Goal: Task Accomplishment & Management: Use online tool/utility

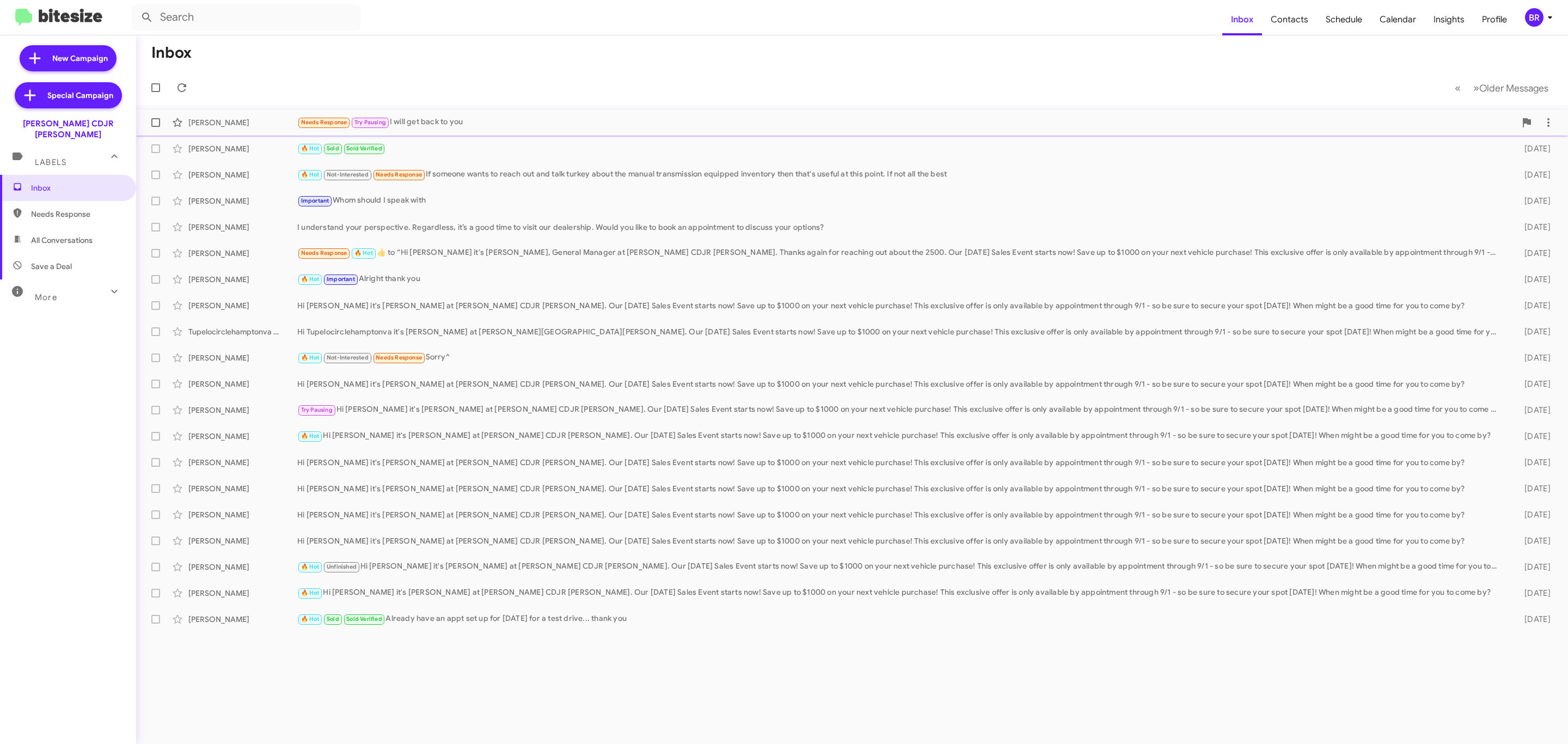
click at [147, 123] on label at bounding box center [155, 122] width 21 height 21
click at [155, 127] on input "checkbox" at bounding box center [155, 127] width 1 height 1
checkbox input "true"
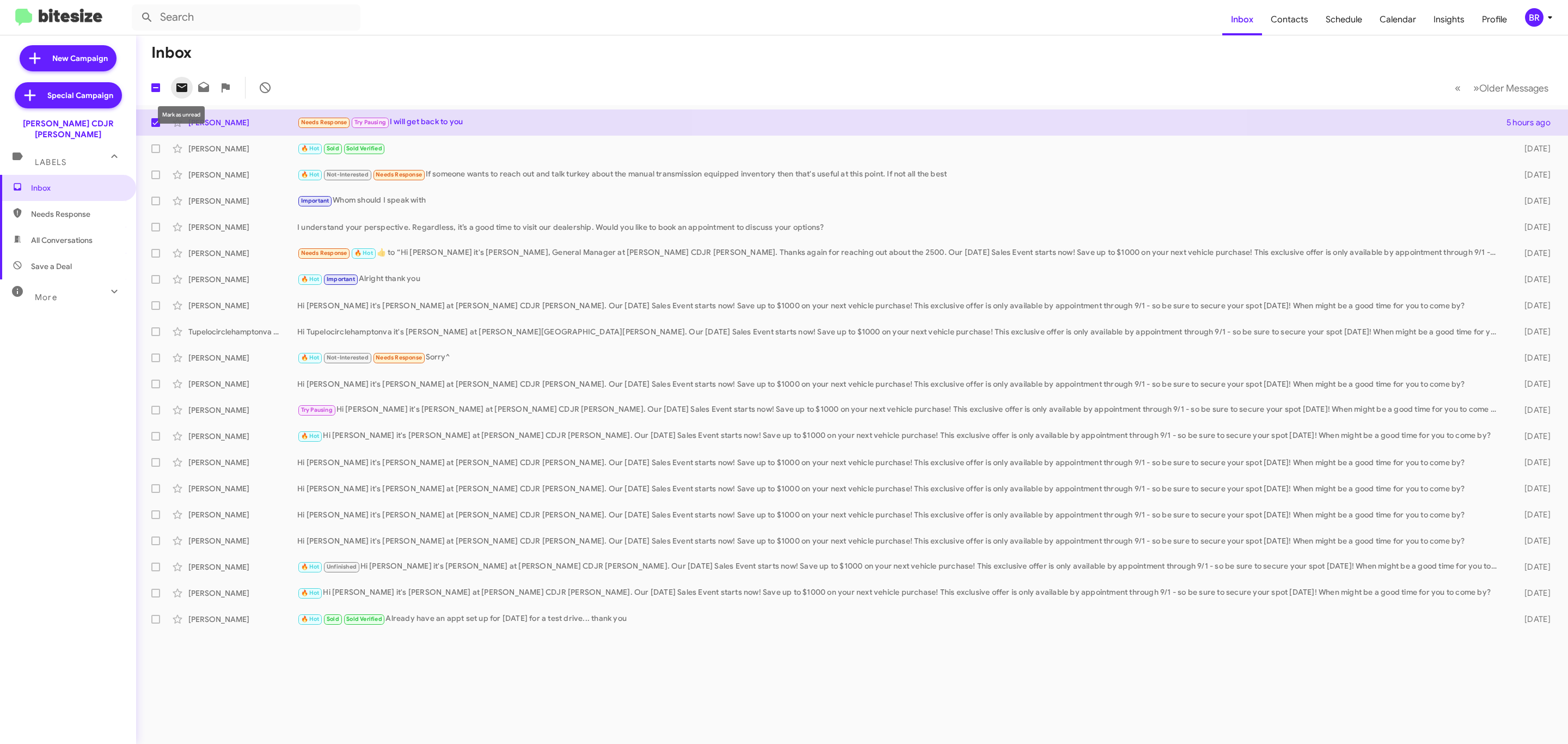
click at [185, 86] on icon at bounding box center [182, 88] width 13 height 13
click at [1530, 30] on mat-toolbar "Inbox Contacts Schedule Calendar Insights Profile BR" at bounding box center [784, 17] width 1568 height 35
click at [1537, 27] on div "BR" at bounding box center [1534, 17] width 18 height 18
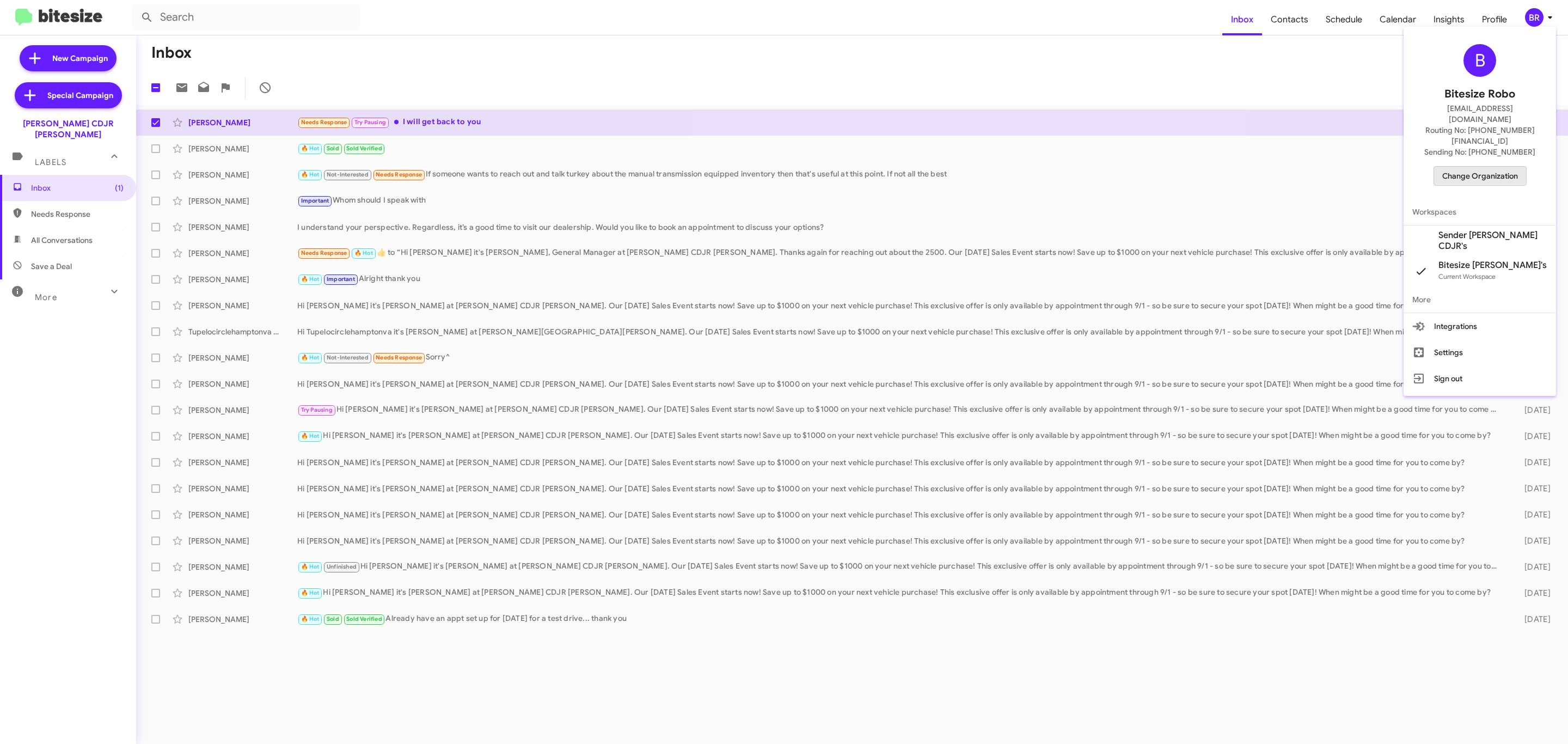
click at [1480, 167] on span "Change Organization" at bounding box center [1480, 176] width 75 height 18
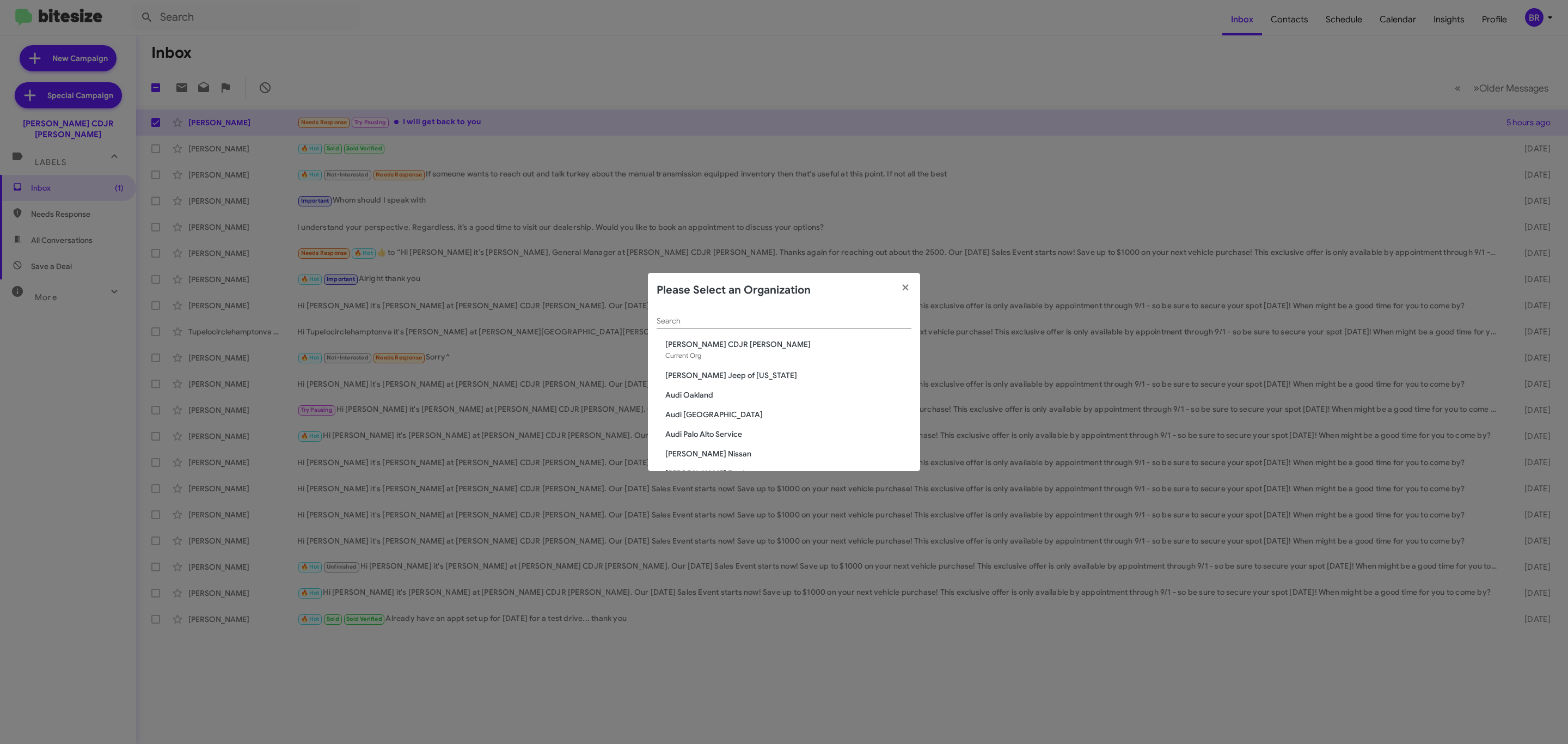
click at [763, 321] on input "Search" at bounding box center [784, 321] width 255 height 9
type input "nissan"
click at [733, 361] on span "[PERSON_NAME] Nissan Chesapeake" at bounding box center [788, 364] width 246 height 11
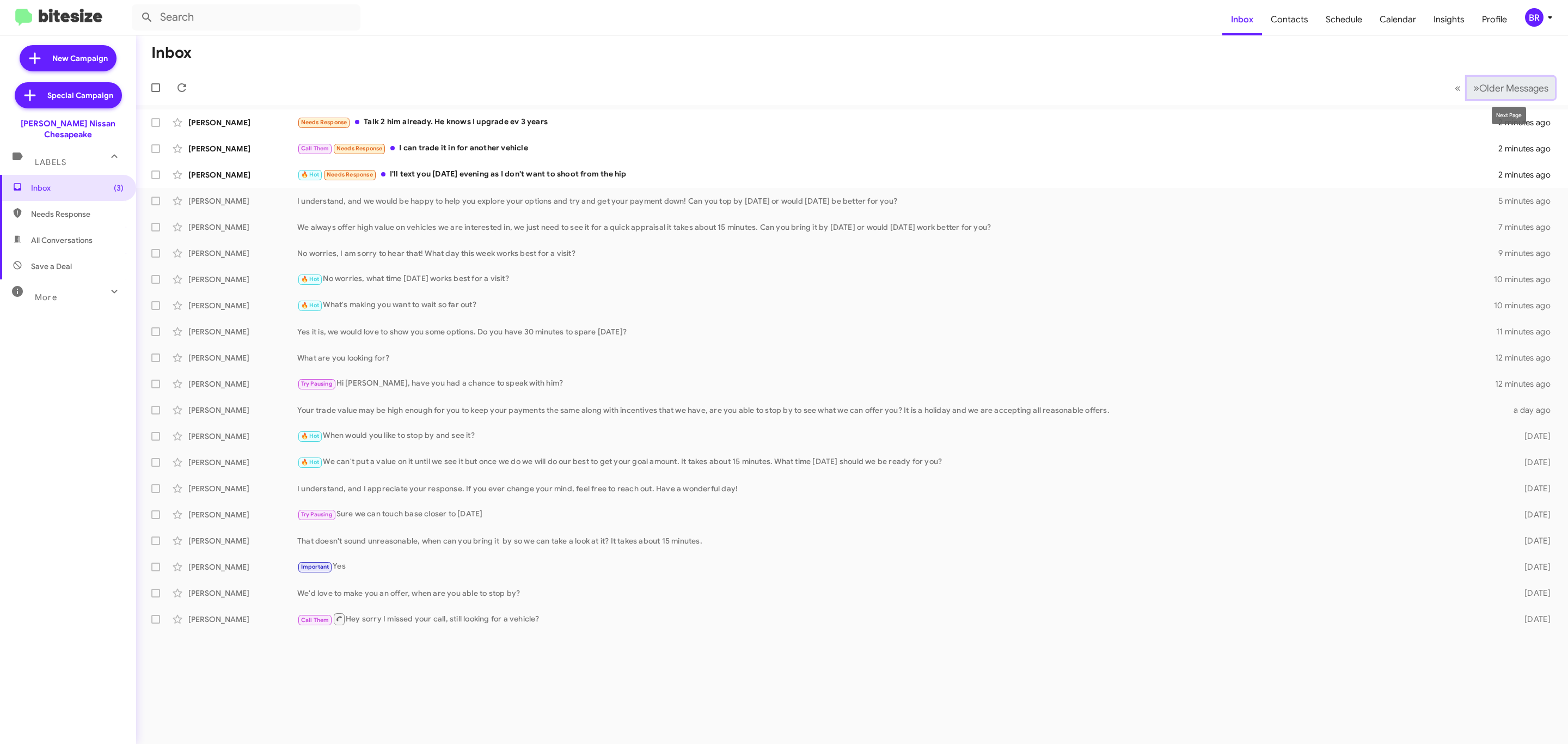
click at [1500, 88] on span "Older Messages" at bounding box center [1514, 88] width 69 height 12
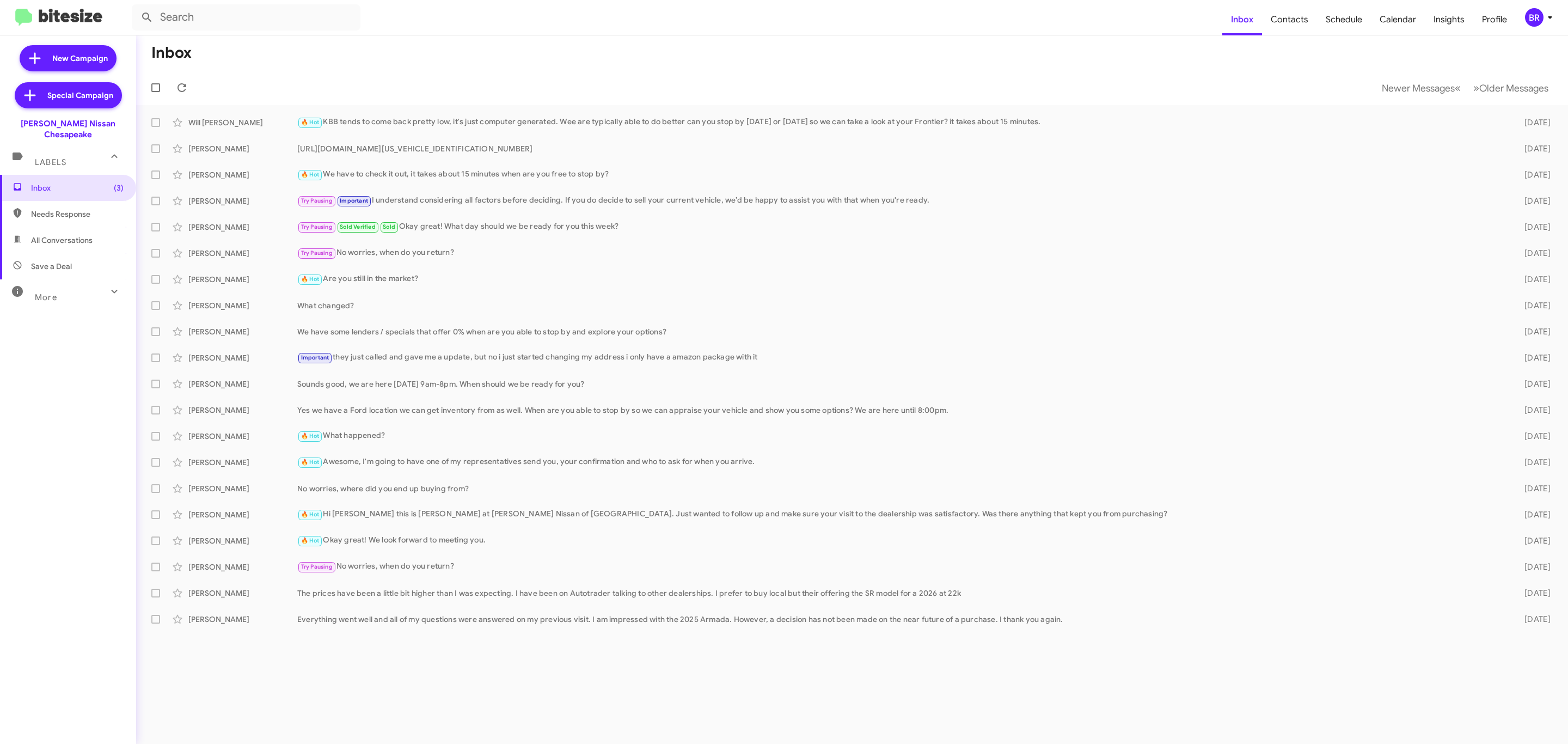
click at [1387, 100] on mat-toolbar-row "Newer Messages « Previous » Next Older Messages" at bounding box center [852, 87] width 1432 height 35
click at [1392, 95] on button "Newer Messages « Previous" at bounding box center [1421, 88] width 92 height 22
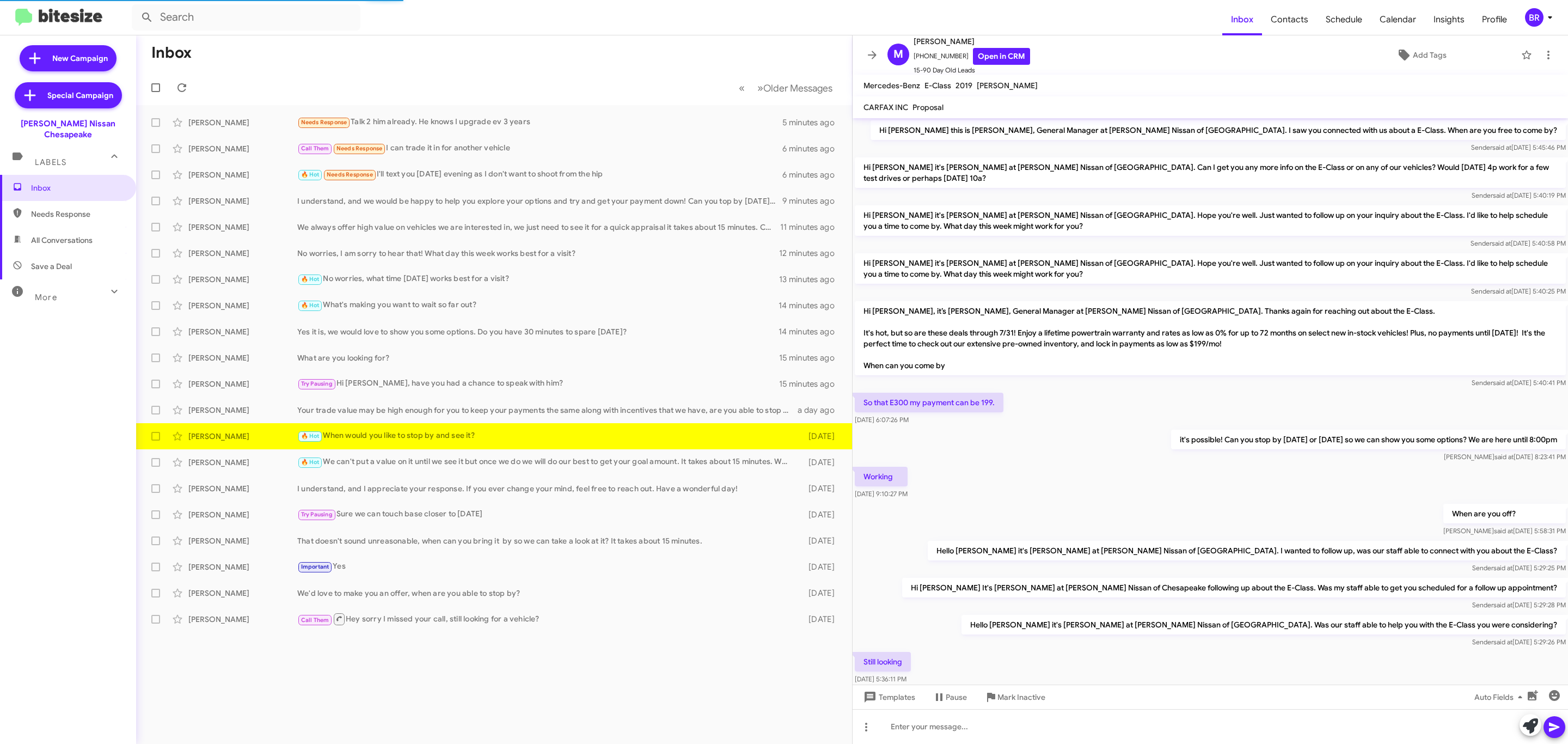
scroll to position [77, 0]
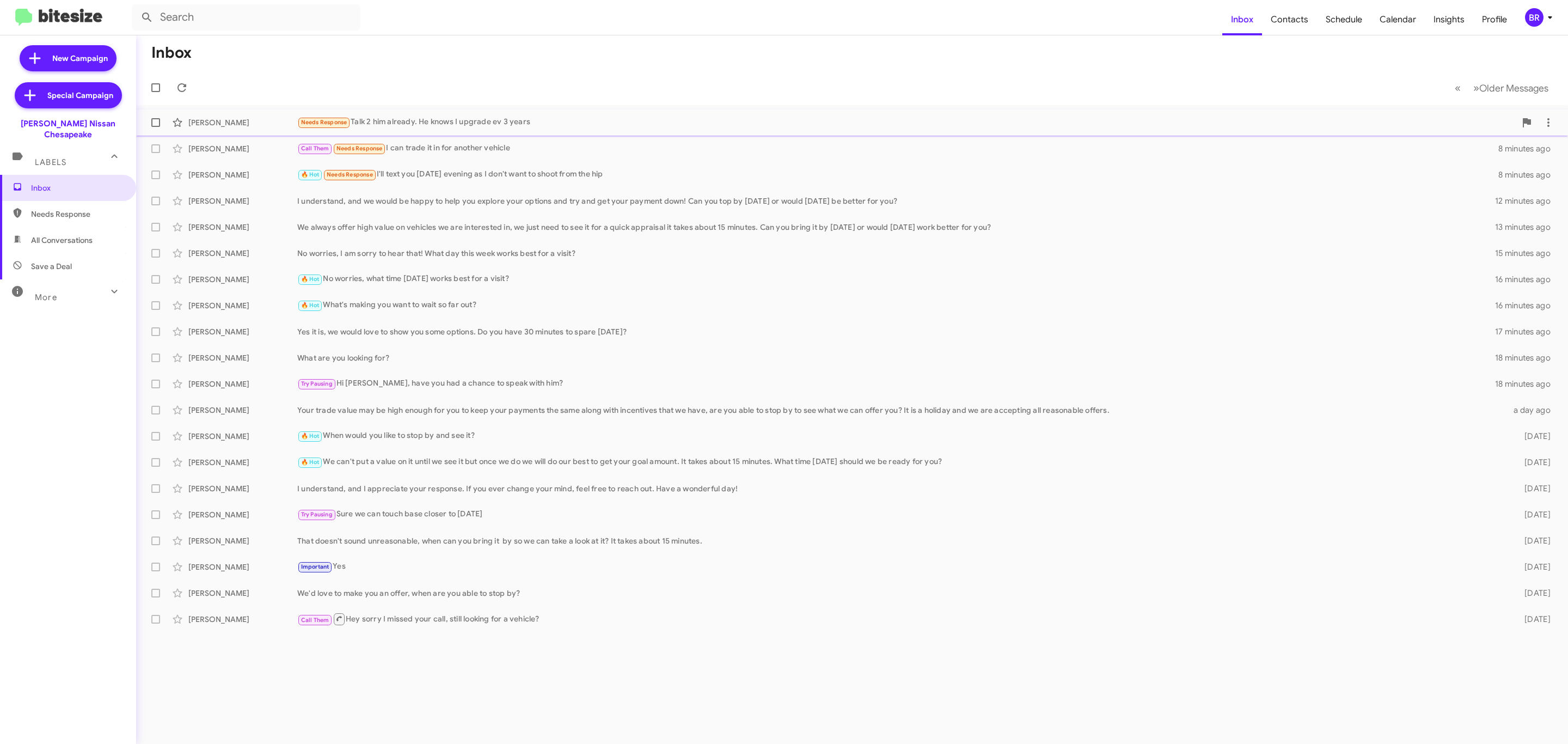
click at [497, 131] on div "Eugenia Williams Needs Response Talk 2 him already. He knows I upgrade ev 3 yea…" at bounding box center [852, 122] width 1414 height 21
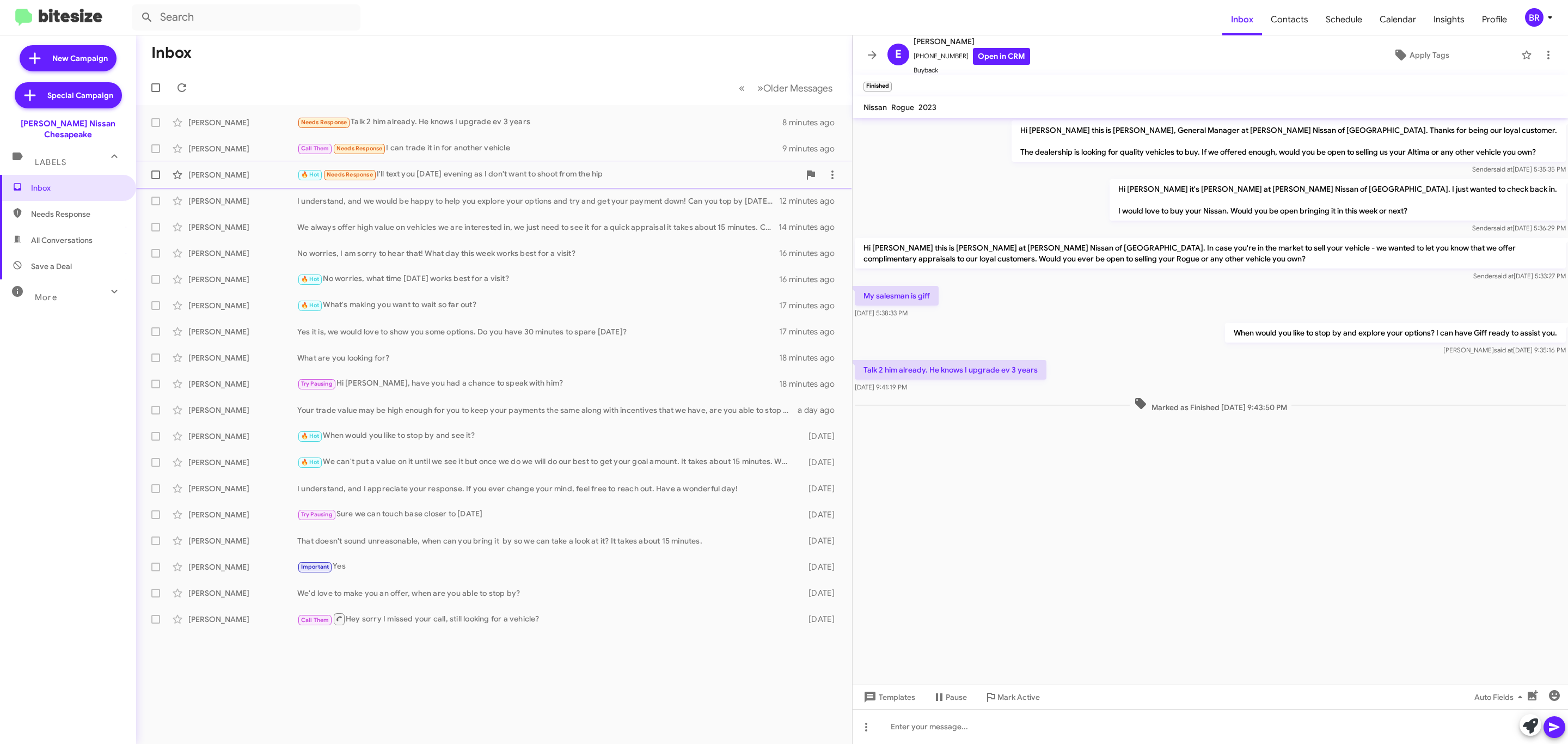
click at [157, 171] on span at bounding box center [156, 175] width 9 height 9
click at [156, 180] on input "checkbox" at bounding box center [155, 180] width 1 height 1
checkbox input "true"
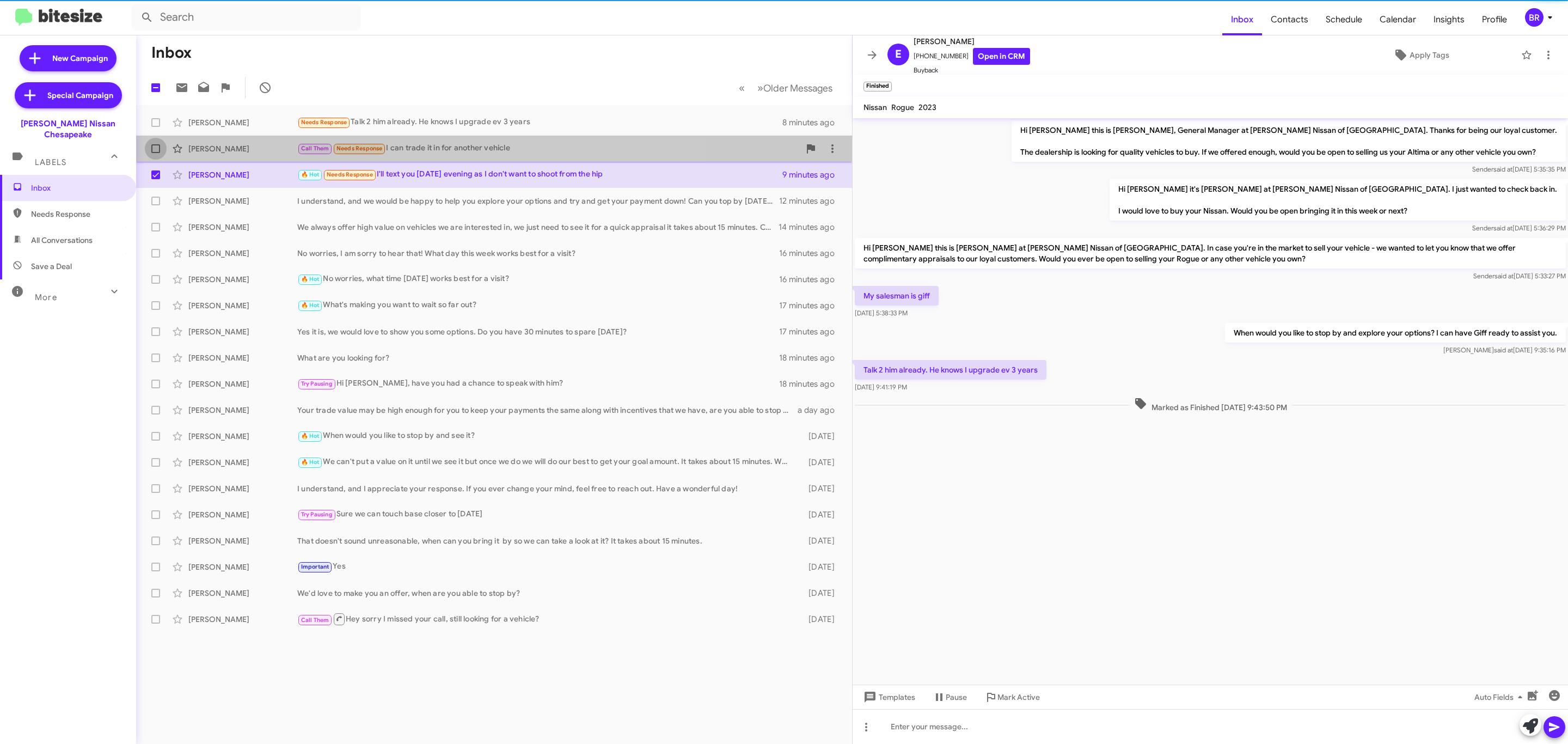
click at [157, 140] on label at bounding box center [155, 149] width 21 height 21
click at [156, 153] on input "checkbox" at bounding box center [155, 153] width 1 height 1
checkbox input "true"
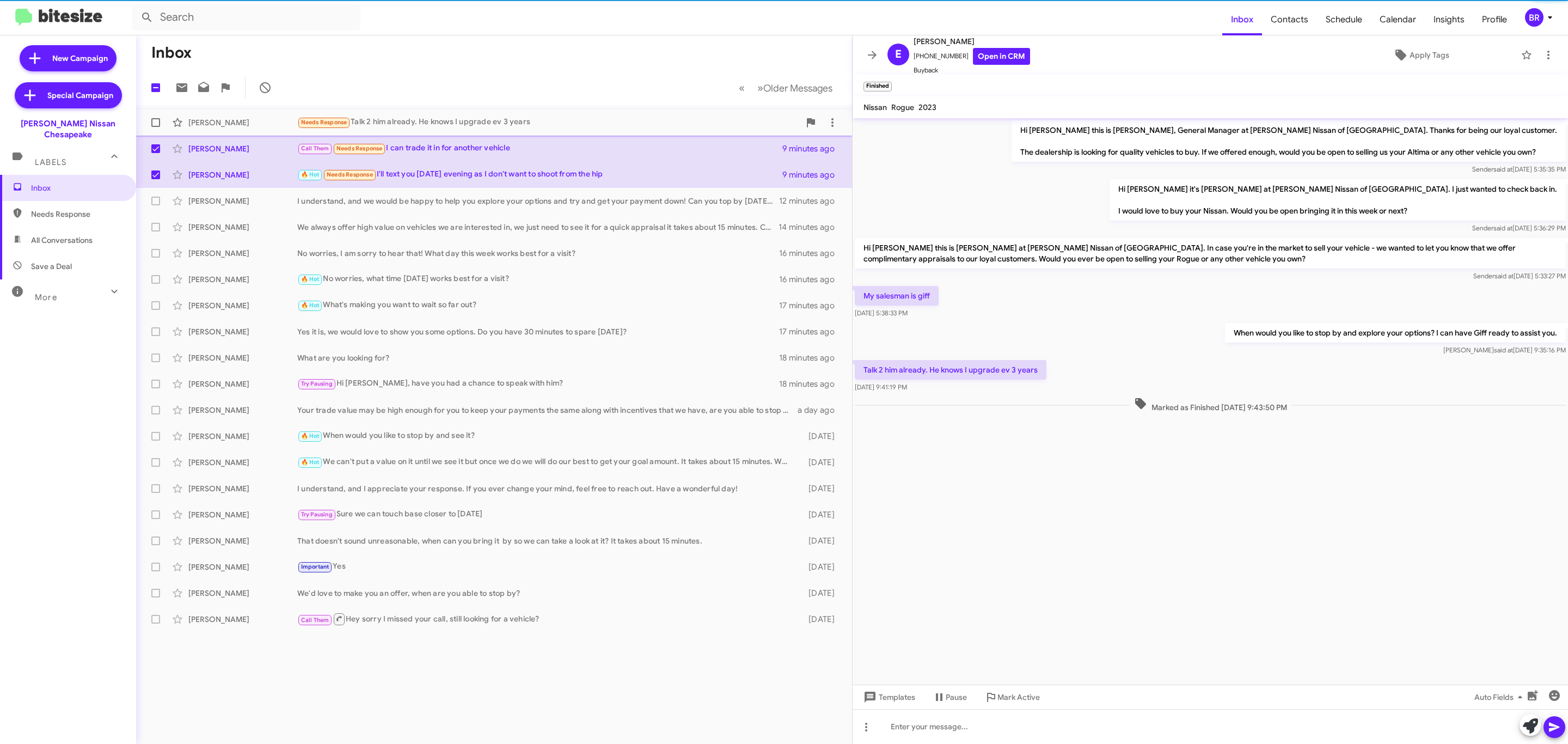
click at [157, 123] on span at bounding box center [156, 123] width 9 height 9
click at [156, 127] on input "checkbox" at bounding box center [155, 127] width 1 height 1
checkbox input "true"
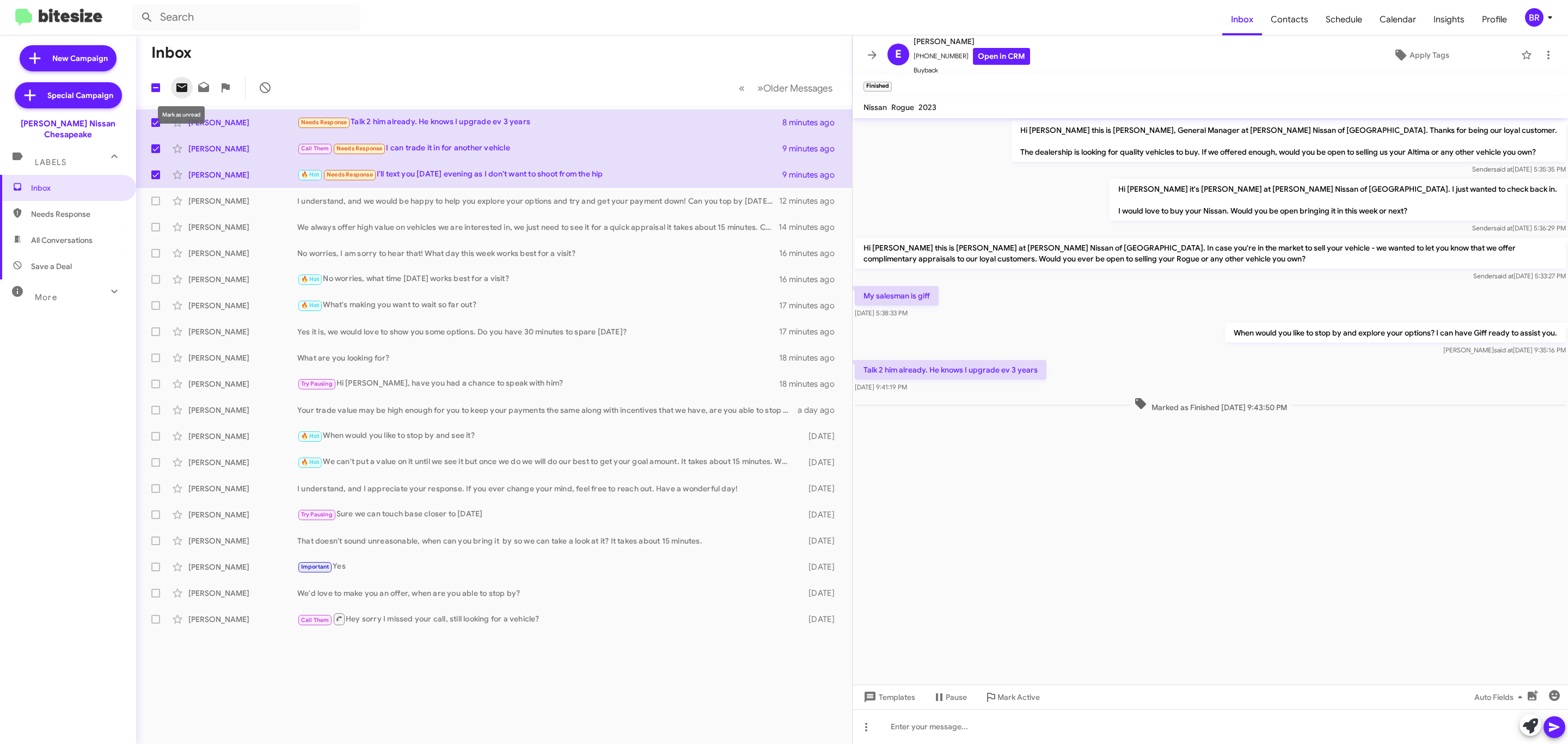
click at [180, 80] on button at bounding box center [181, 87] width 21 height 21
click at [1533, 17] on div "BR" at bounding box center [1534, 17] width 18 height 18
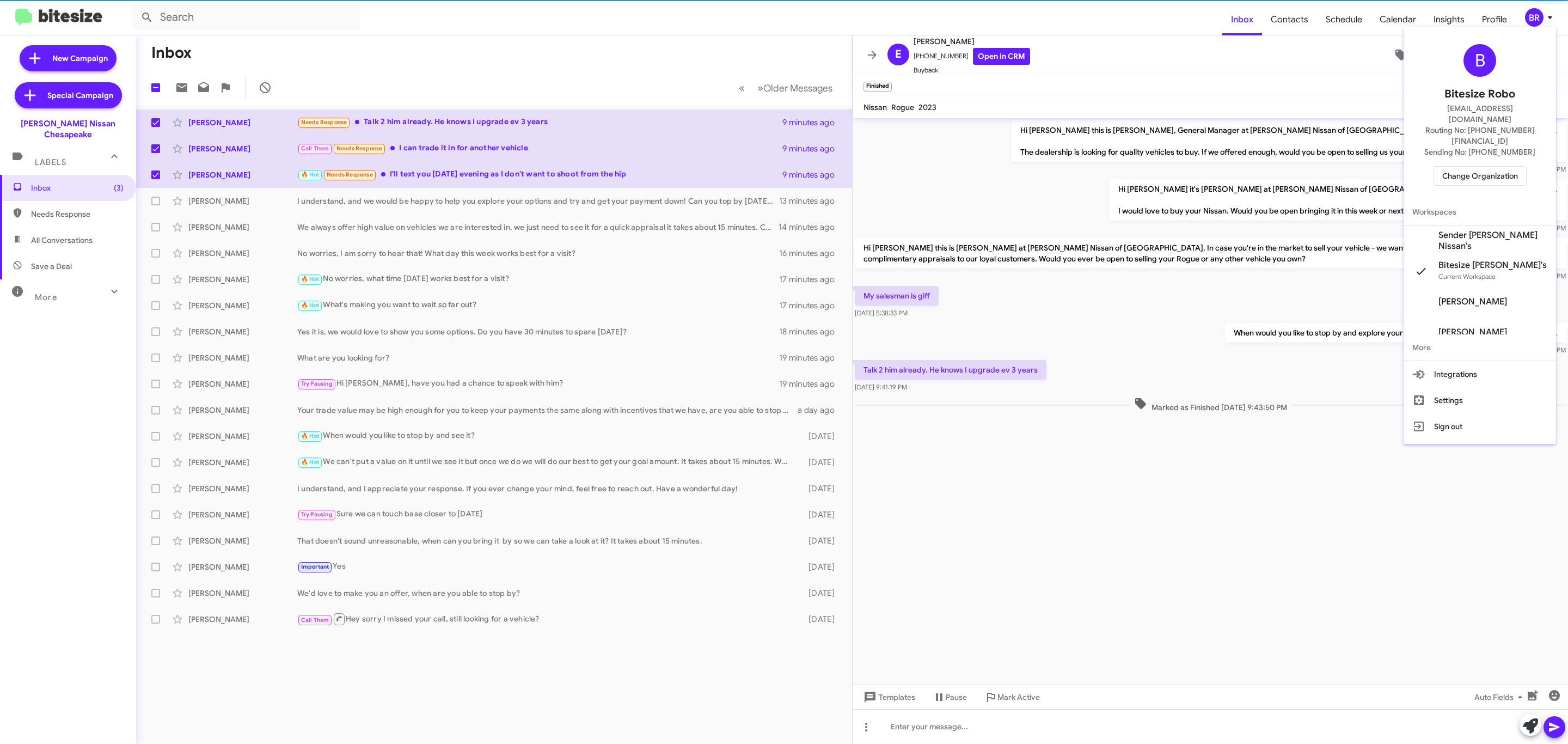
click at [1478, 167] on span "Change Organization" at bounding box center [1480, 176] width 75 height 18
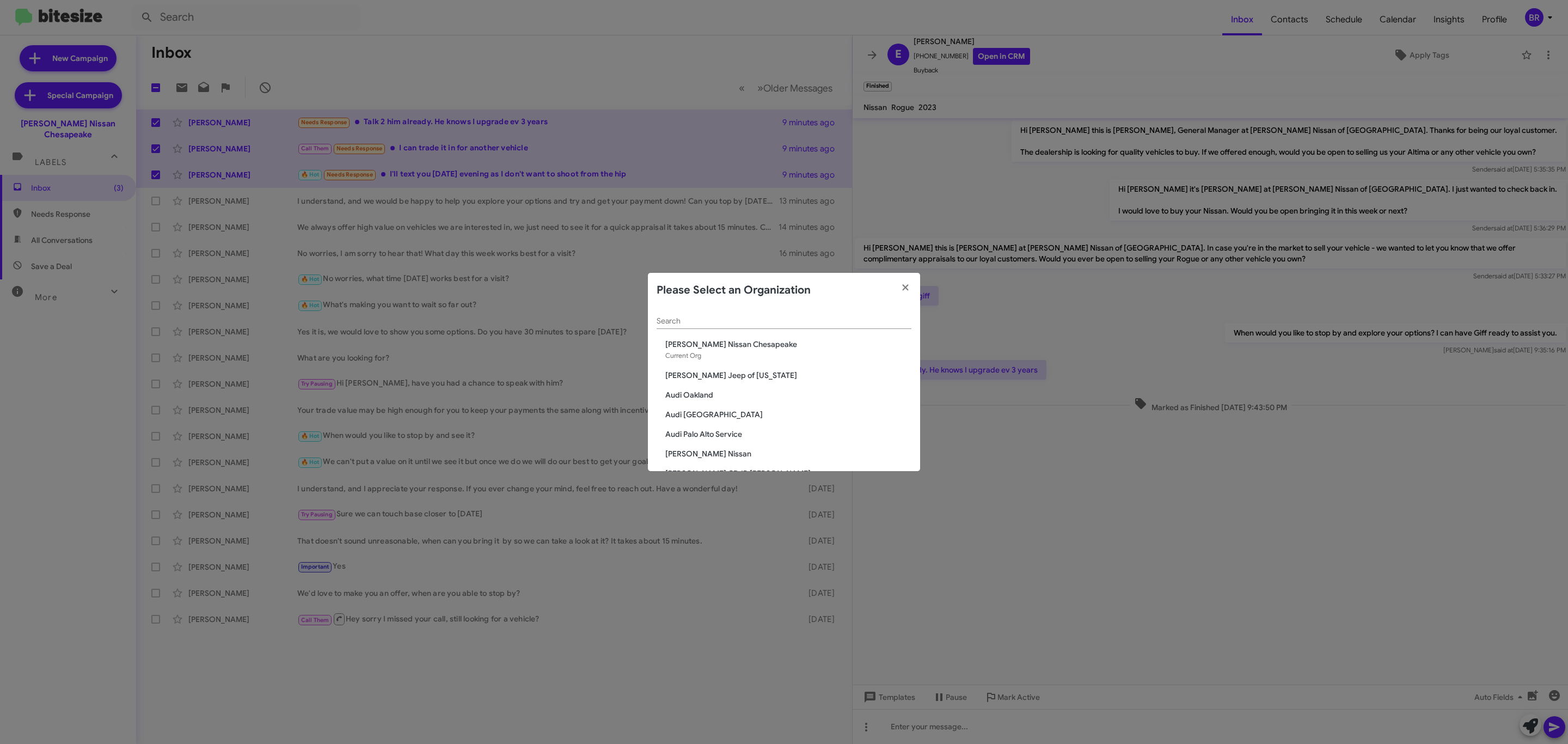
click at [836, 322] on input "Search" at bounding box center [784, 321] width 255 height 9
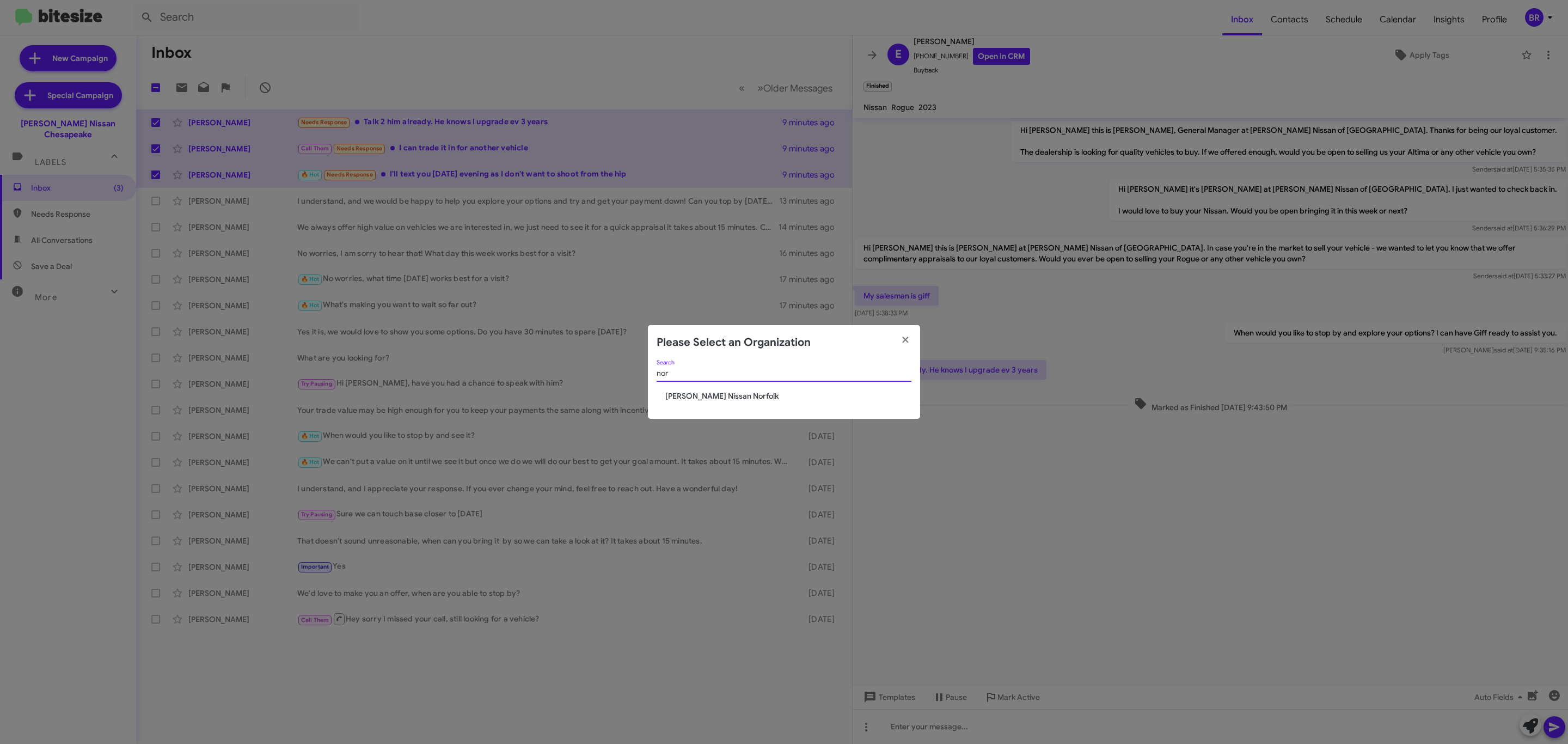
type input "nor"
click at [711, 389] on div "nor Search" at bounding box center [784, 375] width 255 height 31
click at [713, 396] on span "[PERSON_NAME] Nissan Norfolk" at bounding box center [788, 396] width 246 height 11
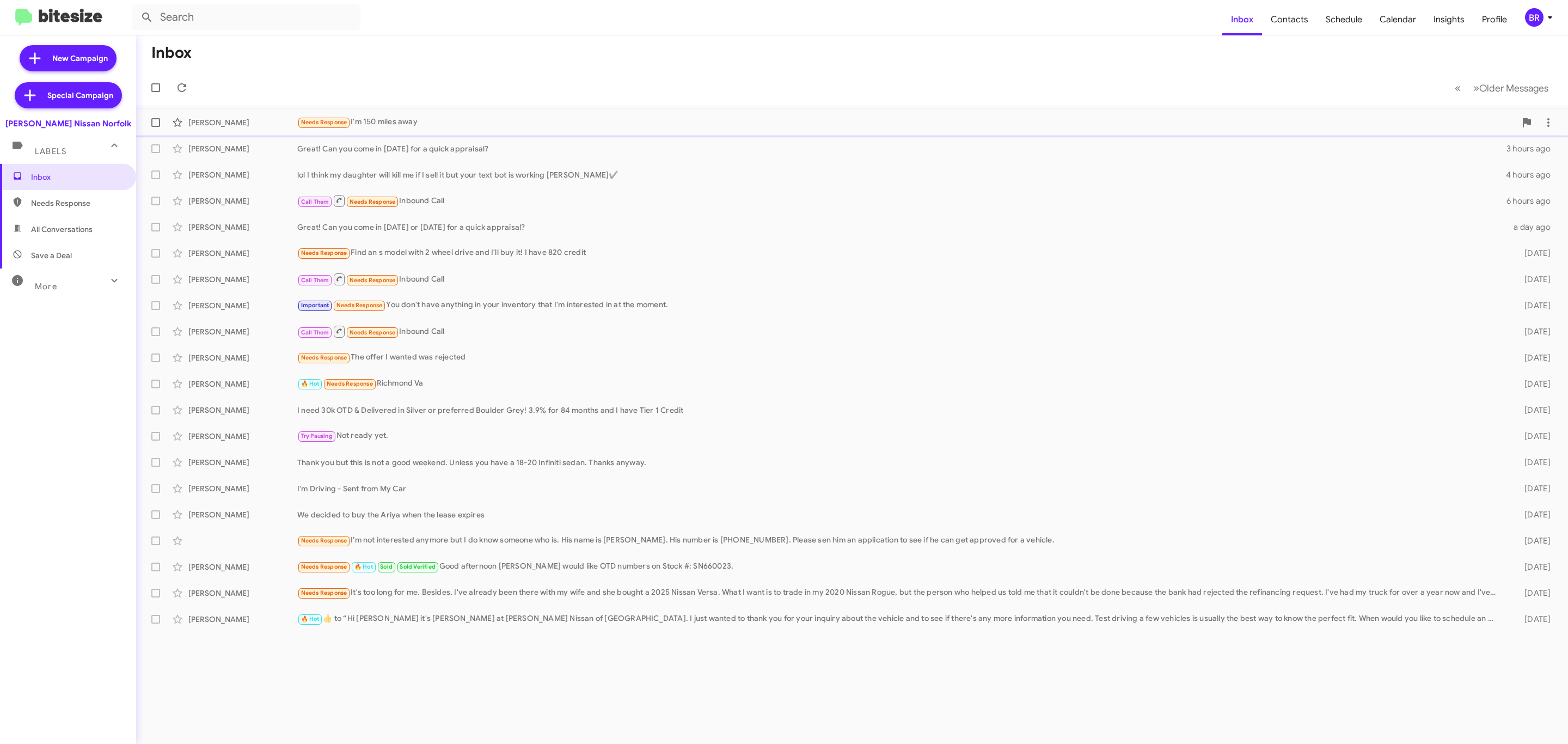
click at [152, 124] on span at bounding box center [156, 123] width 9 height 9
click at [155, 127] on input "checkbox" at bounding box center [155, 127] width 1 height 1
checkbox input "true"
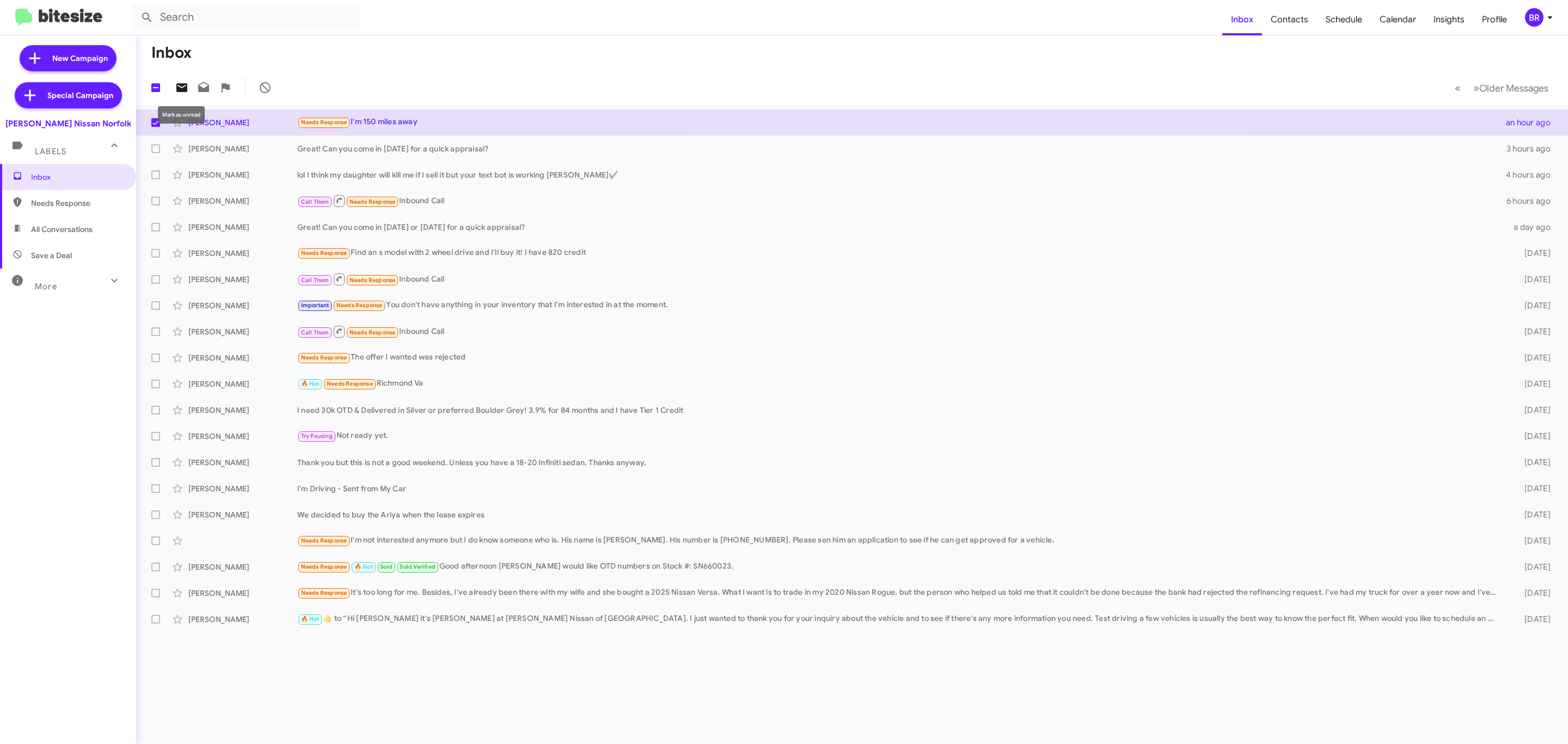
click at [185, 86] on icon at bounding box center [182, 88] width 11 height 9
click at [1549, 9] on span "BR" at bounding box center [1541, 17] width 32 height 18
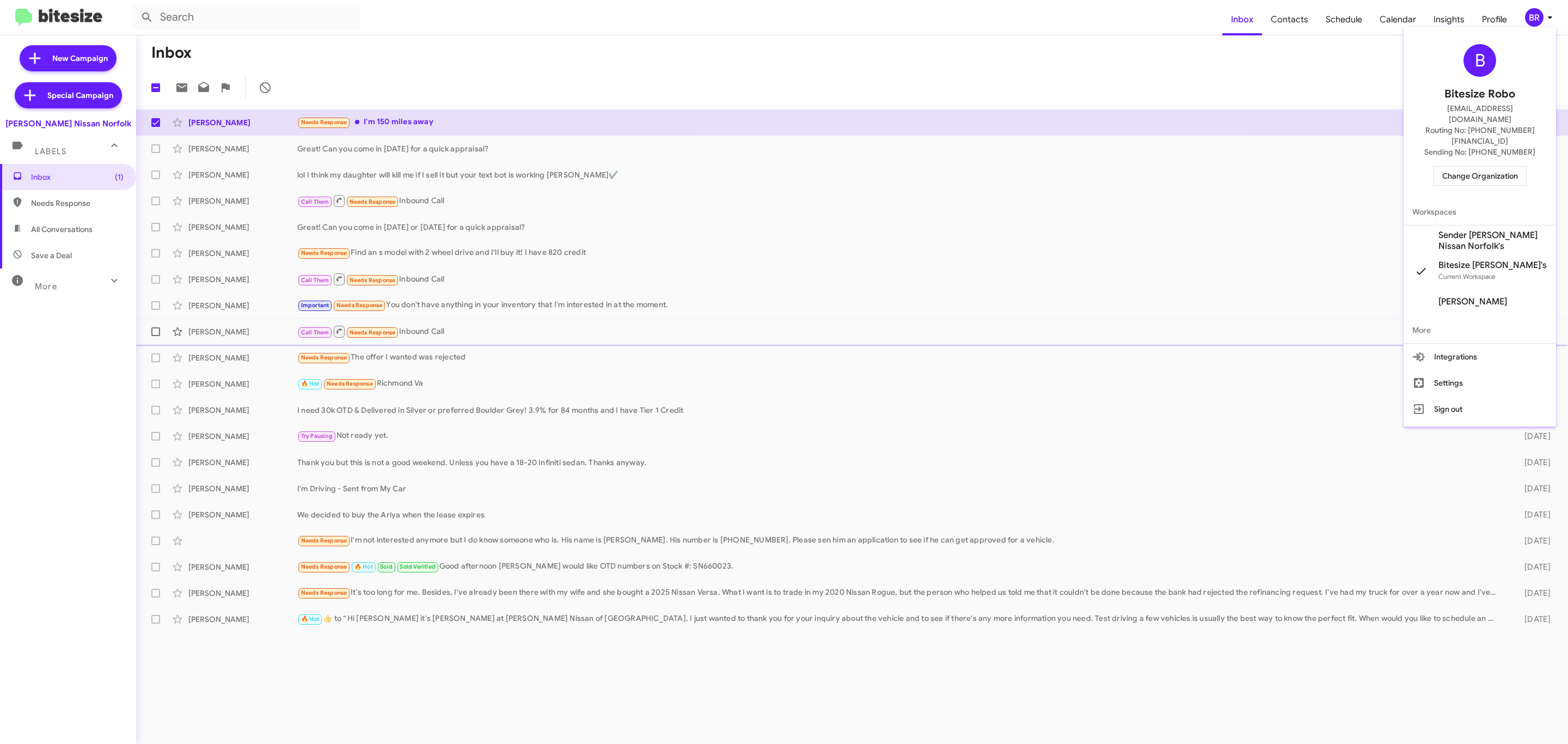
click at [446, 322] on div at bounding box center [784, 372] width 1568 height 744
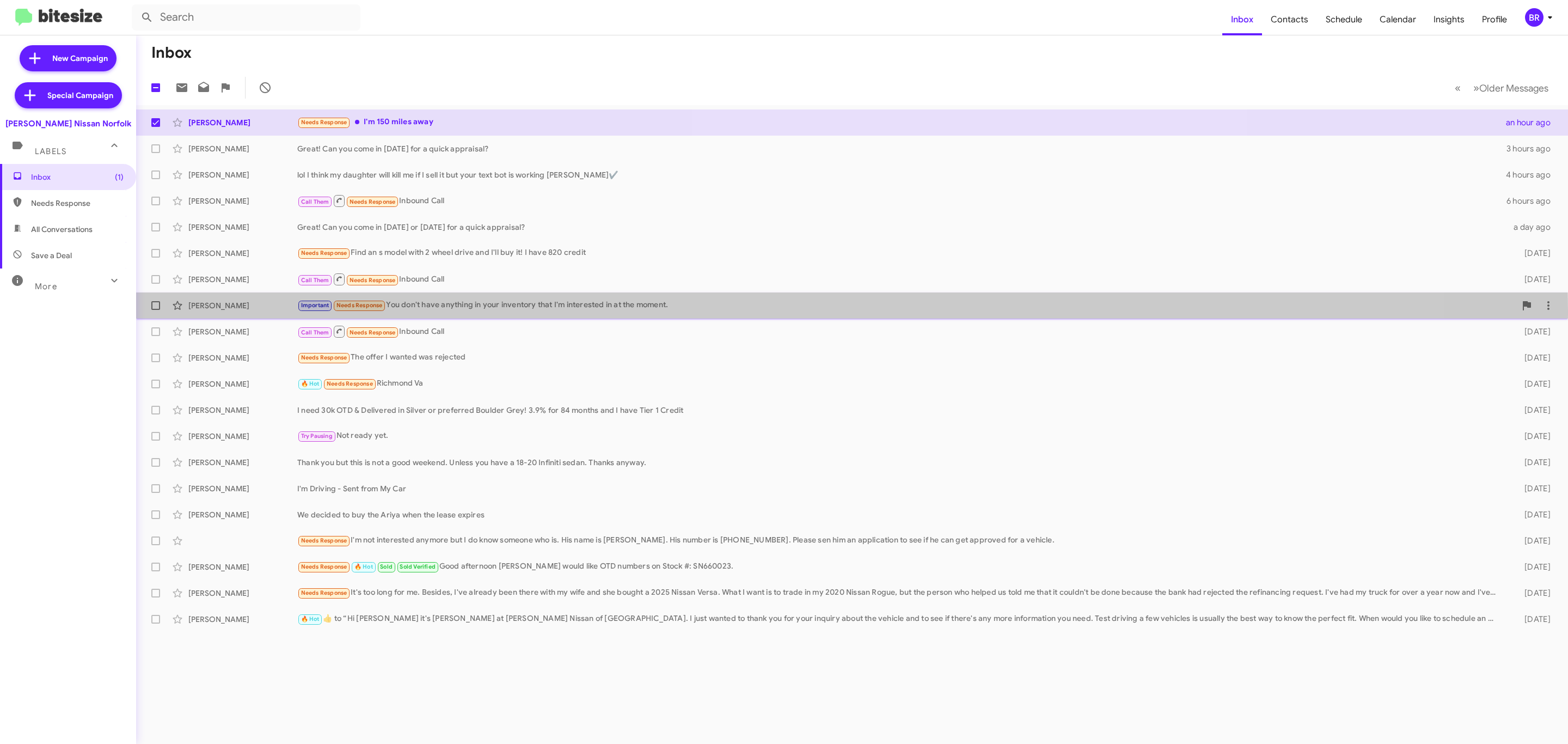
click at [469, 310] on div "Important Needs Response You don't have anything in your inventory that I'm int…" at bounding box center [907, 305] width 1219 height 13
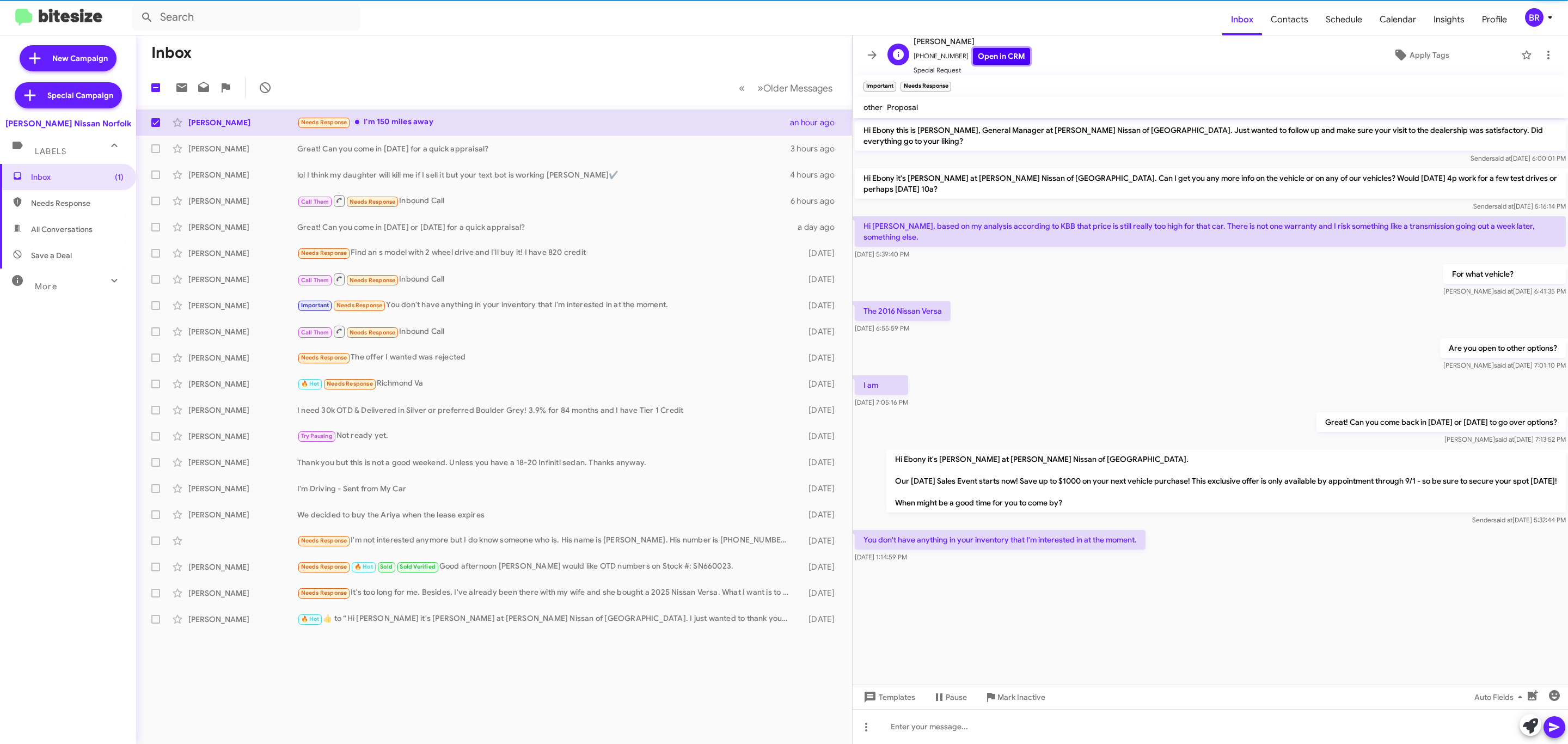
click at [1000, 58] on link "Open in CRM" at bounding box center [1001, 56] width 57 height 17
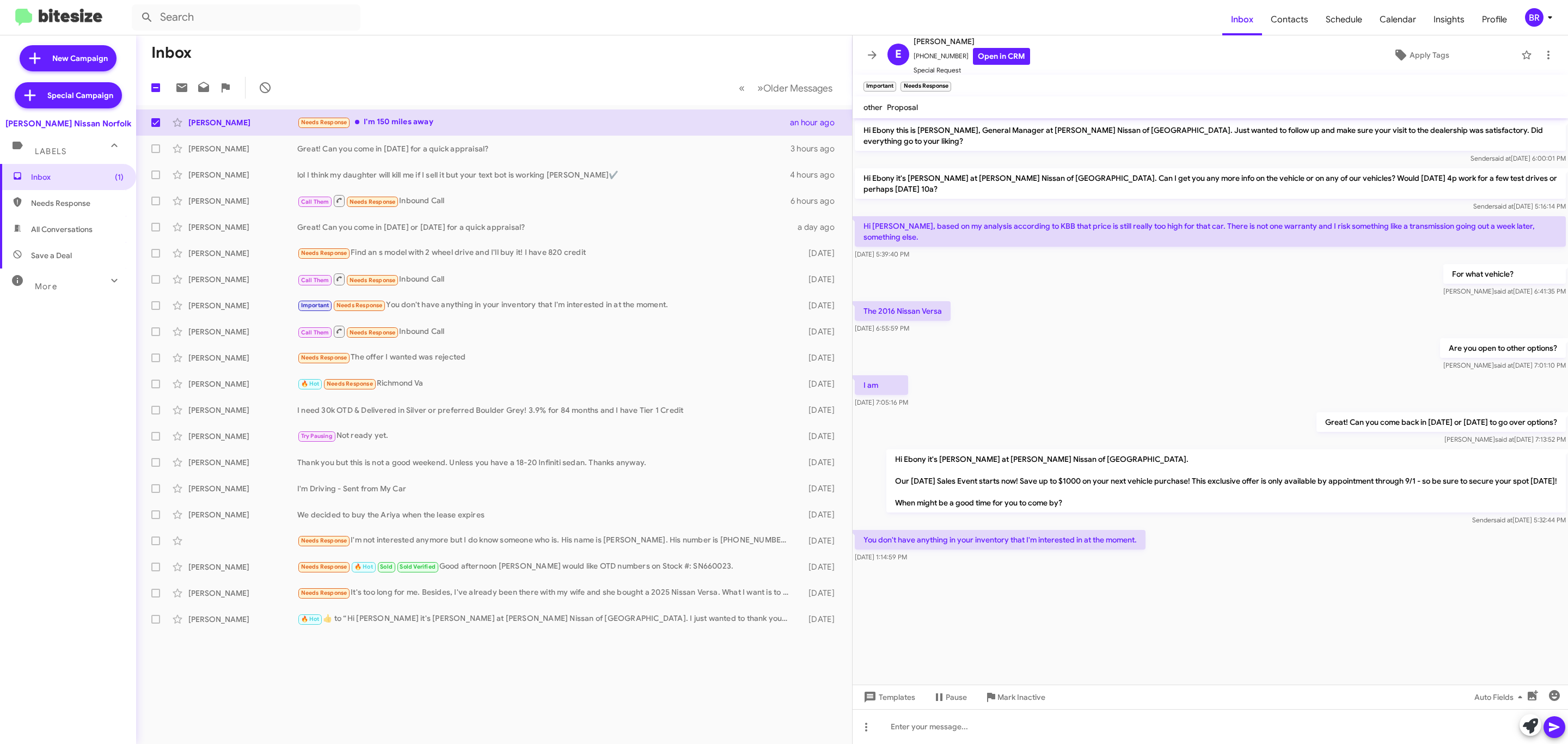
click at [1523, 20] on button "BR" at bounding box center [1536, 17] width 41 height 18
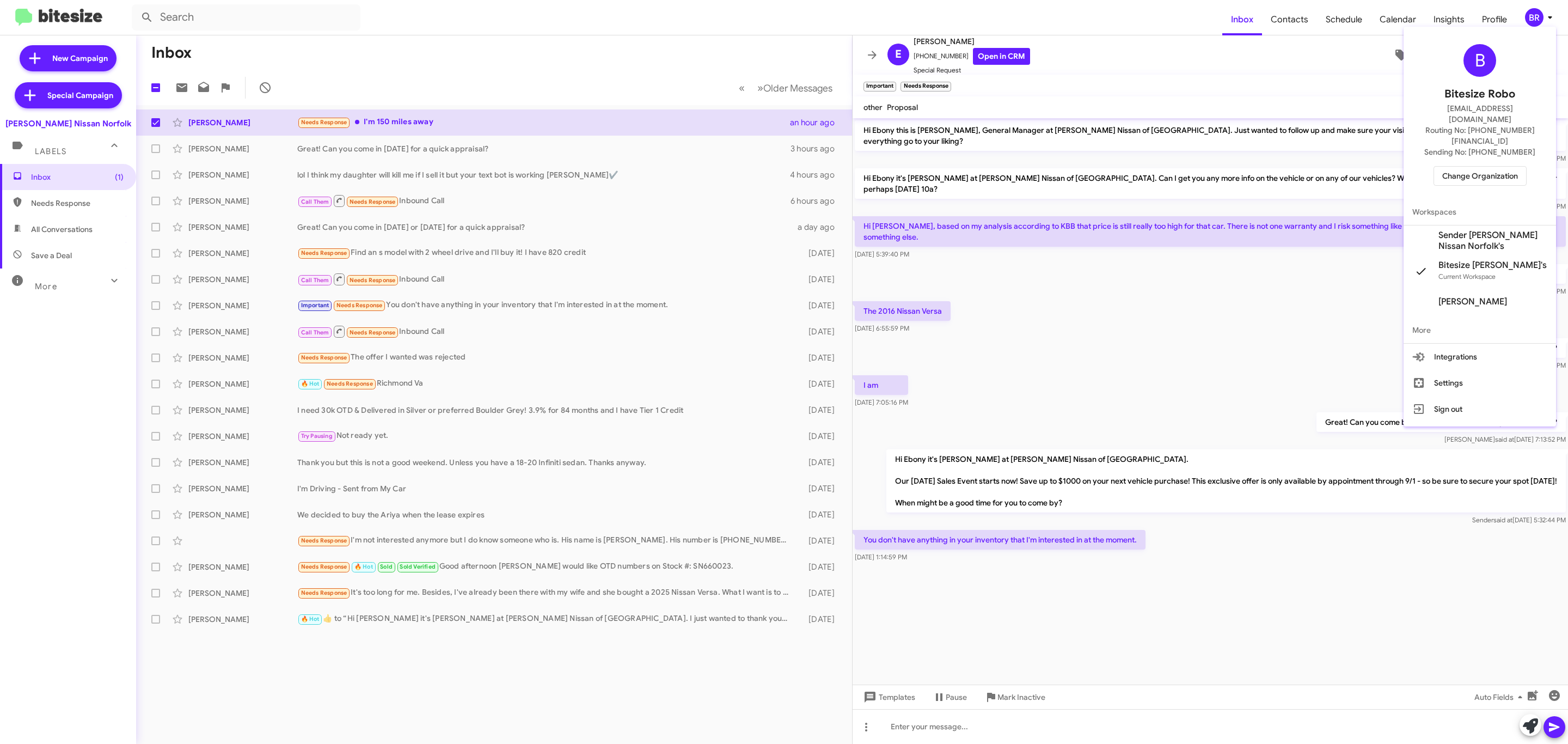
click at [1487, 167] on span "Change Organization" at bounding box center [1480, 176] width 75 height 18
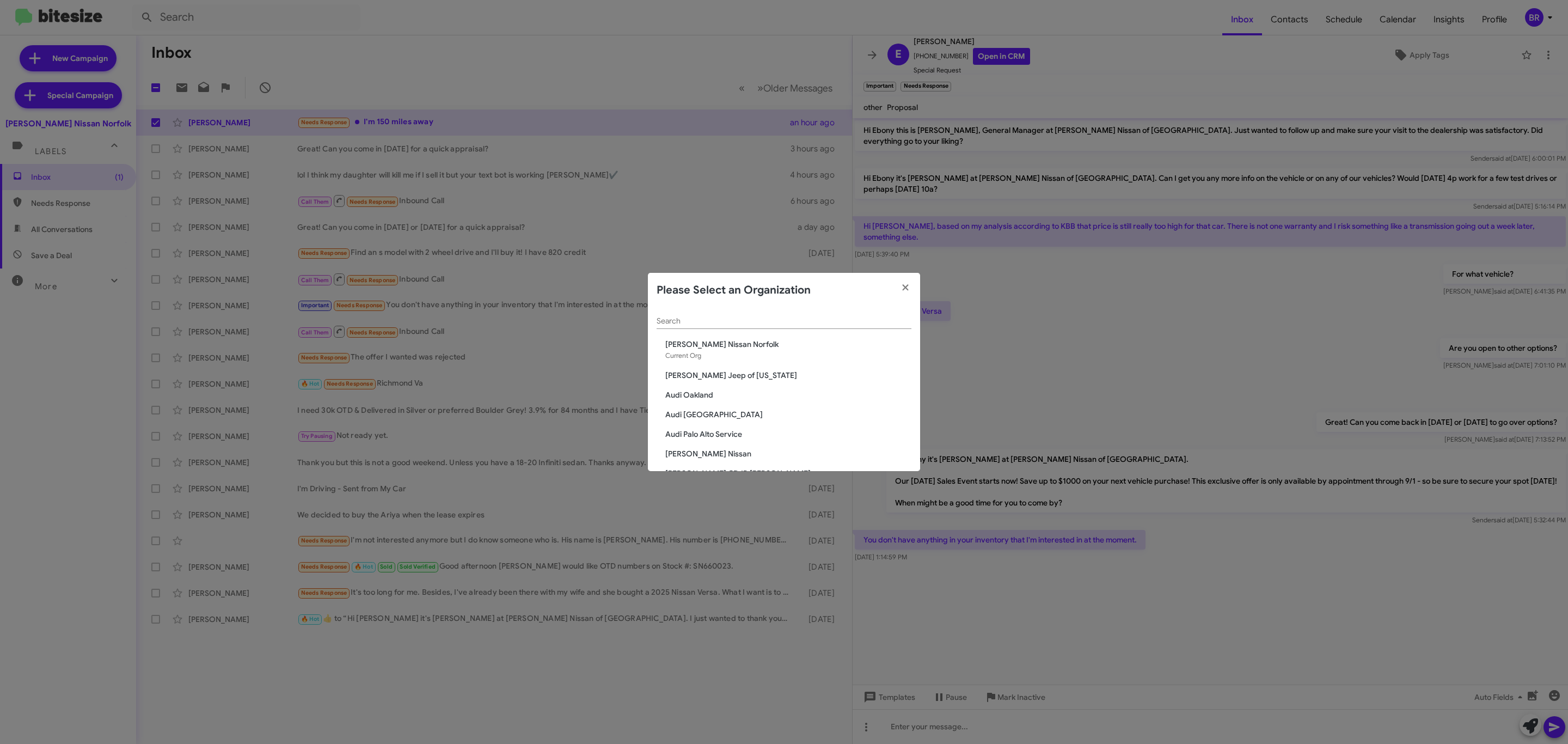
click at [758, 320] on input "Search" at bounding box center [784, 321] width 255 height 9
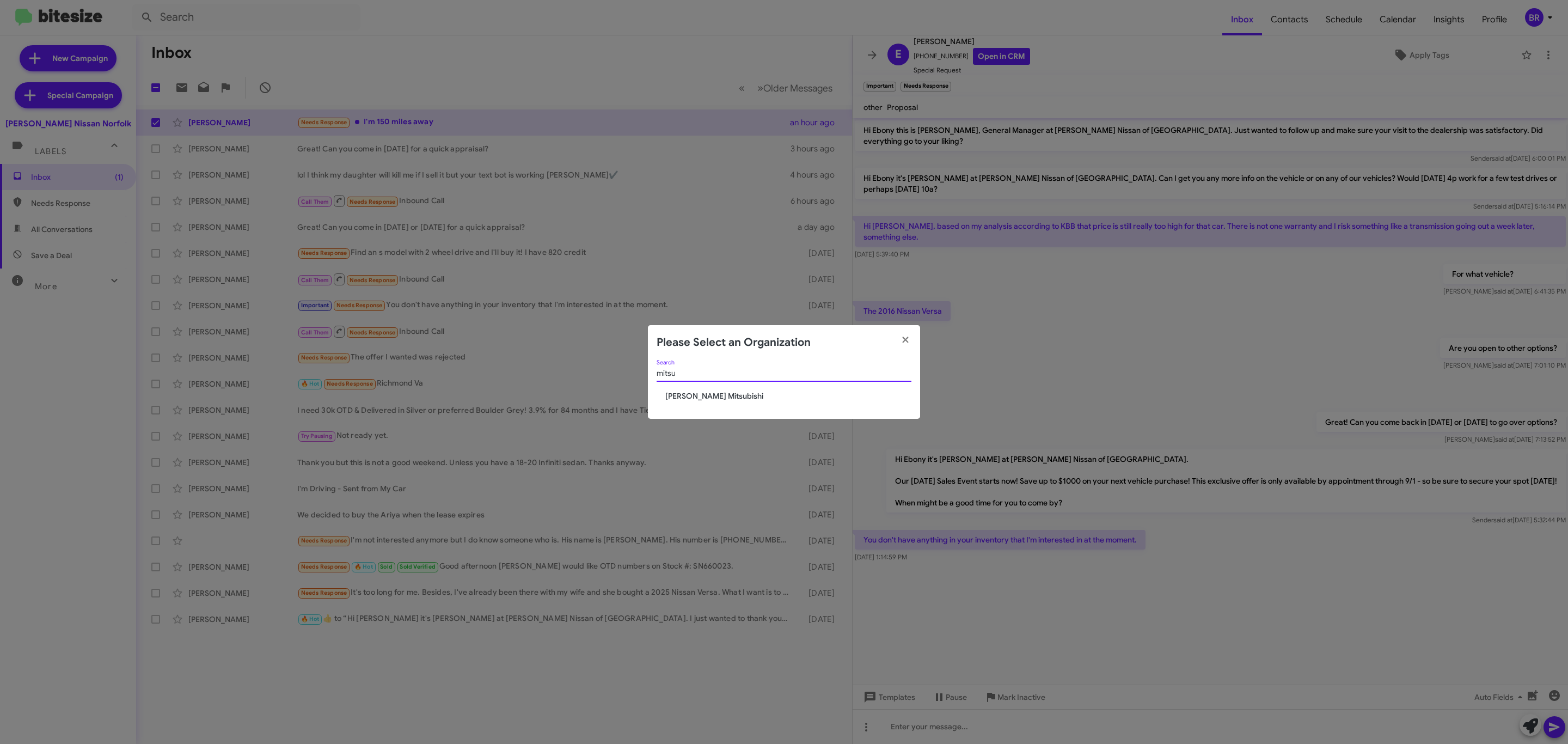
type input "mitsu"
click at [725, 389] on div "mitsu Search" at bounding box center [784, 375] width 255 height 31
click at [716, 397] on span "[PERSON_NAME] Mitsubishi" at bounding box center [788, 396] width 246 height 11
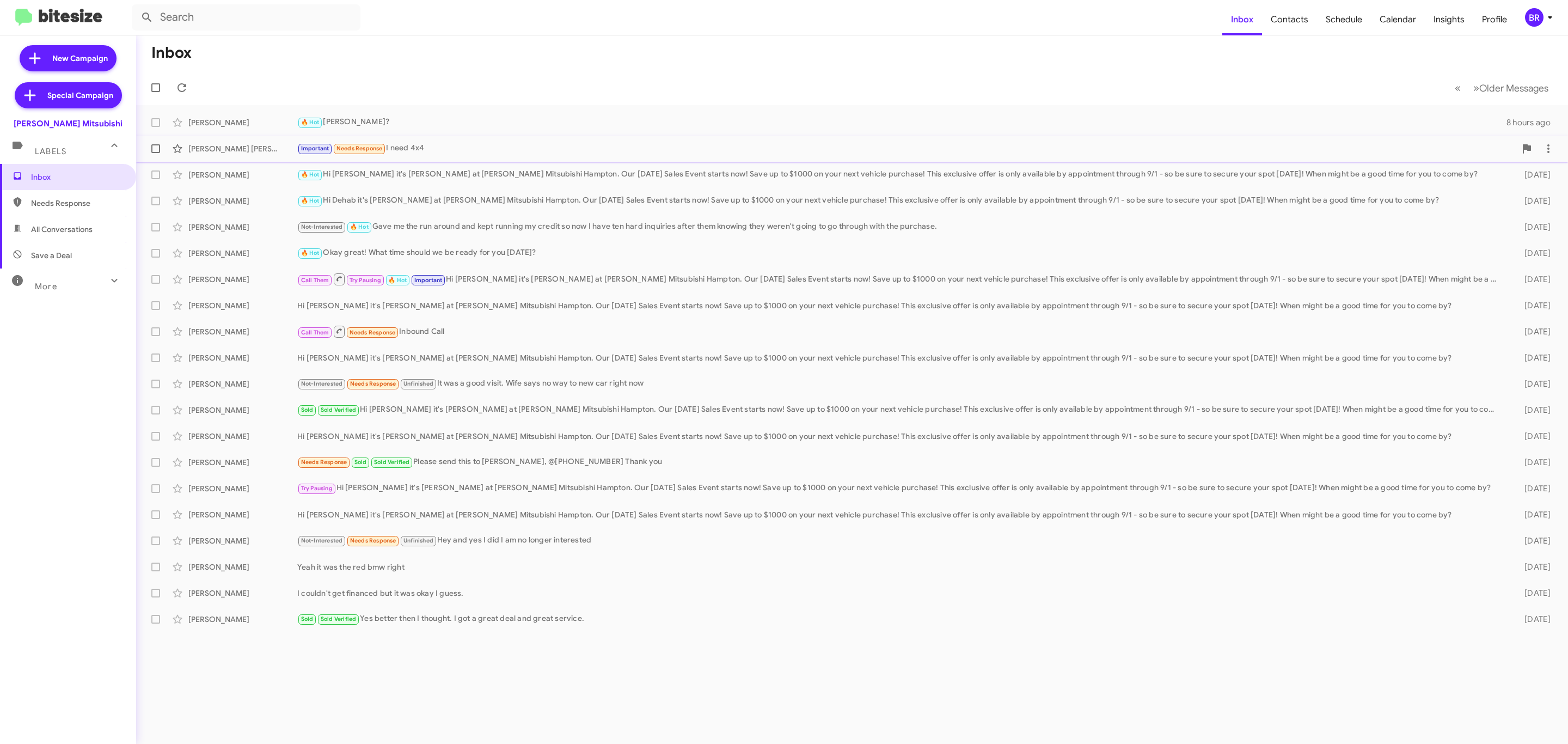
click at [426, 142] on div "Important Needs Response I need 4x4" at bounding box center [907, 148] width 1219 height 13
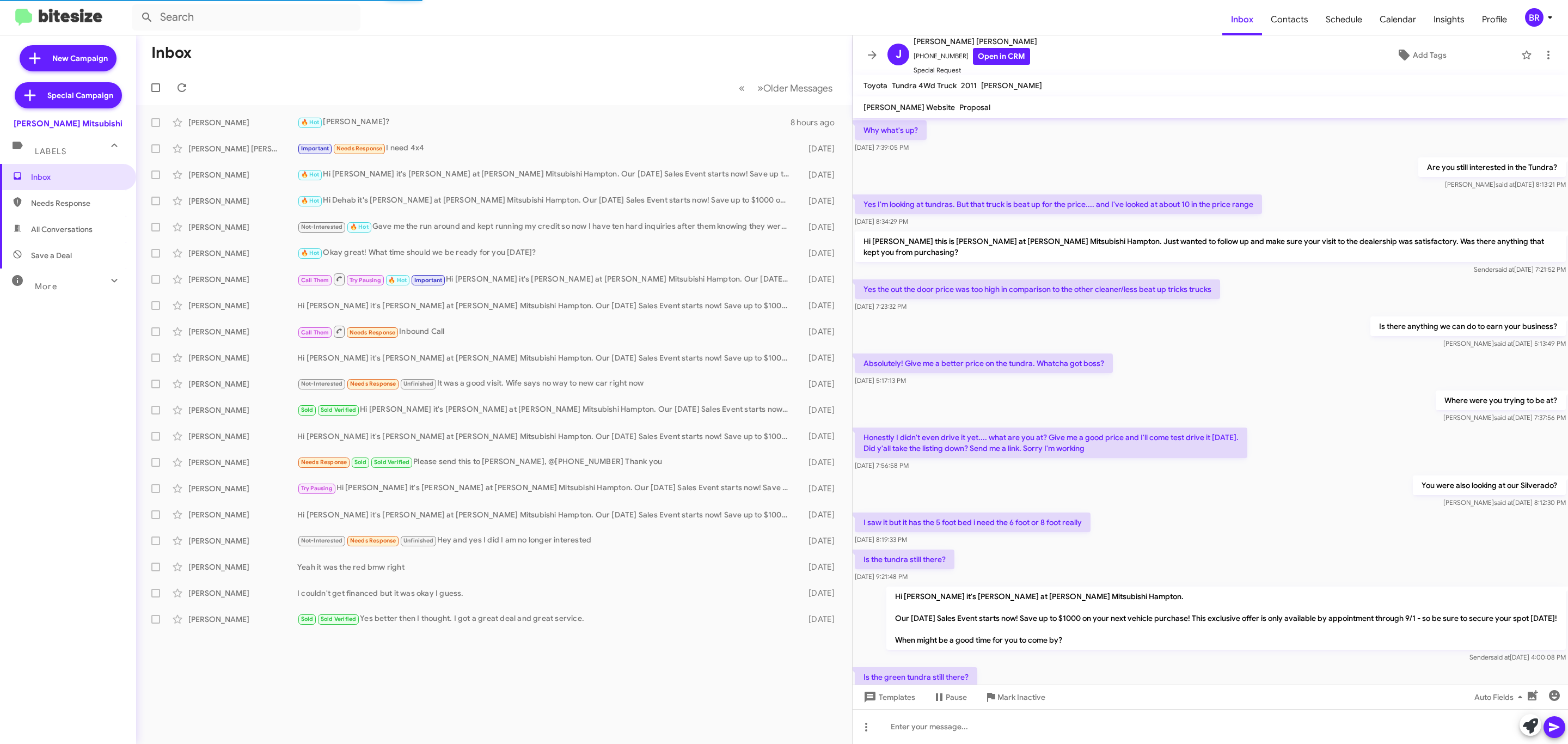
scroll to position [293, 0]
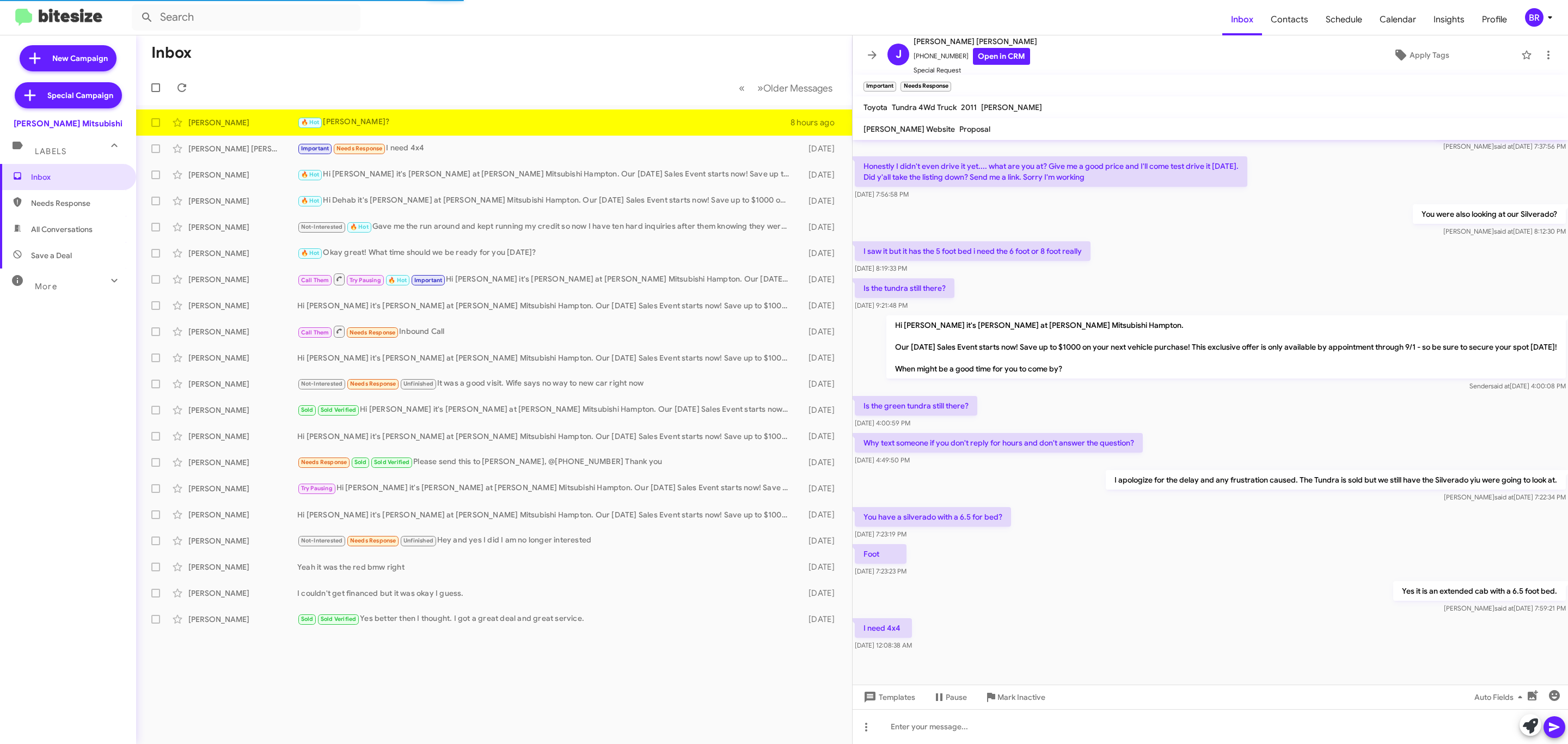
scroll to position [117, 0]
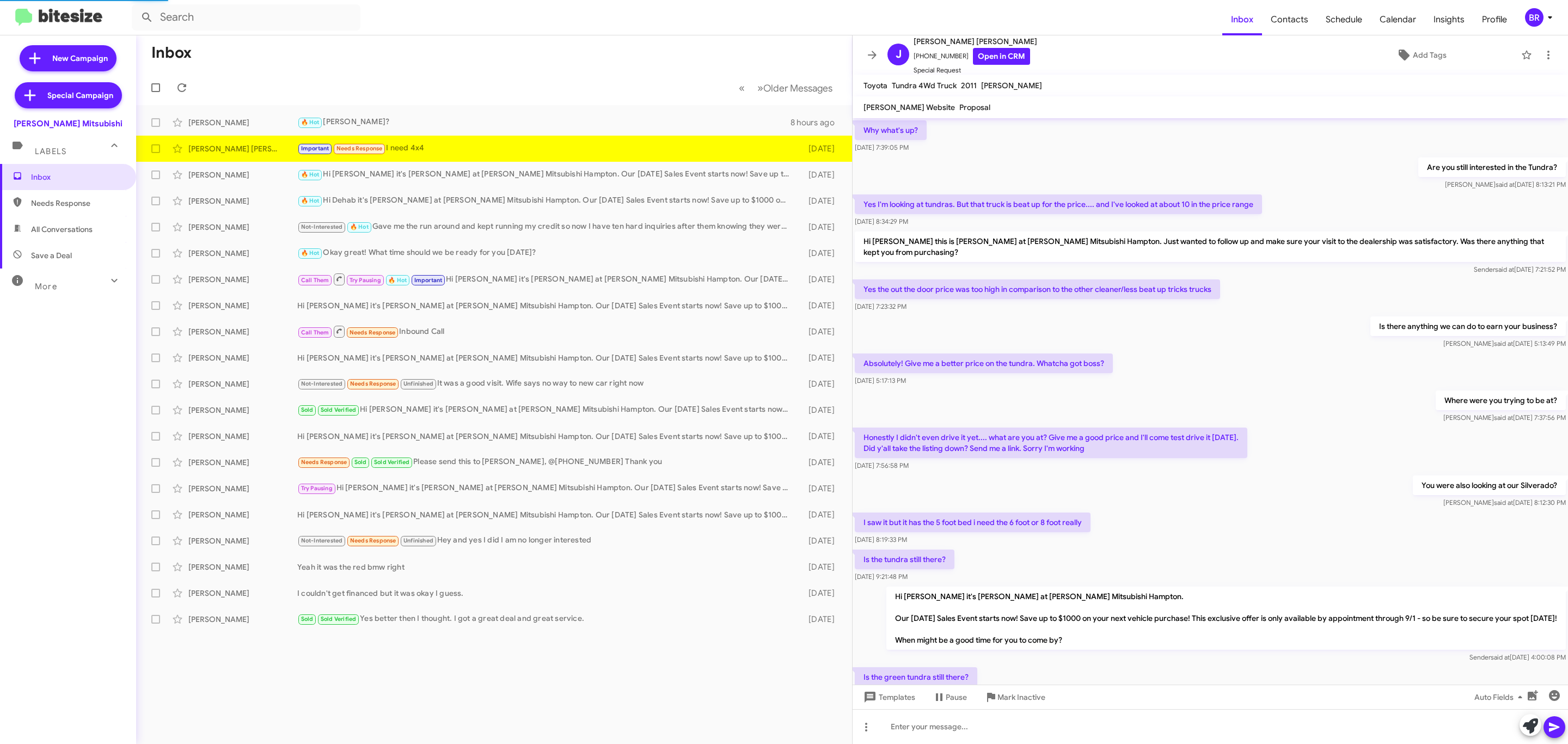
scroll to position [293, 0]
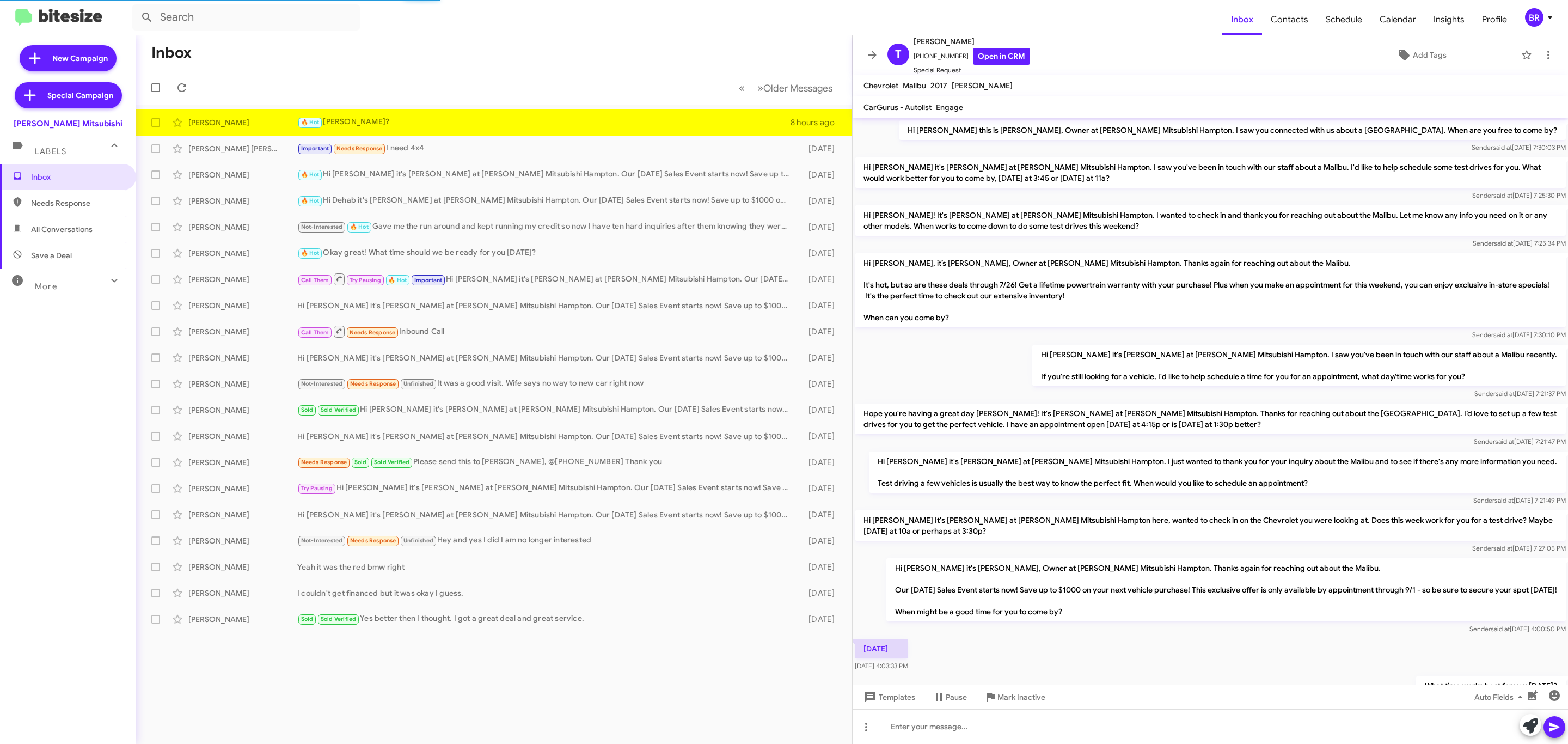
scroll to position [51, 0]
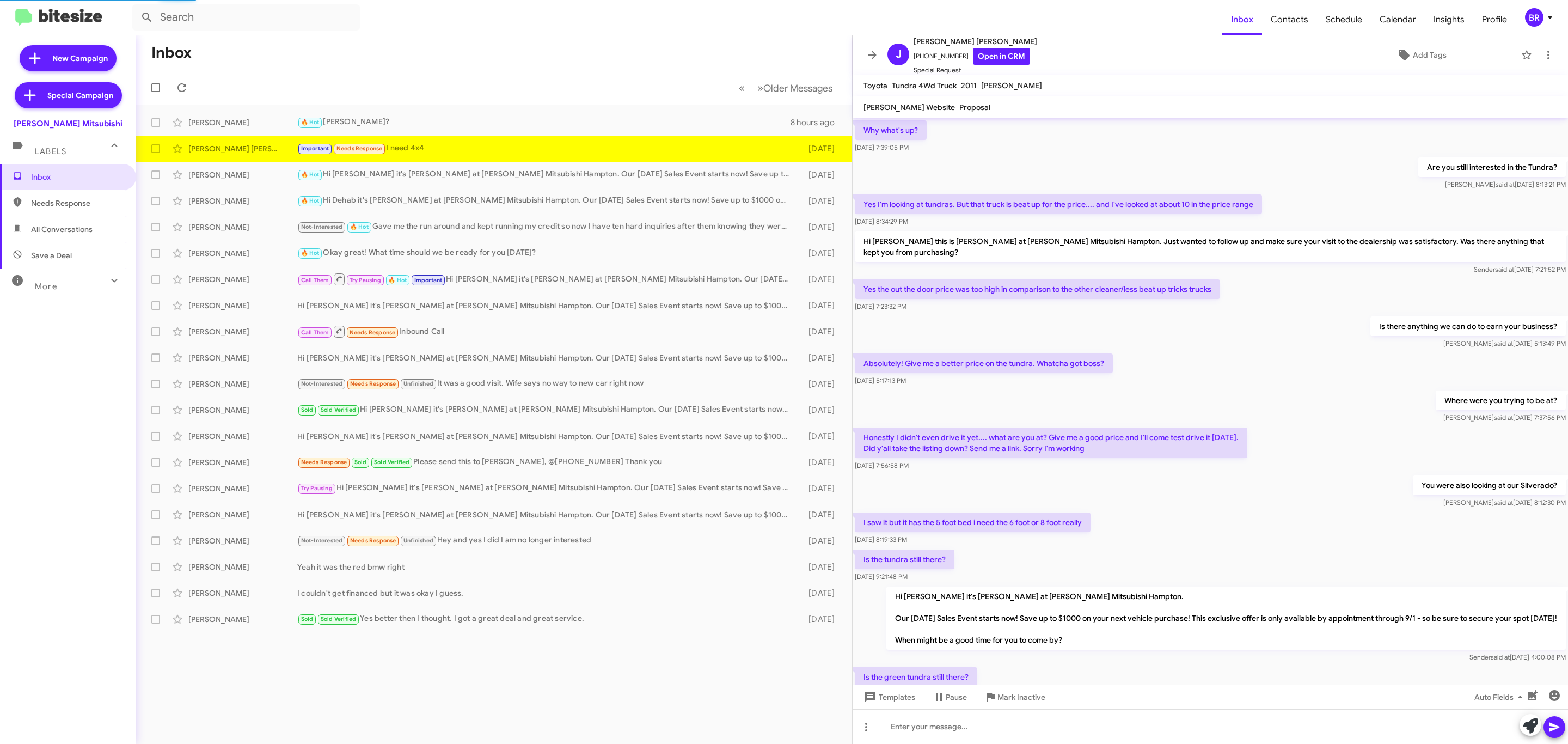
scroll to position [293, 0]
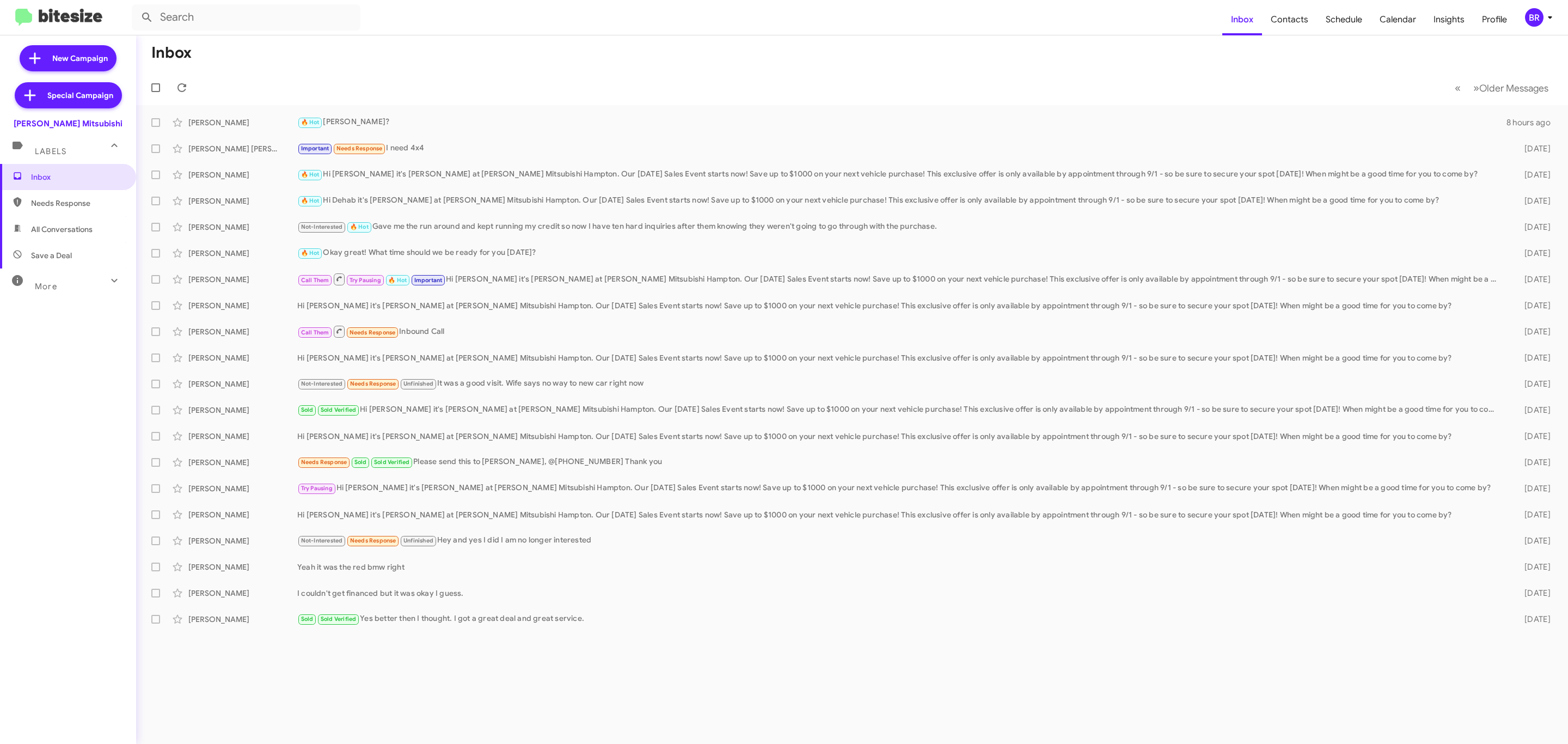
click at [1536, 21] on div "BR" at bounding box center [1534, 17] width 18 height 18
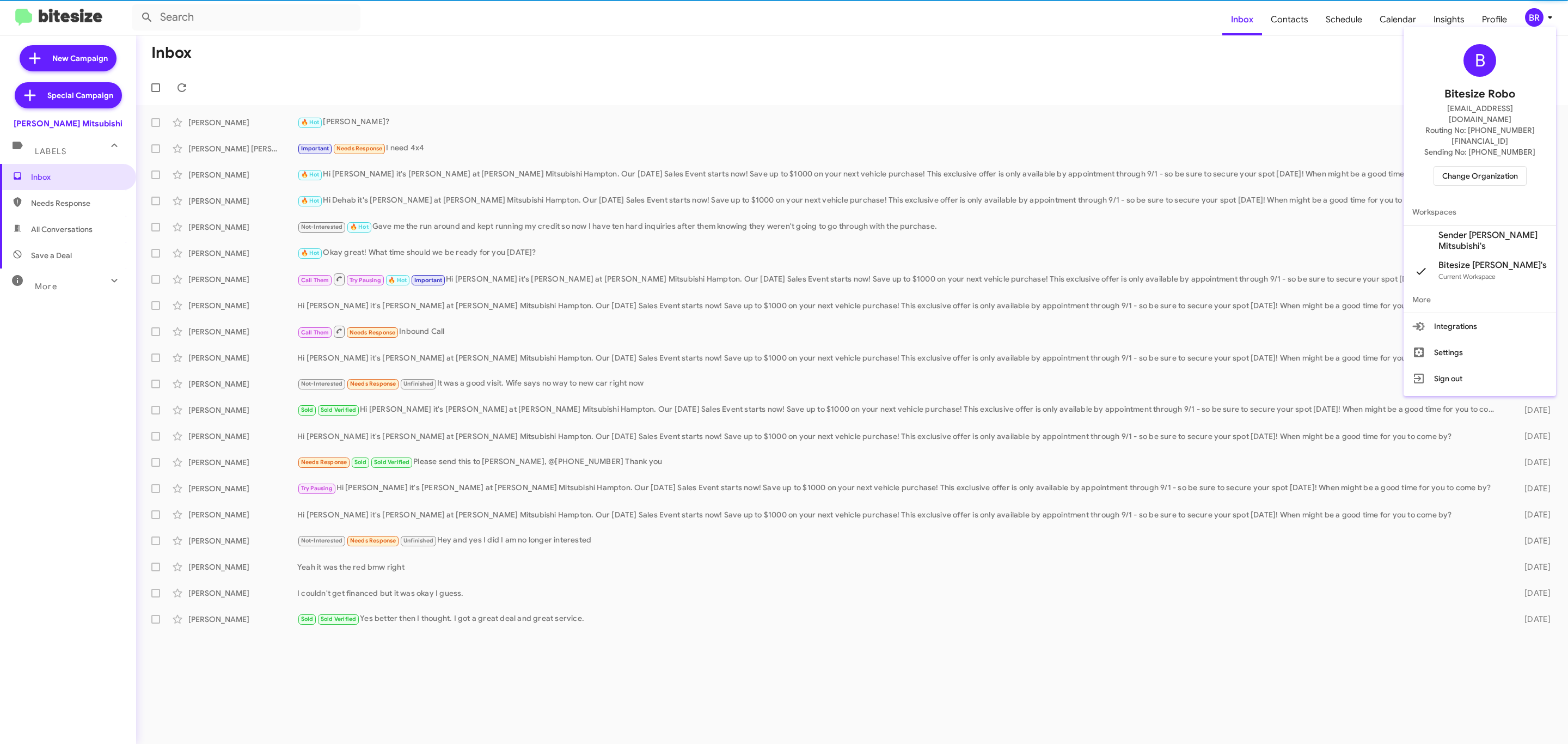
click at [1462, 167] on span "Change Organization" at bounding box center [1480, 176] width 75 height 18
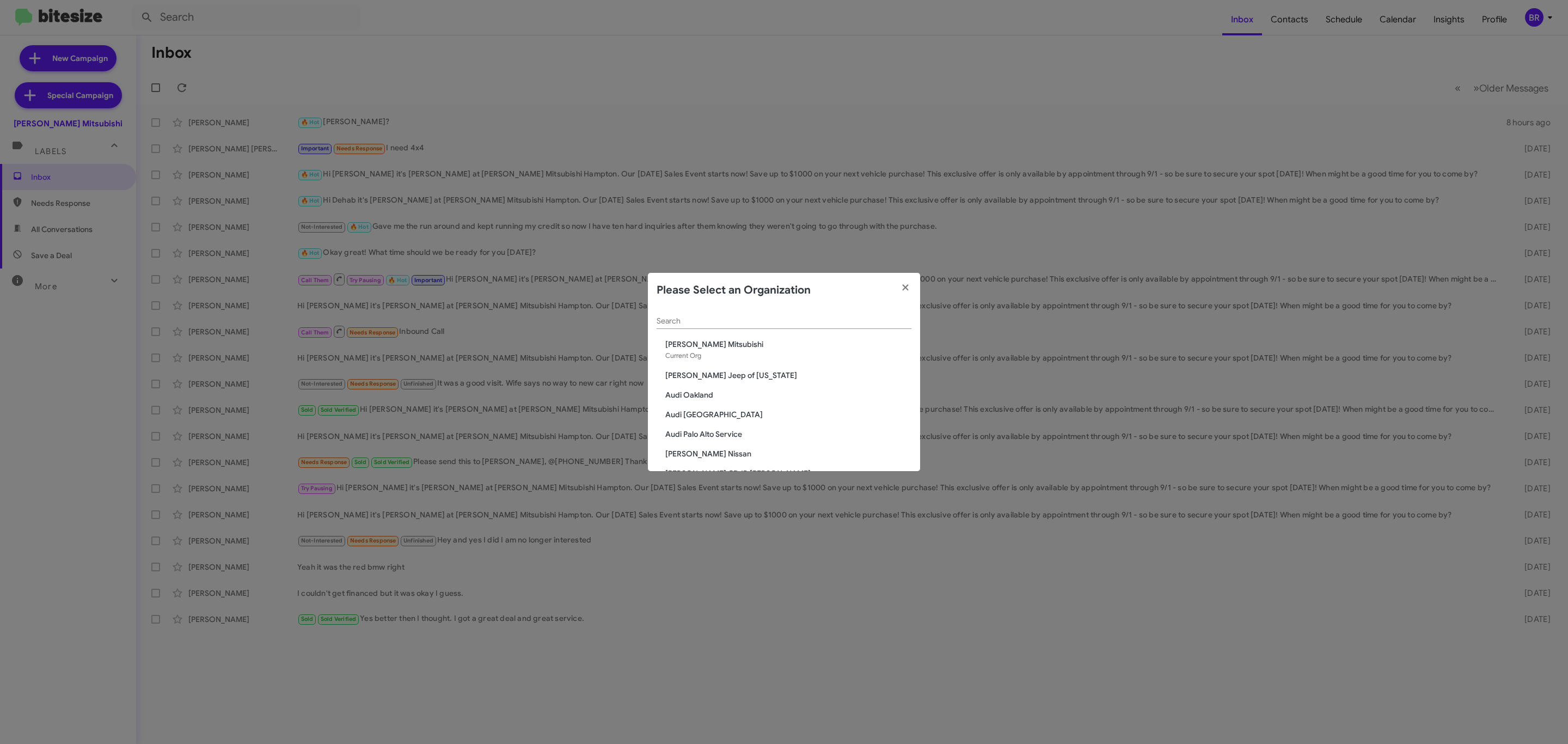
click at [826, 326] on div "Search" at bounding box center [784, 318] width 255 height 21
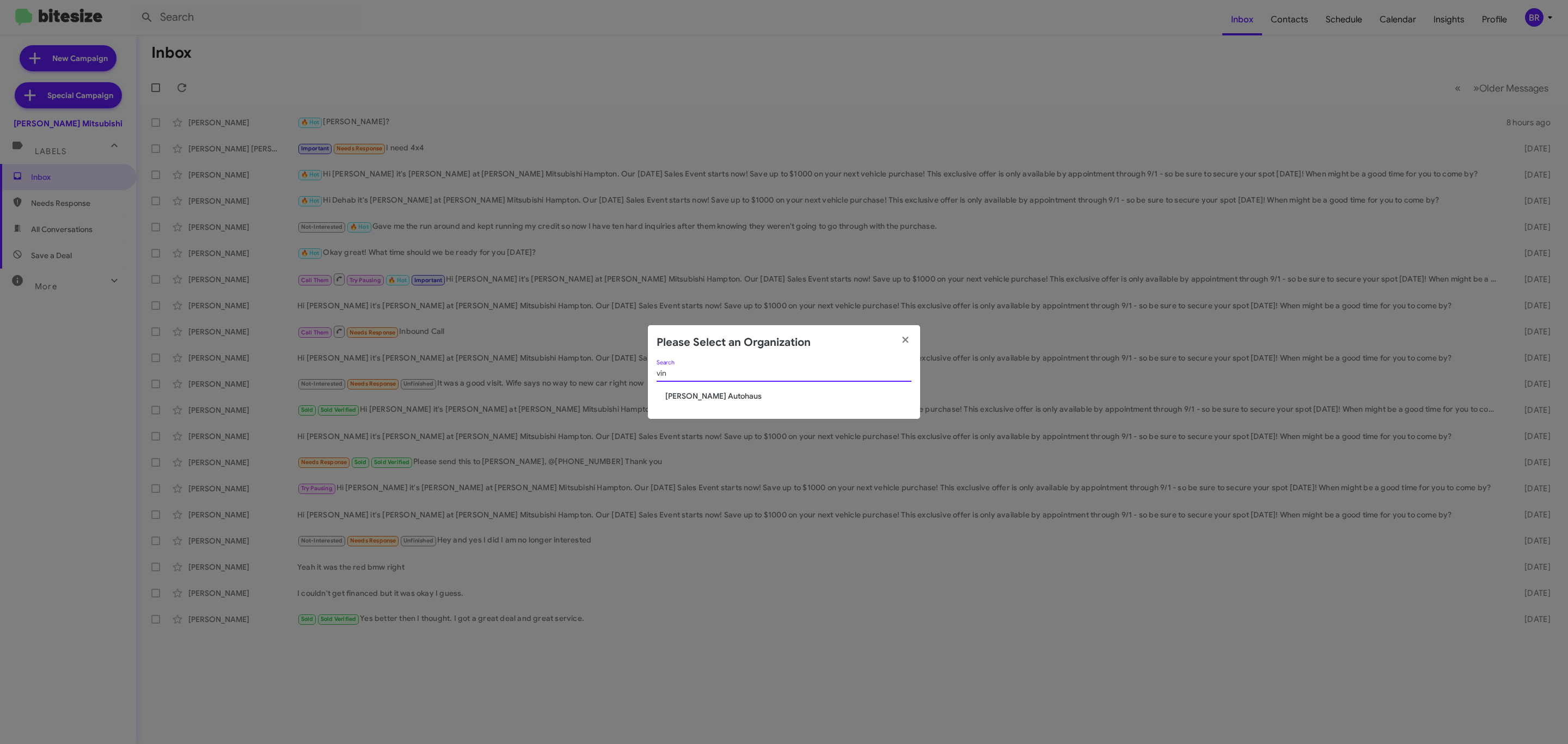
type input "vin"
click at [725, 399] on span "[PERSON_NAME] Autohaus" at bounding box center [788, 396] width 246 height 11
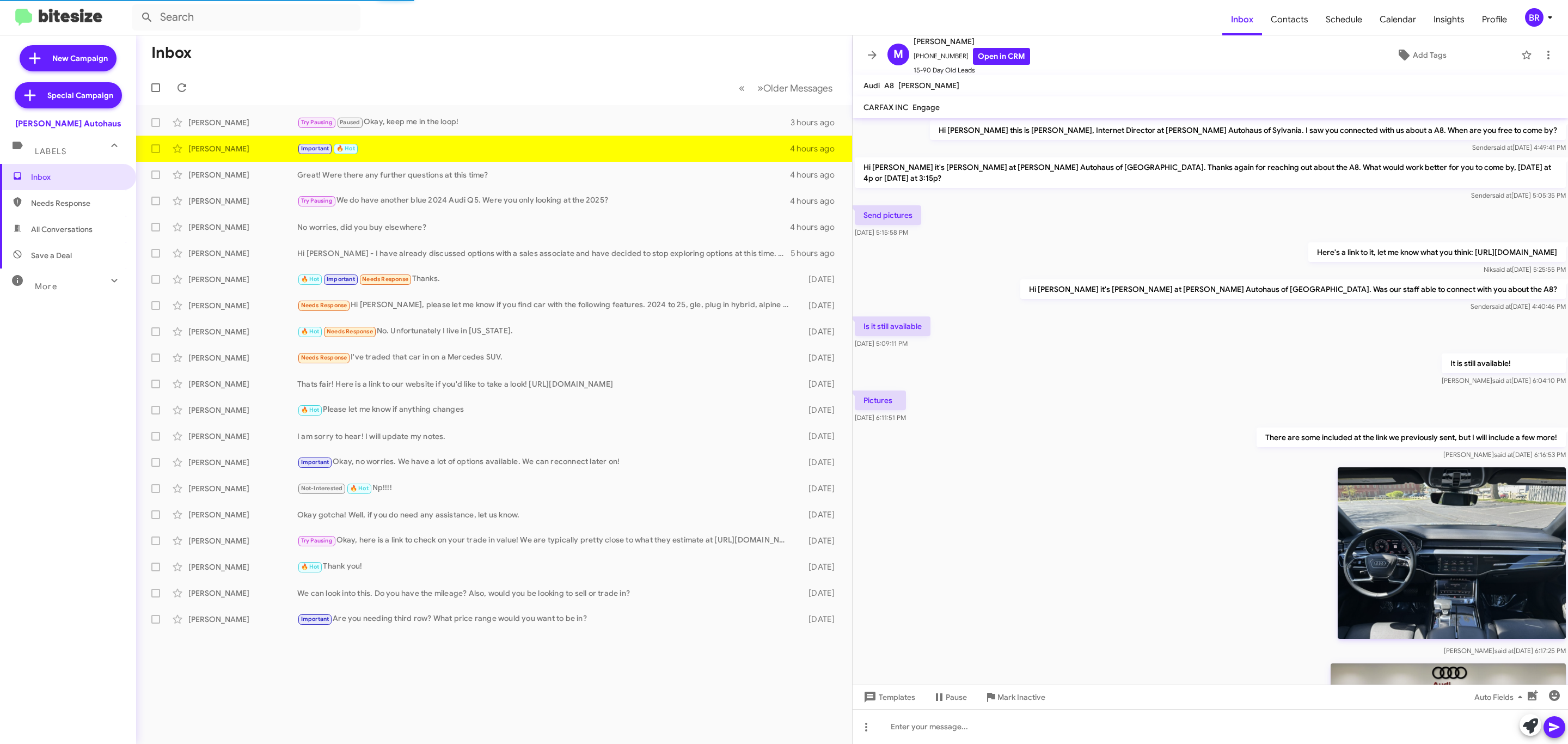
scroll to position [387, 0]
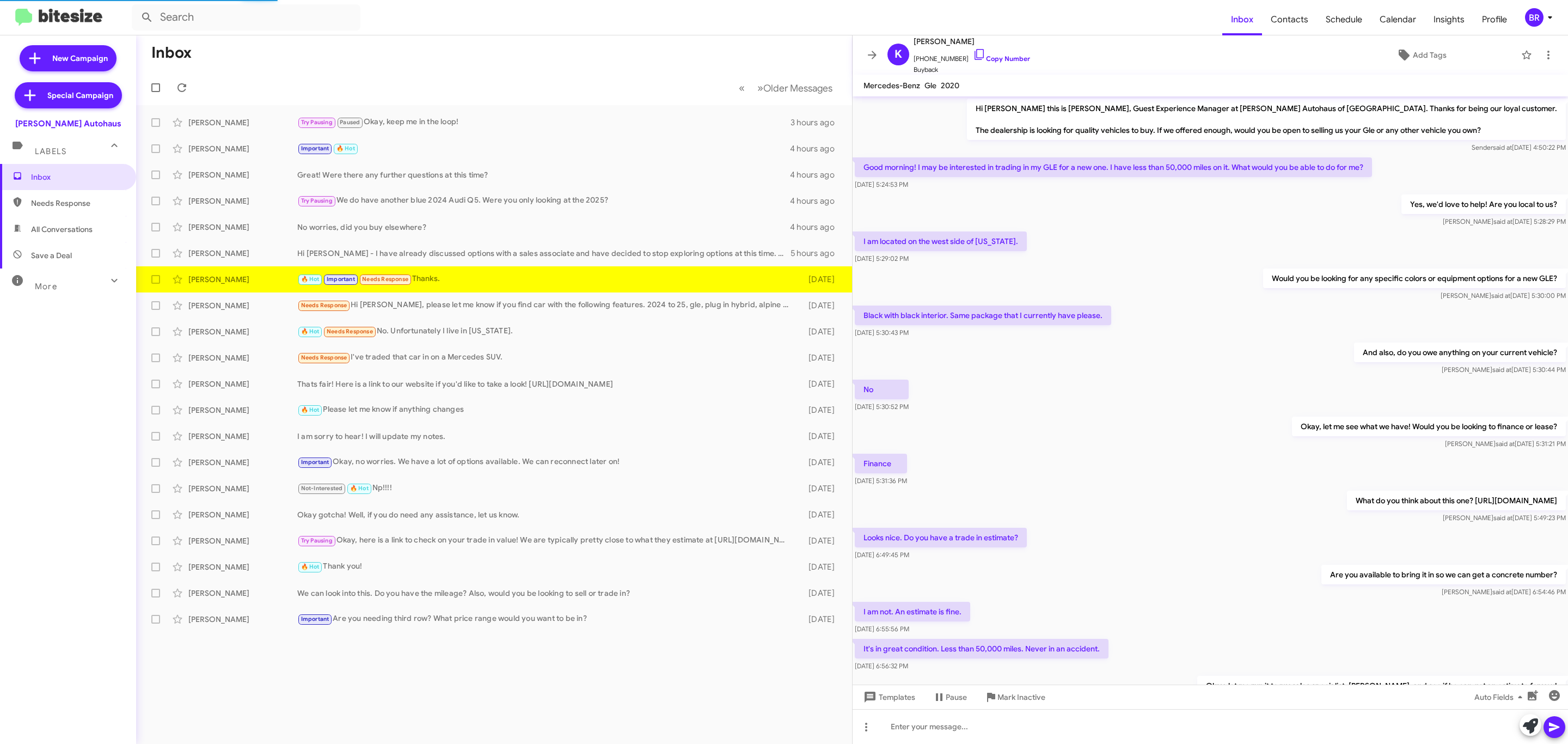
scroll to position [109, 0]
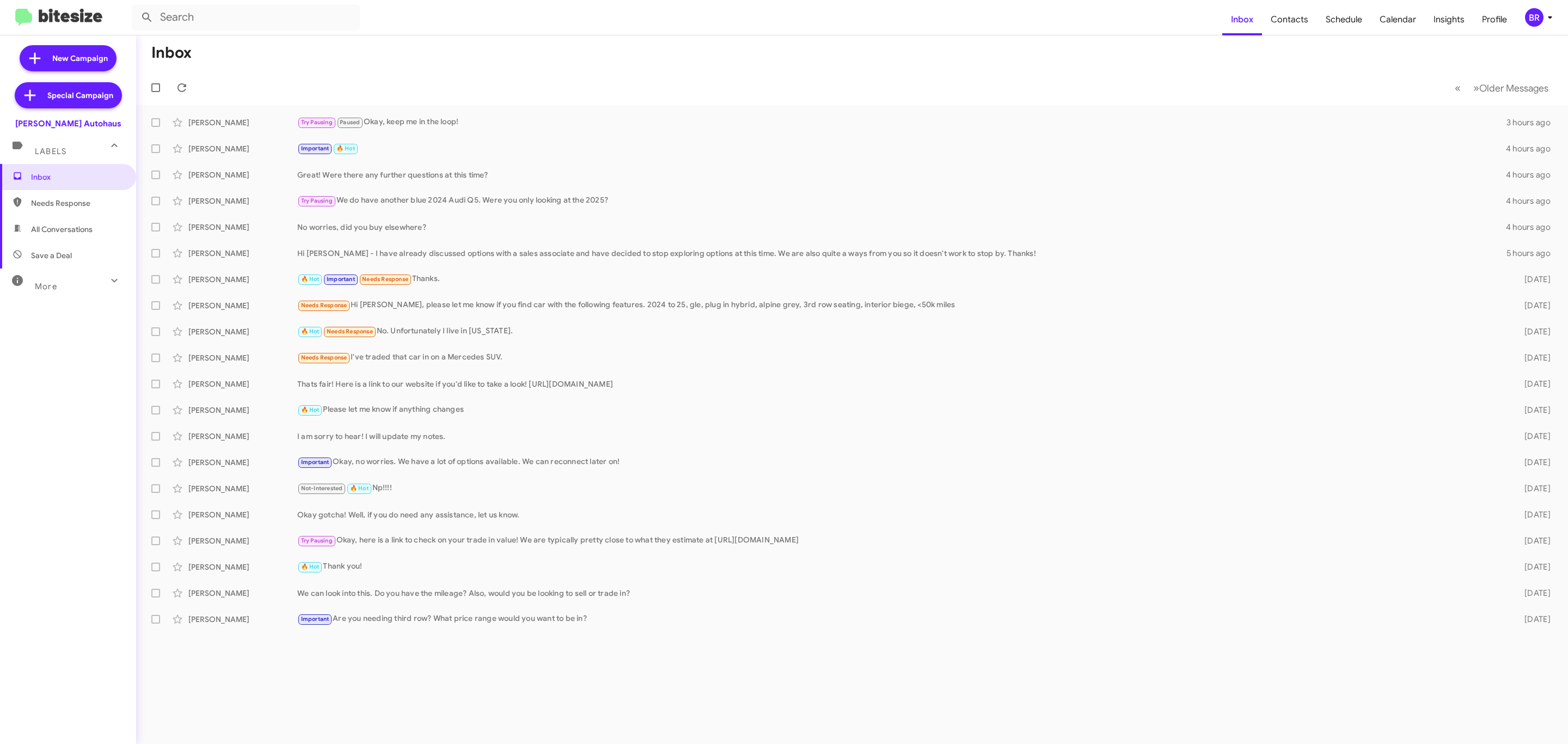
click at [1518, 20] on button "BR" at bounding box center [1536, 17] width 41 height 18
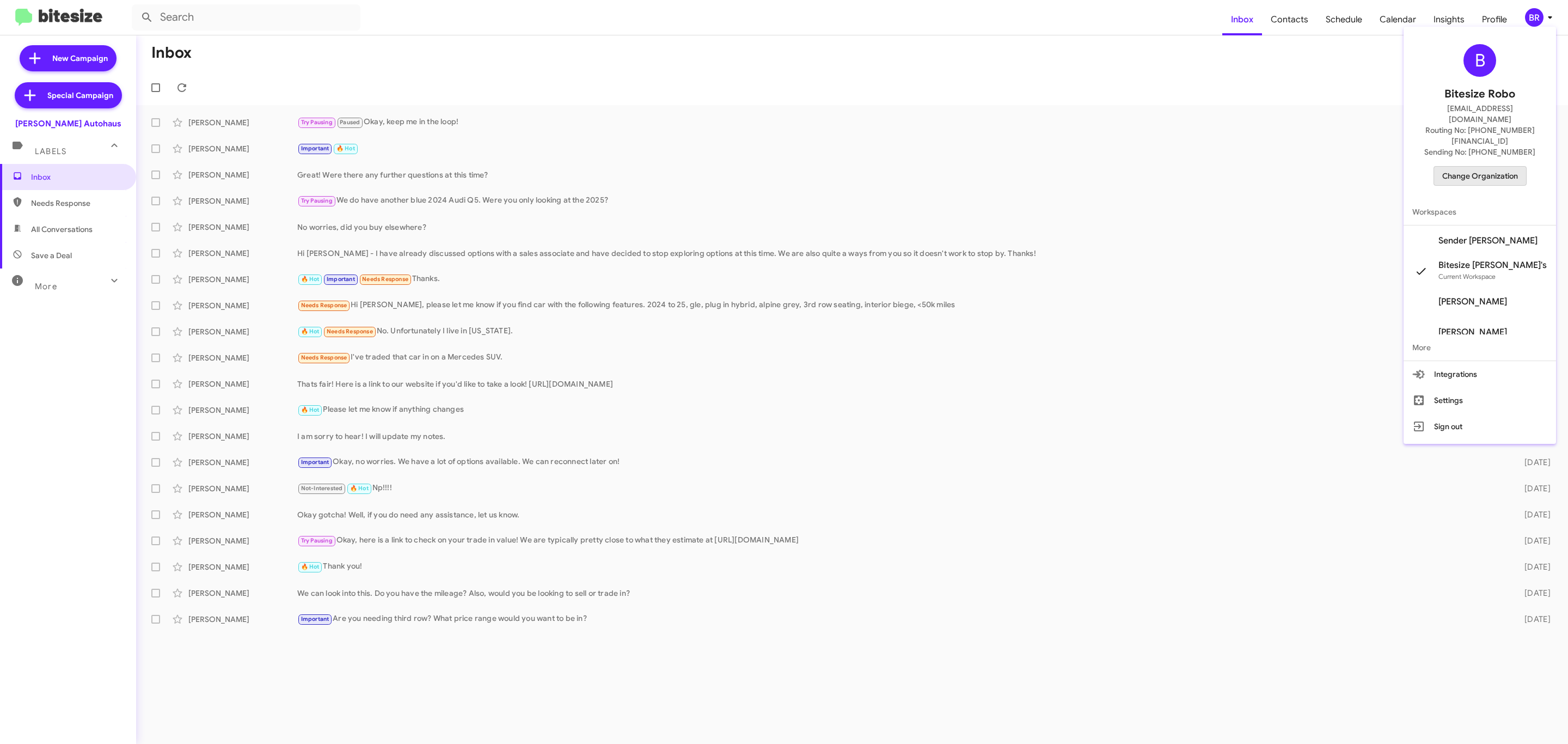
click at [1503, 167] on span "Change Organization" at bounding box center [1480, 176] width 75 height 18
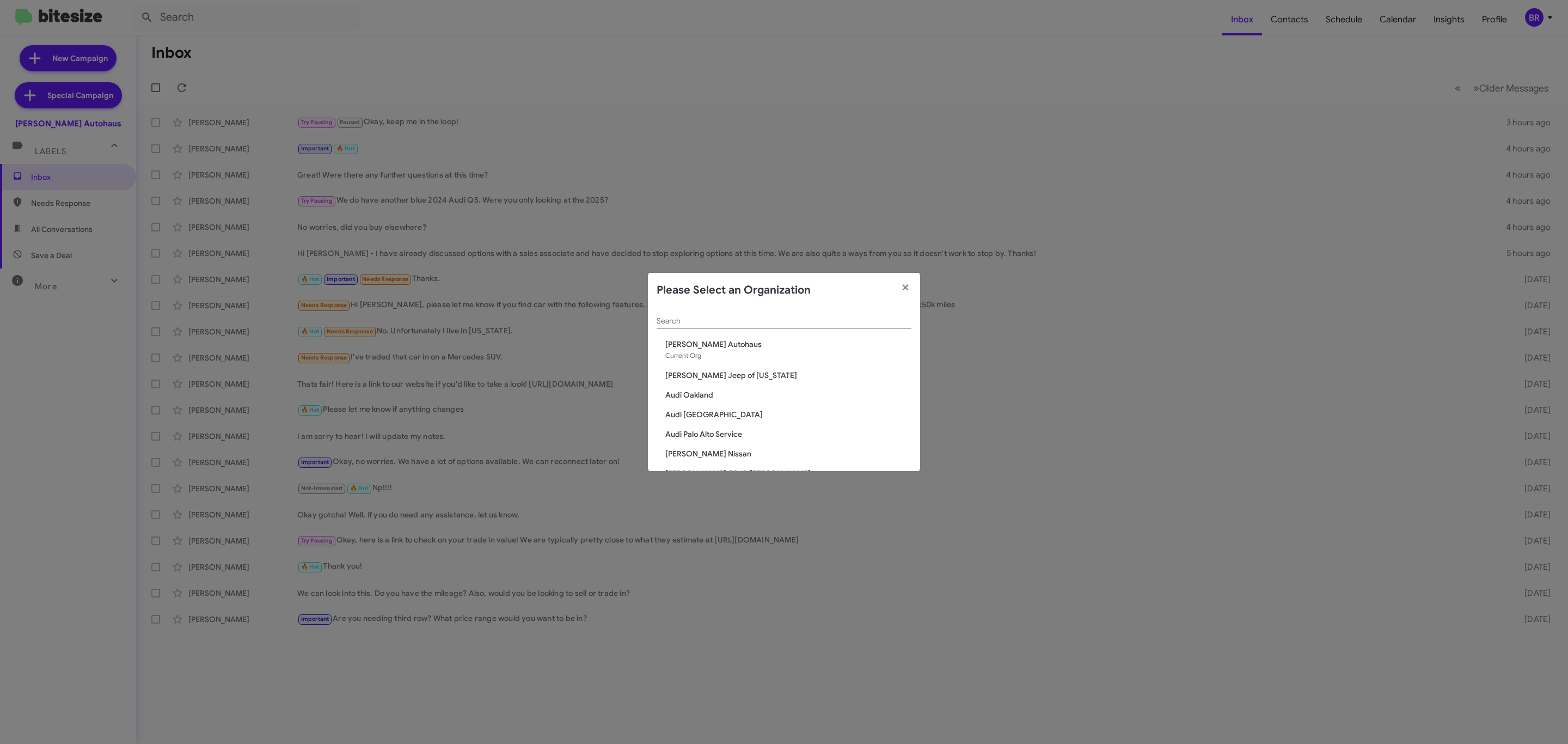
click at [809, 309] on div "Search" at bounding box center [784, 318] width 255 height 21
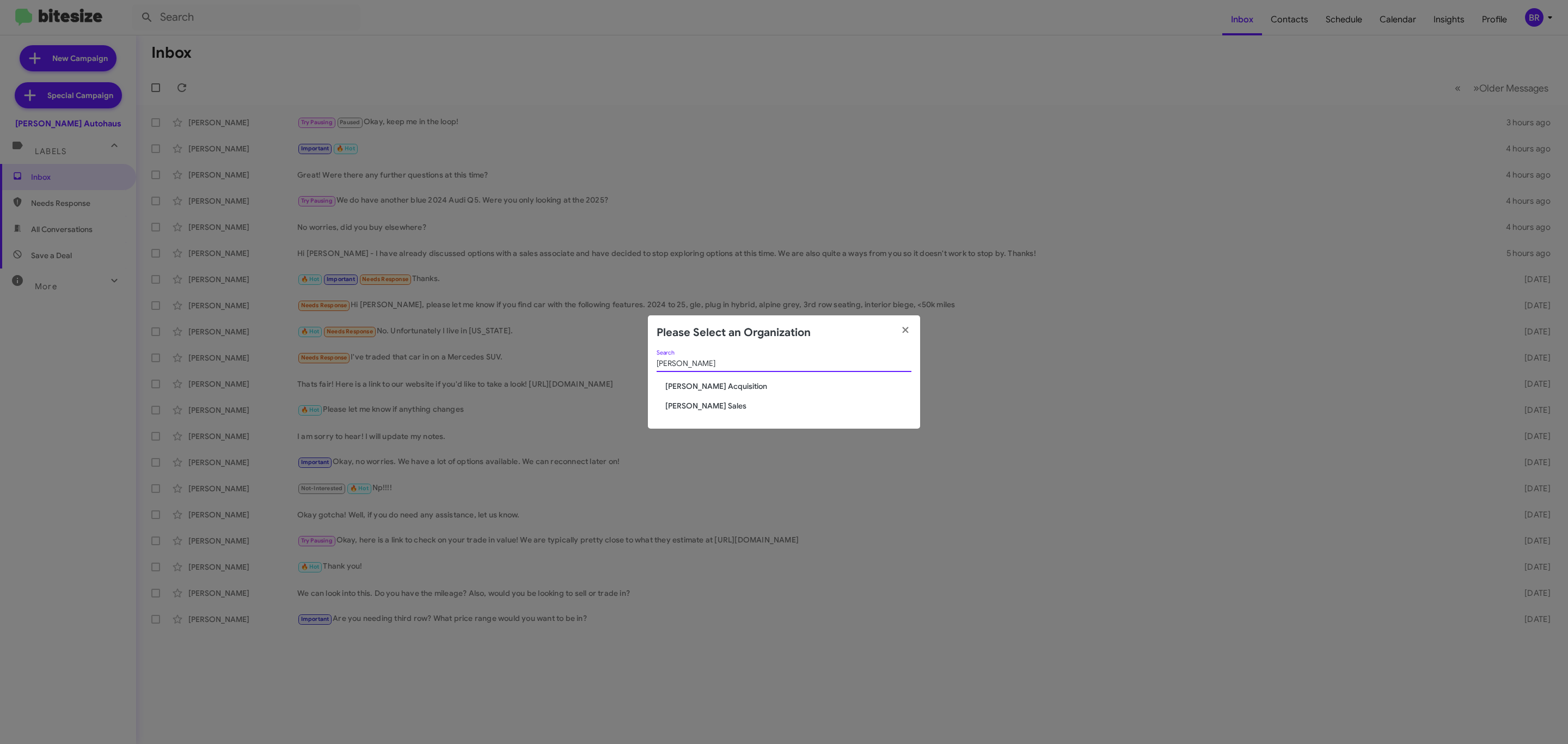
type input "tony"
click at [686, 406] on span "[PERSON_NAME] Sales" at bounding box center [788, 406] width 246 height 11
click at [713, 396] on div "tony Search Tony Honda Acquisition Tony Honda Sales" at bounding box center [784, 389] width 273 height 79
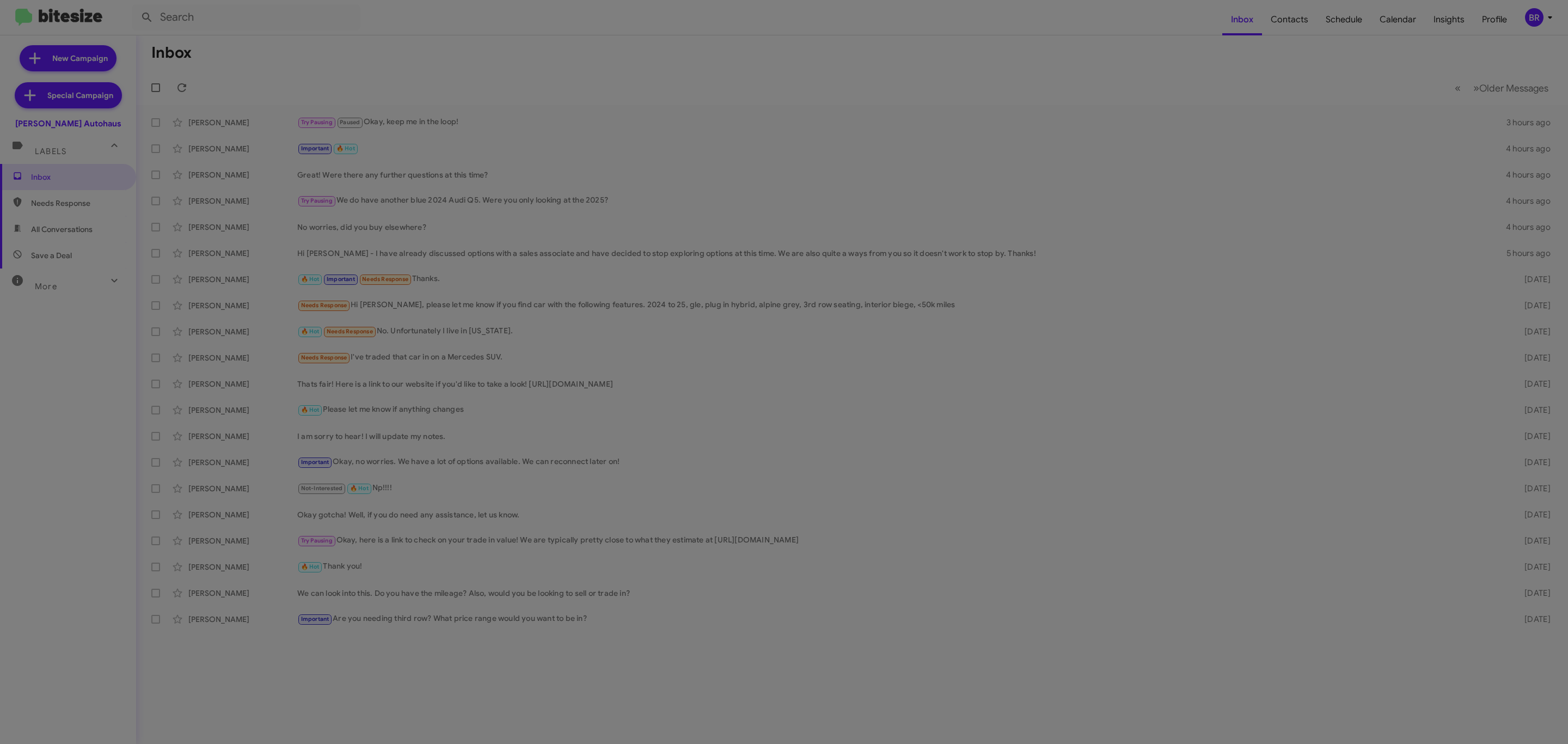
click at [711, 401] on div "tony Search Tony Honda Acquisition Tony Honda Sales" at bounding box center [784, 362] width 273 height 79
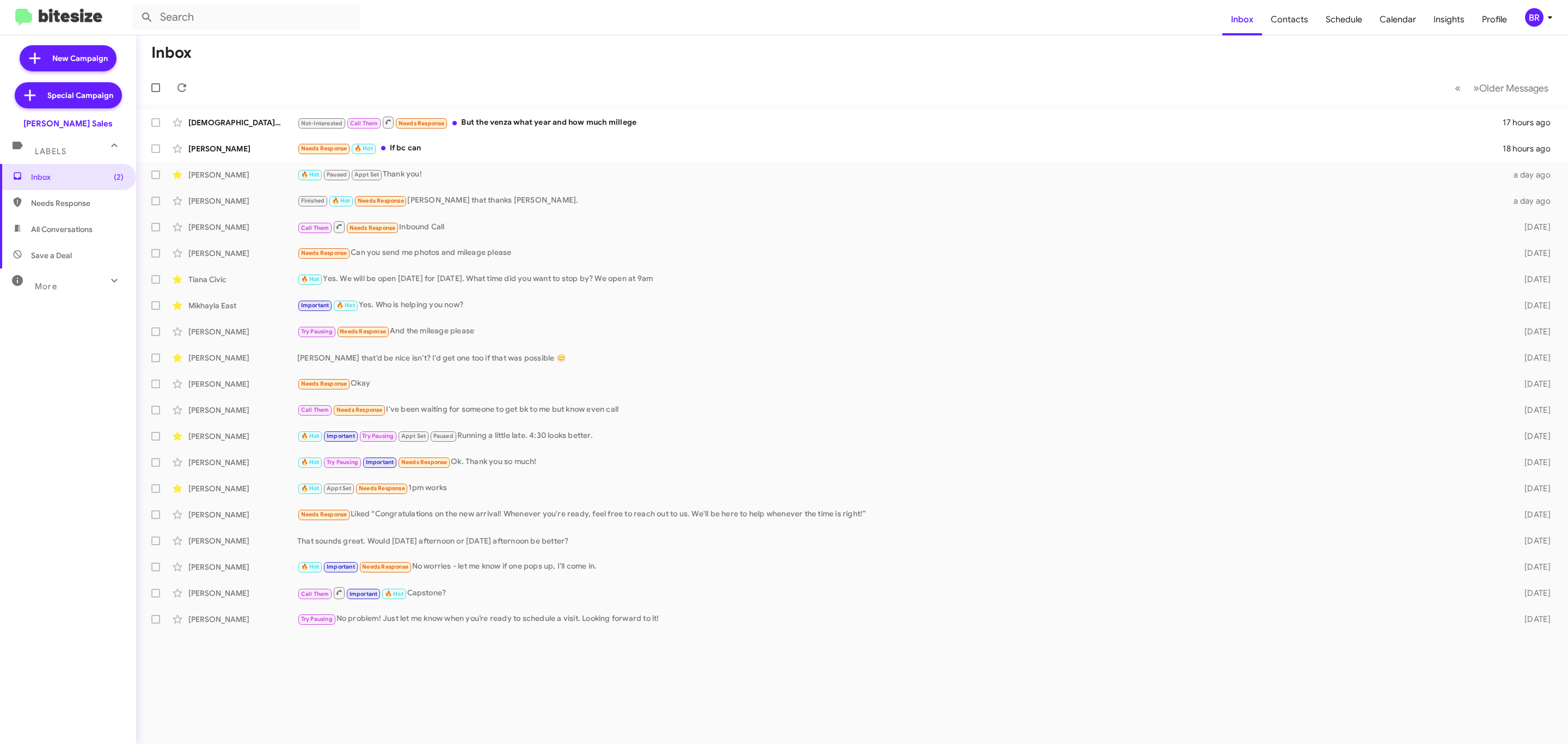
drag, startPoint x: 594, startPoint y: 54, endPoint x: 583, endPoint y: 71, distance: 20.2
click at [592, 54] on mat-toolbar-row "Inbox" at bounding box center [852, 52] width 1432 height 35
click at [1507, 83] on span "Older Messages" at bounding box center [1514, 88] width 69 height 12
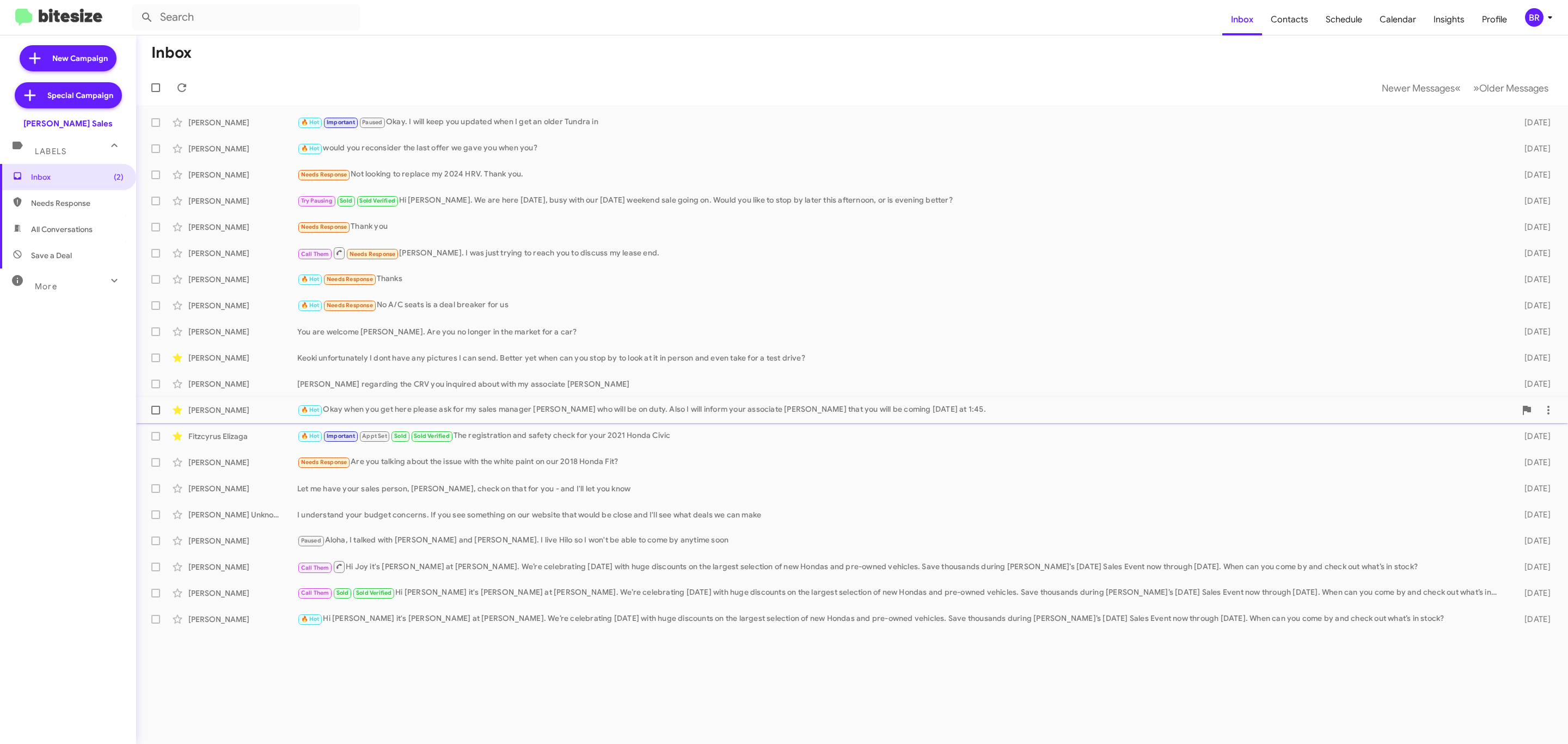
click at [453, 420] on div "[PERSON_NAME] 🔥 Hot Okay when you get here please ask for my sales manager [PER…" at bounding box center [852, 409] width 1414 height 21
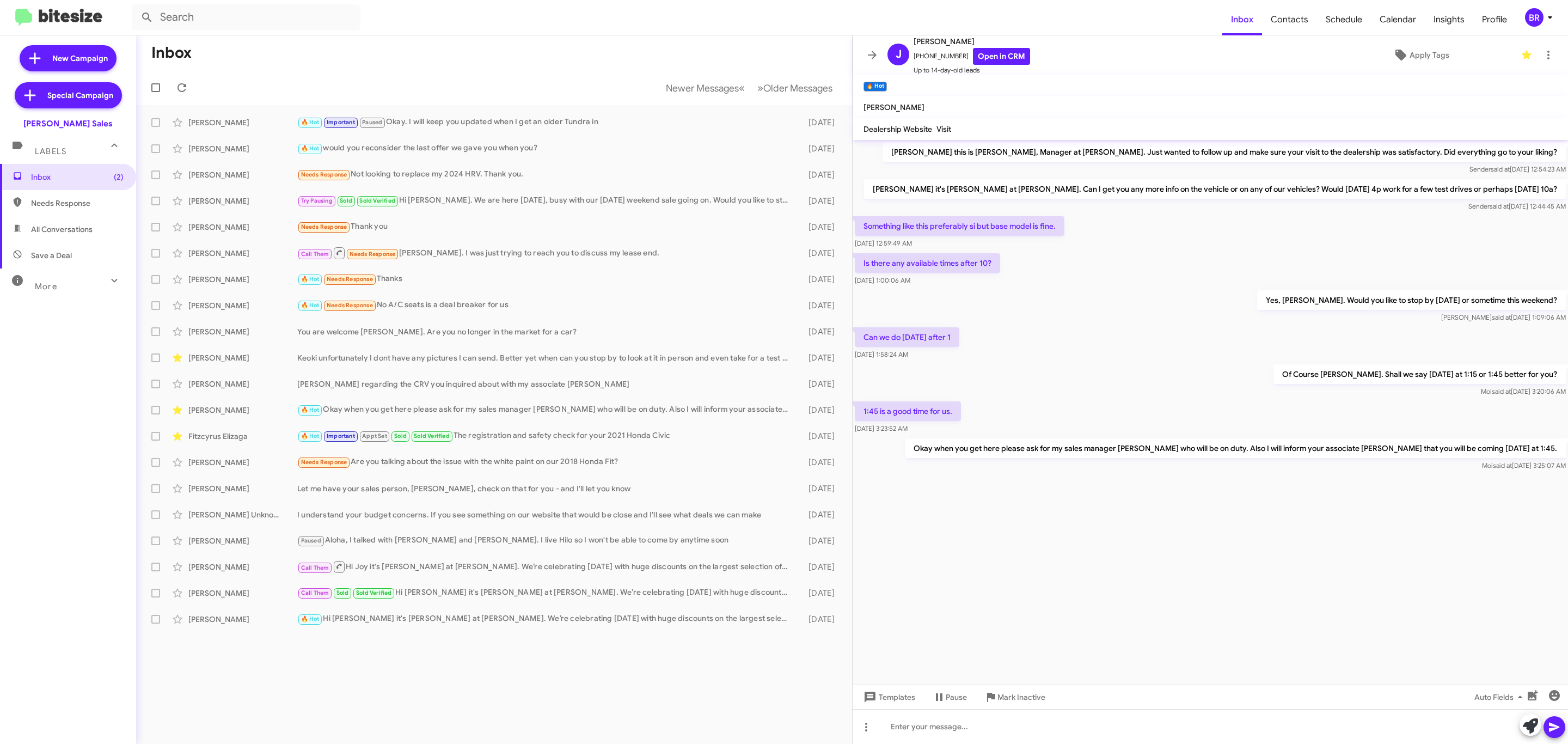
drag, startPoint x: 857, startPoint y: 409, endPoint x: 988, endPoint y: 429, distance: 132.5
click at [1045, 389] on div "Of Course [PERSON_NAME]. Shall we say [DATE] at 1:15 or 1:45 better for you? [P…" at bounding box center [1210, 380] width 716 height 37
drag, startPoint x: 930, startPoint y: 443, endPoint x: 1346, endPoint y: 372, distance: 422.0
click at [1552, 443] on body "Inbox Contacts Schedule Calendar Insights Profile BR New Campaign Special Campa…" at bounding box center [784, 372] width 1568 height 744
copy body "Okay when you get here please ask for my sales manager Moi Mabalot who will be …"
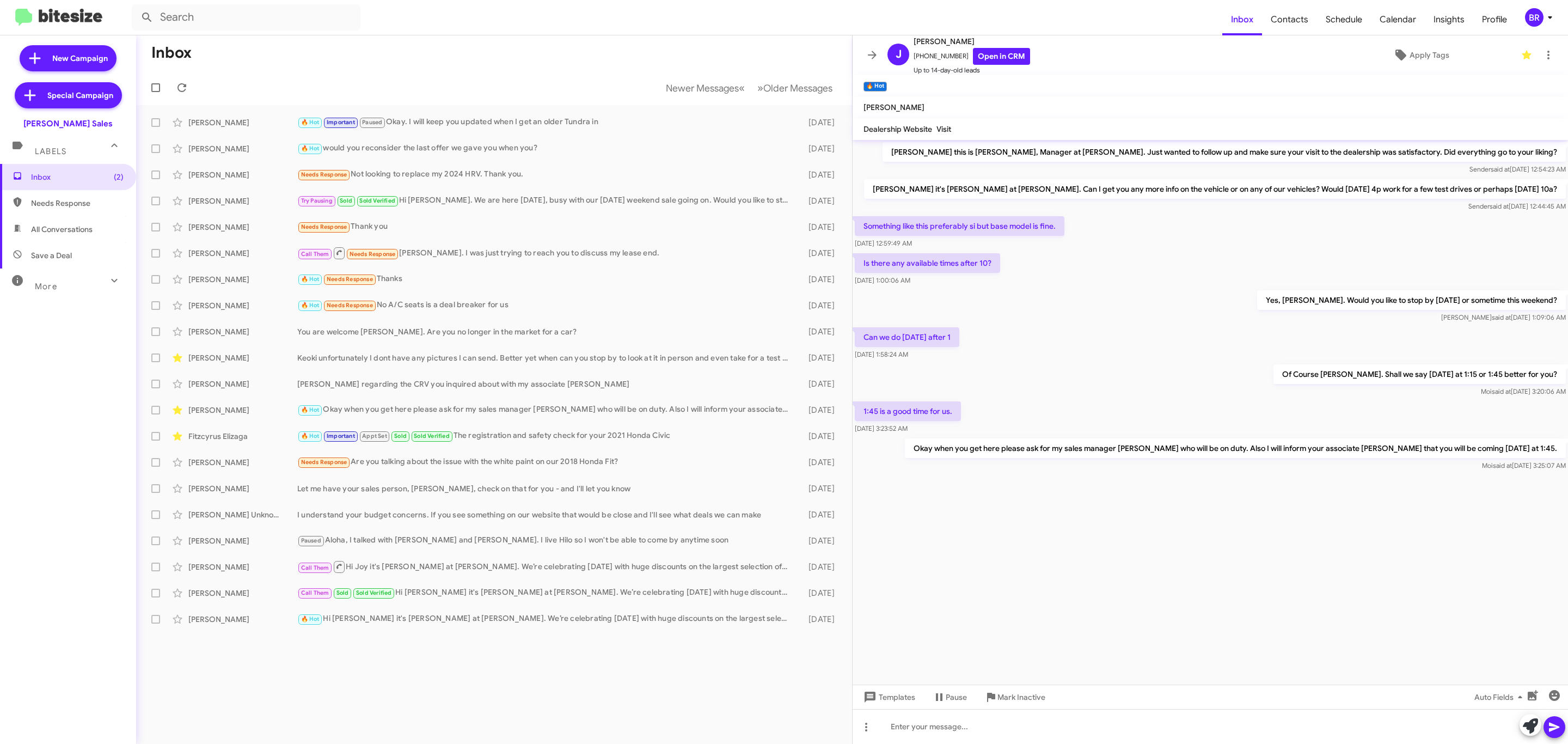
click at [1089, 478] on div at bounding box center [1210, 485] width 716 height 24
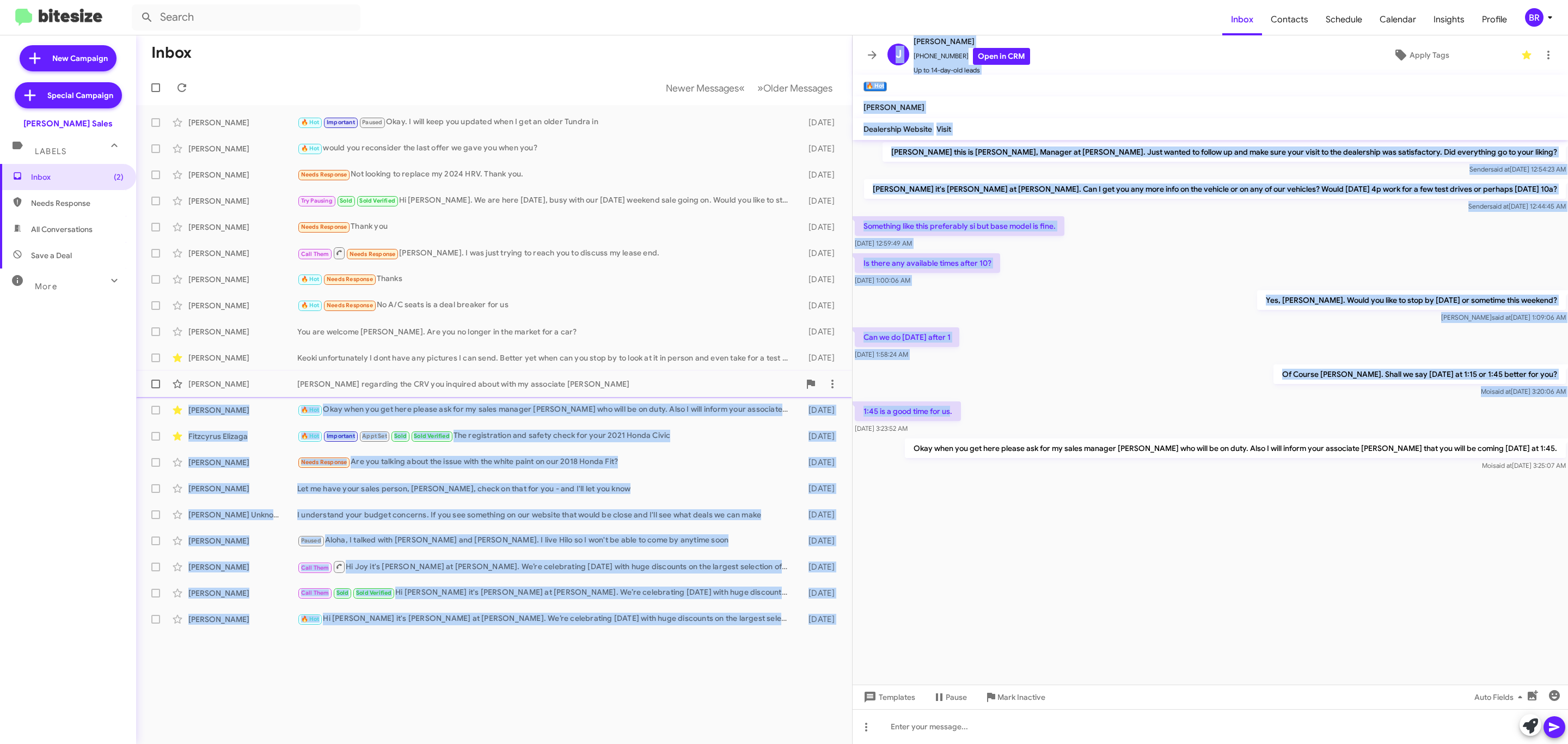
drag, startPoint x: 951, startPoint y: 409, endPoint x: 849, endPoint y: 396, distance: 102.8
click at [849, 396] on div "Inbox Newer Messages « Previous » Next Older Messages Gavin Mew 🔥 Hot Important…" at bounding box center [852, 389] width 1432 height 709
drag, startPoint x: 936, startPoint y: 386, endPoint x: 935, endPoint y: 392, distance: 6.1
click at [935, 386] on div "Of Course Jacob. Shall we say tomorrow at 1:15 or 1:45 better for you? Moi said…" at bounding box center [1210, 380] width 716 height 37
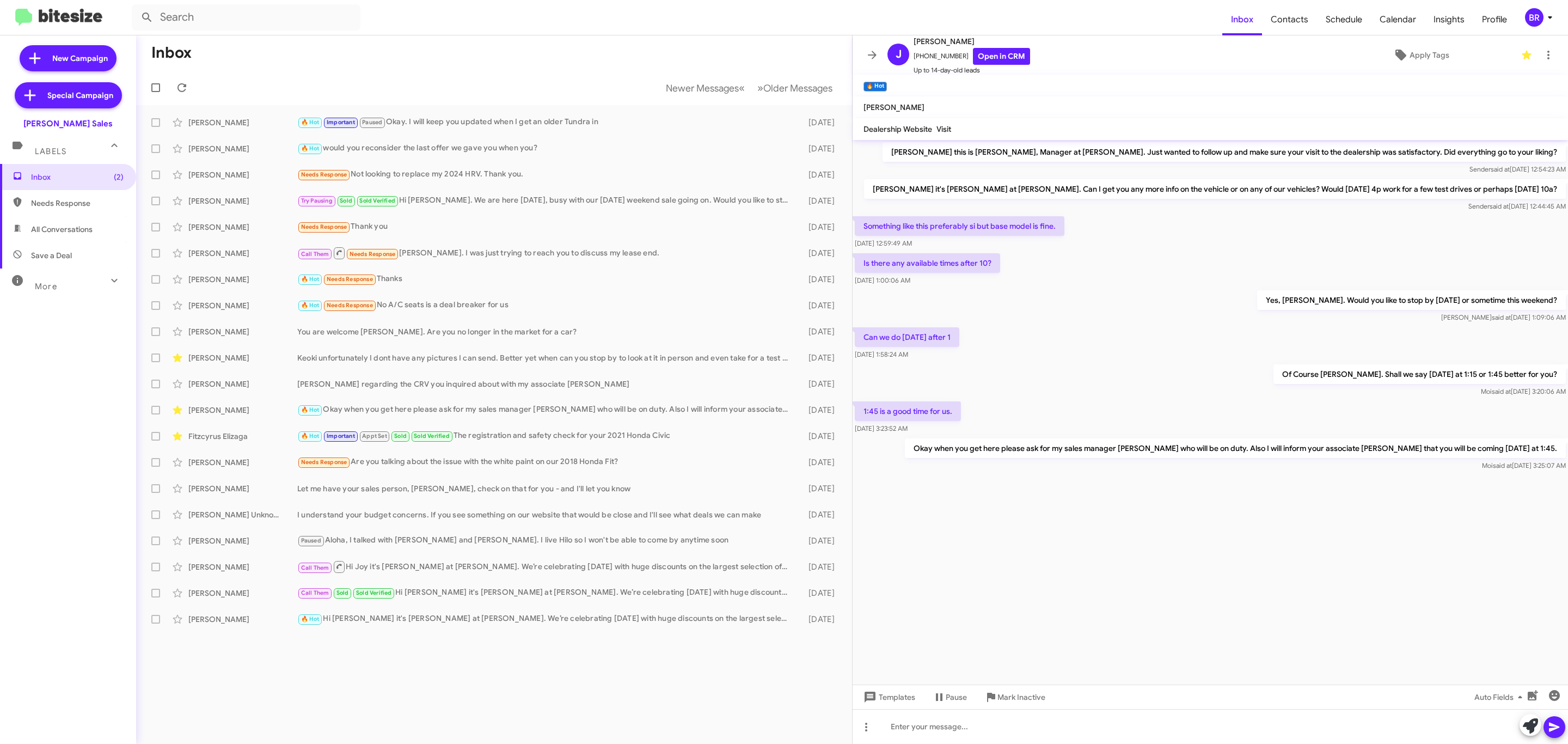
click at [967, 417] on div "1:45 is a good time for us. Aug 29, 2025, 3:23:52 AM" at bounding box center [1210, 417] width 716 height 37
click at [804, 96] on button "» Next Older Messages" at bounding box center [795, 88] width 88 height 22
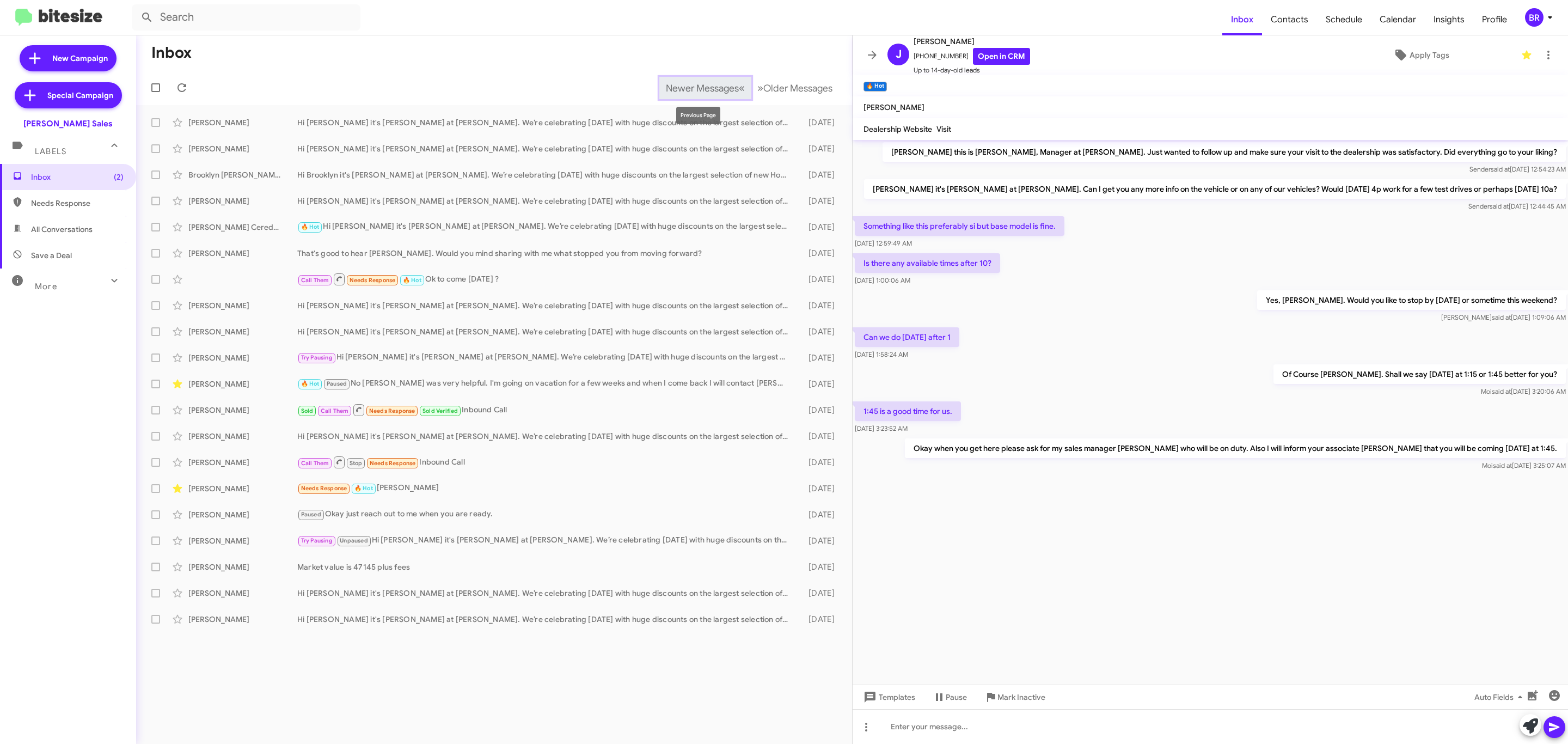
click at [696, 79] on button "Newer Messages « Previous" at bounding box center [705, 88] width 92 height 22
click at [688, 89] on span "Newer Messages" at bounding box center [702, 88] width 73 height 12
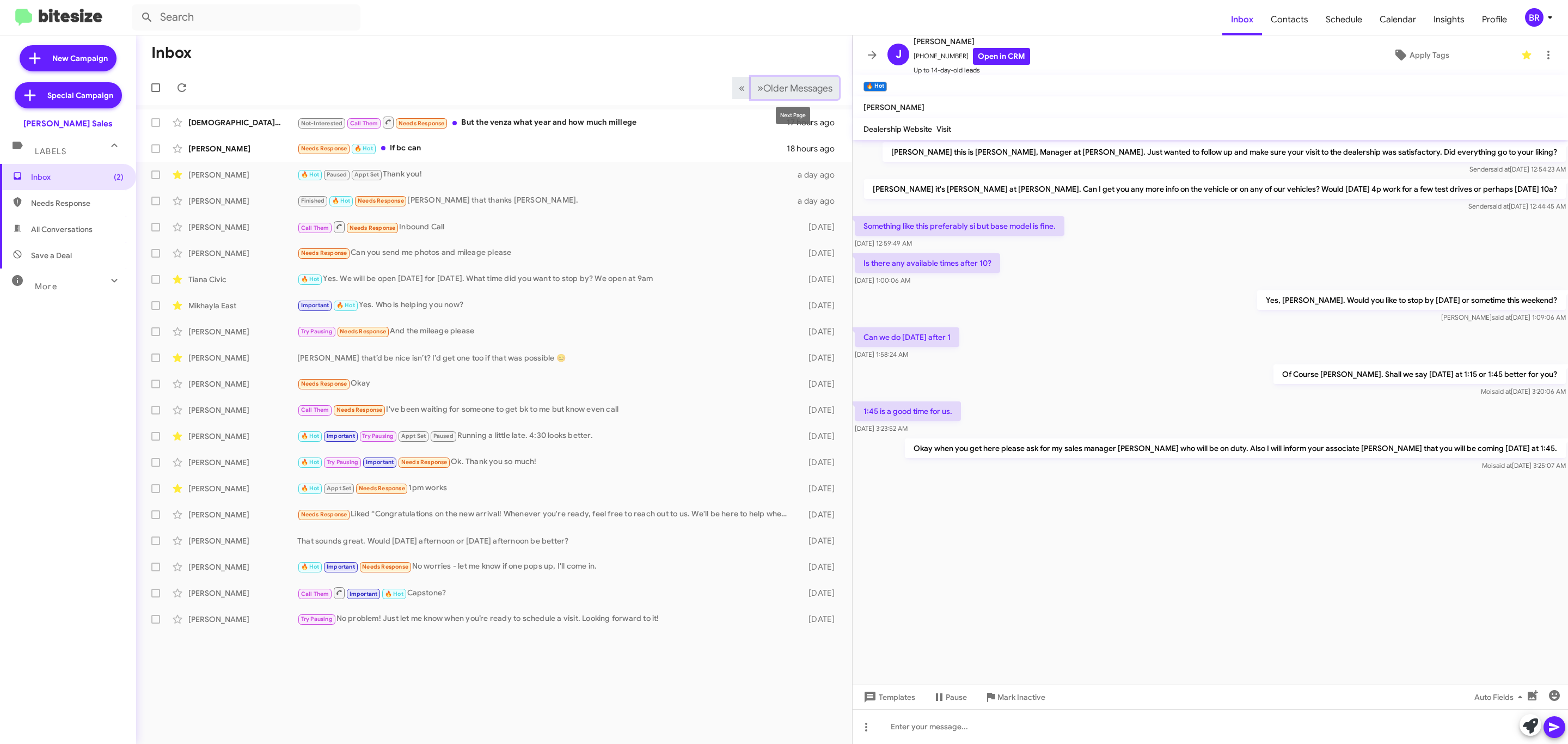
click at [801, 86] on span "Older Messages" at bounding box center [798, 88] width 69 height 12
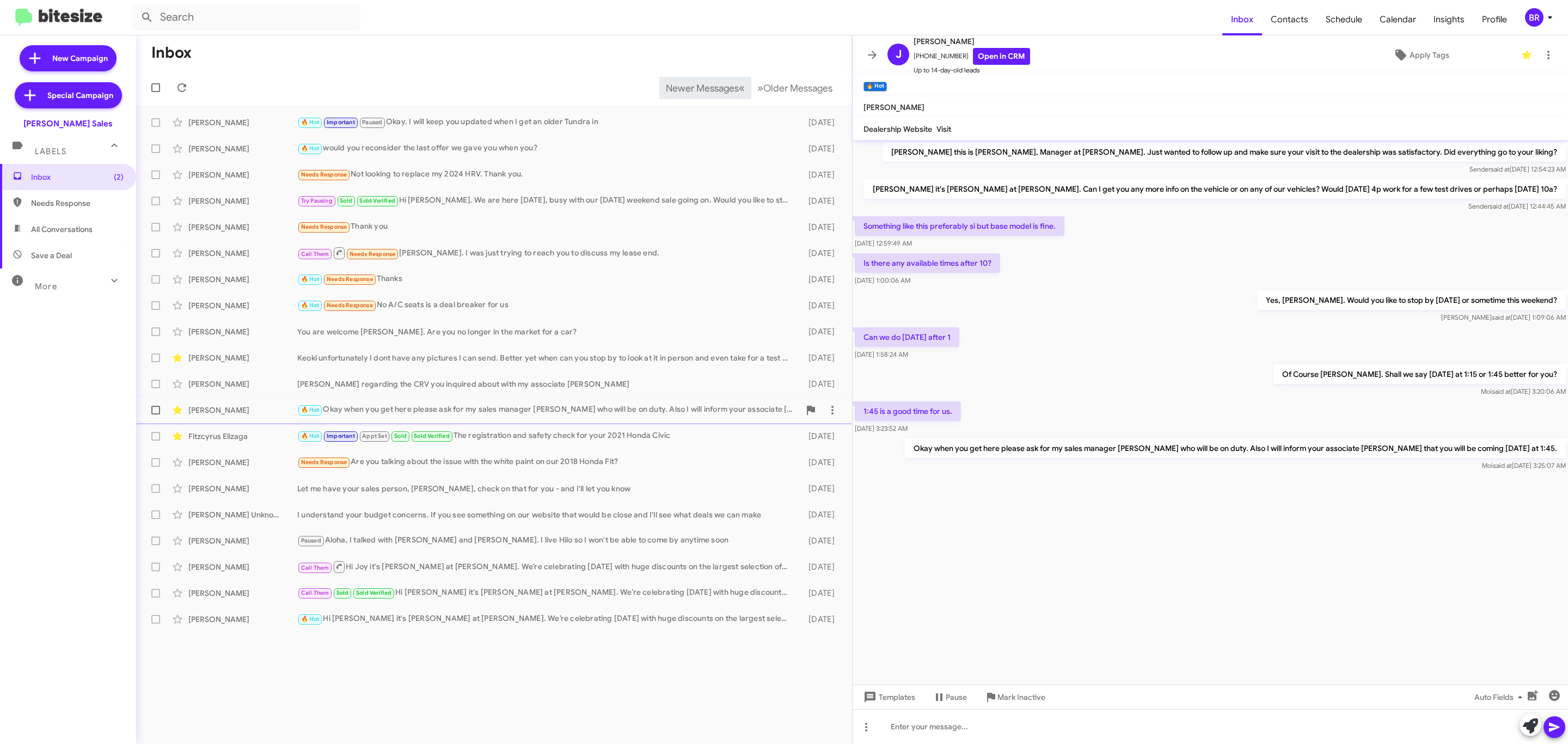
click at [504, 420] on div "Jacob Reyes 🔥 Hot Okay when you get here please ask for my sales manager Moi Ma…" at bounding box center [494, 409] width 699 height 21
drag, startPoint x: 933, startPoint y: 449, endPoint x: 1147, endPoint y: 411, distance: 217.3
click at [1196, 445] on p "Okay when you get here please ask for my sales manager Moi Mabalot who will be …" at bounding box center [1235, 448] width 661 height 20
copy p "Okay when you get here please ask for my sales manager Moi Mabalot wh"
click at [877, 58] on icon at bounding box center [872, 55] width 13 height 13
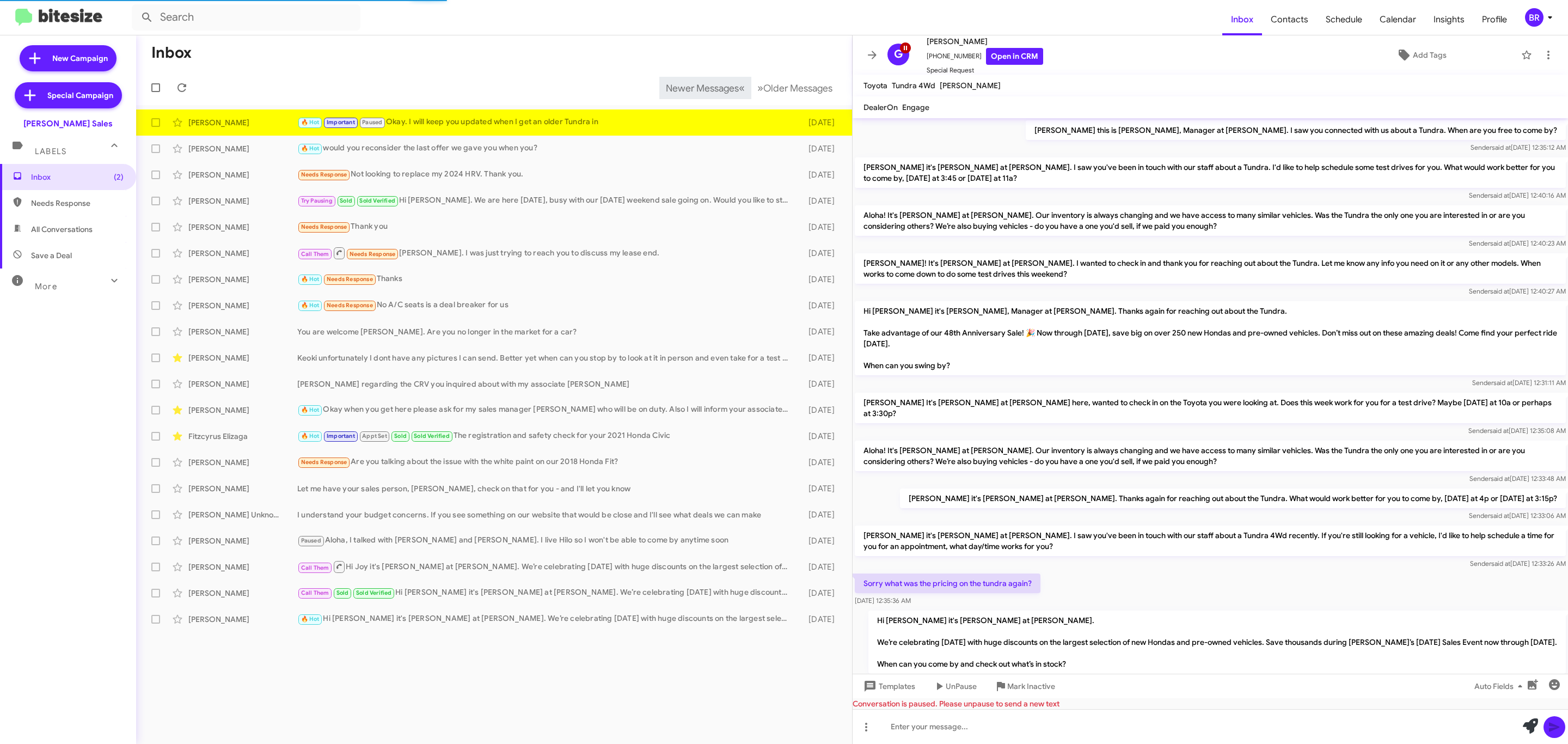
scroll to position [326, 0]
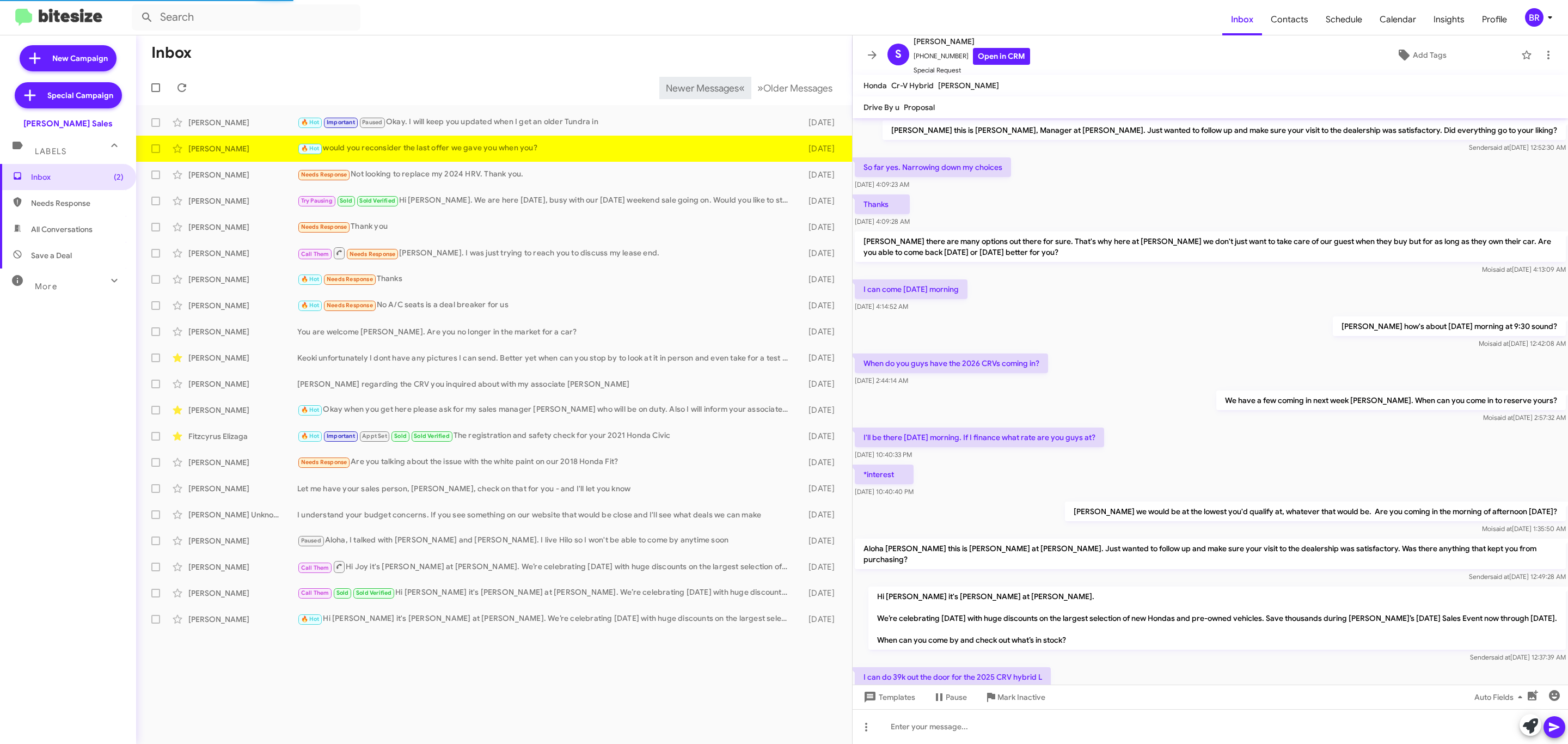
scroll to position [123, 0]
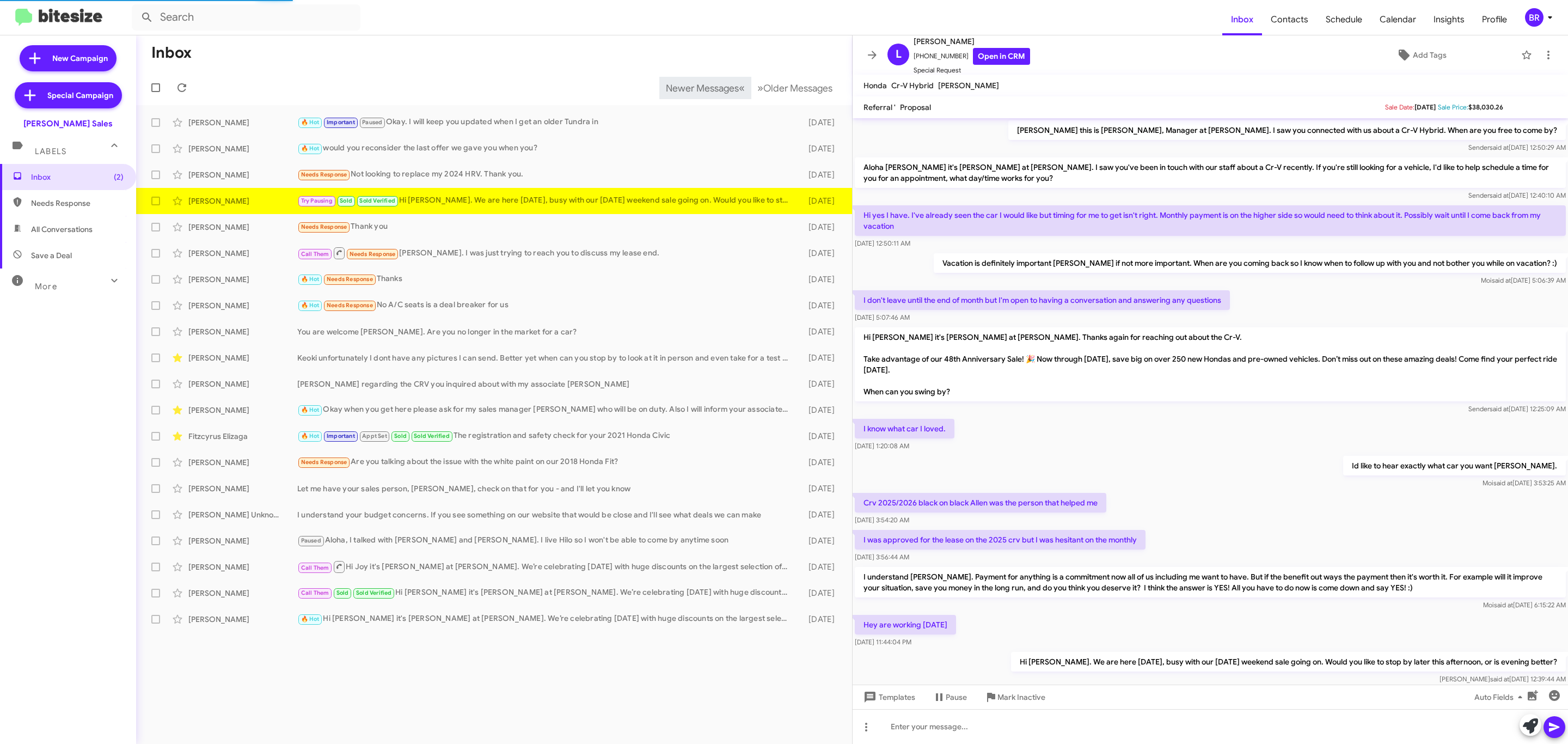
scroll to position [84, 0]
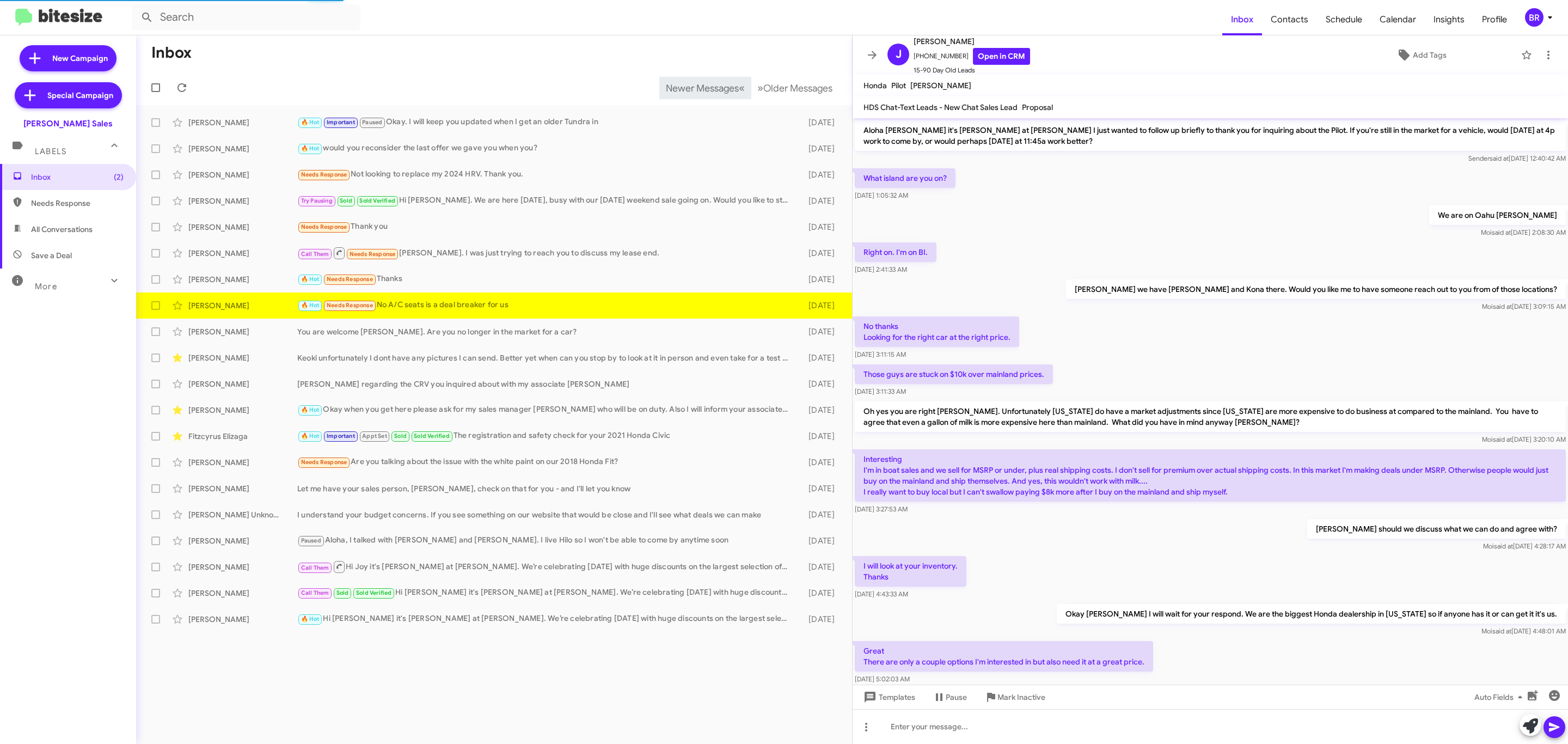
scroll to position [267, 0]
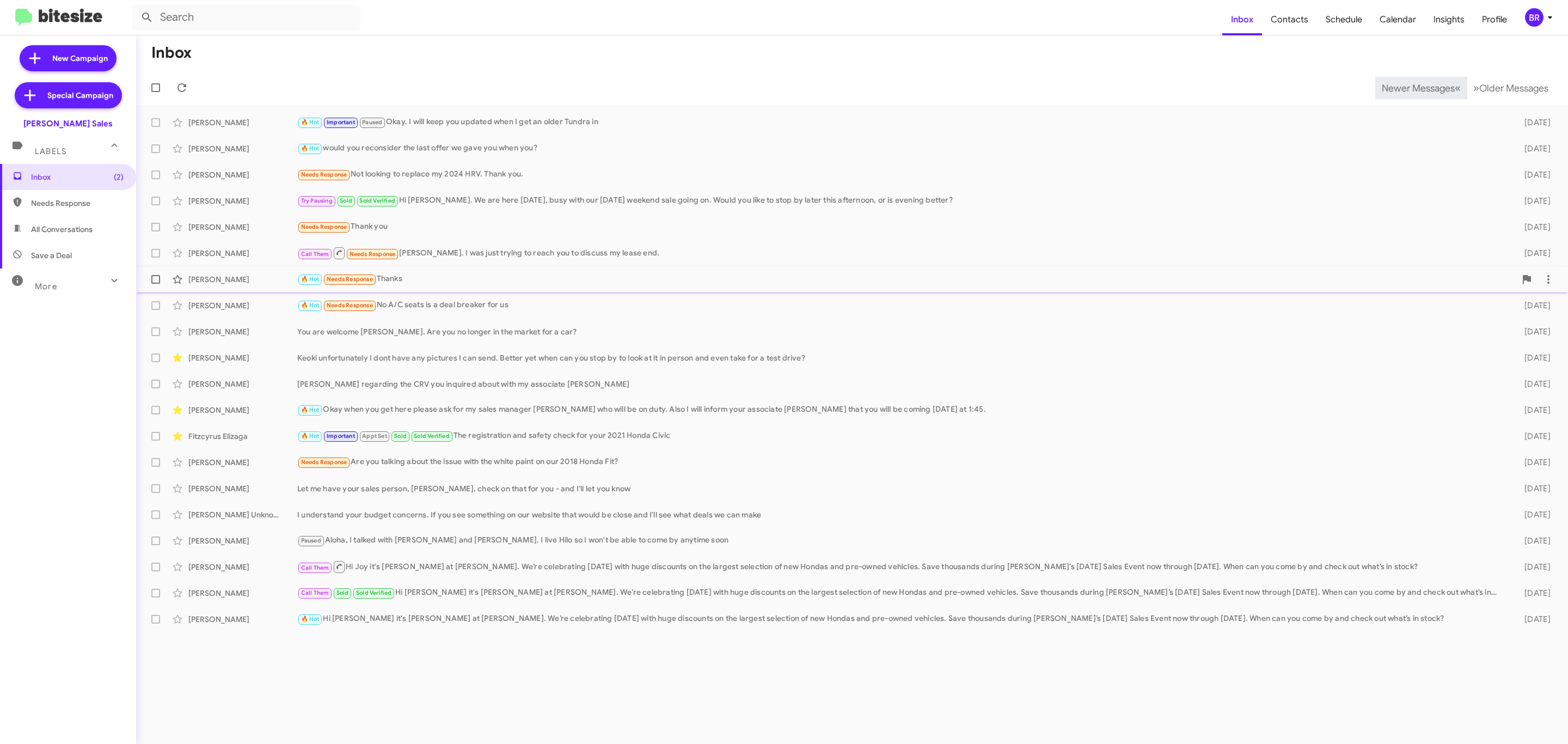
click at [223, 274] on div "Jaymie Mana" at bounding box center [242, 279] width 109 height 11
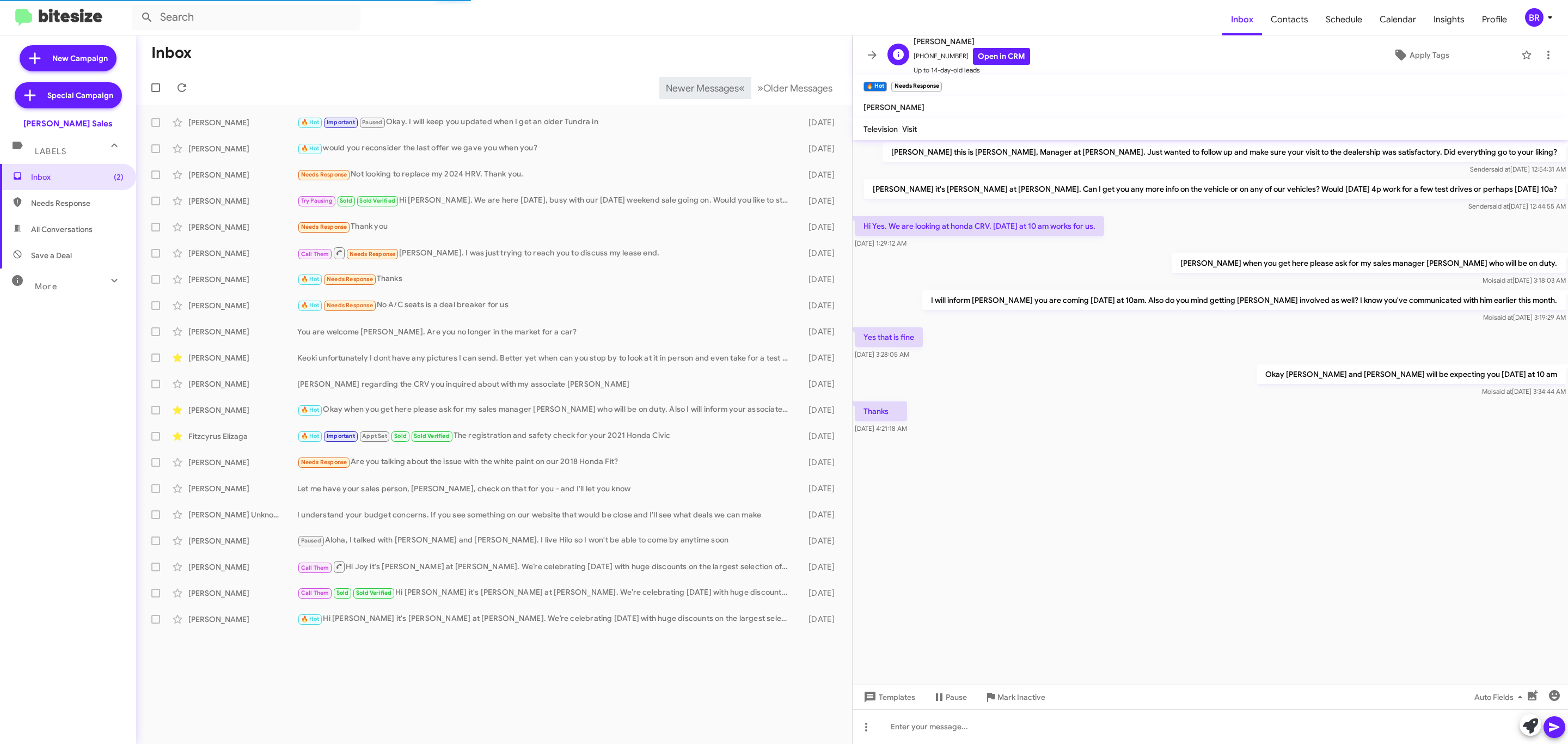
click at [987, 65] on span "Up to 14-day-old leads" at bounding box center [972, 70] width 117 height 11
click at [988, 65] on span "Up to 14-day-old leads" at bounding box center [972, 70] width 117 height 11
click at [988, 64] on link "Open in CRM" at bounding box center [1001, 56] width 57 height 17
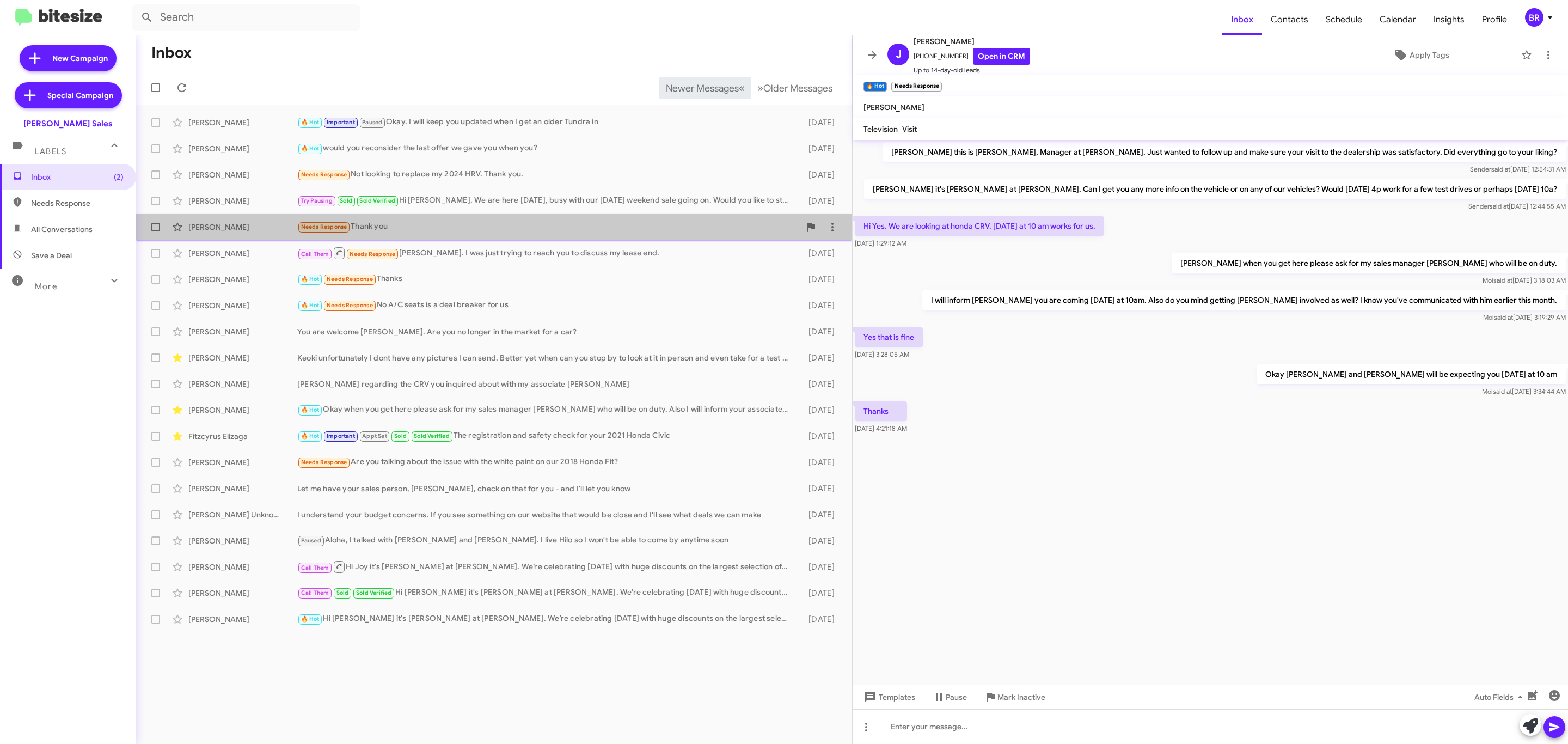
click at [218, 216] on div "Polly Ng Needs Response Thank you 4 days ago" at bounding box center [494, 227] width 699 height 21
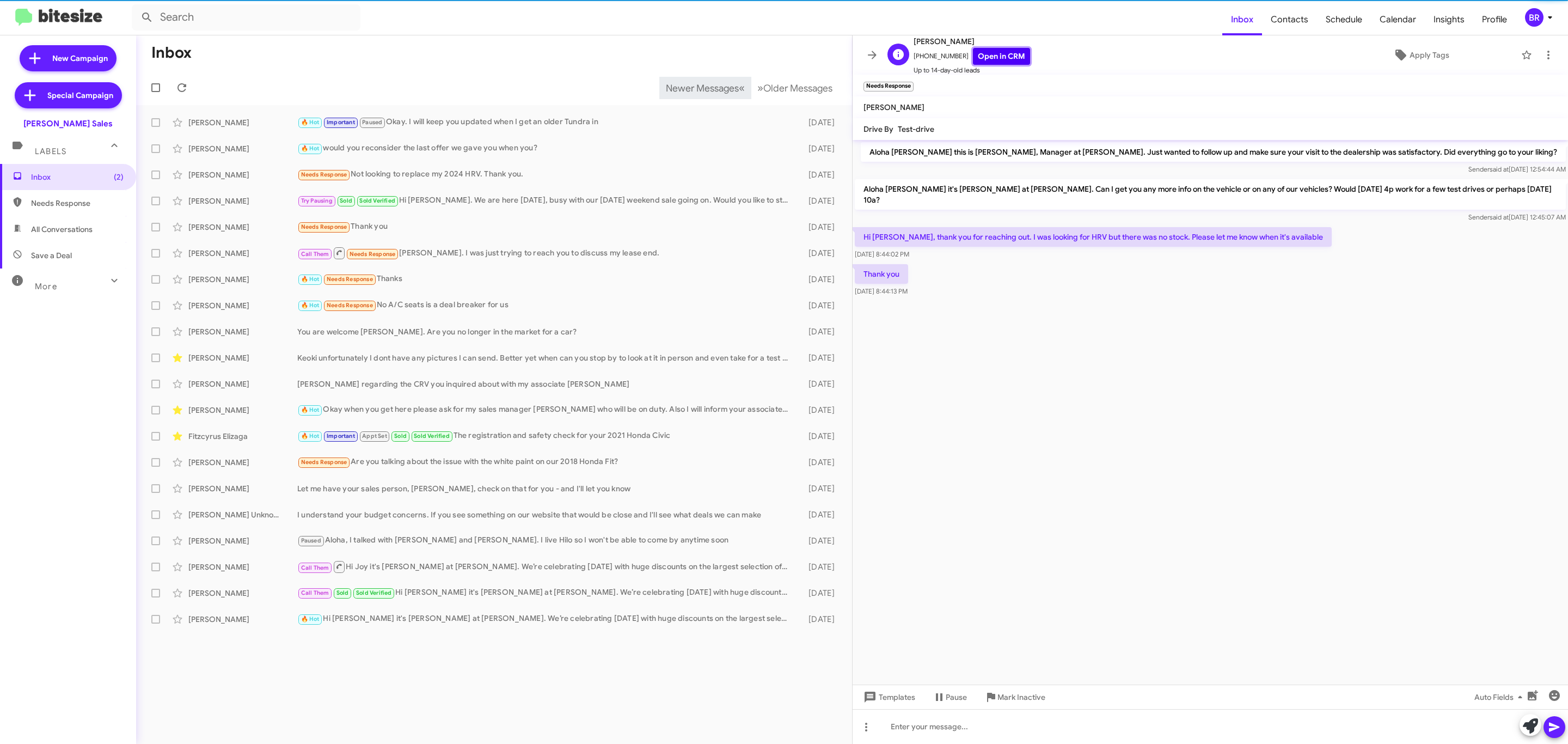
click at [974, 55] on link "Open in CRM" at bounding box center [1001, 56] width 57 height 17
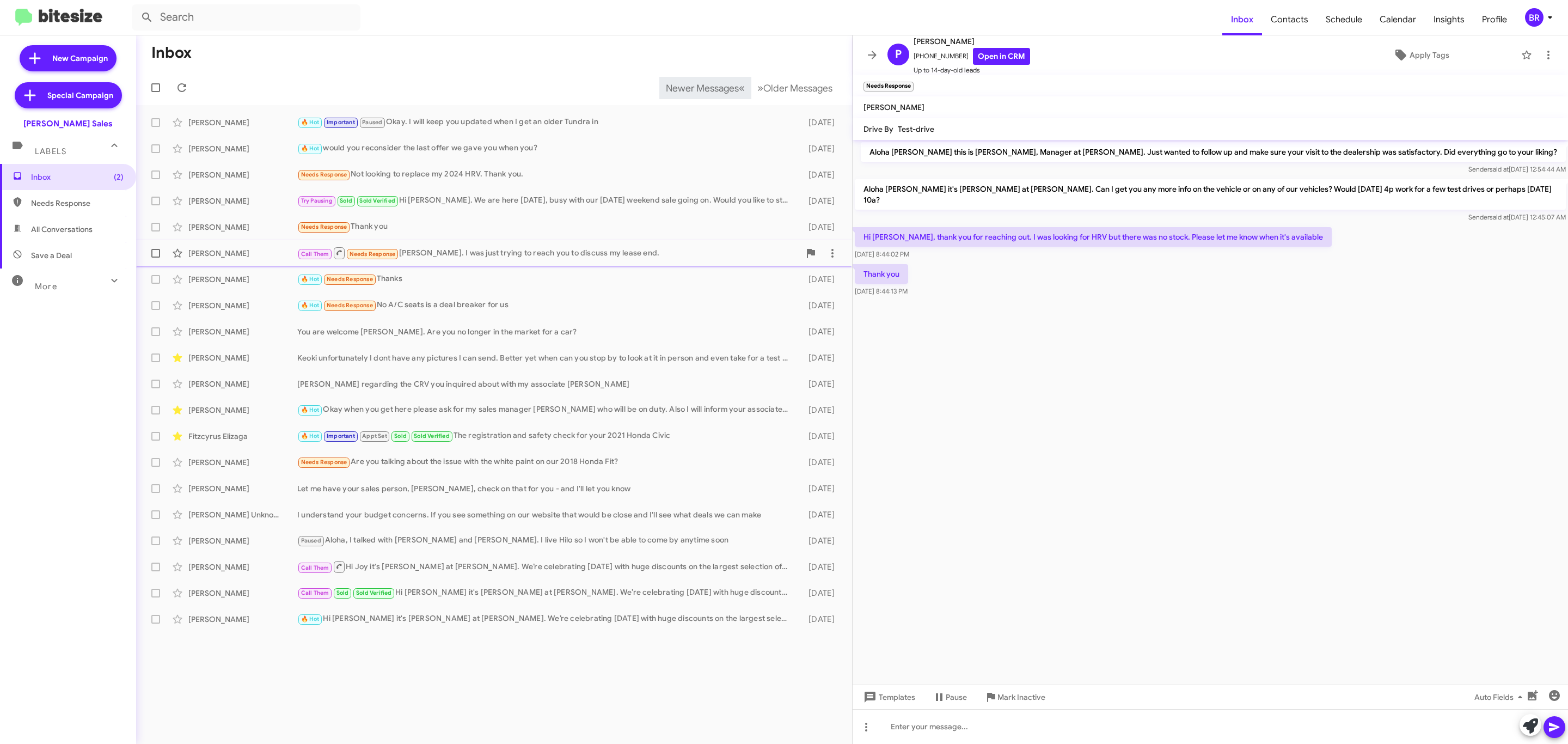
click at [271, 256] on div "Sarah Dombrose" at bounding box center [242, 253] width 109 height 11
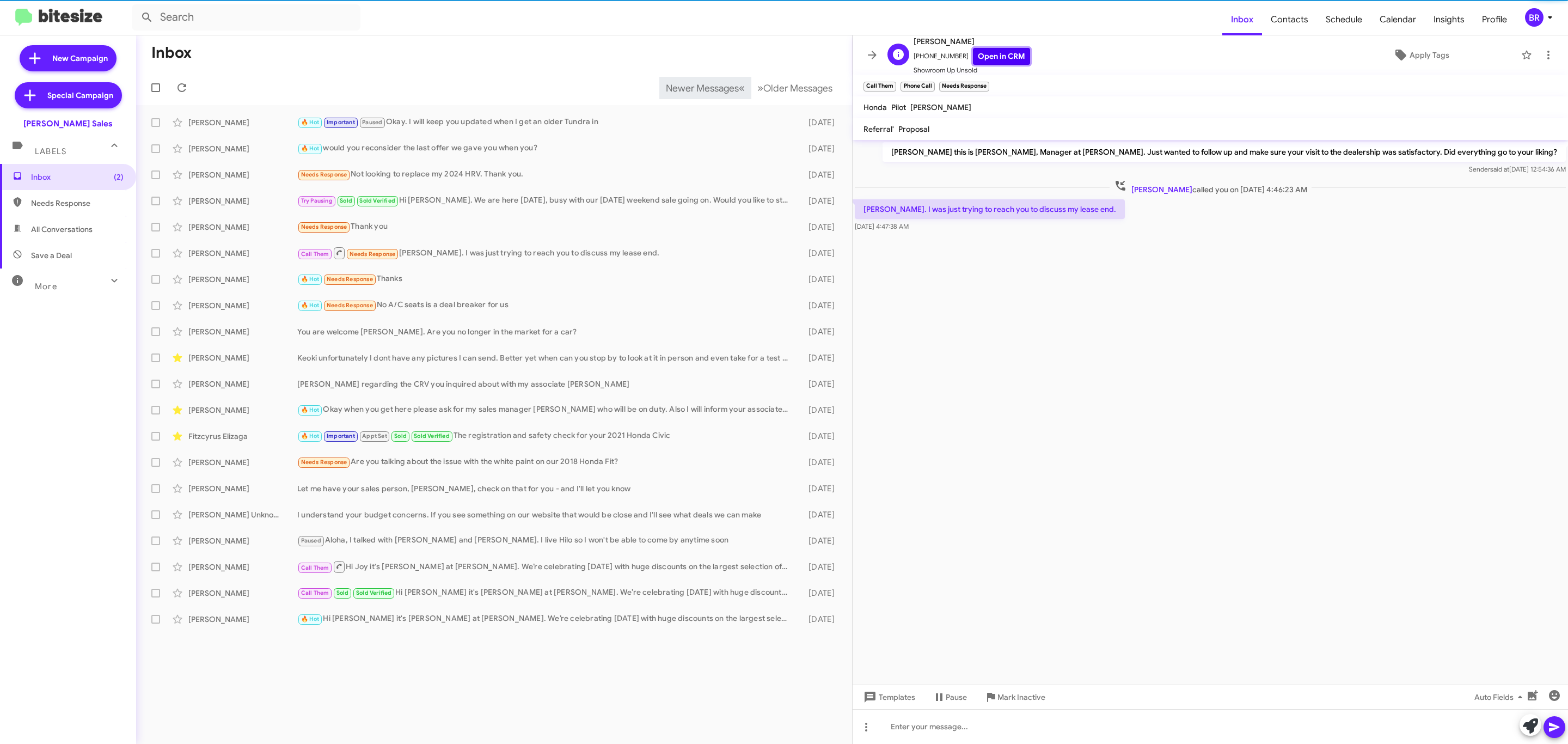
click at [1002, 55] on link "Open in CRM" at bounding box center [1001, 56] width 57 height 17
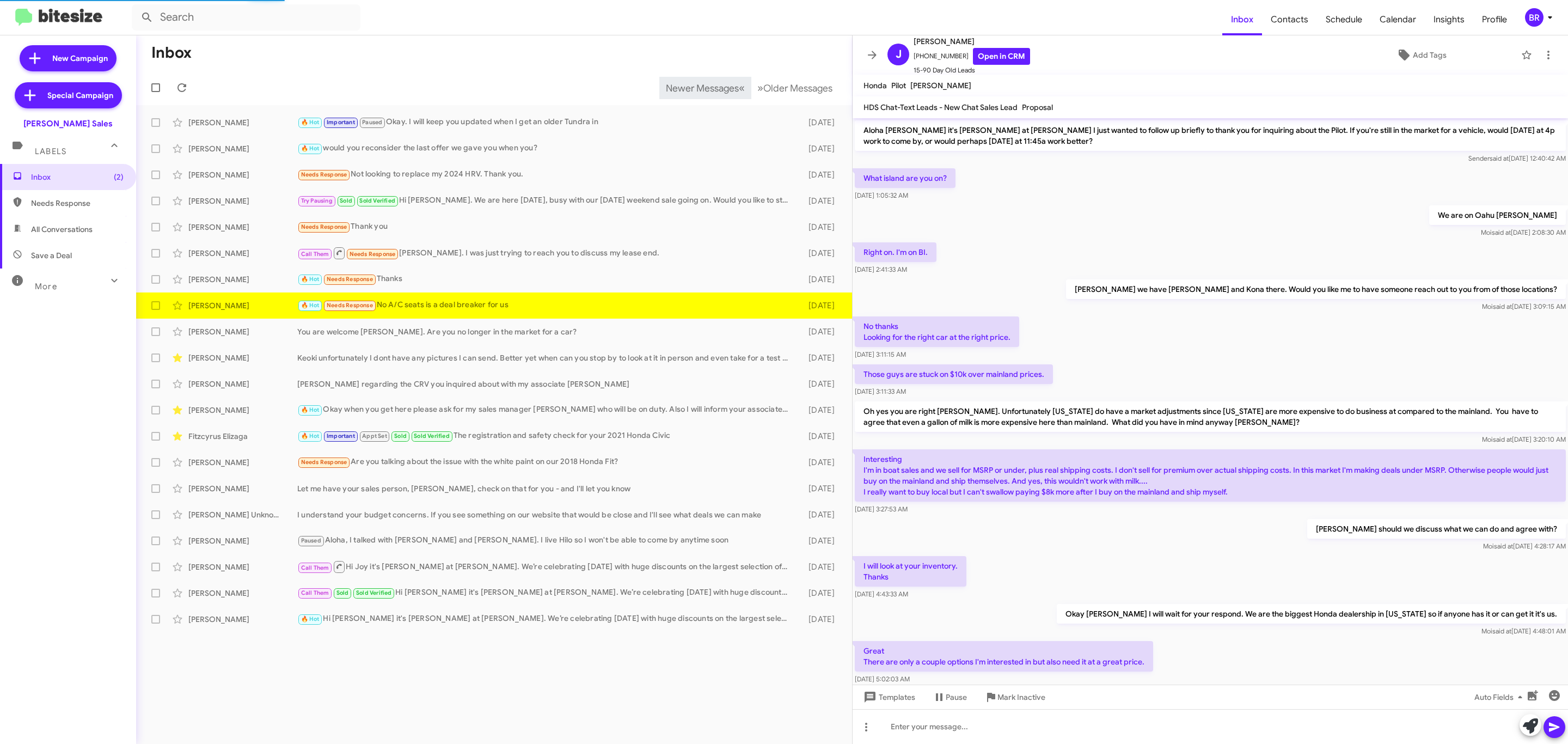
scroll to position [267, 0]
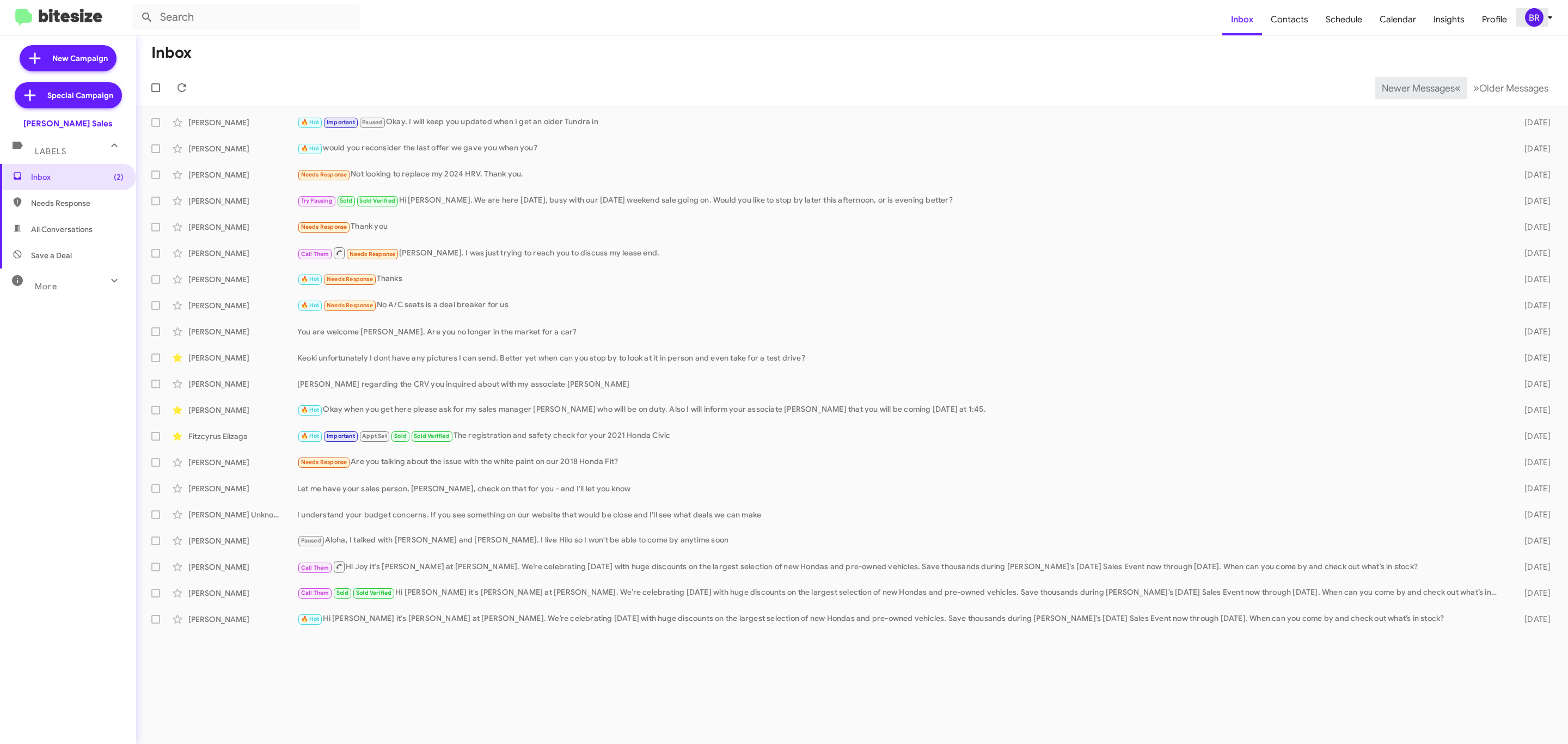
click at [1521, 9] on button "BR" at bounding box center [1536, 17] width 41 height 18
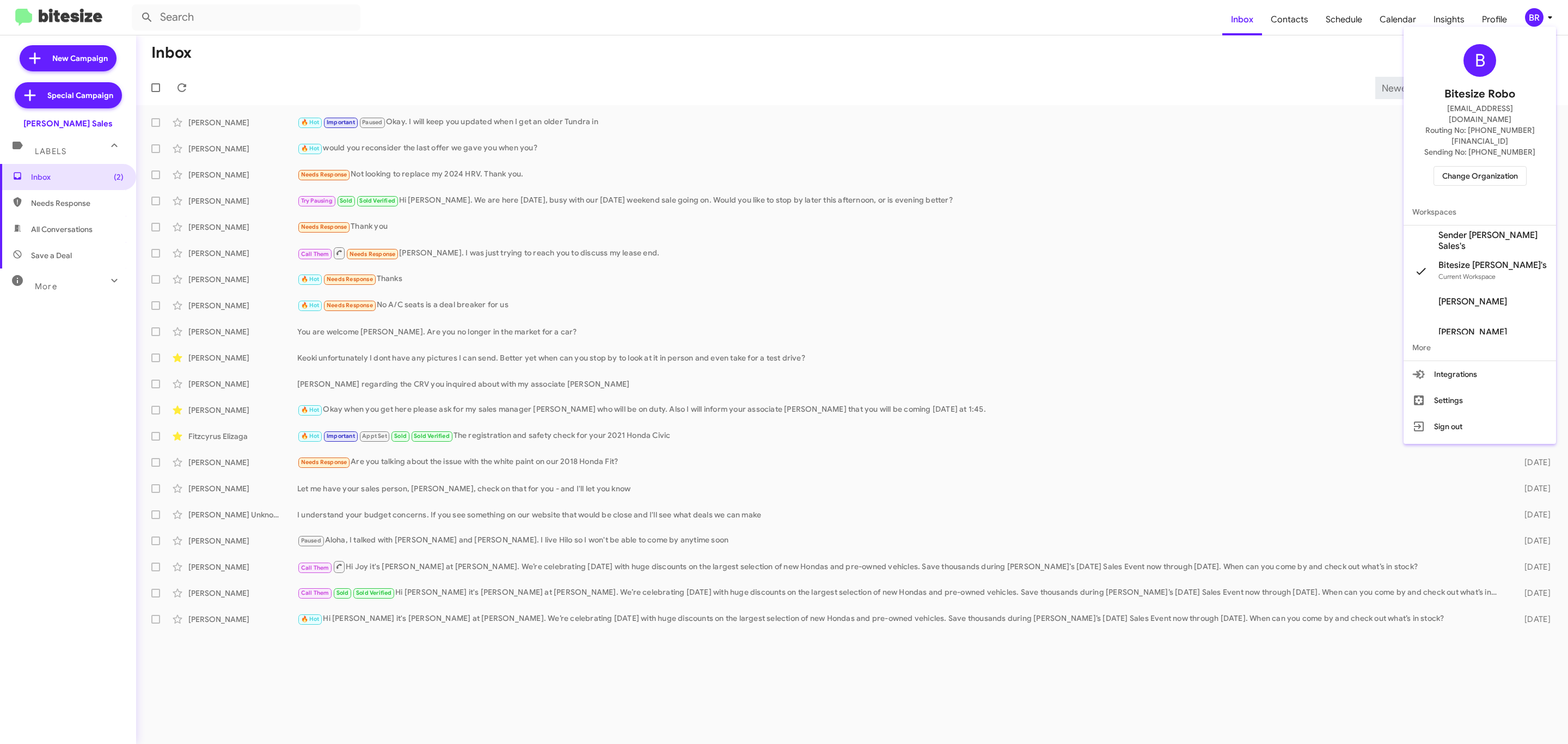
click at [1459, 167] on span "Change Organization" at bounding box center [1480, 176] width 75 height 18
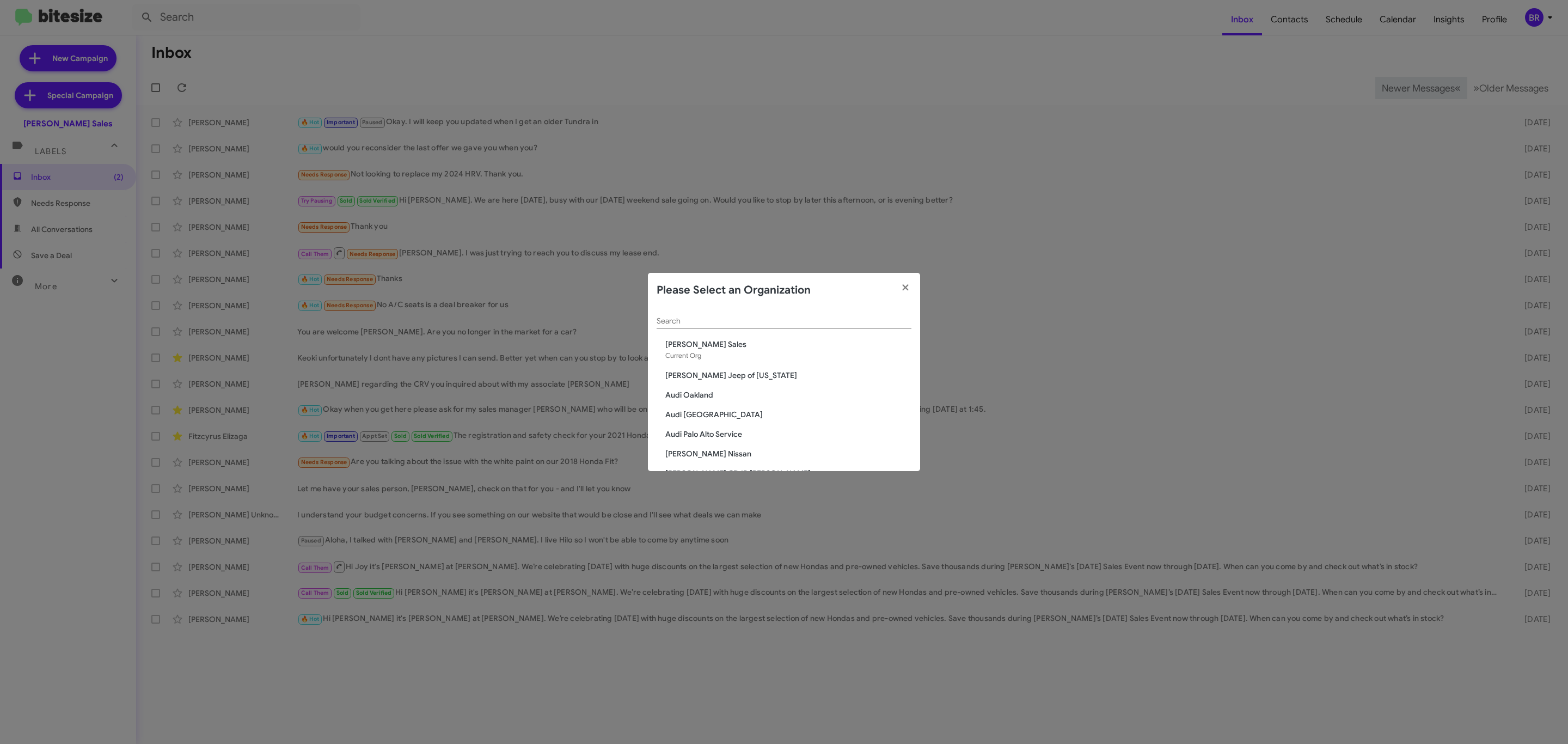
click at [801, 333] on div "Search" at bounding box center [784, 324] width 255 height 31
click at [802, 322] on input "Search" at bounding box center [784, 321] width 255 height 9
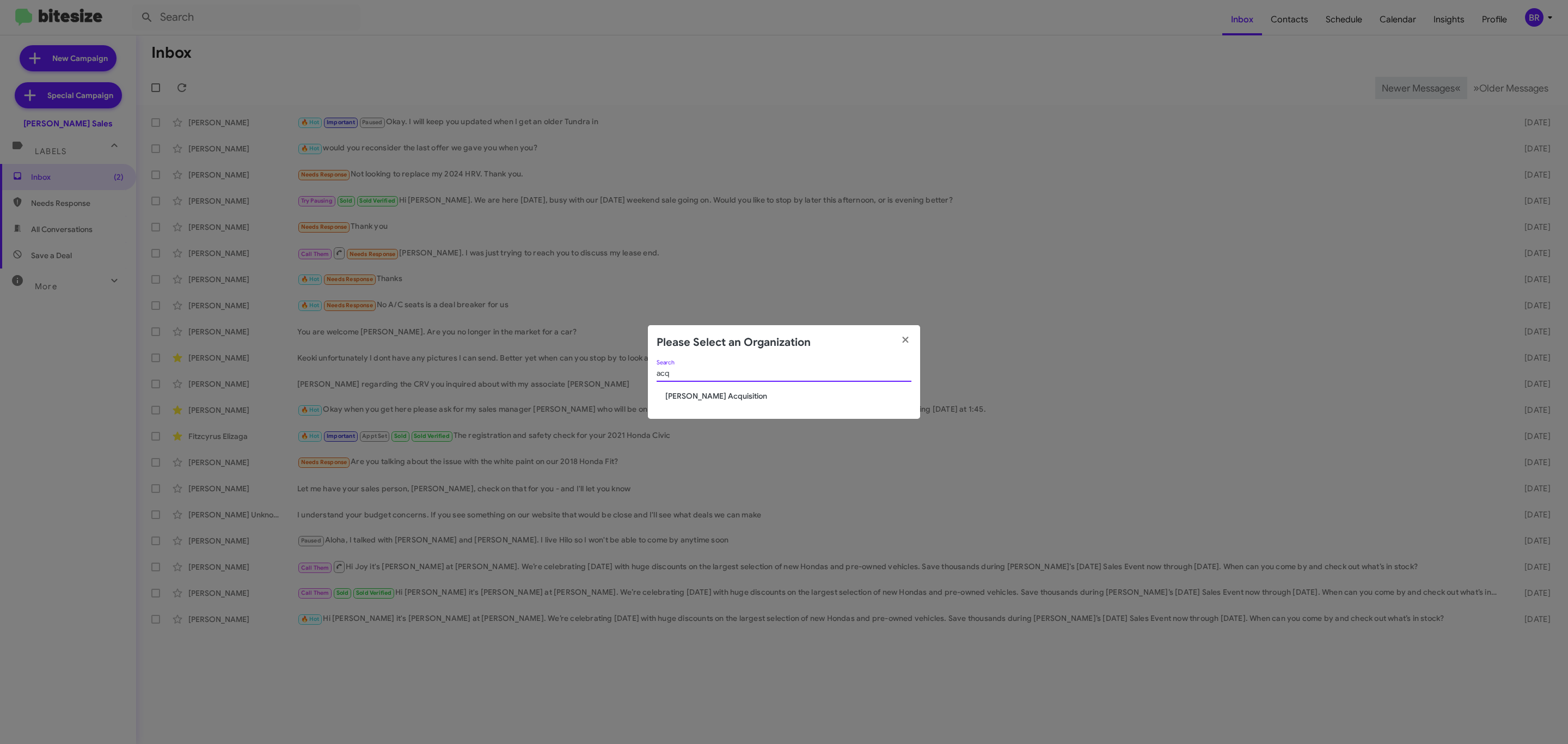
type input "acq"
click at [733, 395] on span "Tony Honda Acquisition" at bounding box center [788, 396] width 246 height 11
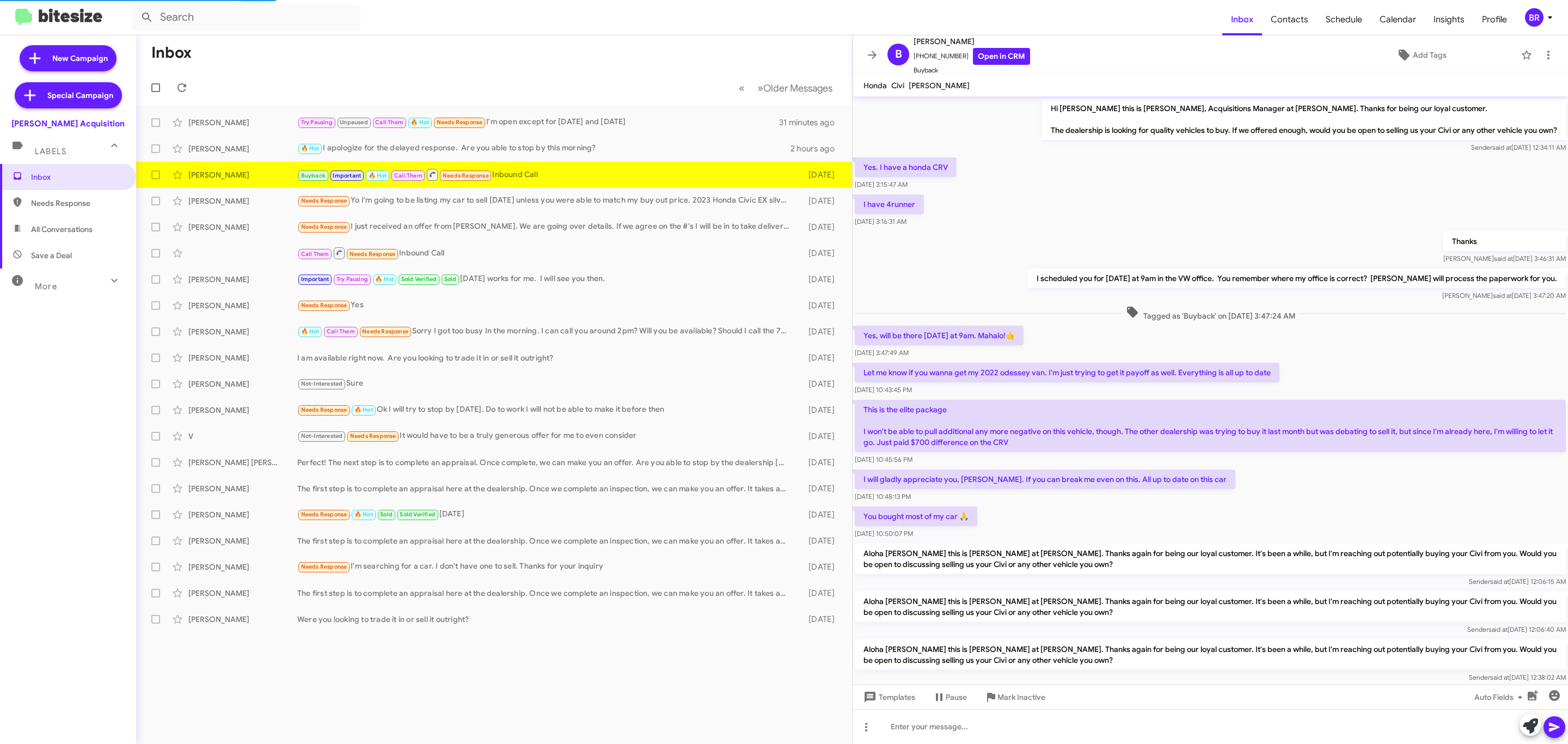
scroll to position [113, 0]
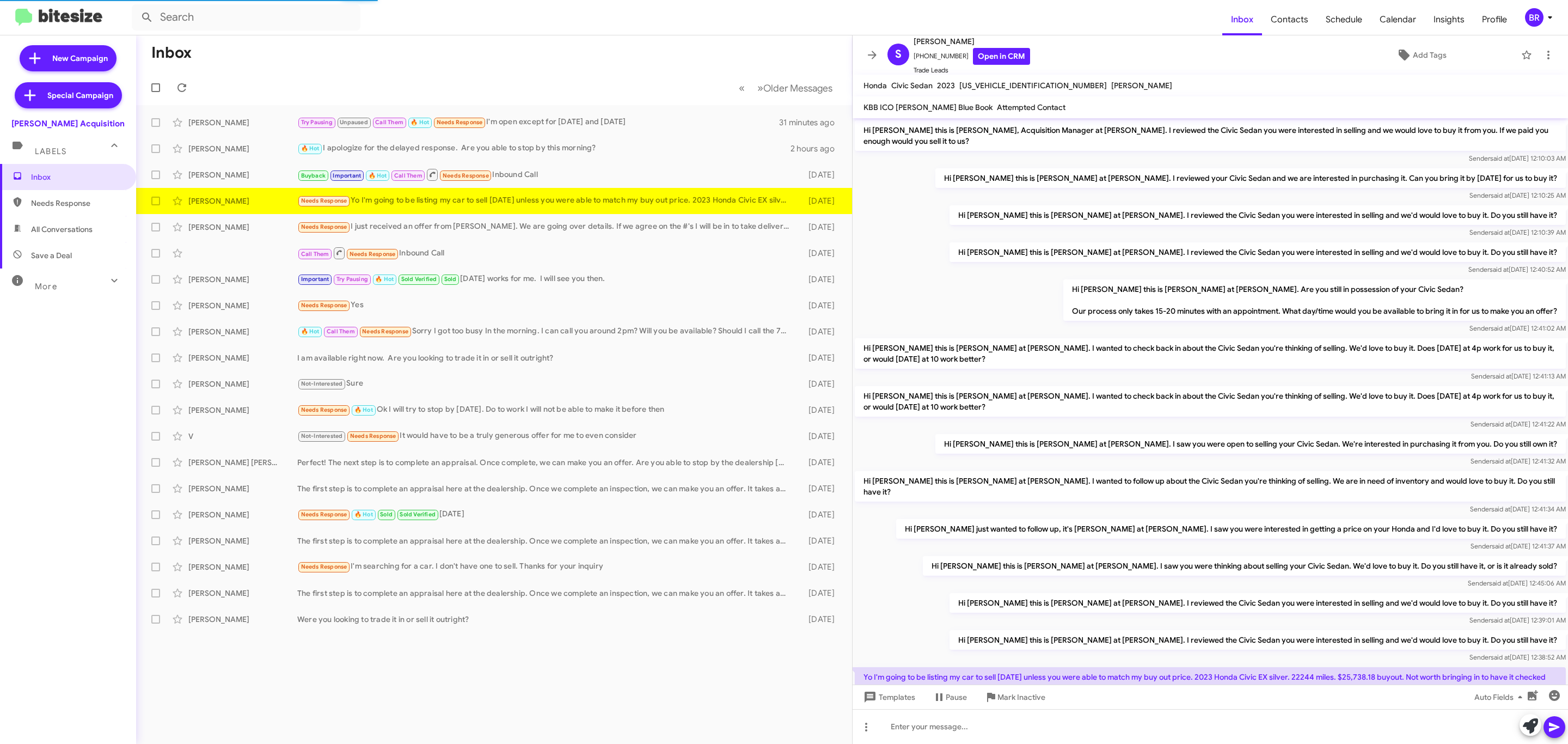
scroll to position [55, 0]
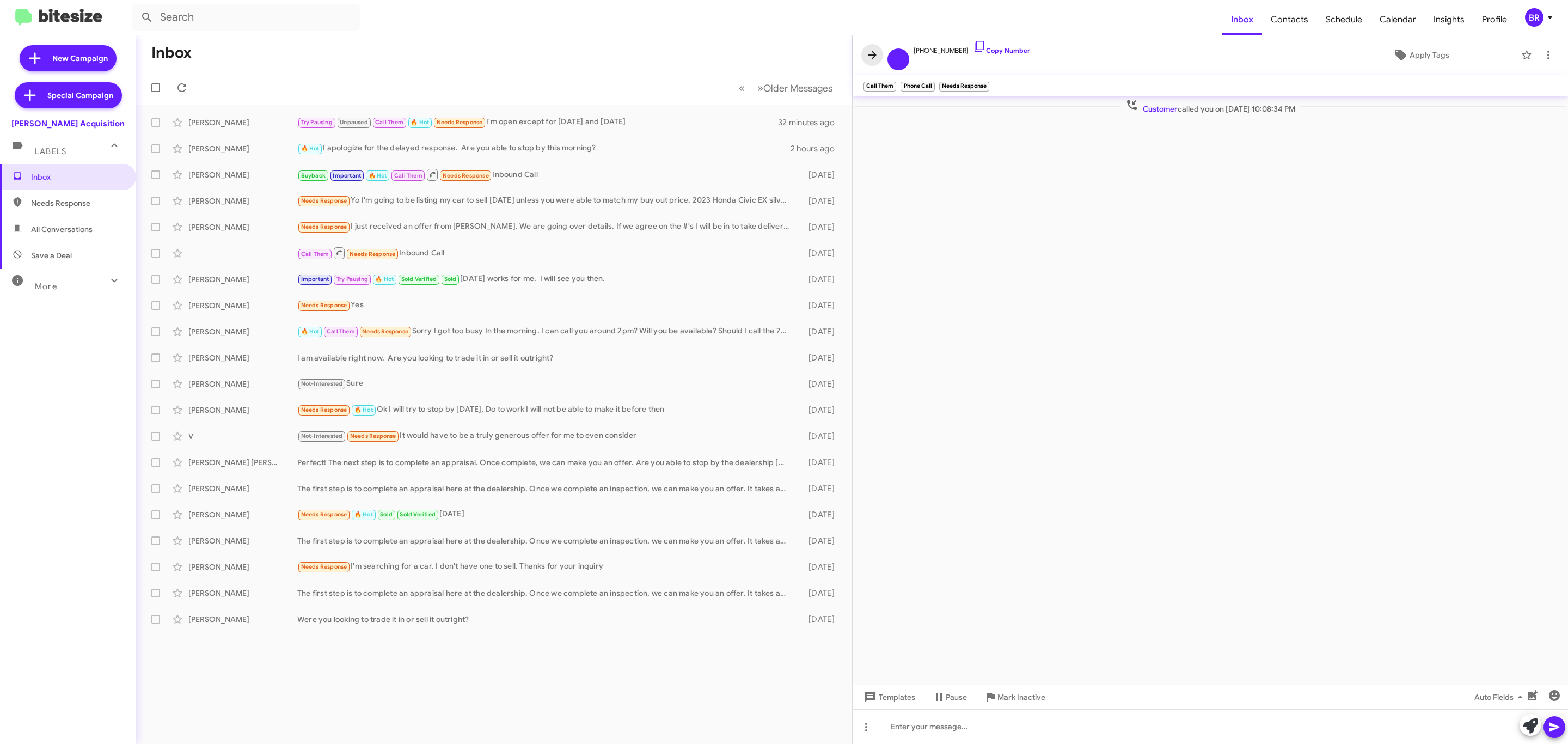
click at [879, 54] on icon at bounding box center [872, 55] width 13 height 13
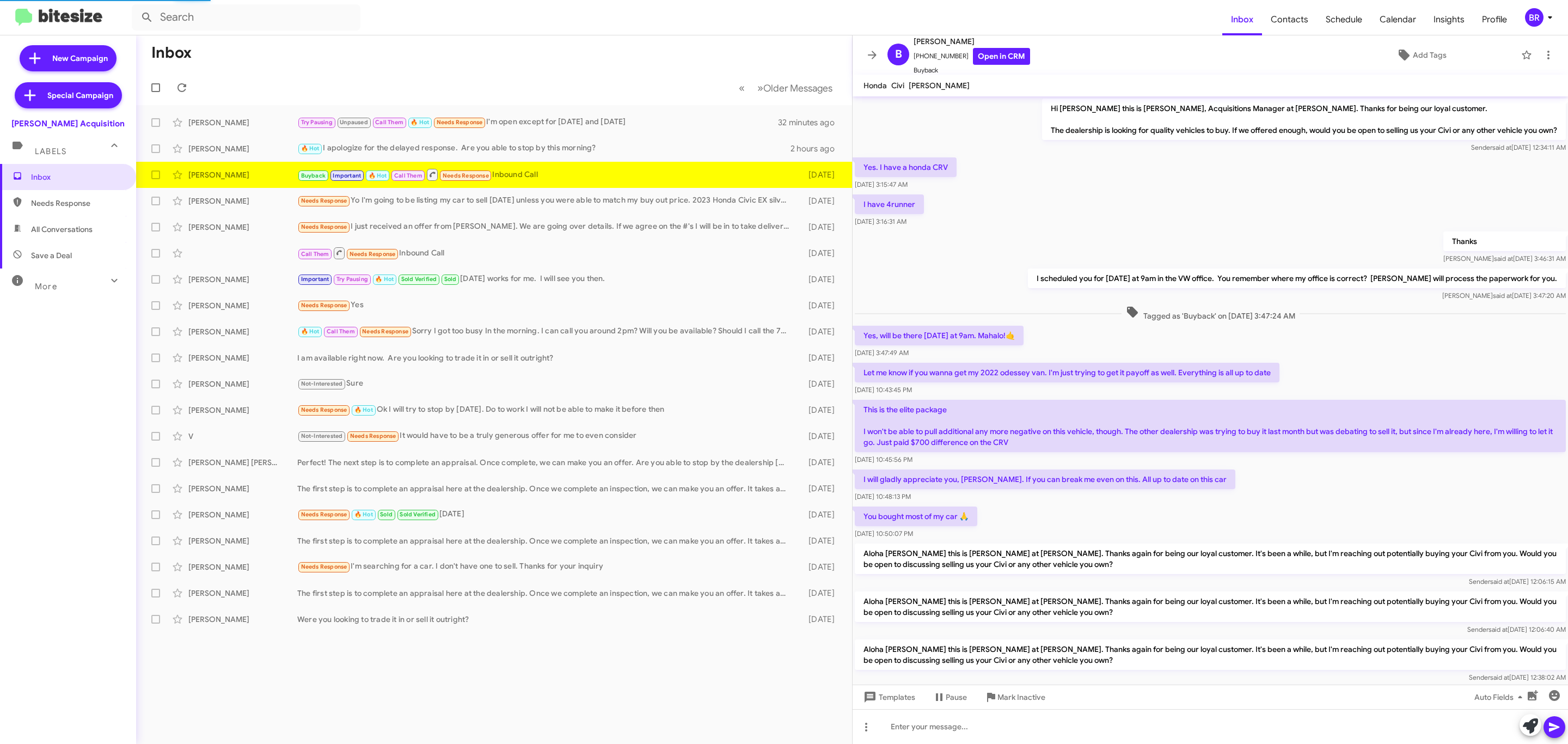
scroll to position [113, 0]
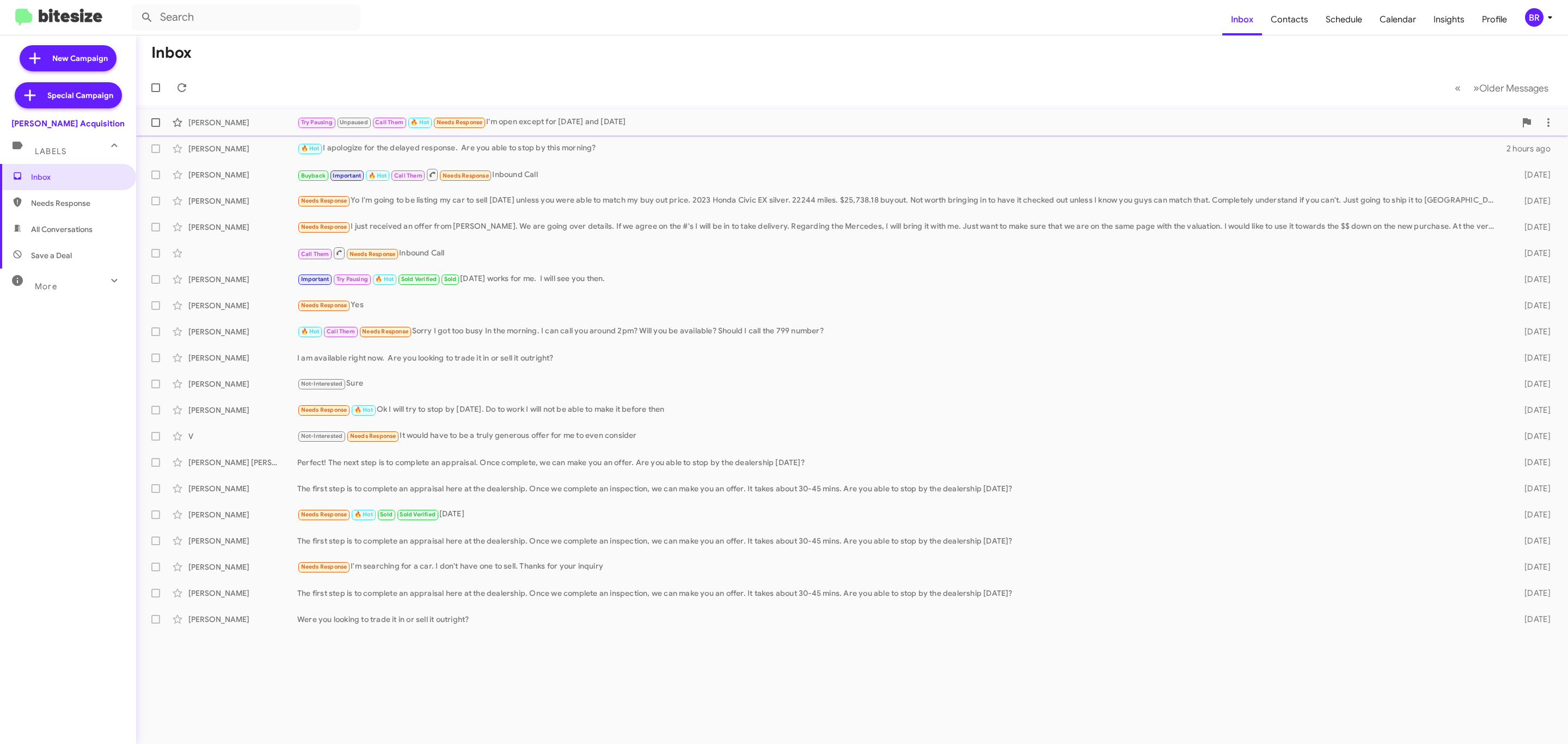
click at [156, 123] on span at bounding box center [156, 123] width 9 height 9
click at [156, 127] on input "checkbox" at bounding box center [155, 127] width 1 height 1
checkbox input "true"
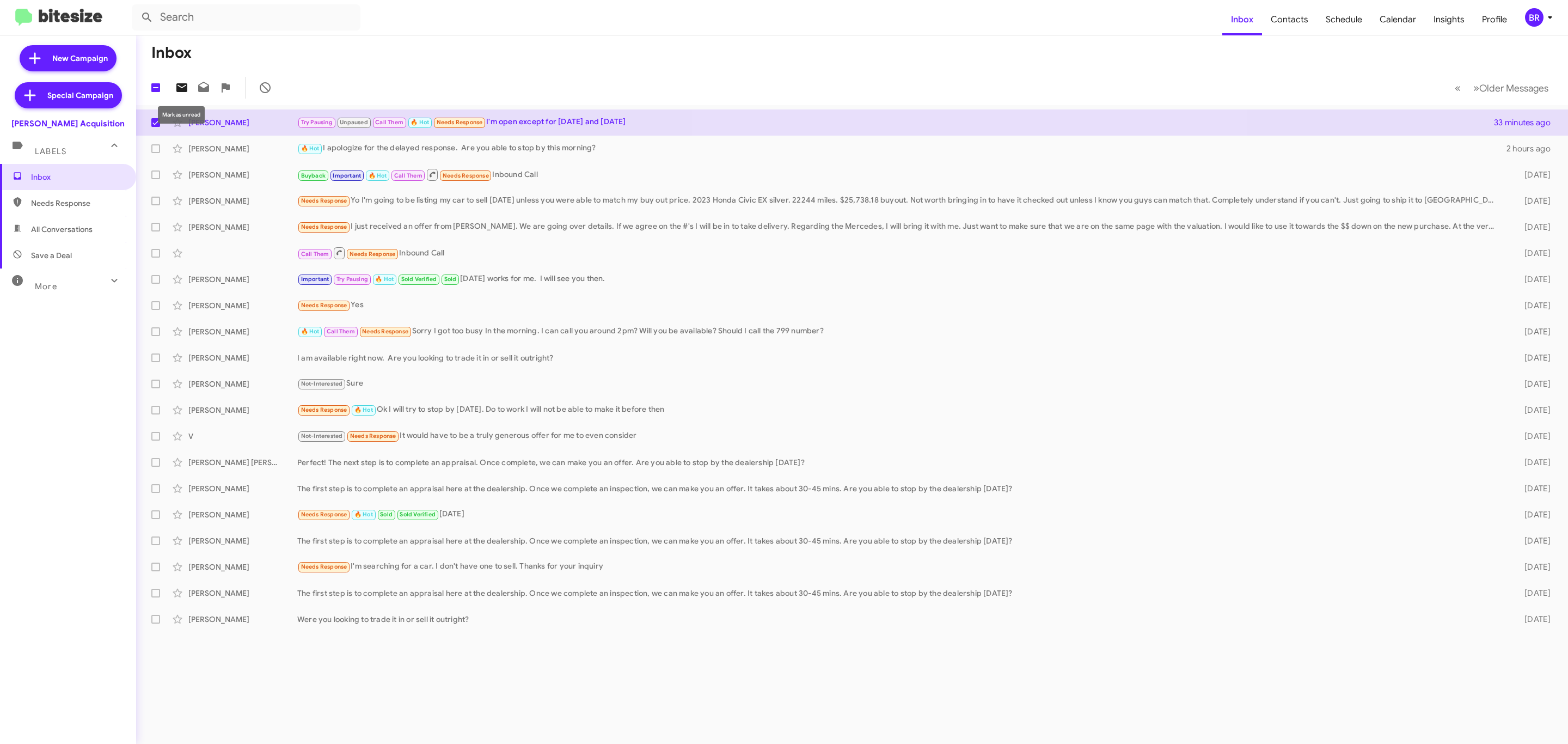
click at [178, 88] on icon at bounding box center [182, 88] width 11 height 9
click at [1530, 8] on div "BR" at bounding box center [1534, 17] width 18 height 18
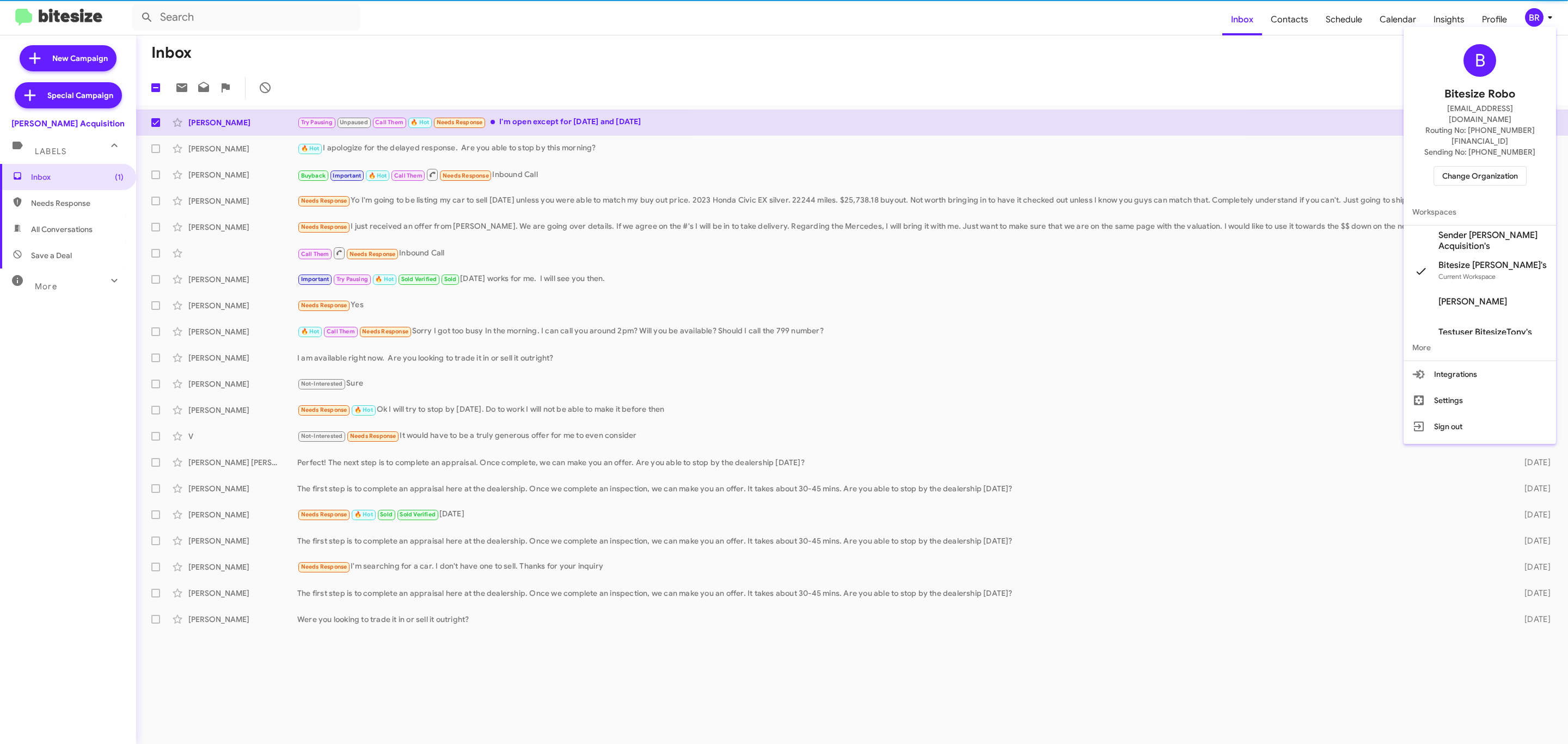
click at [1480, 167] on span "Change Organization" at bounding box center [1480, 176] width 75 height 18
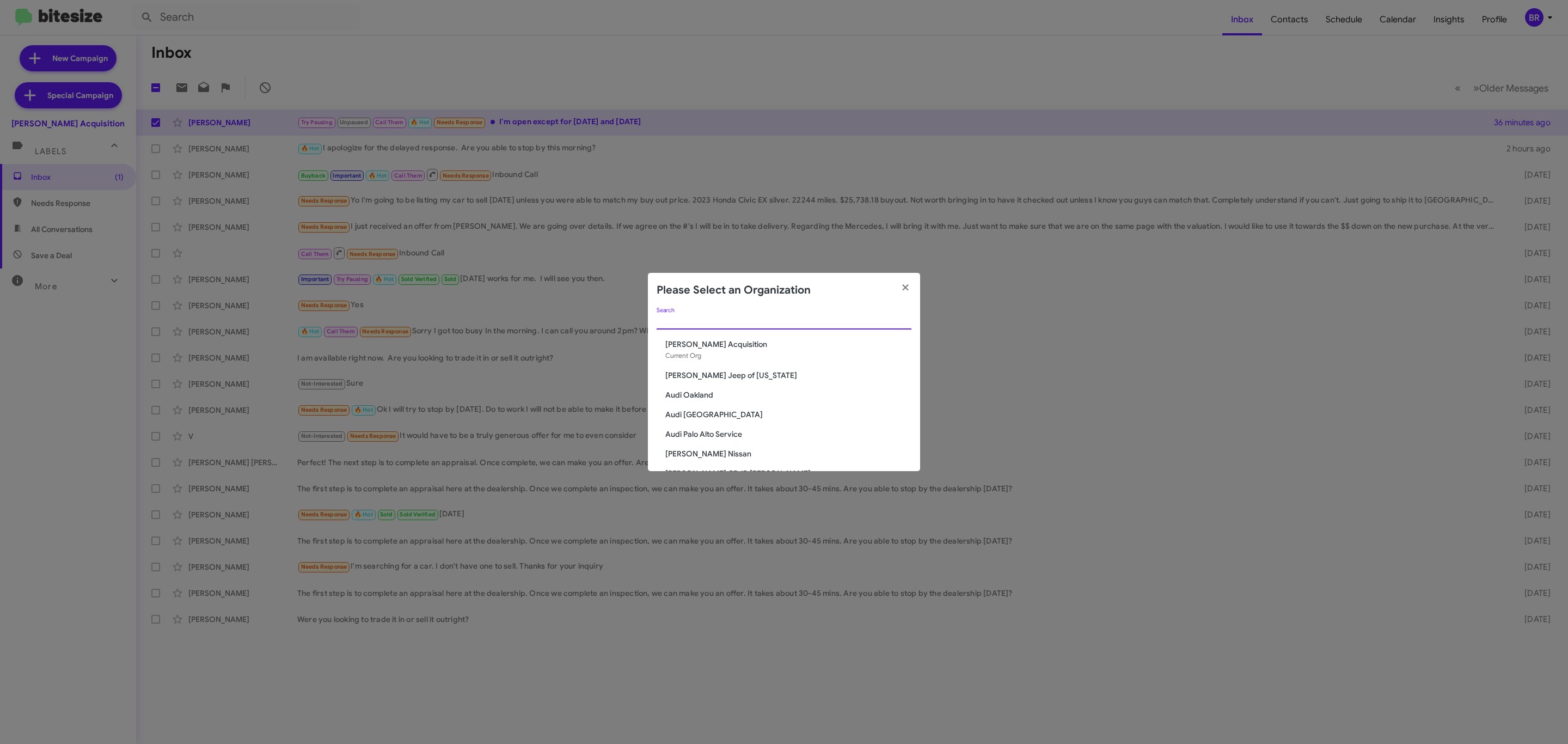
click at [840, 322] on input "Search" at bounding box center [784, 321] width 255 height 9
type input "de"
click at [732, 348] on span "[PERSON_NAME] Chevrolet" at bounding box center [788, 344] width 246 height 11
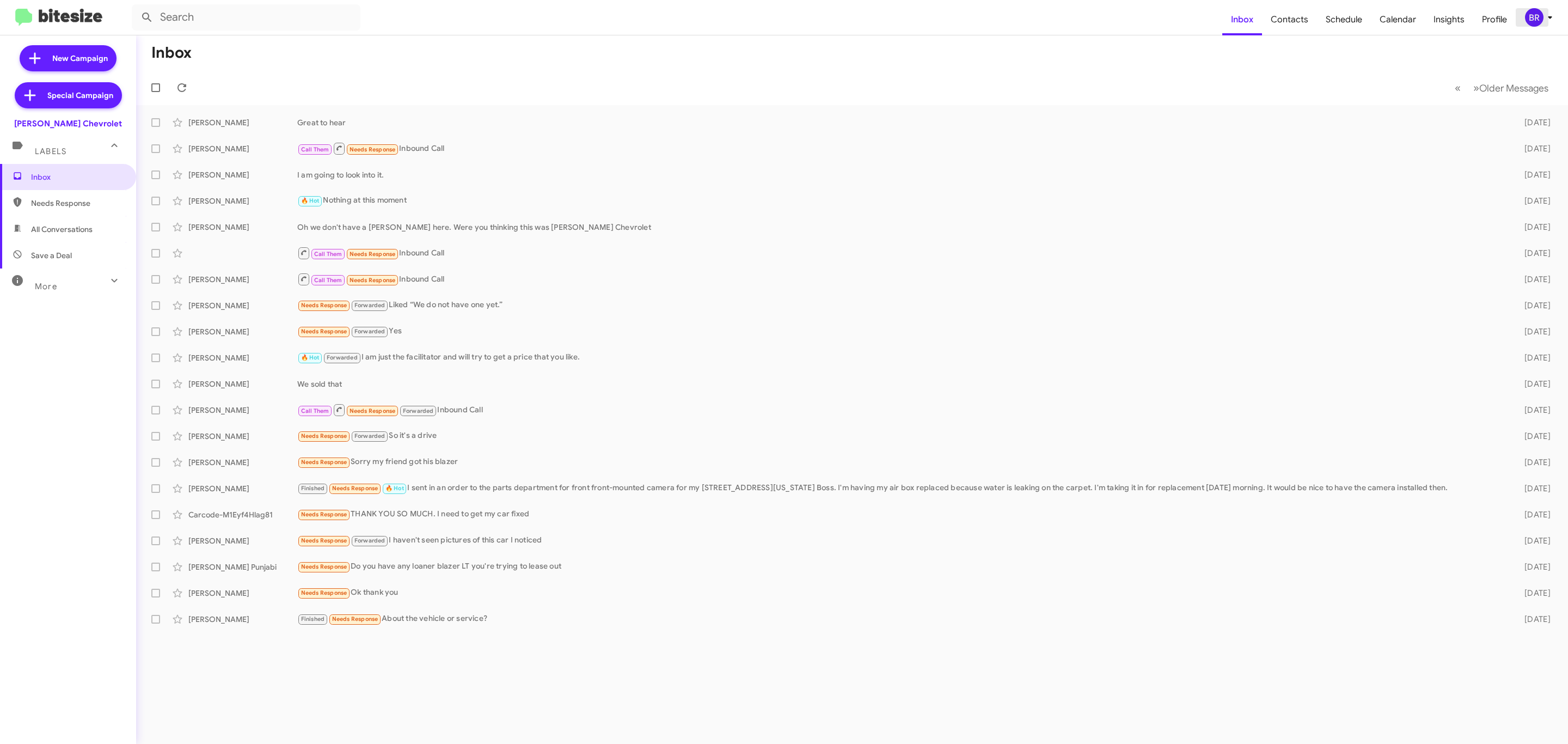
click at [1523, 20] on button "BR" at bounding box center [1536, 17] width 41 height 18
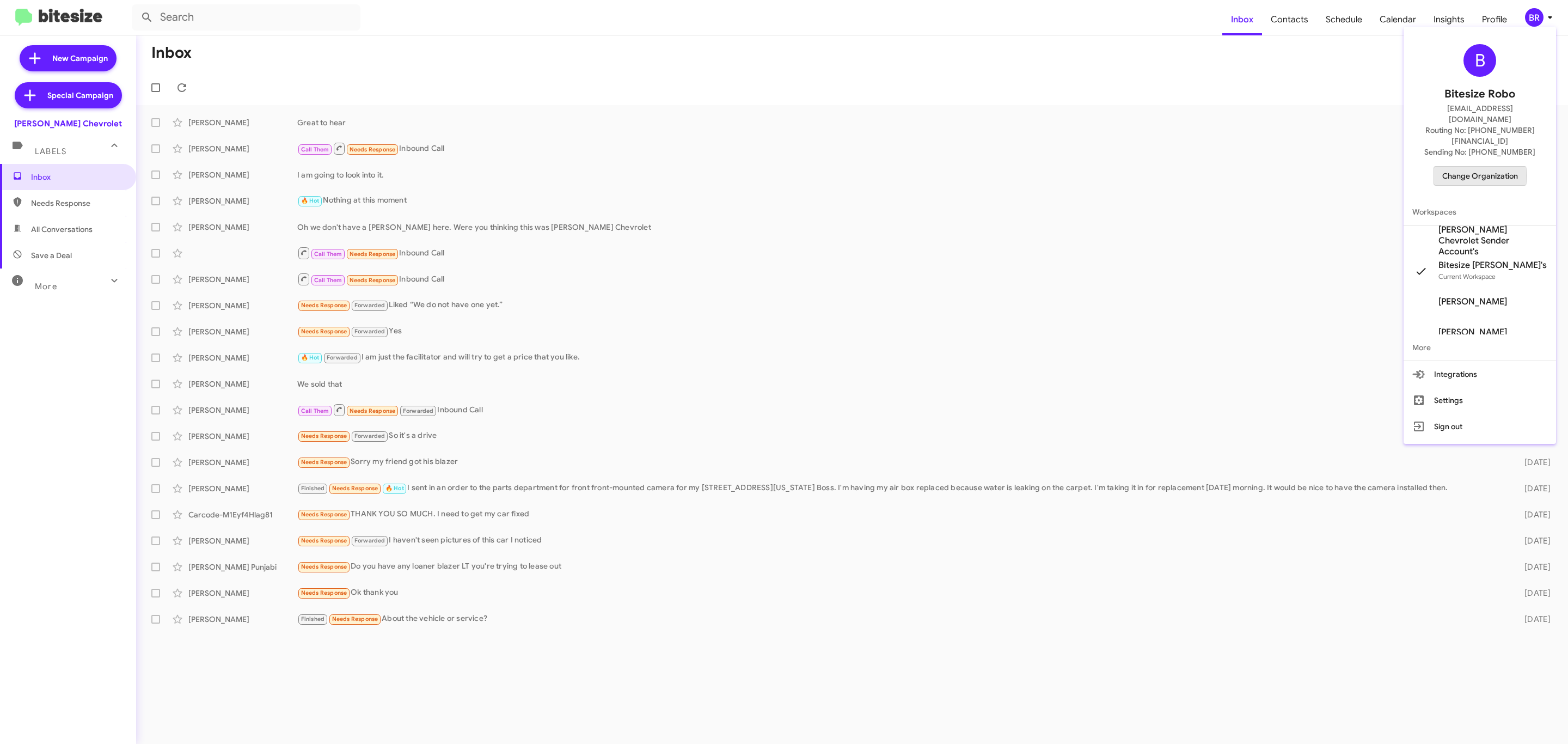
click at [1468, 167] on span "Change Organization" at bounding box center [1480, 176] width 75 height 18
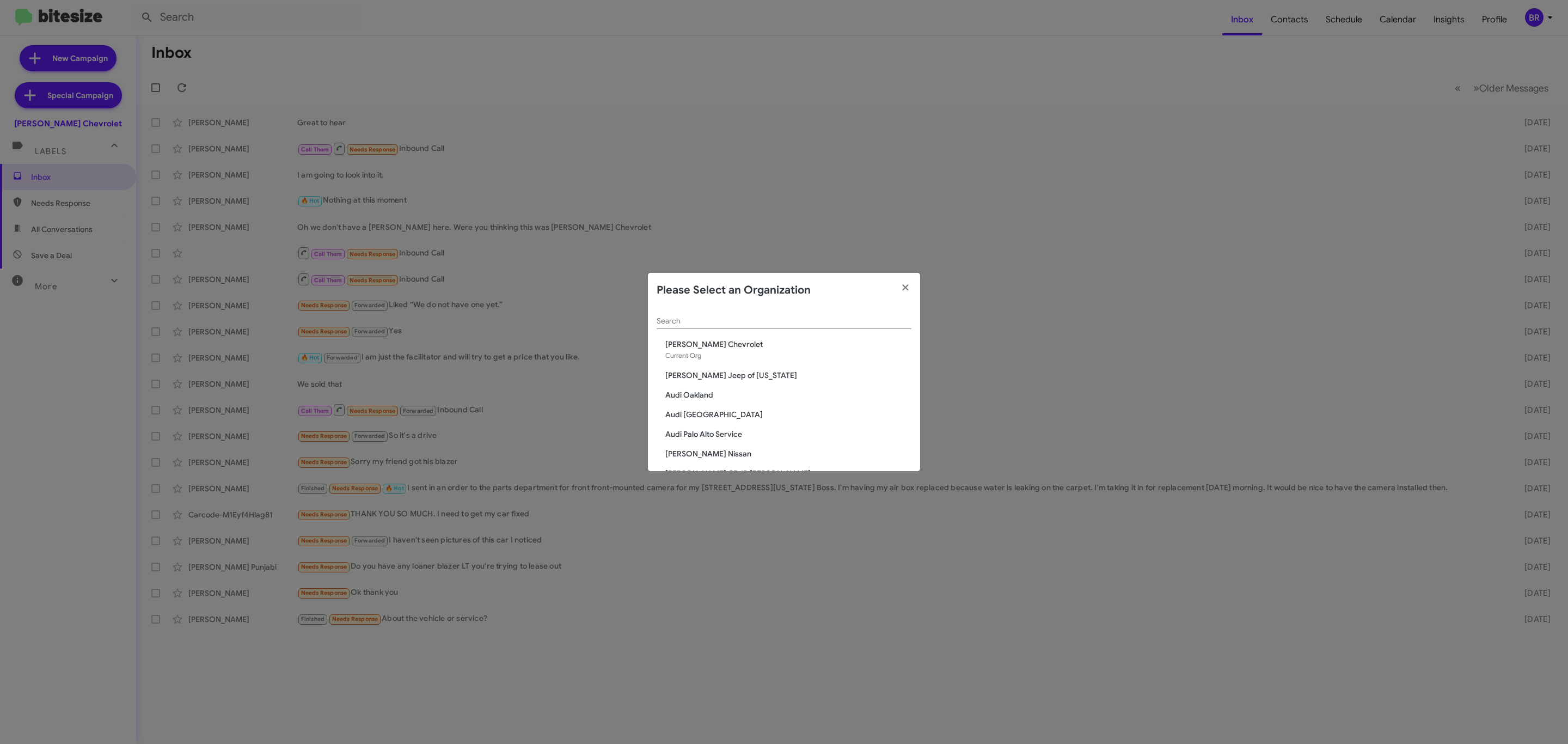
click at [798, 329] on div "Search" at bounding box center [784, 324] width 255 height 31
click at [809, 321] on div "Search" at bounding box center [784, 324] width 255 height 31
click at [809, 321] on input "Search" at bounding box center [784, 321] width 255 height 9
type input "toyota"
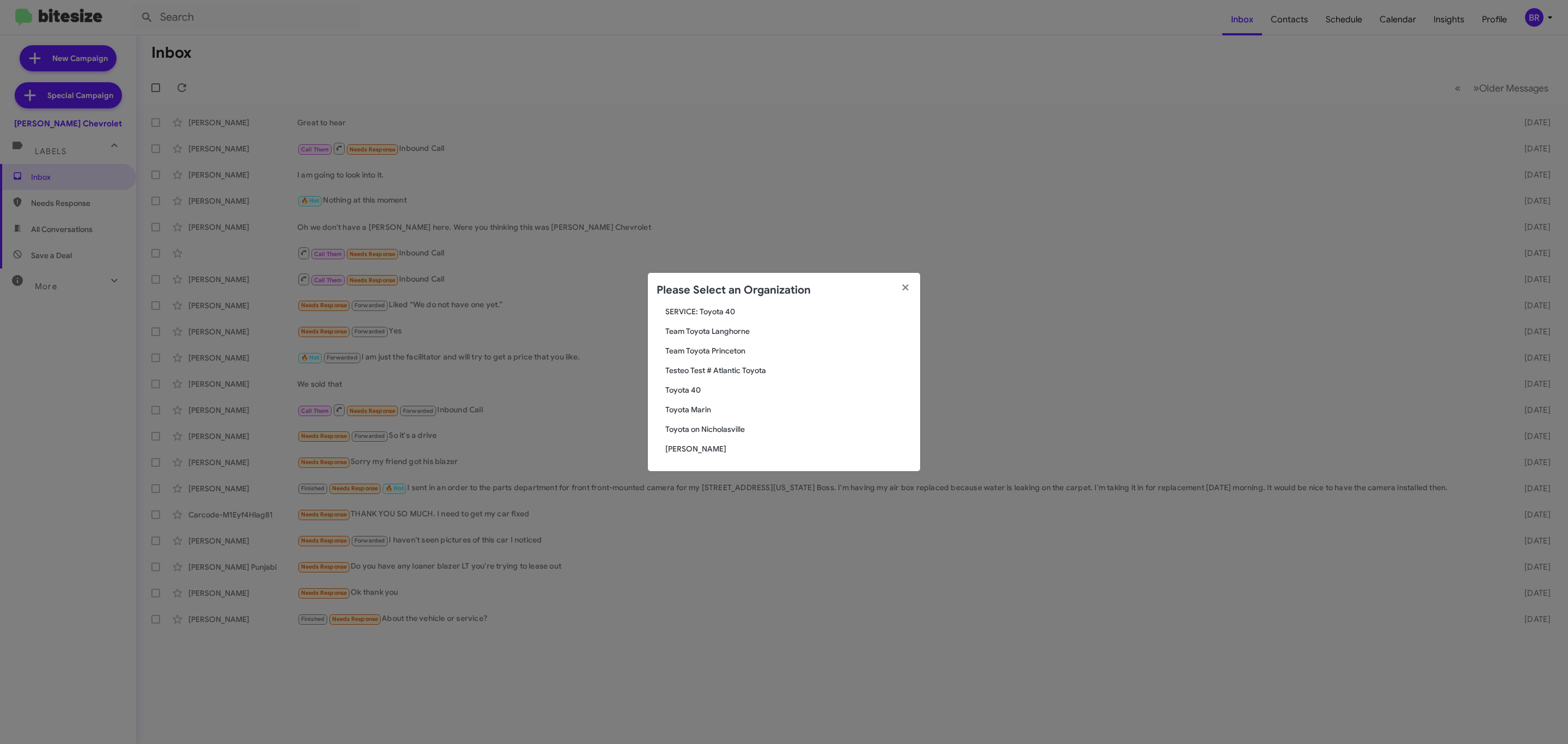
click at [688, 406] on span "Toyota Marin" at bounding box center [788, 409] width 246 height 11
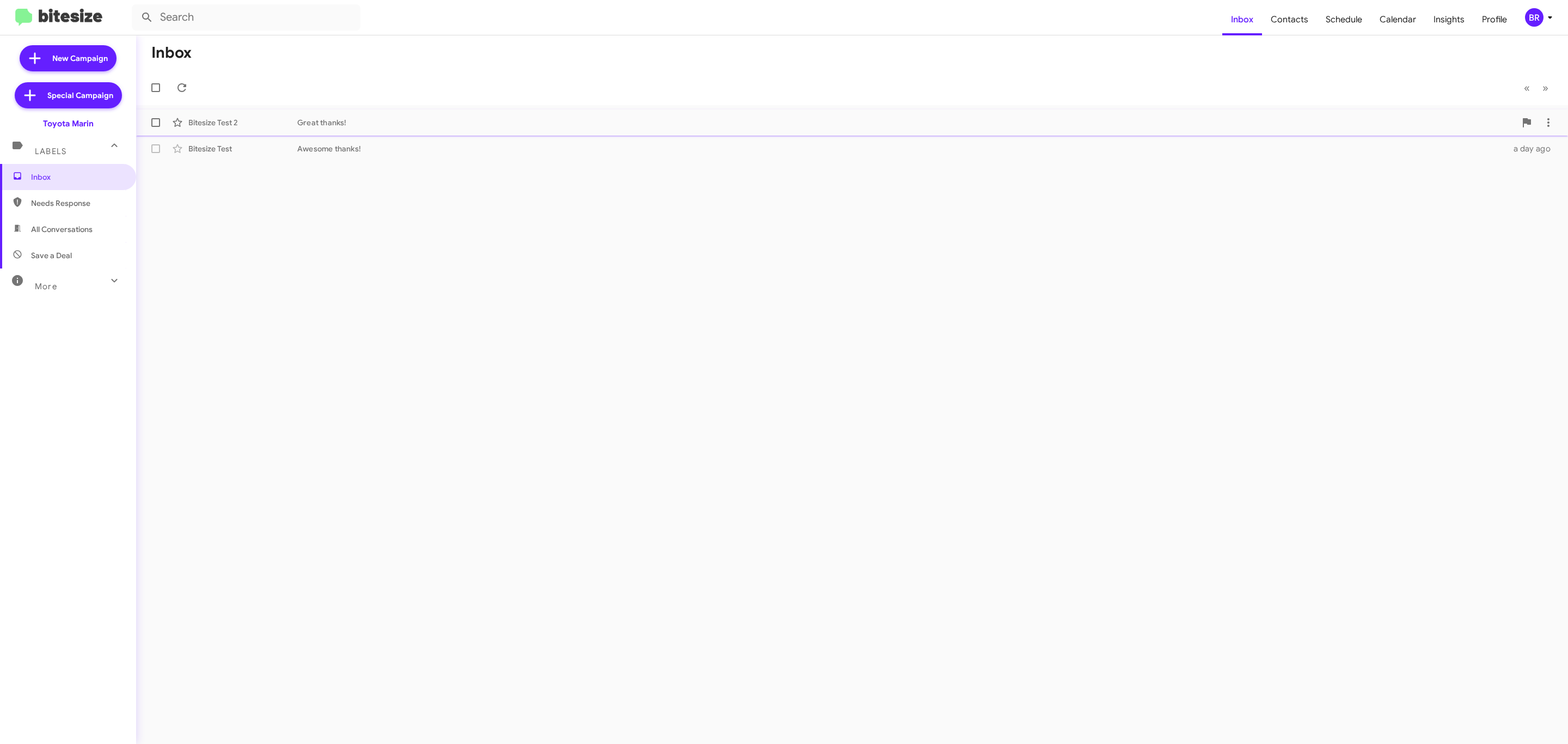
click at [407, 123] on div "Great thanks!" at bounding box center [907, 122] width 1219 height 11
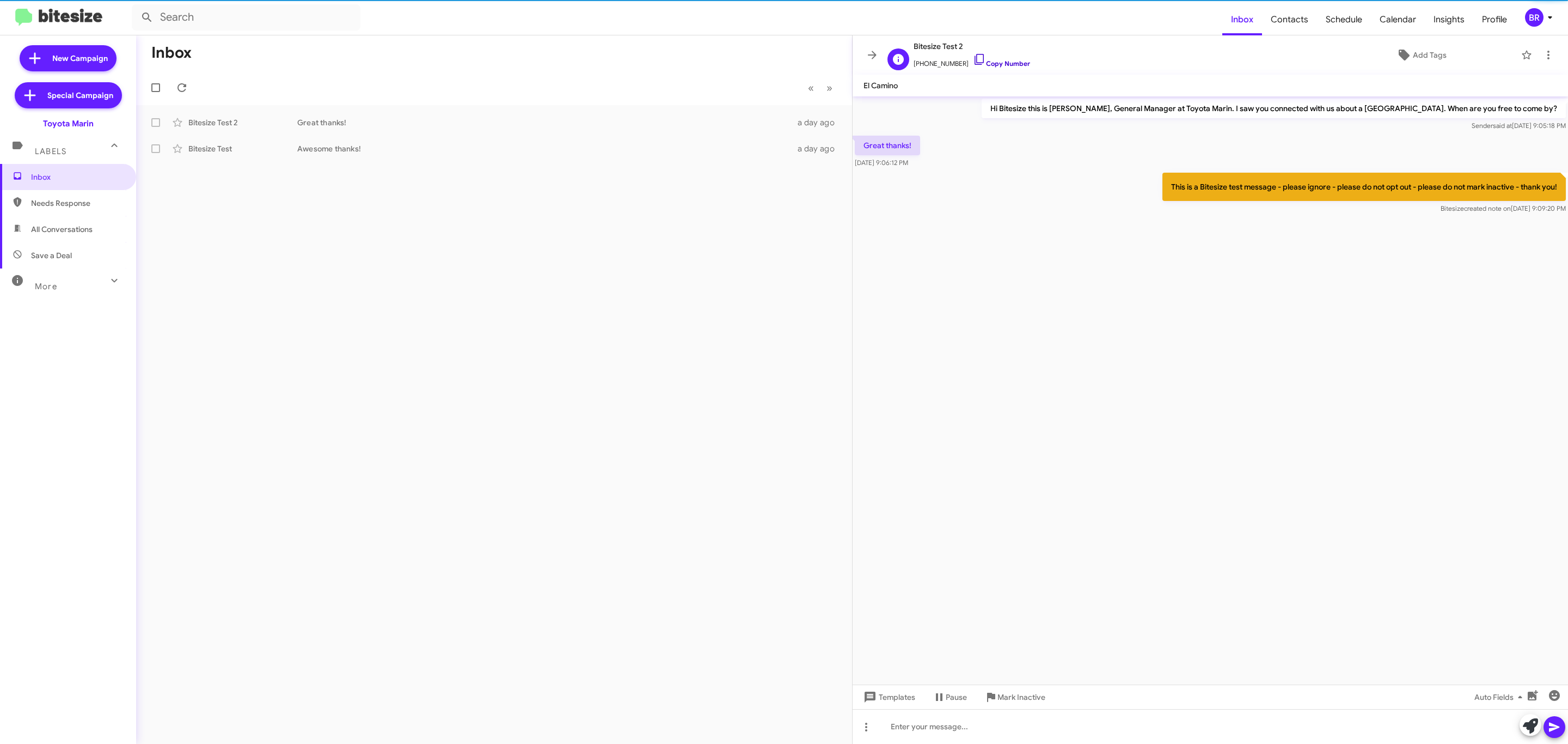
click at [1002, 62] on link "Copy Number" at bounding box center [1001, 63] width 57 height 8
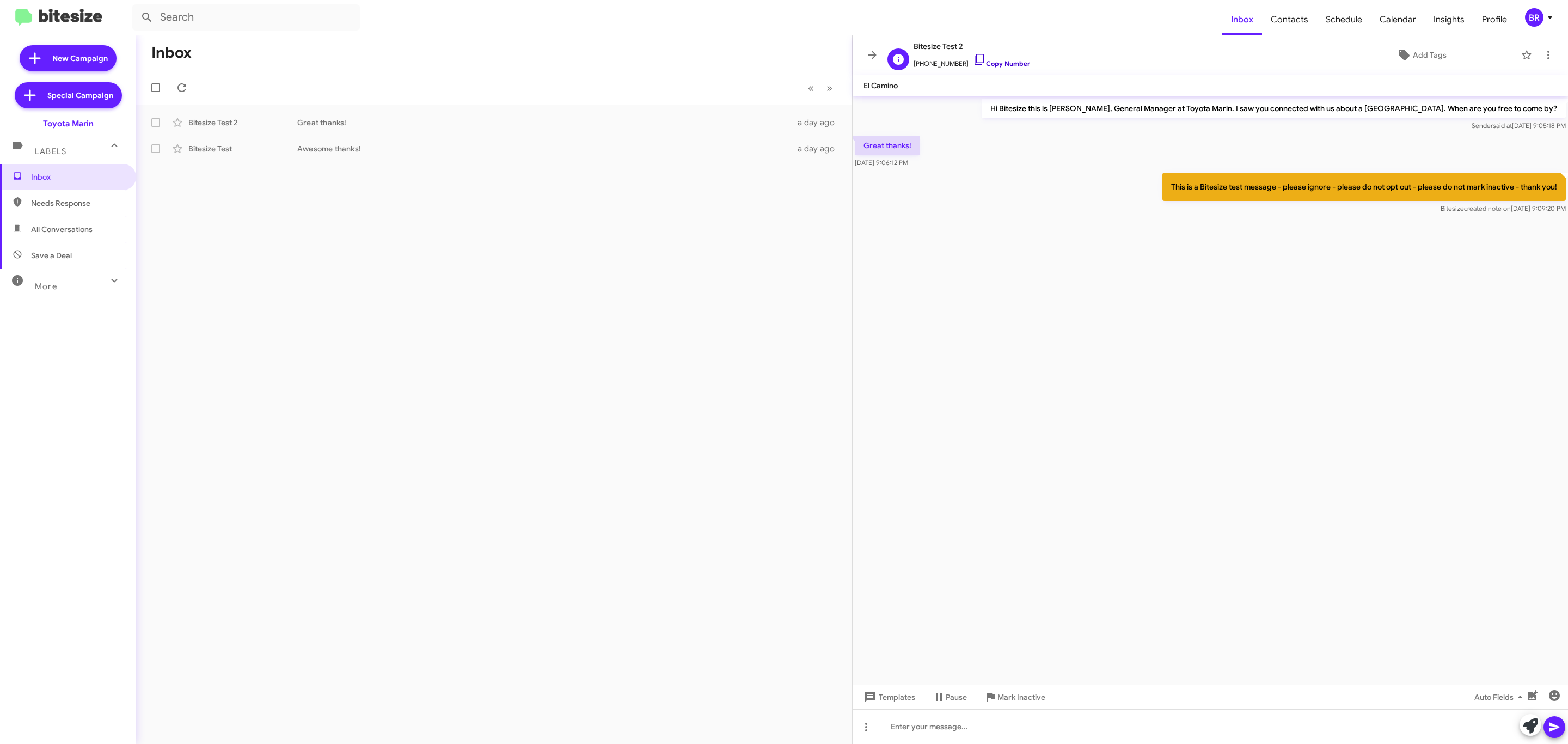
drag, startPoint x: 1002, startPoint y: 65, endPoint x: 995, endPoint y: 65, distance: 7.0
click at [1002, 65] on link "Copy Number" at bounding box center [1001, 63] width 57 height 8
click at [360, 143] on div "Awesome thanks!" at bounding box center [549, 149] width 502 height 11
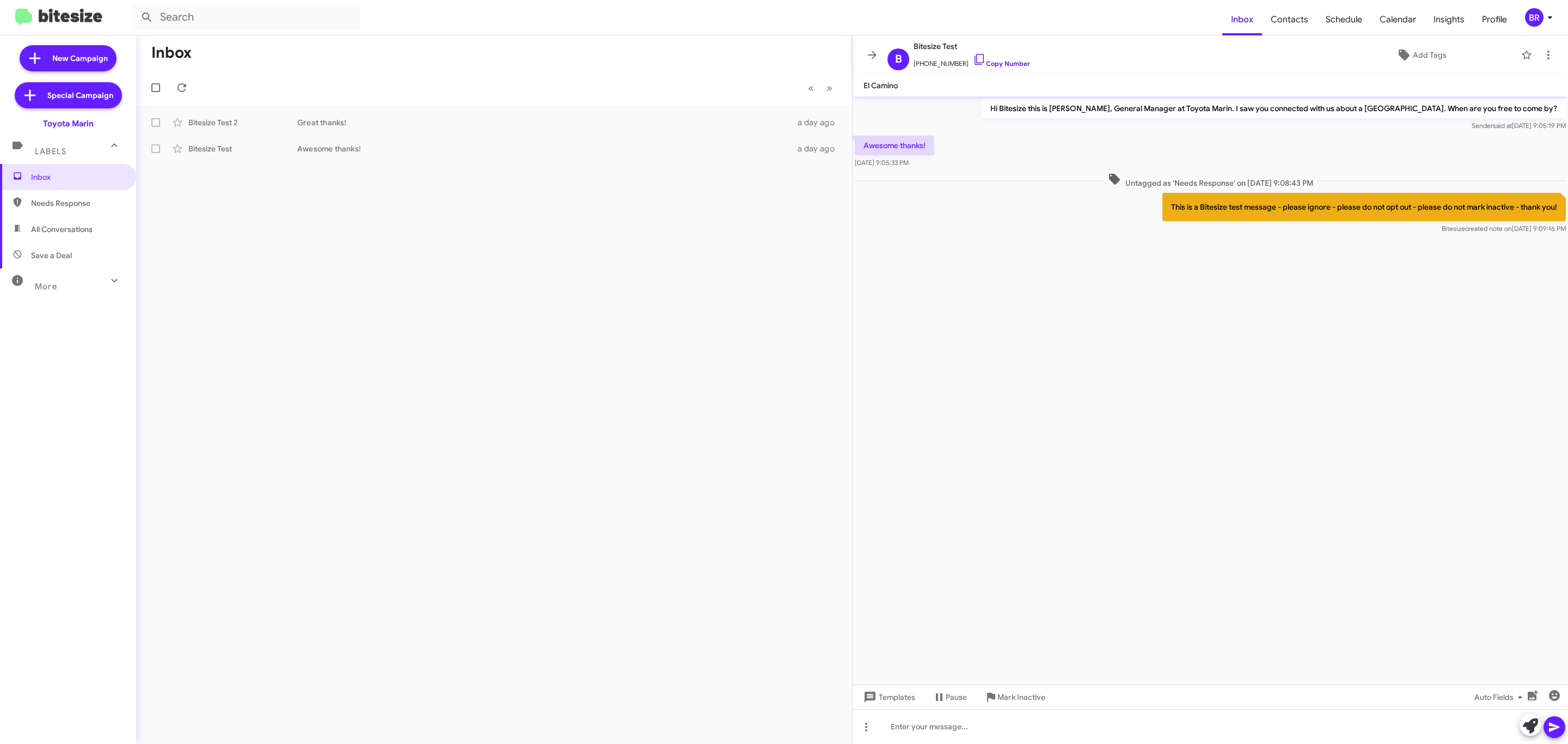
click at [1519, 10] on button "BR" at bounding box center [1536, 17] width 41 height 18
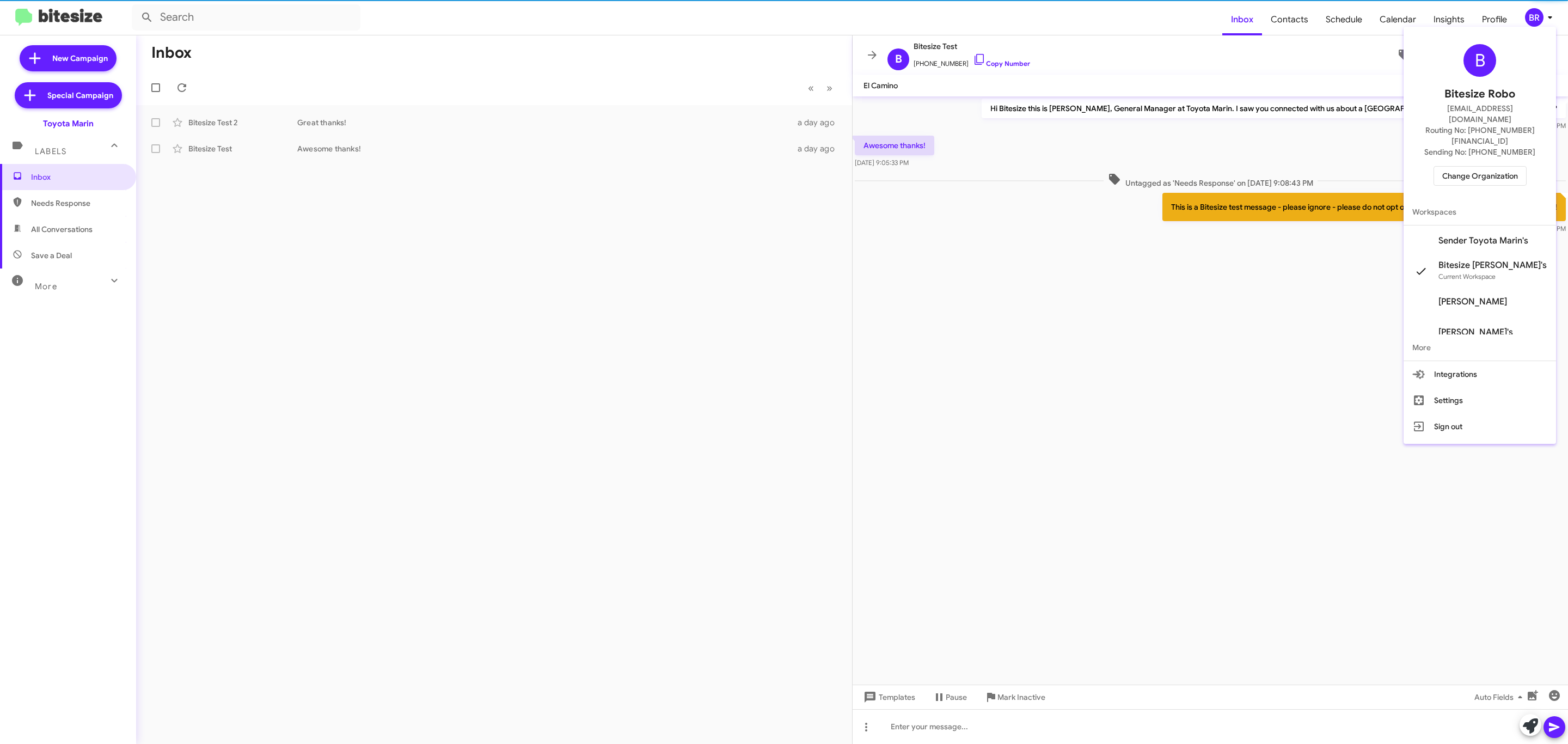
drag, startPoint x: 1480, startPoint y: 152, endPoint x: 1474, endPoint y: 152, distance: 6.0
click at [1474, 167] on span "Change Organization" at bounding box center [1480, 176] width 75 height 18
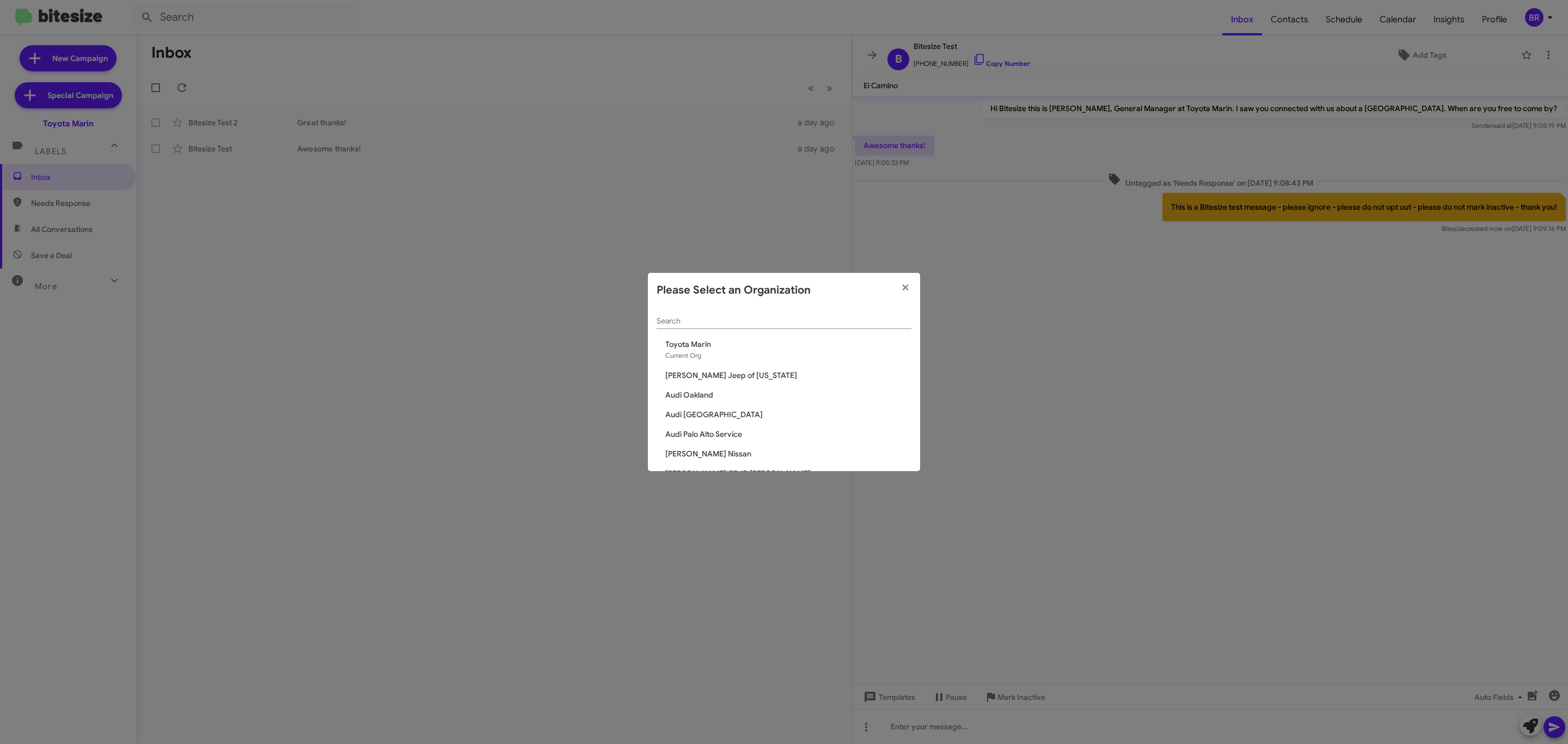
click at [767, 315] on div "Search" at bounding box center [784, 318] width 255 height 21
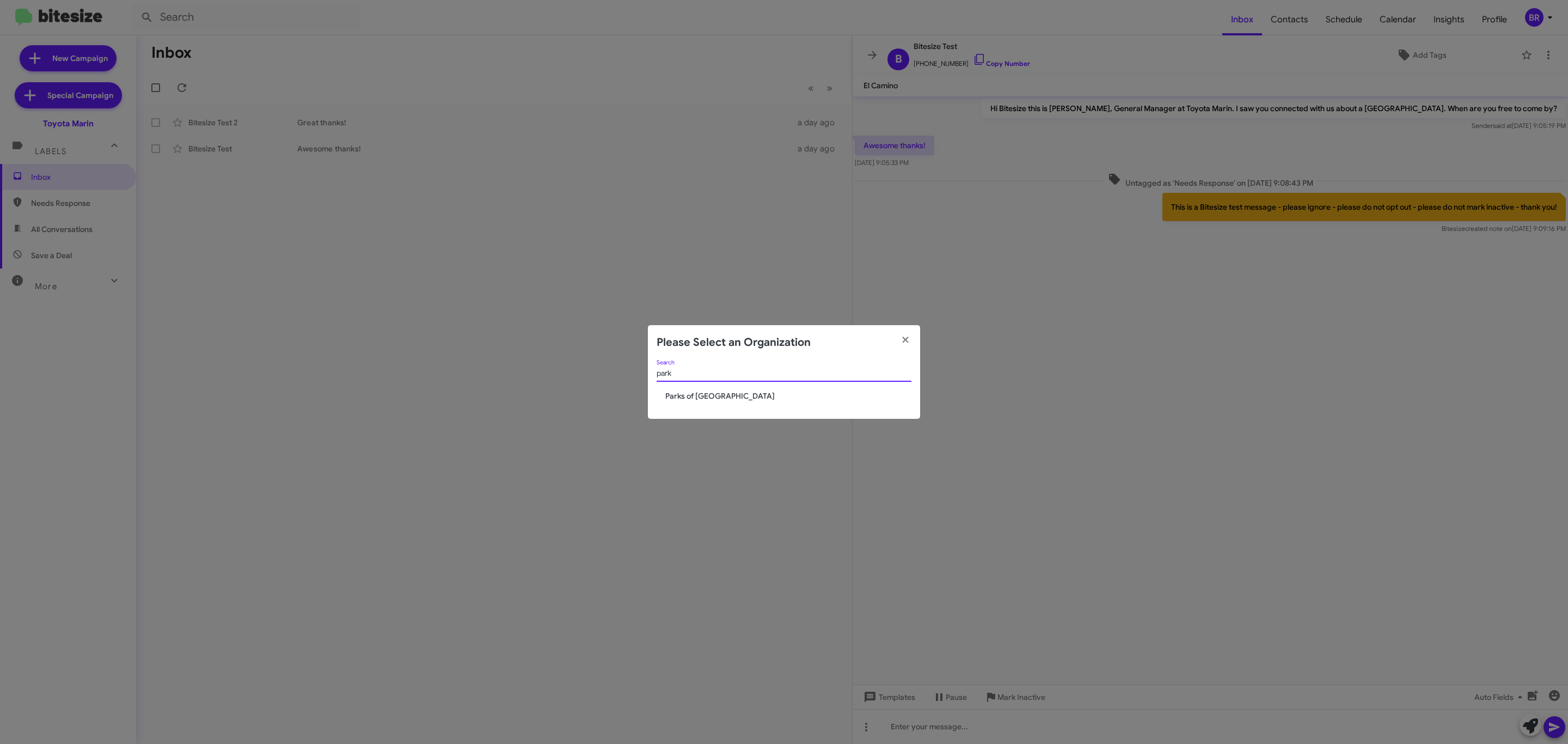
type input "park"
click at [691, 397] on span "Parks of [GEOGRAPHIC_DATA]" at bounding box center [788, 396] width 246 height 11
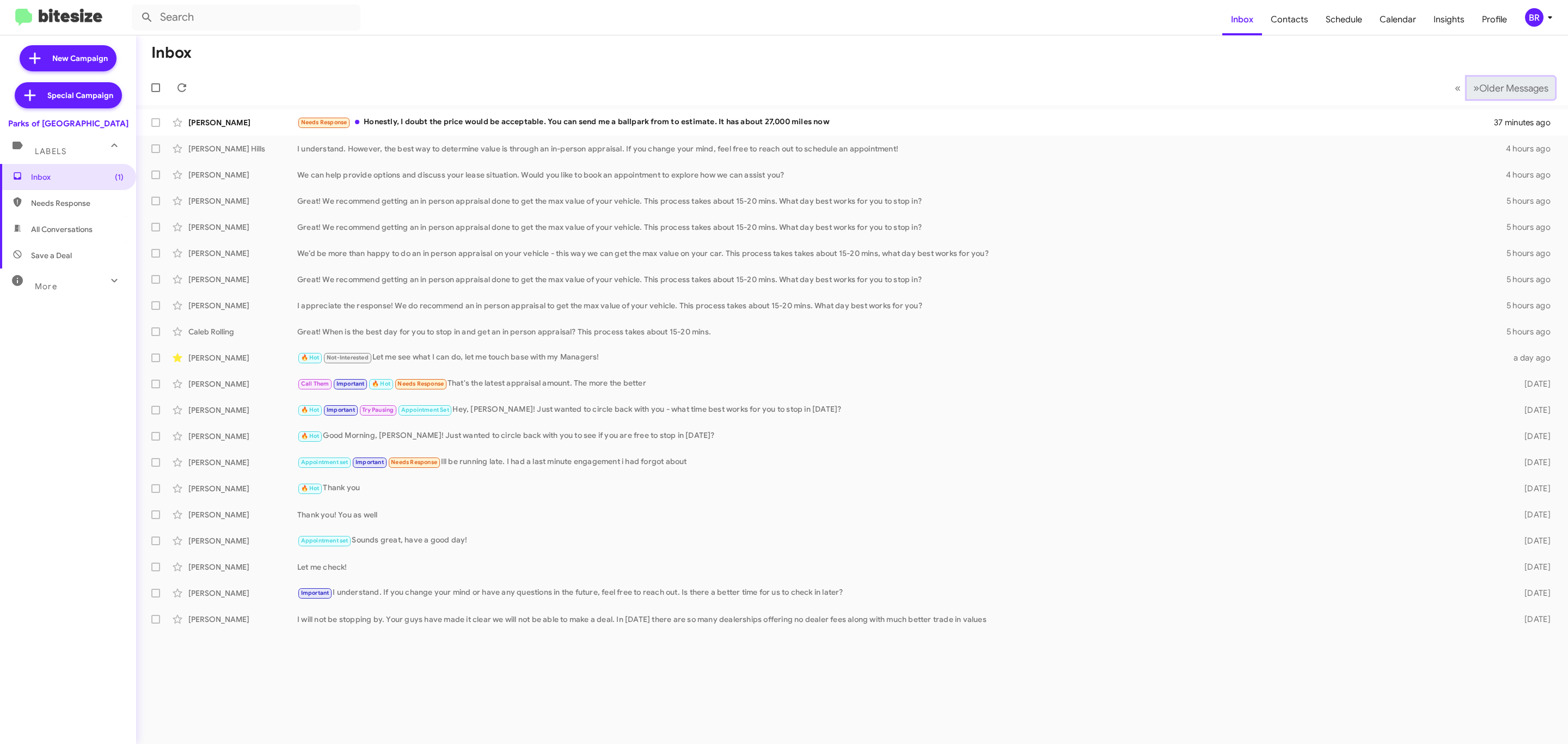
click at [1488, 95] on button "» Next Older Messages" at bounding box center [1510, 88] width 88 height 22
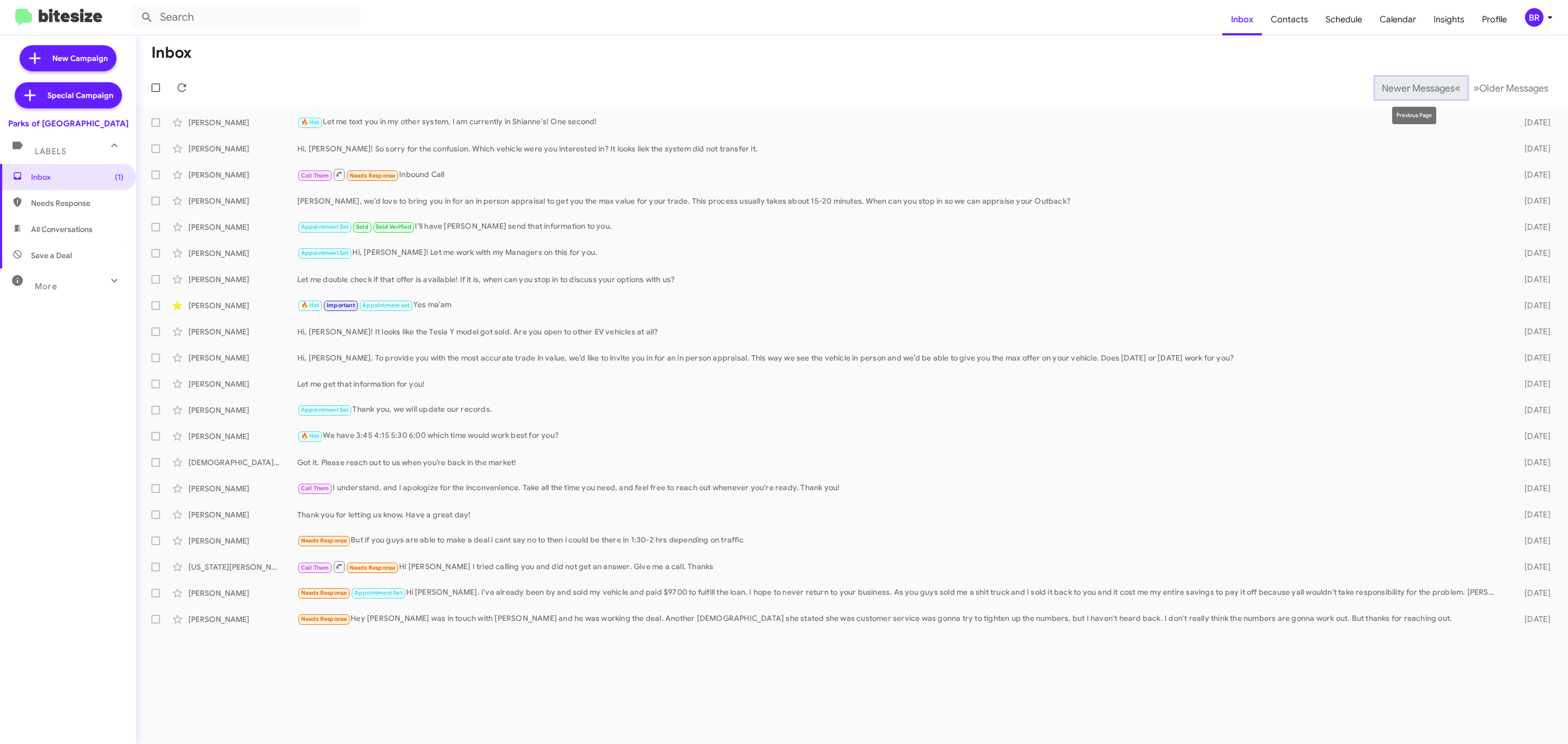
click at [1400, 98] on button "Newer Messages « Previous" at bounding box center [1421, 88] width 92 height 22
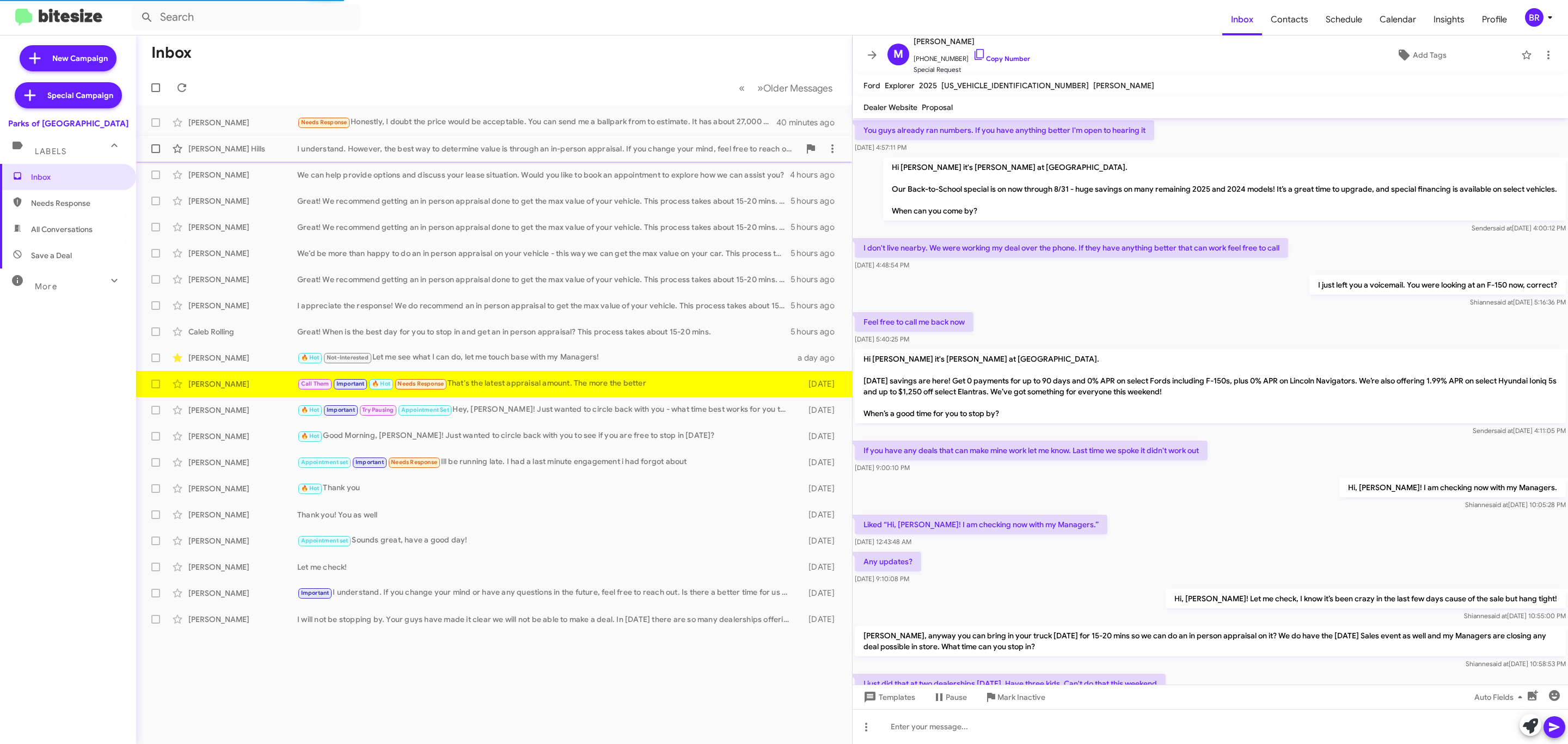
scroll to position [337, 0]
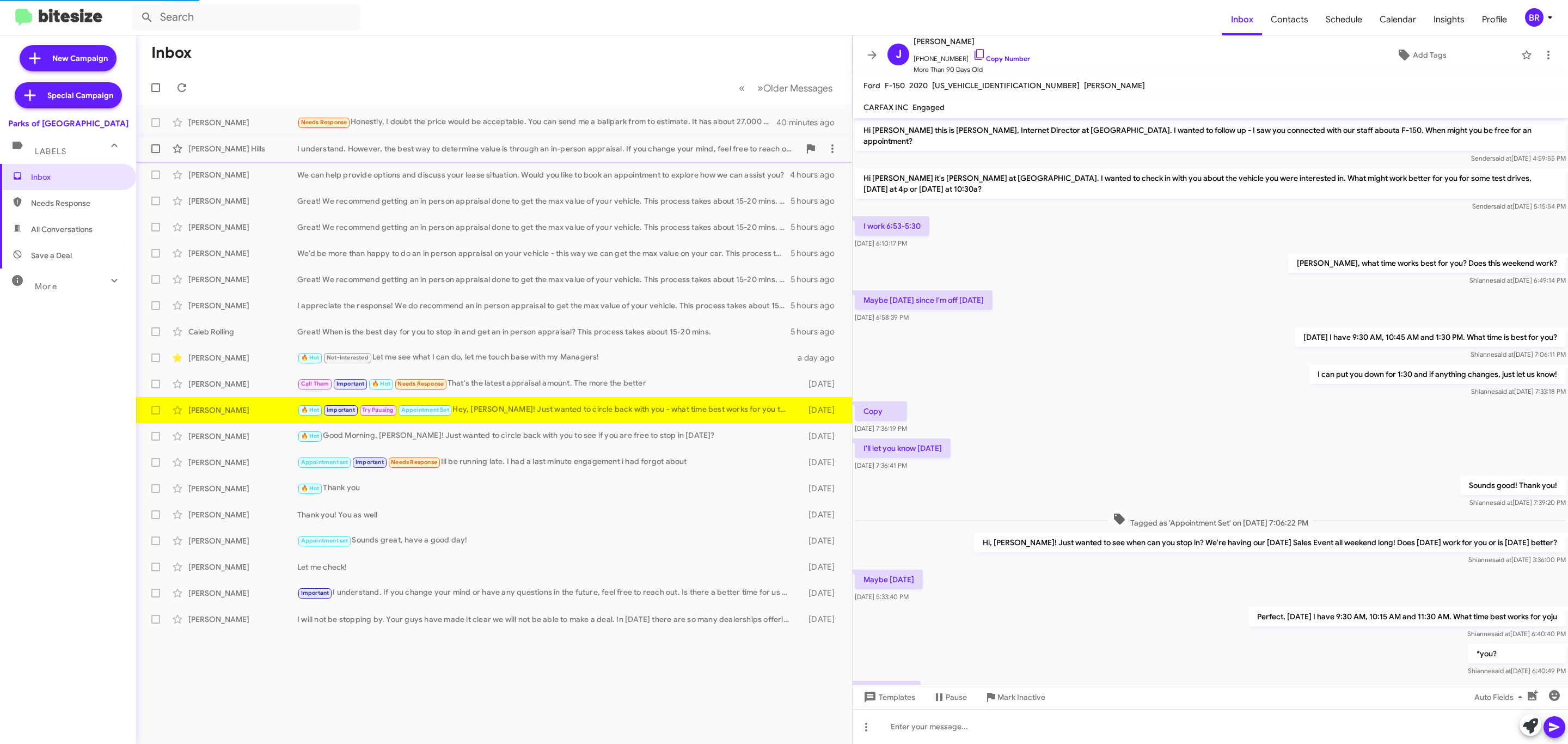
scroll to position [143, 0]
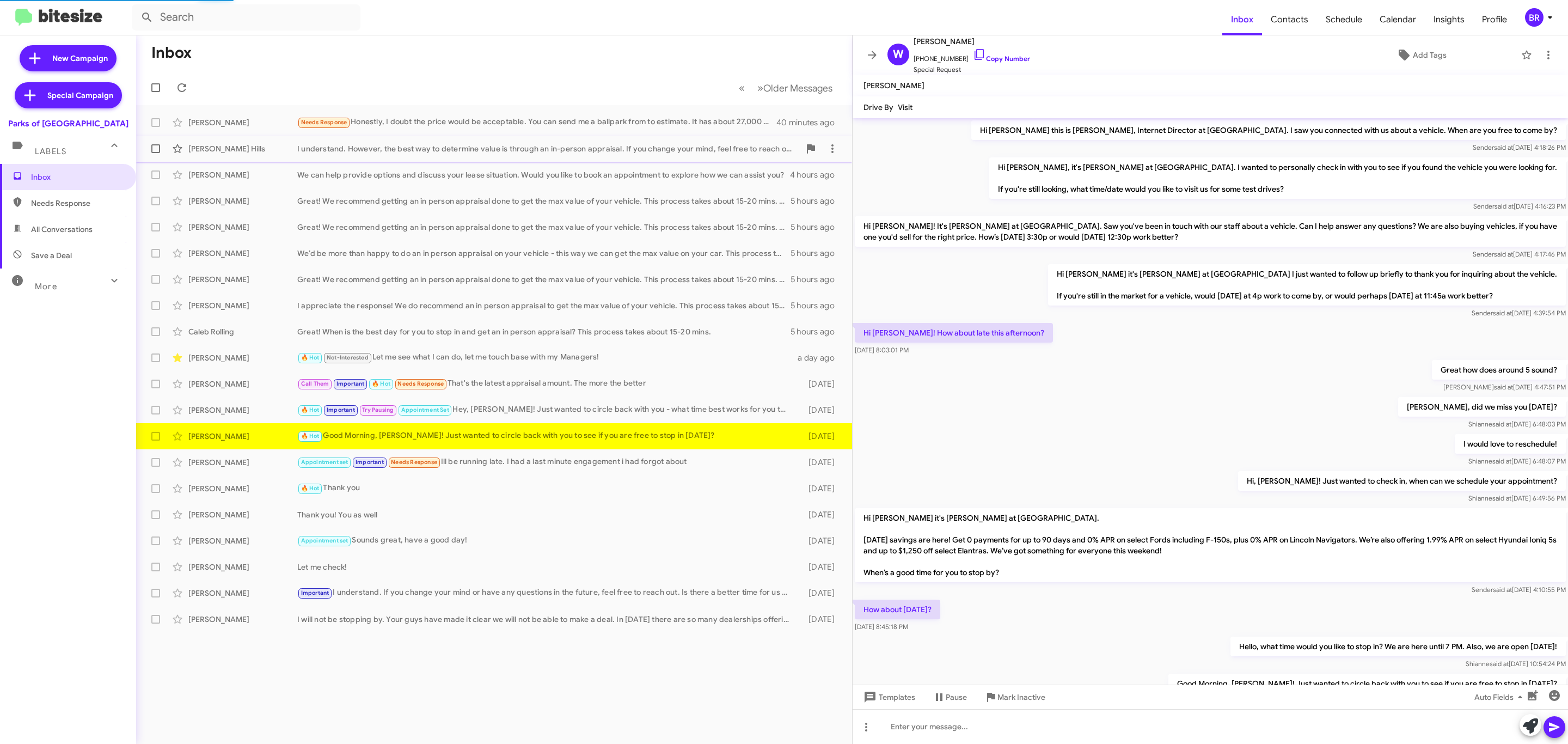
scroll to position [59, 0]
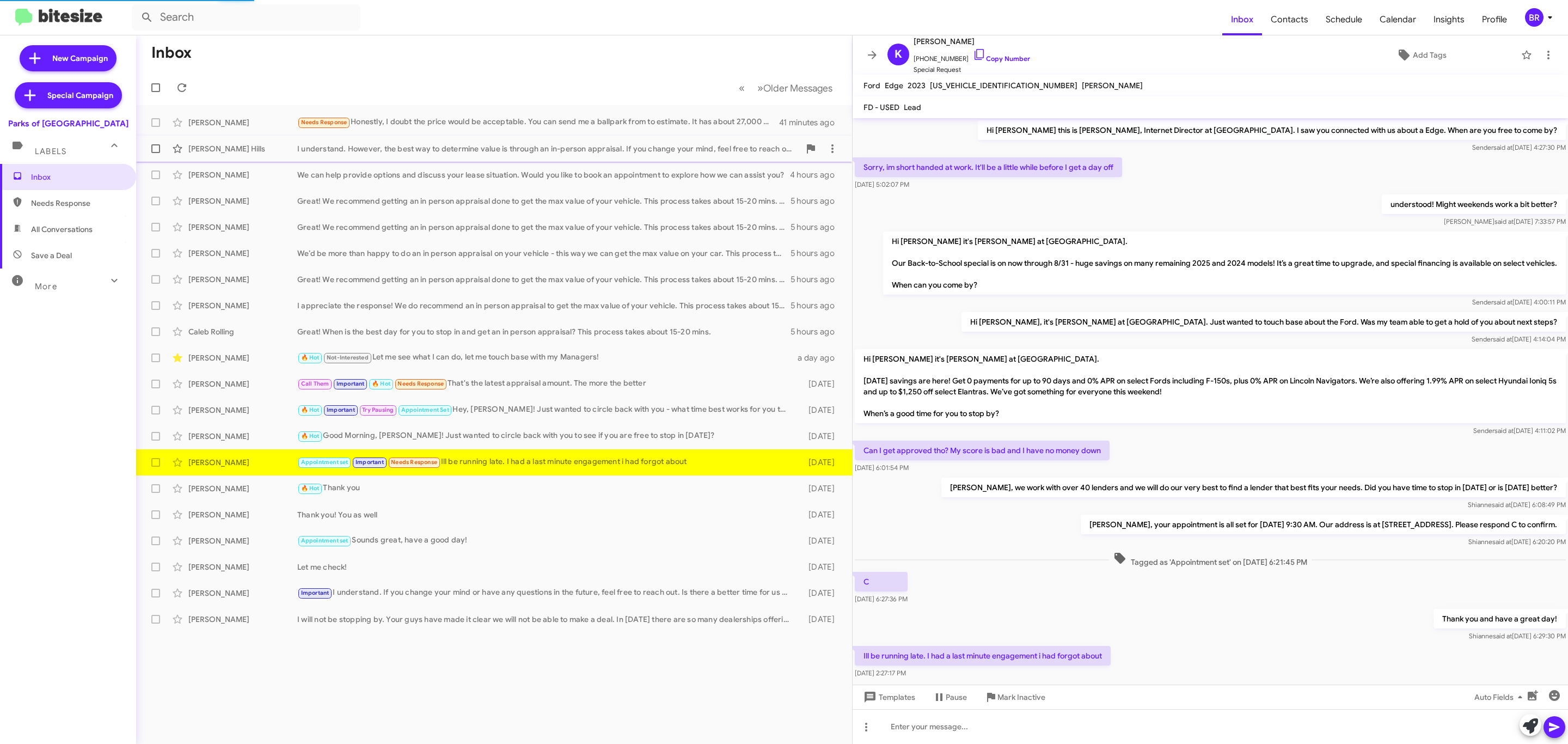
scroll to position [32, 0]
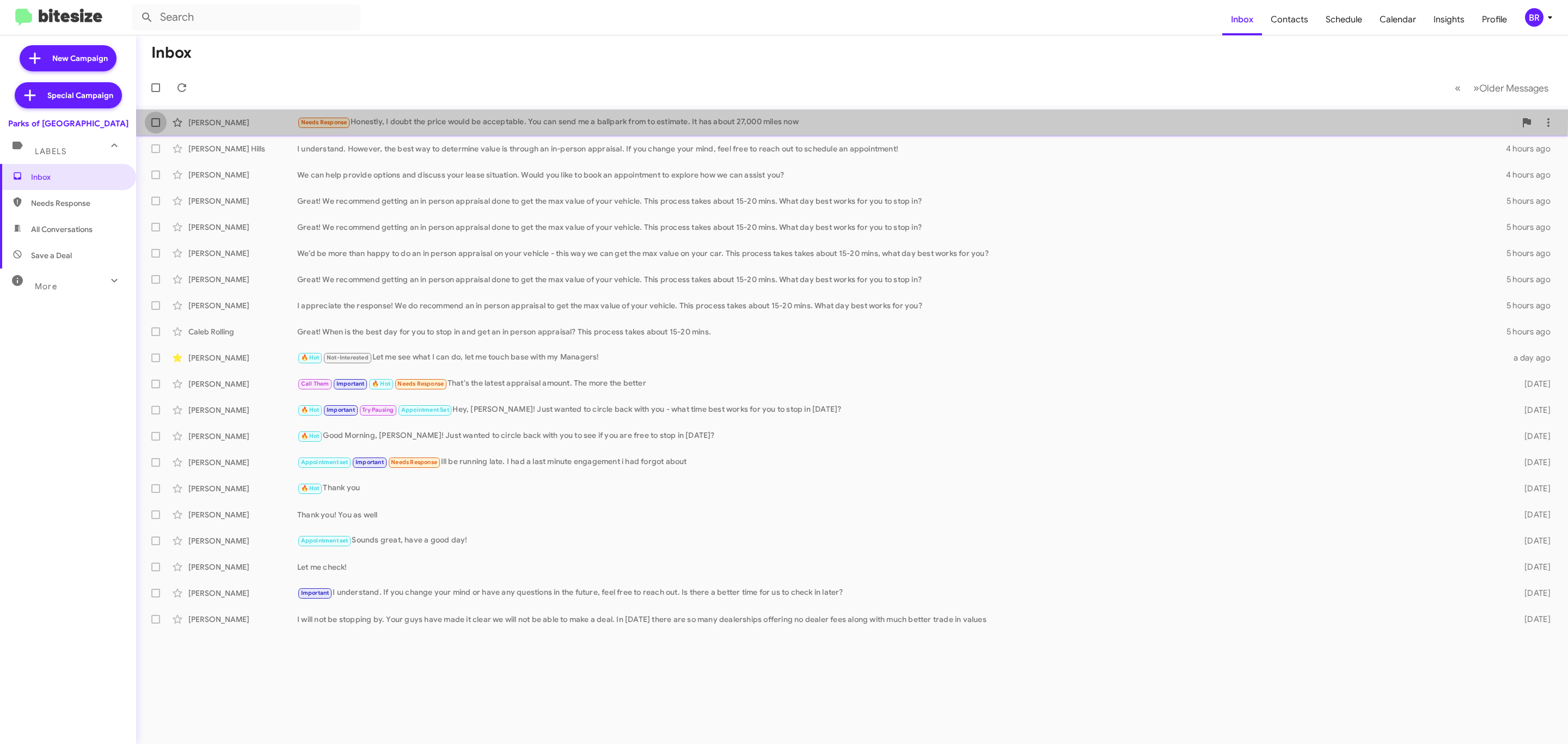
click at [157, 118] on span at bounding box center [156, 123] width 9 height 9
click at [156, 127] on input "checkbox" at bounding box center [155, 127] width 1 height 1
checkbox input "true"
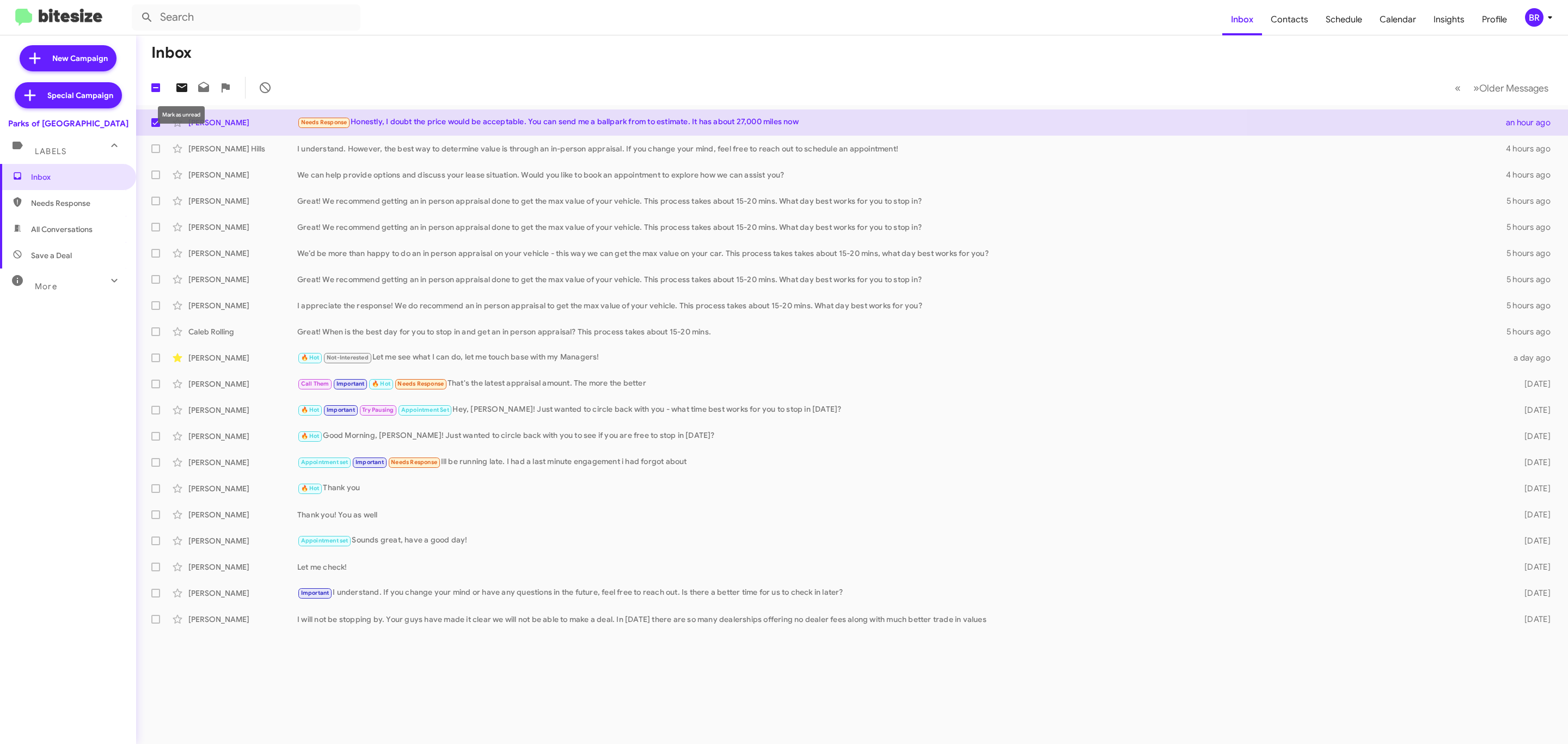
click at [179, 86] on icon at bounding box center [182, 88] width 13 height 13
click at [1530, 16] on div "BR" at bounding box center [1534, 17] width 18 height 18
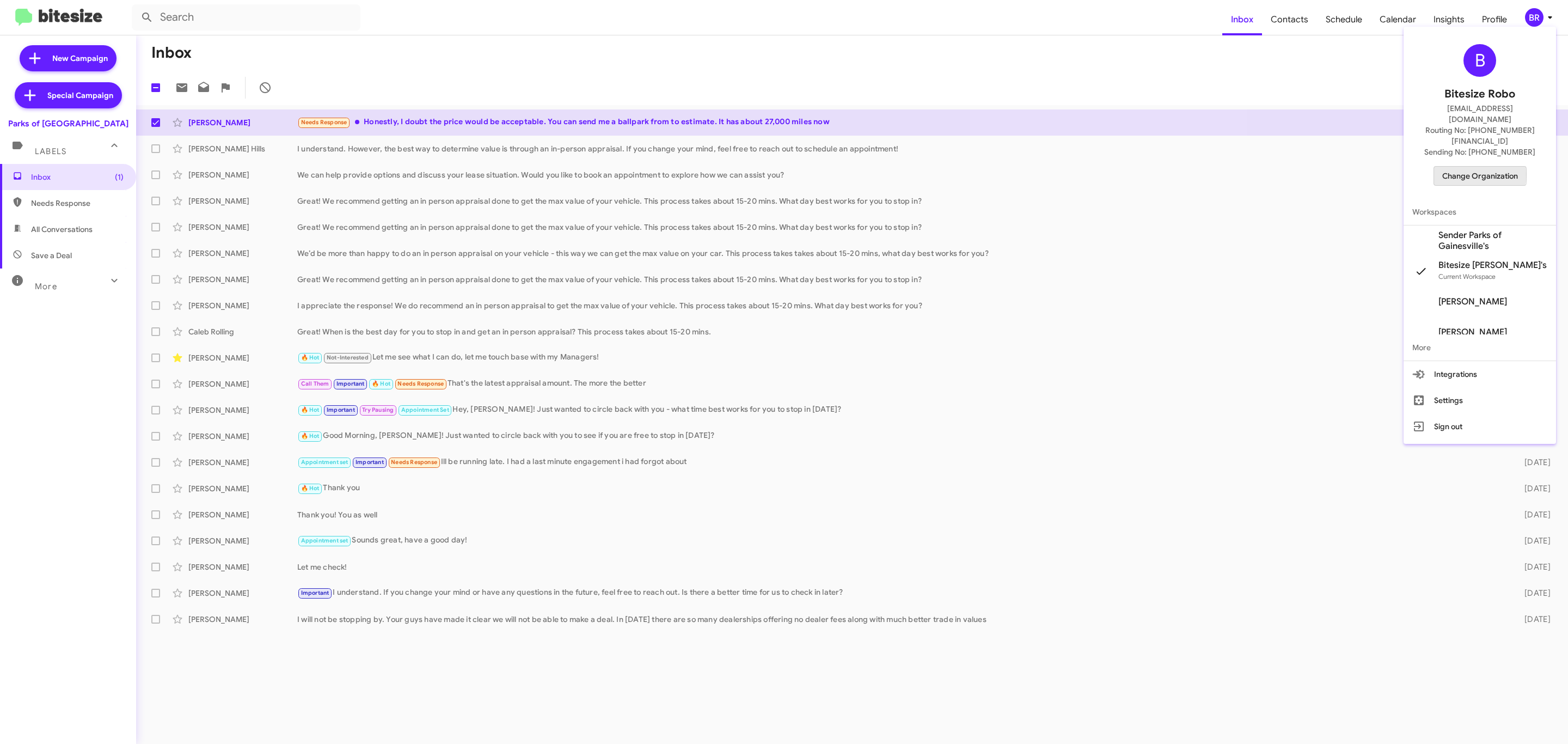
click at [1459, 167] on span "Change Organization" at bounding box center [1480, 176] width 75 height 18
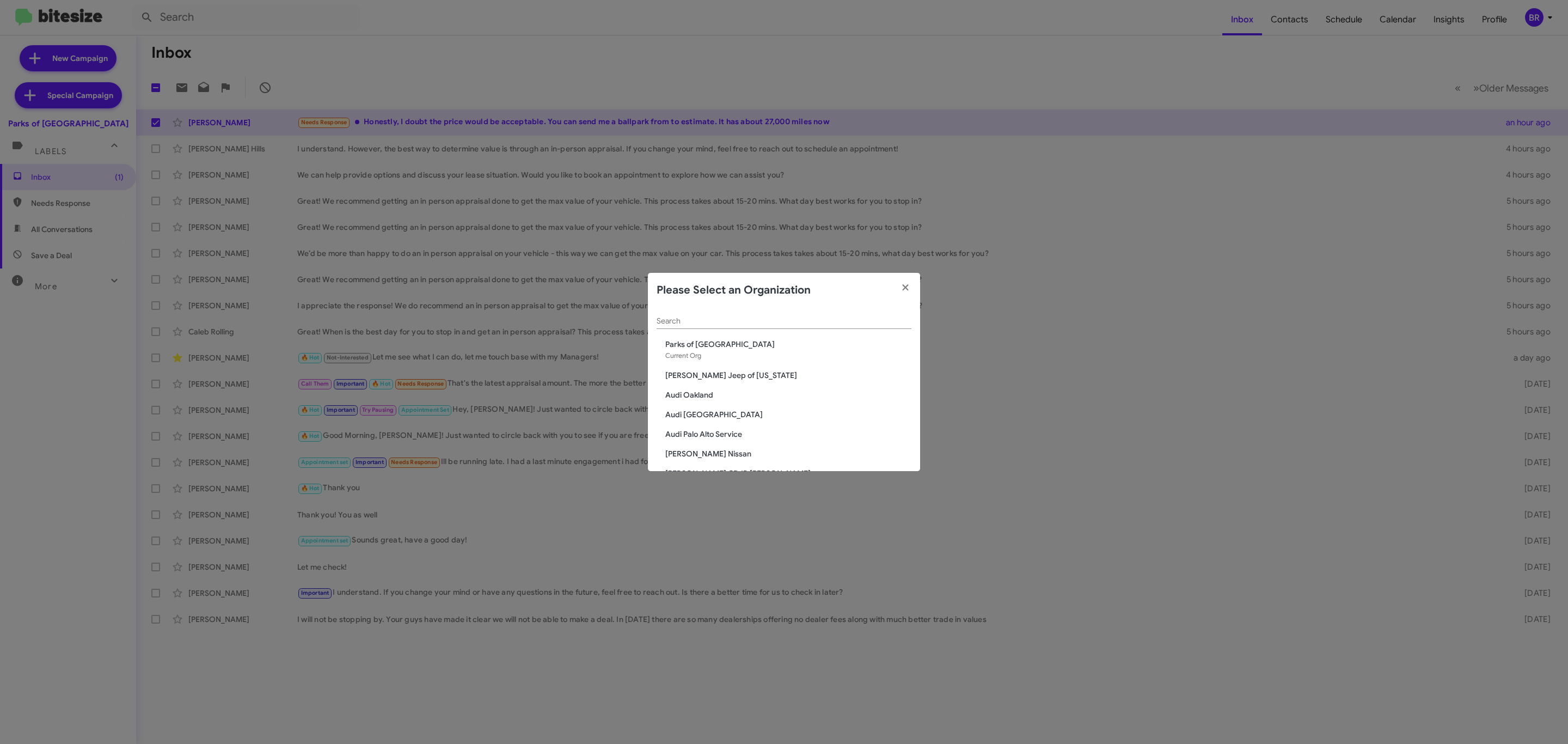
click at [751, 314] on div "Search" at bounding box center [784, 318] width 255 height 21
type input "v"
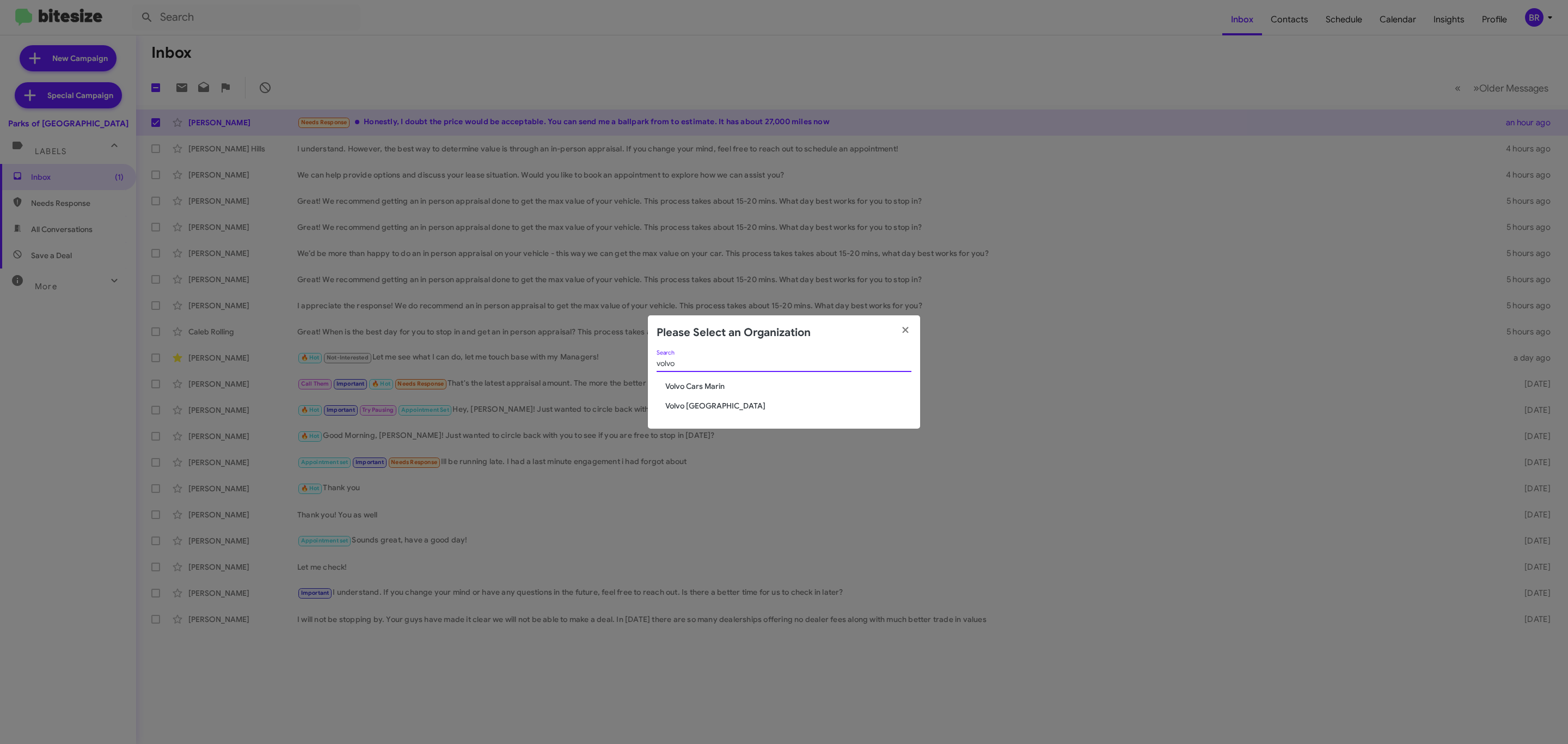
type input "volvo"
click at [713, 386] on span "Volvo Cars Marin" at bounding box center [788, 386] width 246 height 11
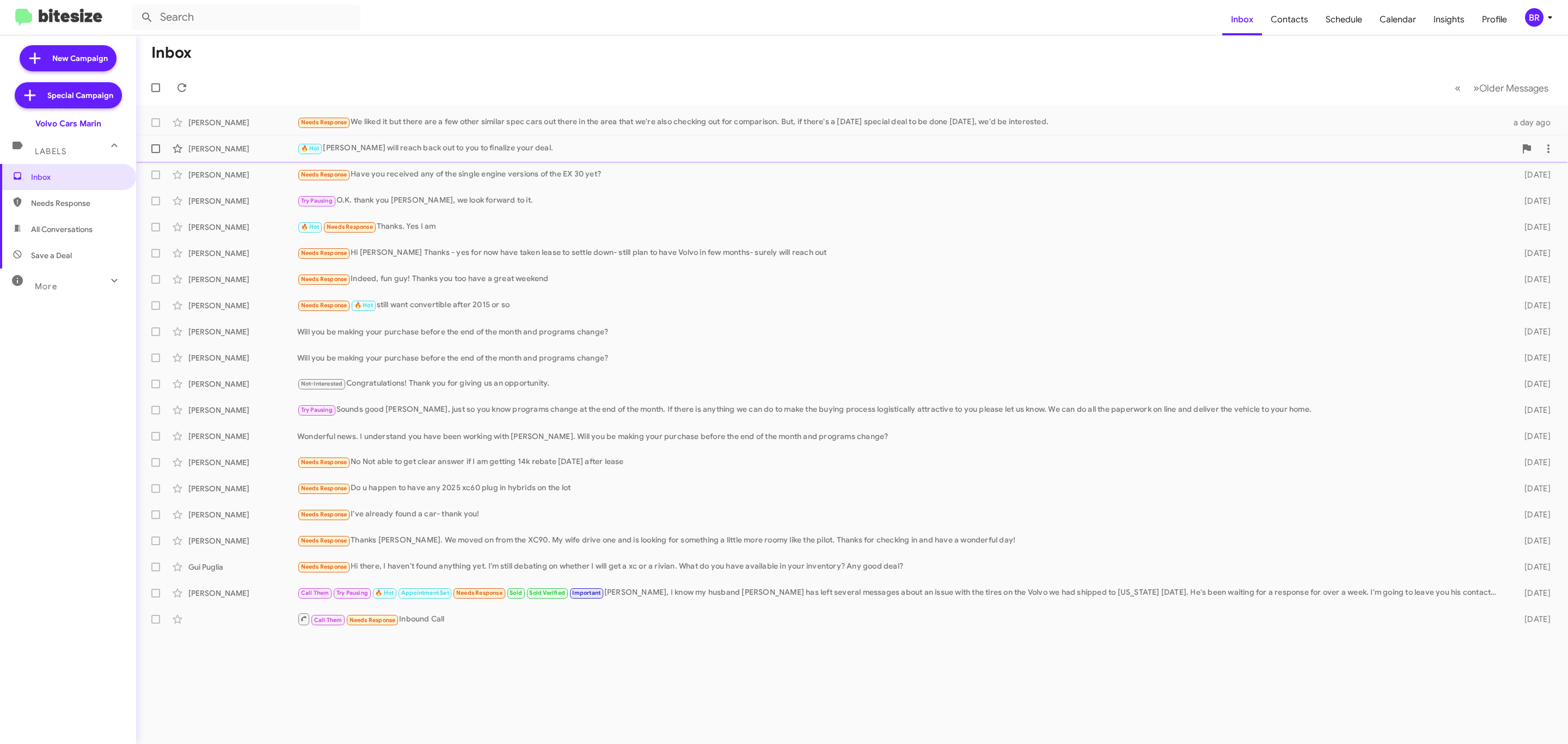
click at [682, 154] on div "🔥 Hot O.K. Dara will reach back out to you to finalize your deal." at bounding box center [907, 148] width 1219 height 13
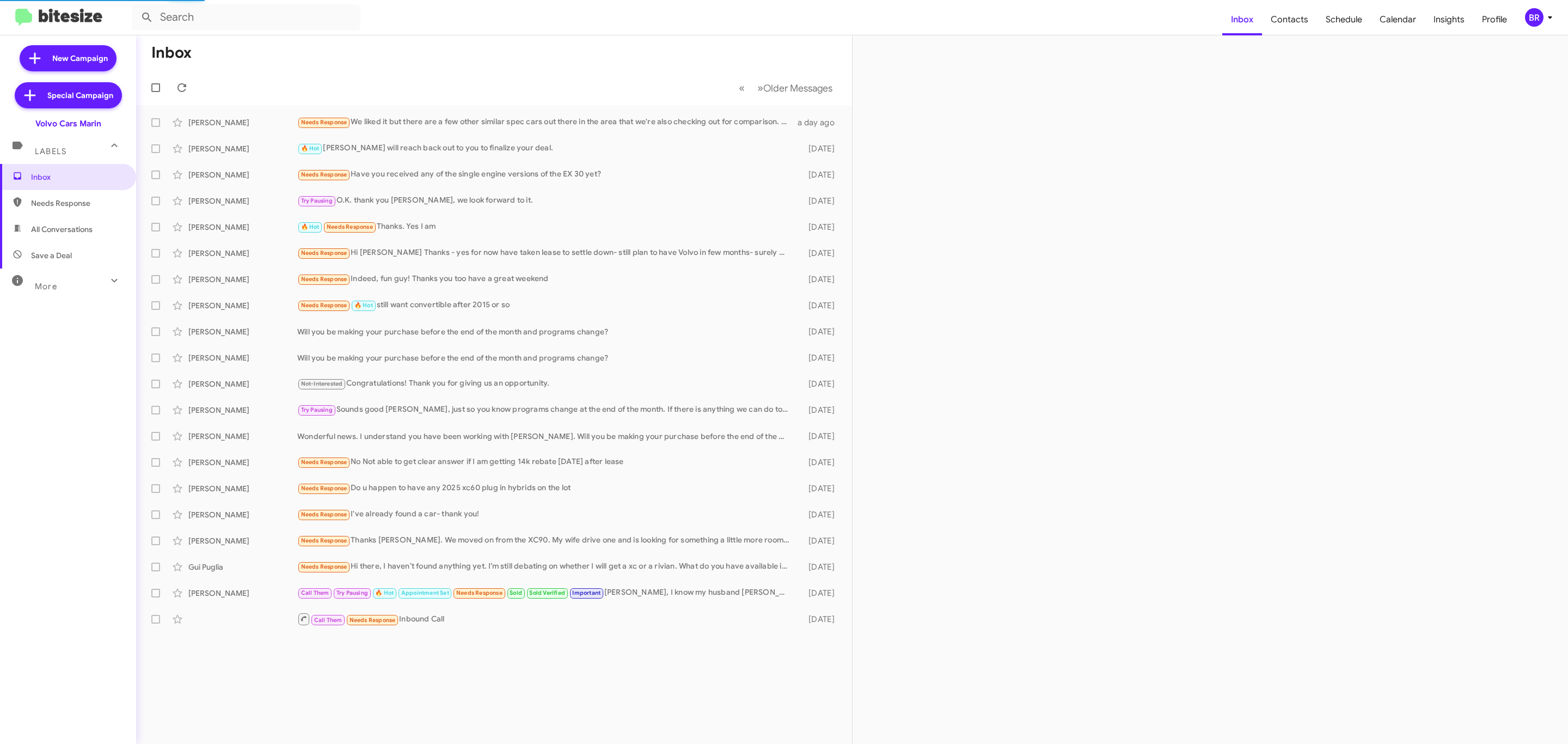
click at [566, 105] on mat-toolbar-row "« Previous » Next Older Messages" at bounding box center [493, 87] width 716 height 35
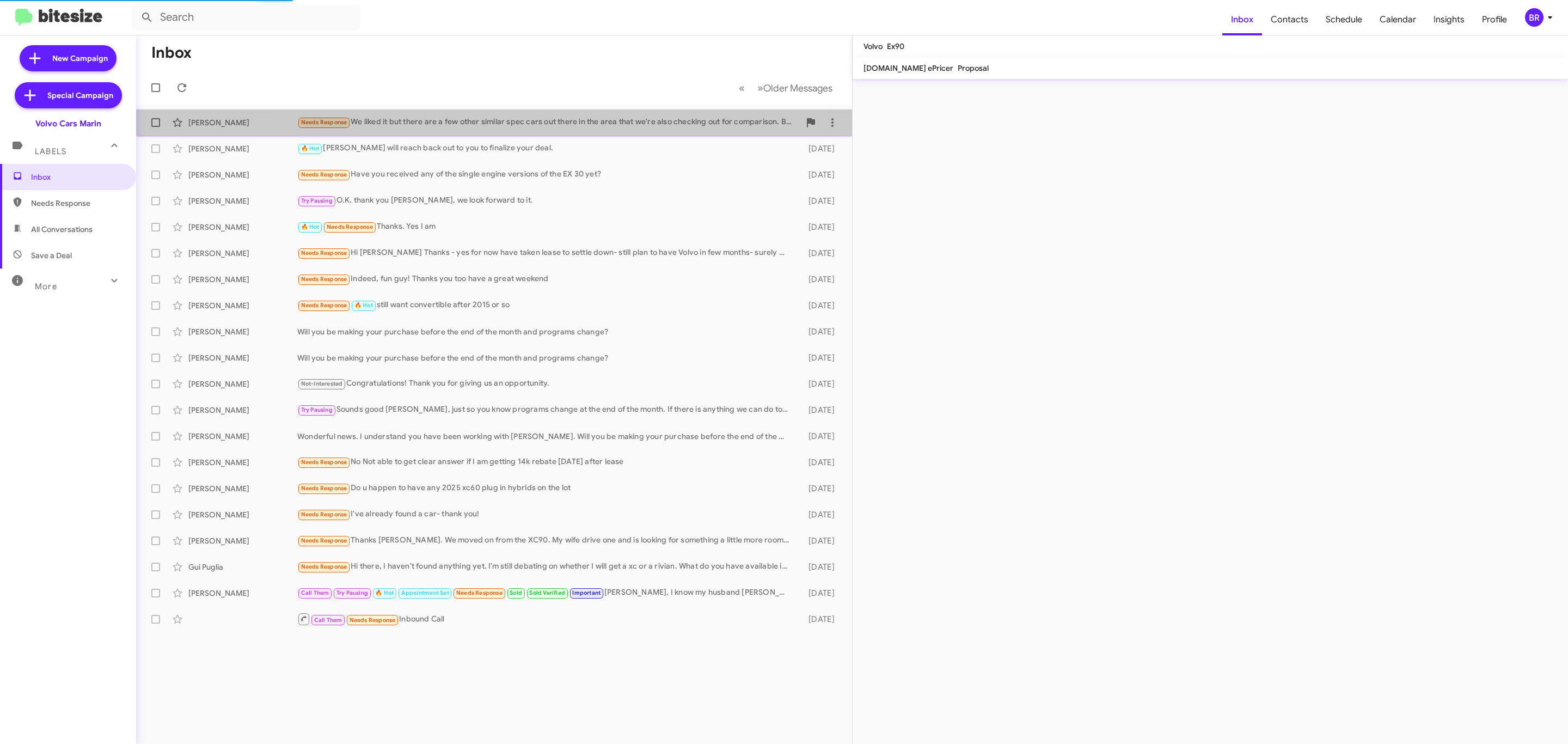
drag, startPoint x: 556, startPoint y: 117, endPoint x: 554, endPoint y: 124, distance: 7.3
click at [554, 124] on div "Needs Response We liked it but there are a few other similar spec cars out ther…" at bounding box center [549, 122] width 502 height 13
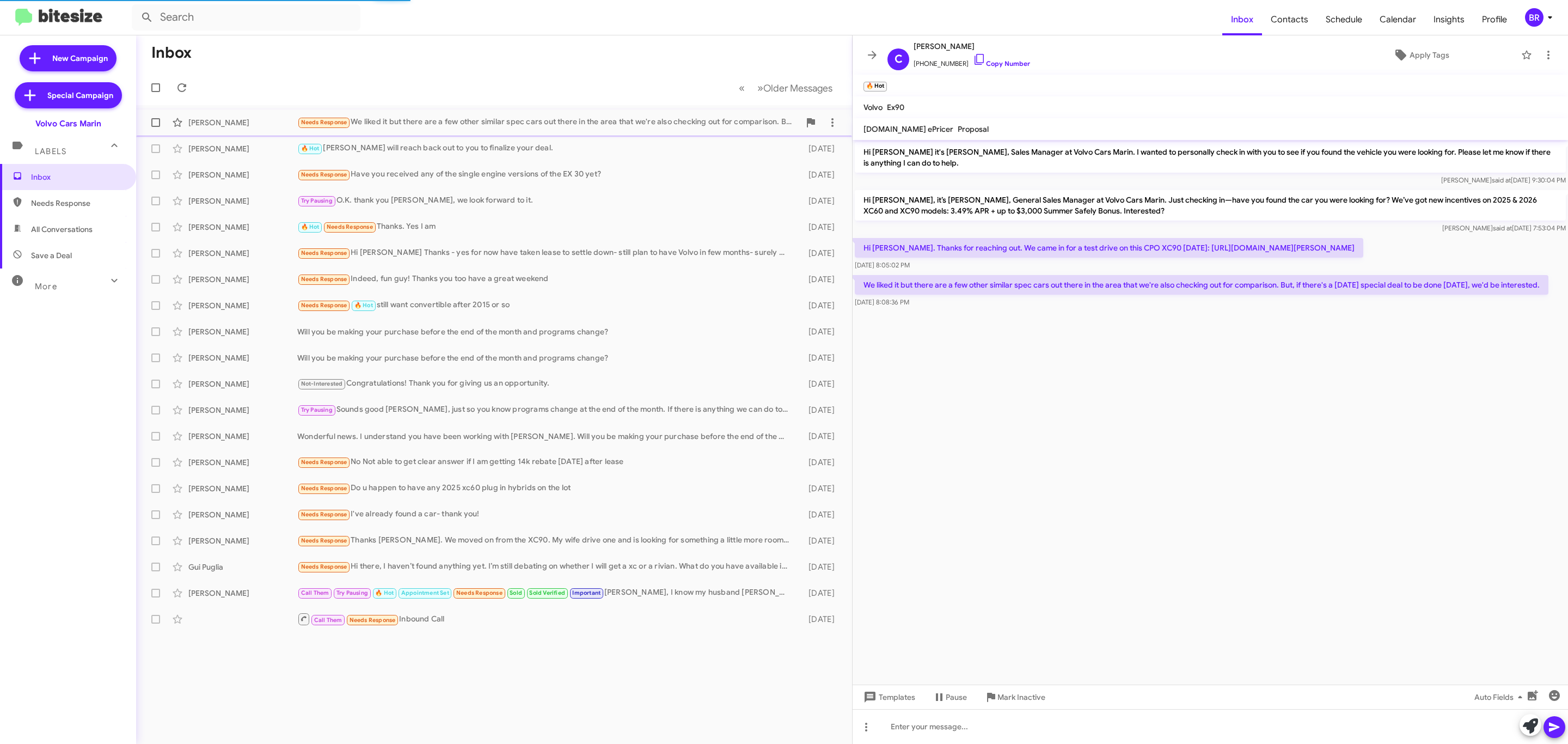
click at [569, 123] on div "Needs Response We liked it but there are a few other similar spec cars out ther…" at bounding box center [549, 122] width 502 height 13
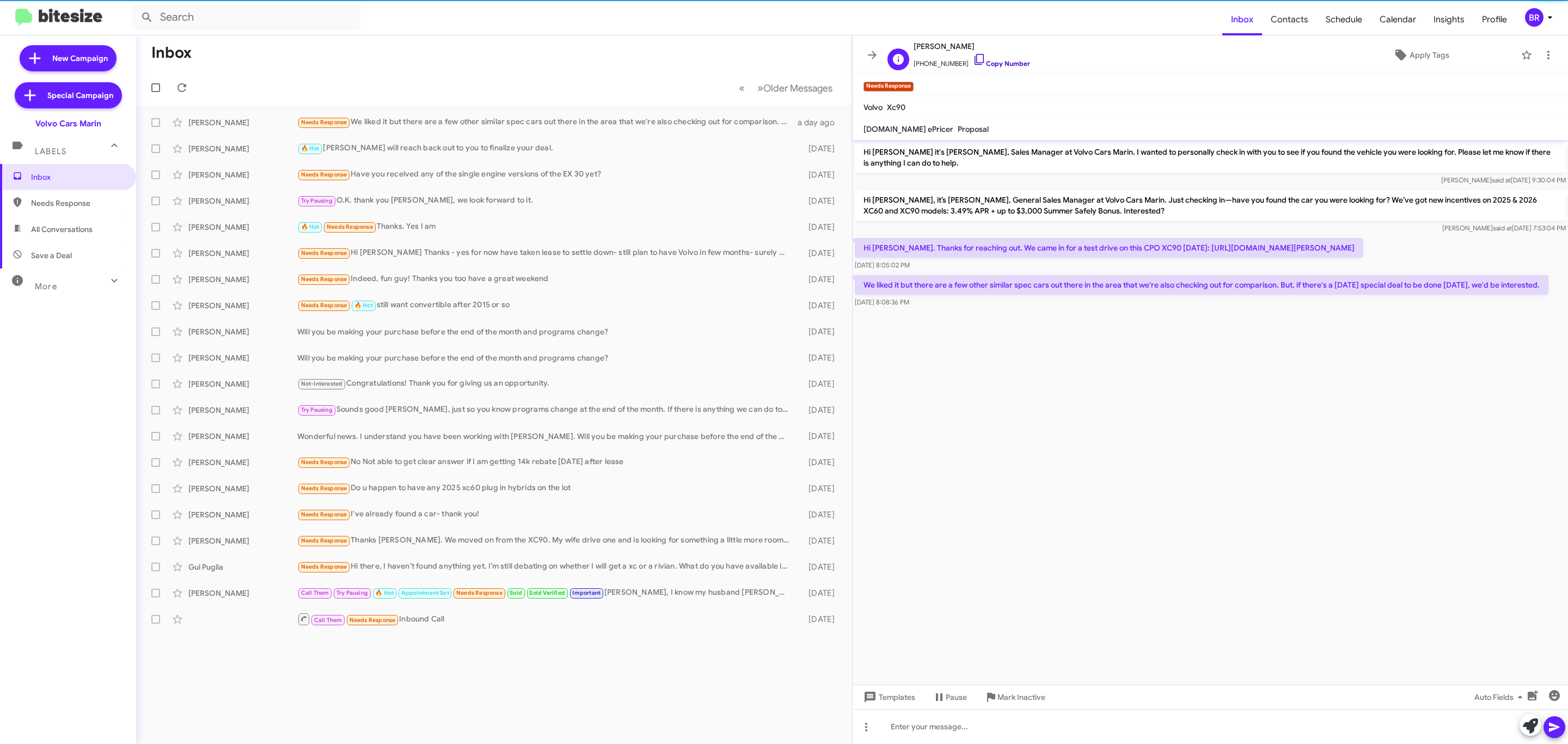
click at [1012, 61] on link "Copy Number" at bounding box center [1001, 63] width 57 height 8
click at [1005, 64] on link "Copy Number" at bounding box center [1001, 63] width 57 height 8
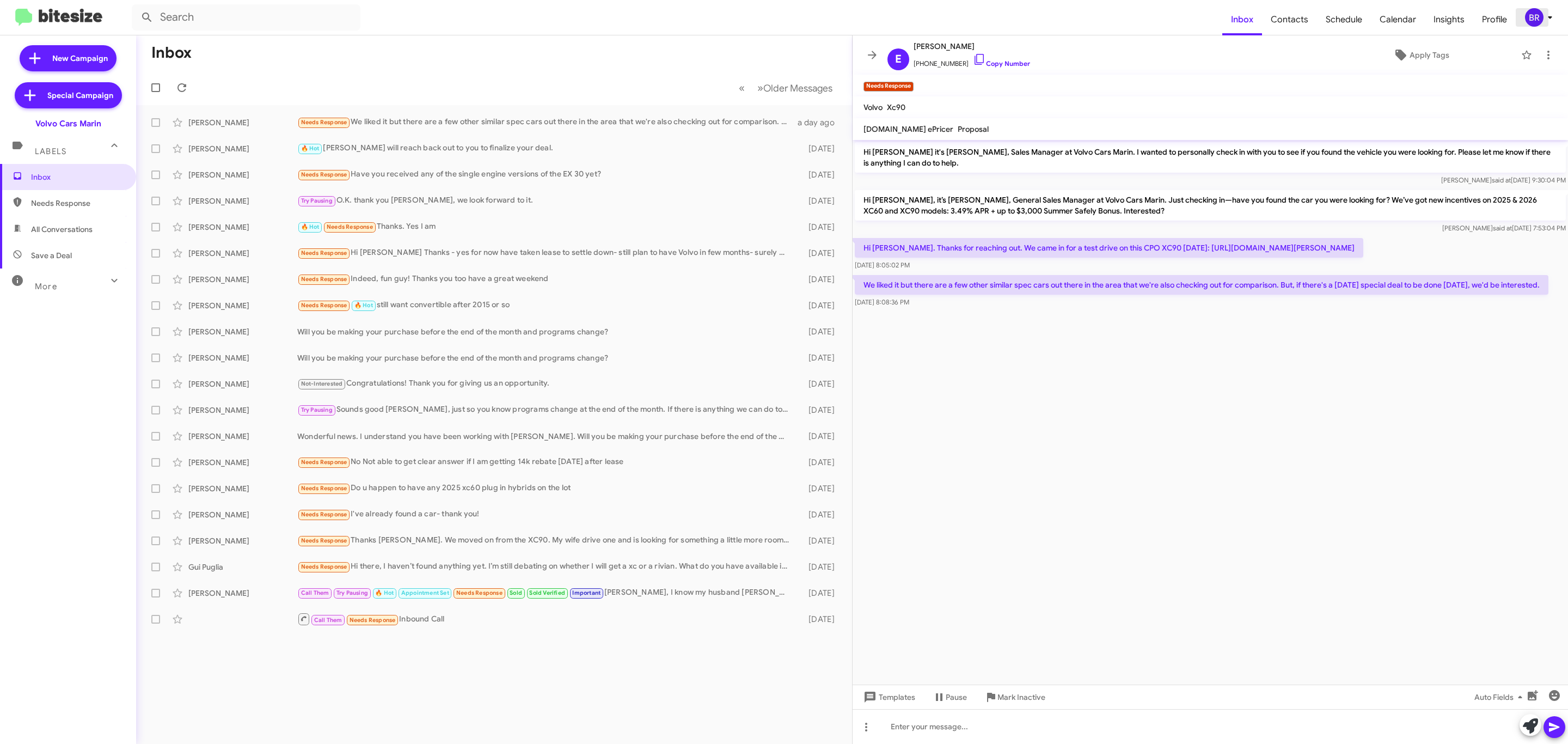
click at [1545, 24] on span "BR" at bounding box center [1541, 17] width 32 height 18
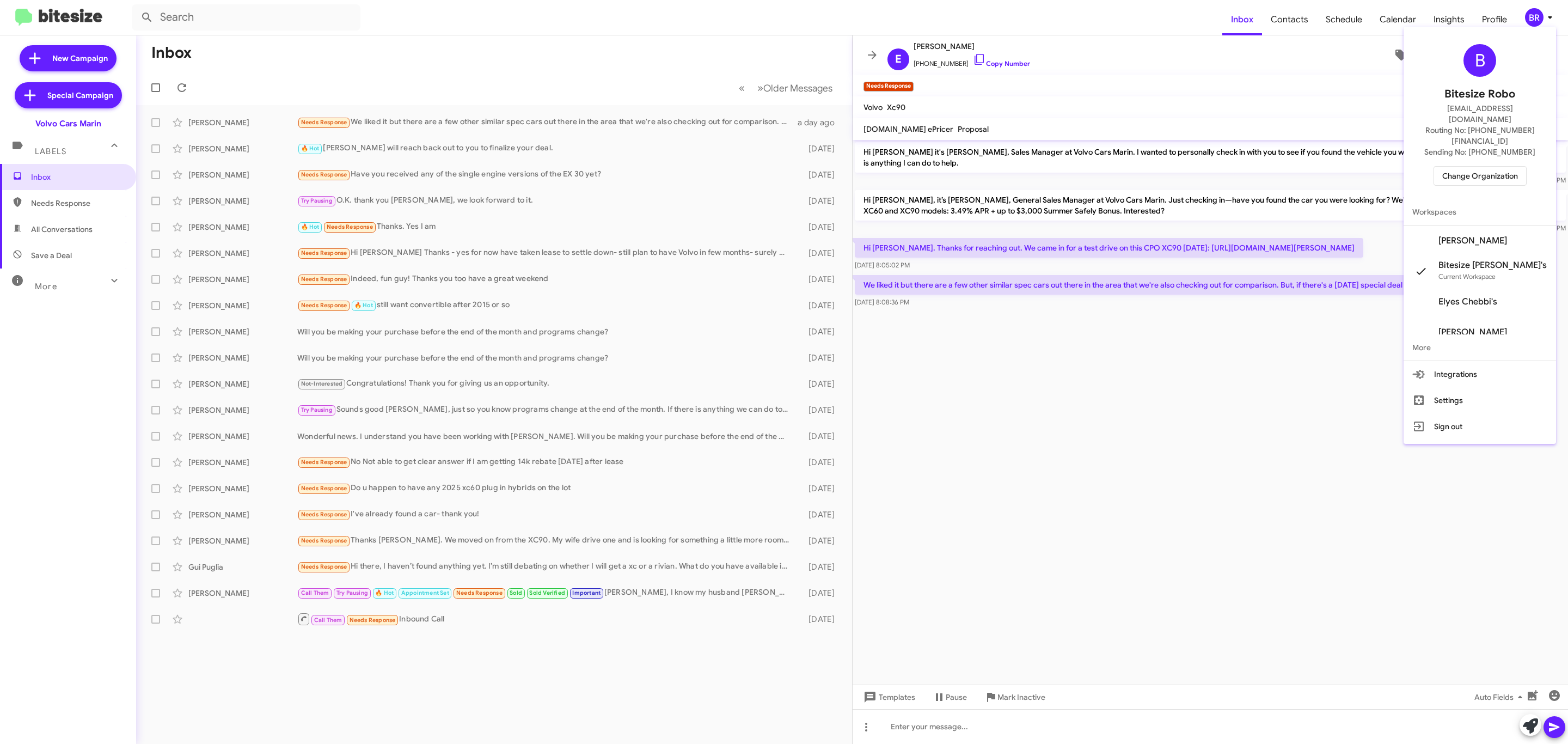
click at [1488, 167] on span "Change Organization" at bounding box center [1480, 176] width 75 height 18
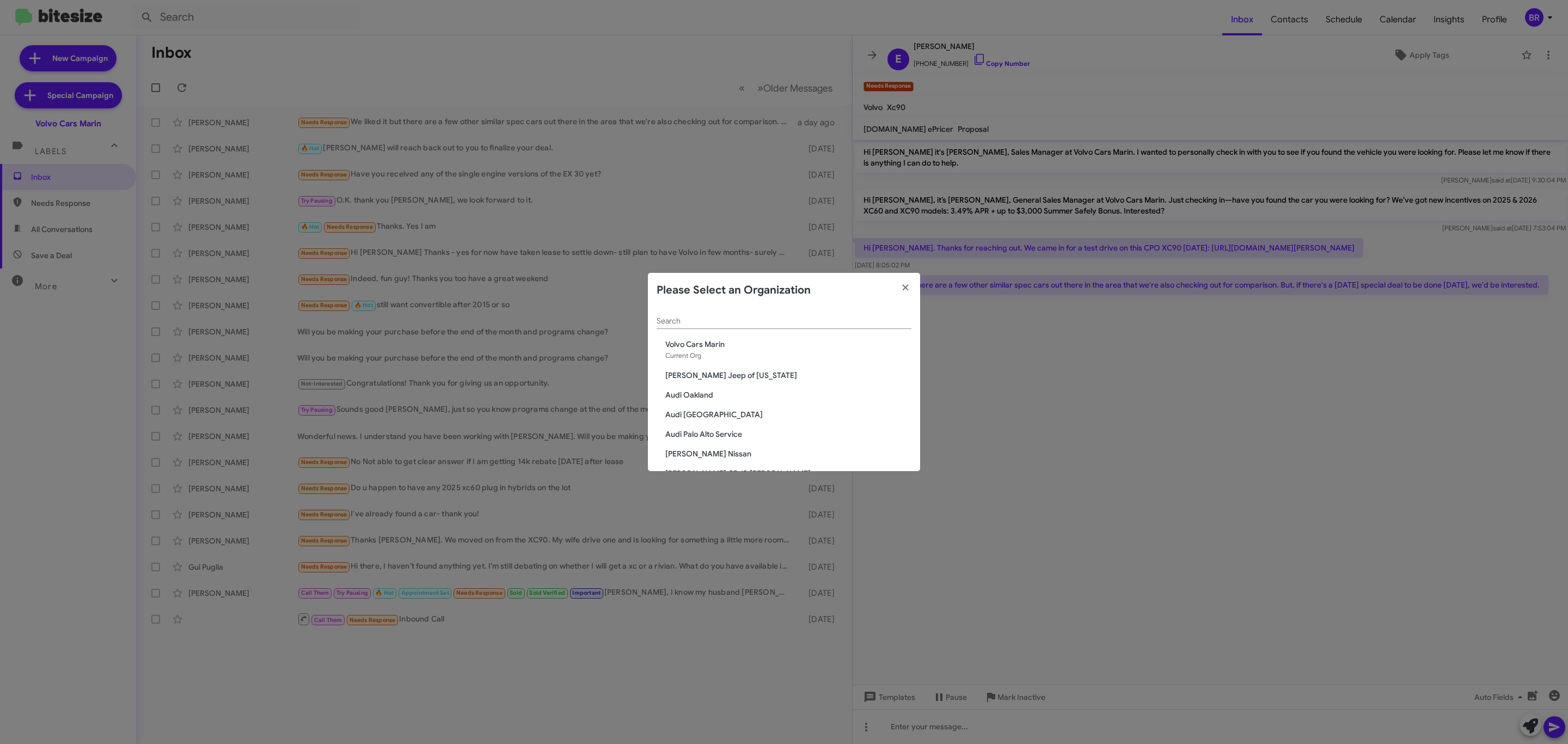
click at [826, 318] on input "Search" at bounding box center [784, 321] width 255 height 9
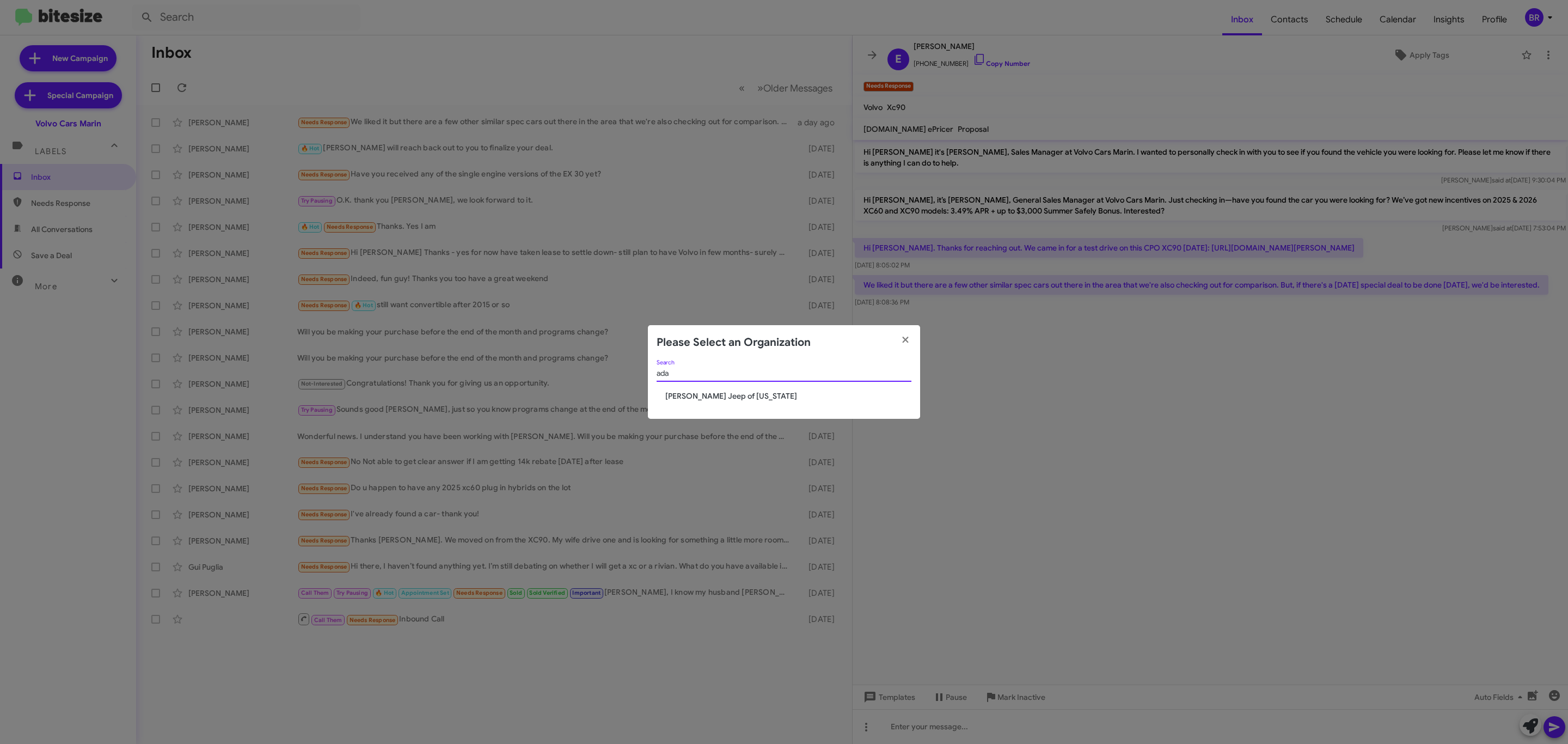
type input "ada"
click at [724, 396] on span "Adams Jeep of Maryland" at bounding box center [788, 396] width 246 height 11
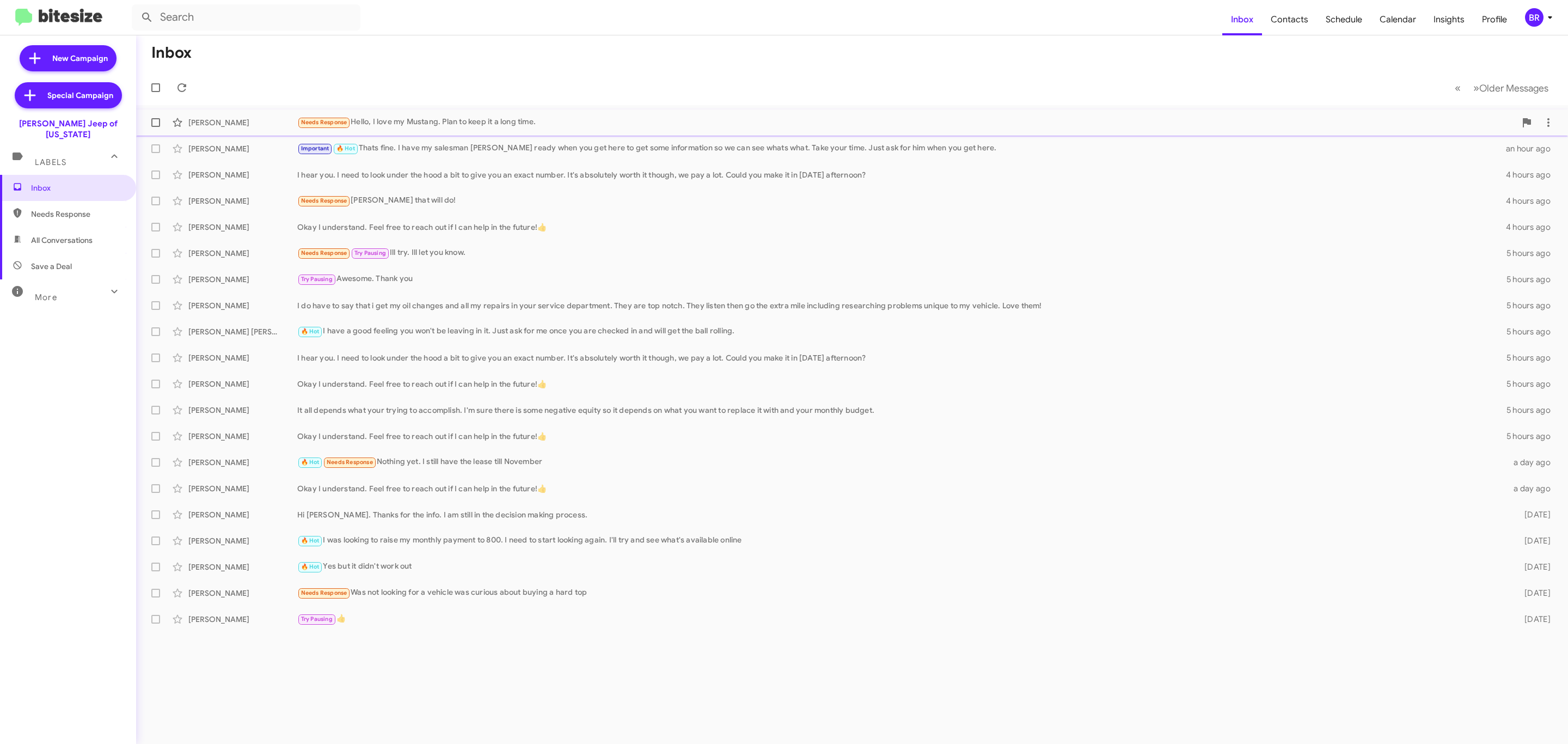
click at [157, 120] on span at bounding box center [156, 123] width 9 height 9
click at [156, 127] on input "checkbox" at bounding box center [155, 127] width 1 height 1
checkbox input "true"
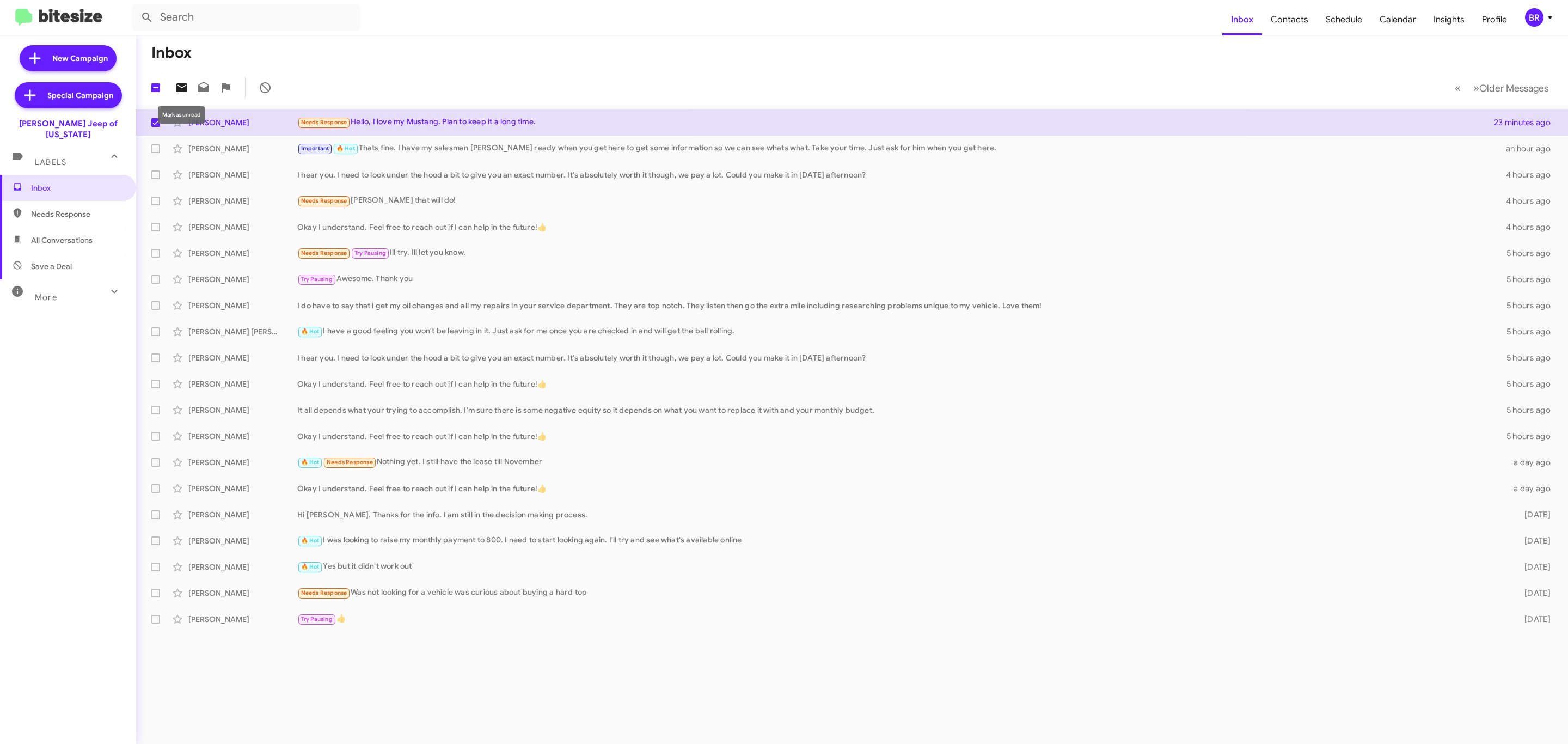
click at [182, 86] on icon at bounding box center [182, 88] width 11 height 9
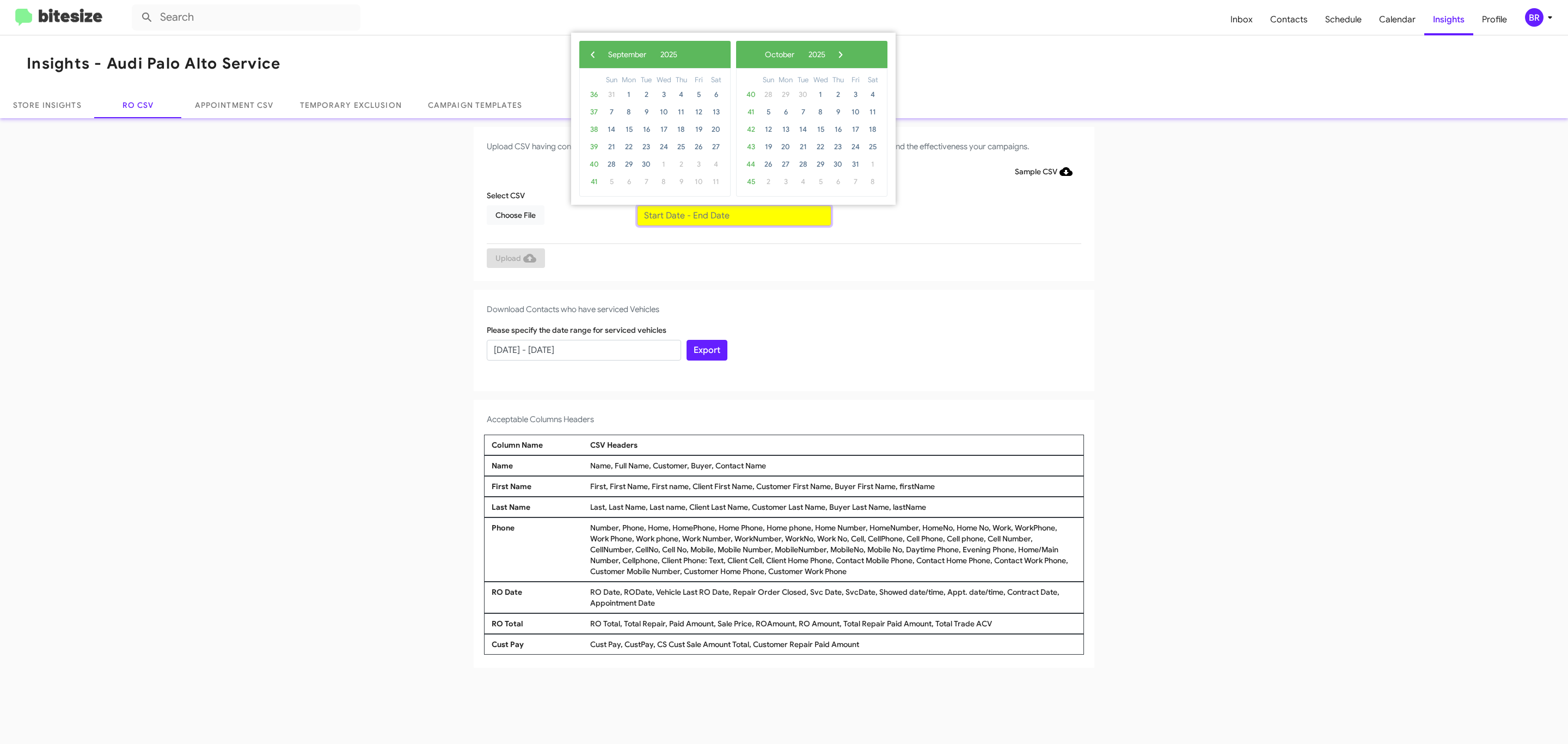
type input "[DATE] - [DATE]"
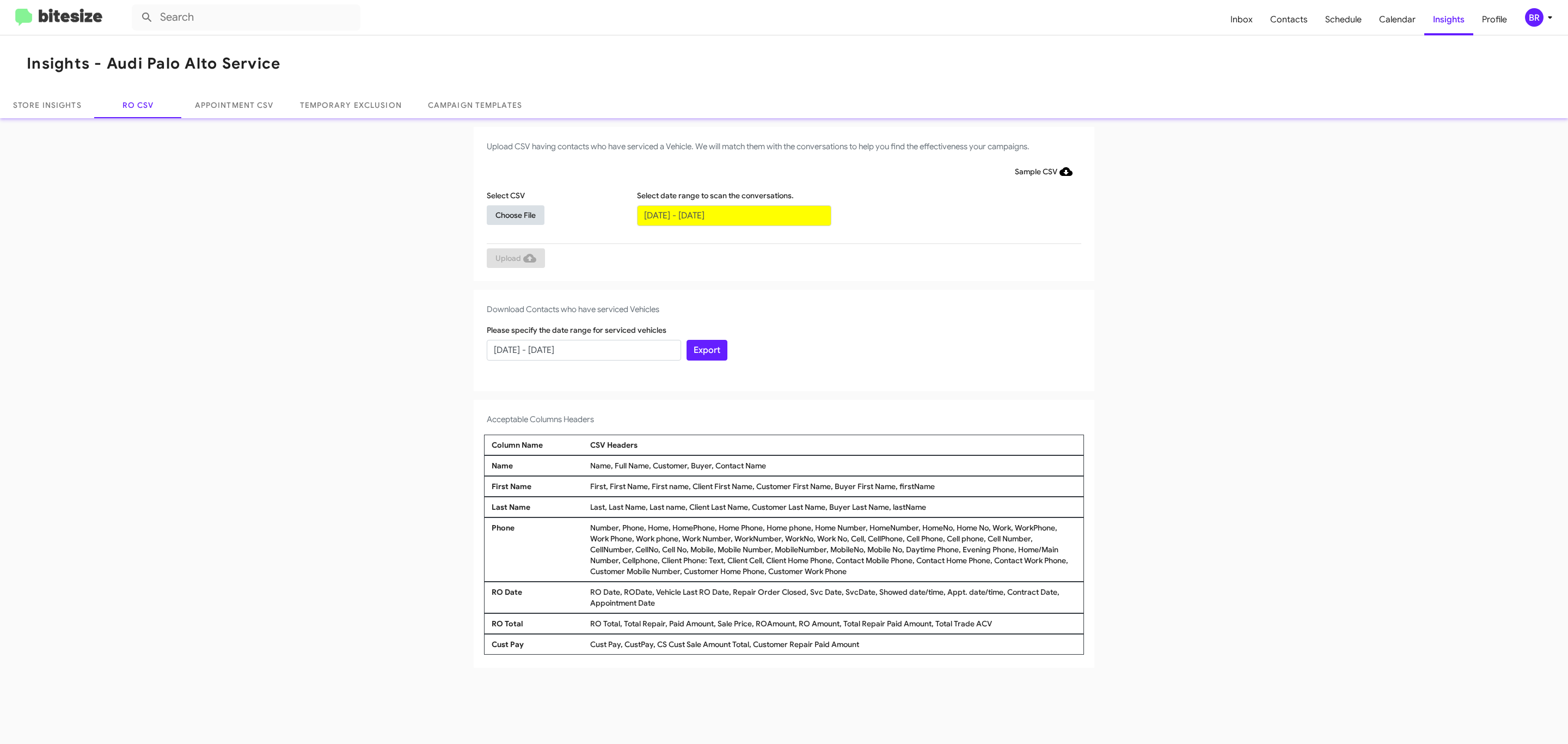
click at [515, 214] on span "Choose File" at bounding box center [516, 215] width 41 height 20
click at [515, 259] on span "Upload" at bounding box center [516, 259] width 41 height 20
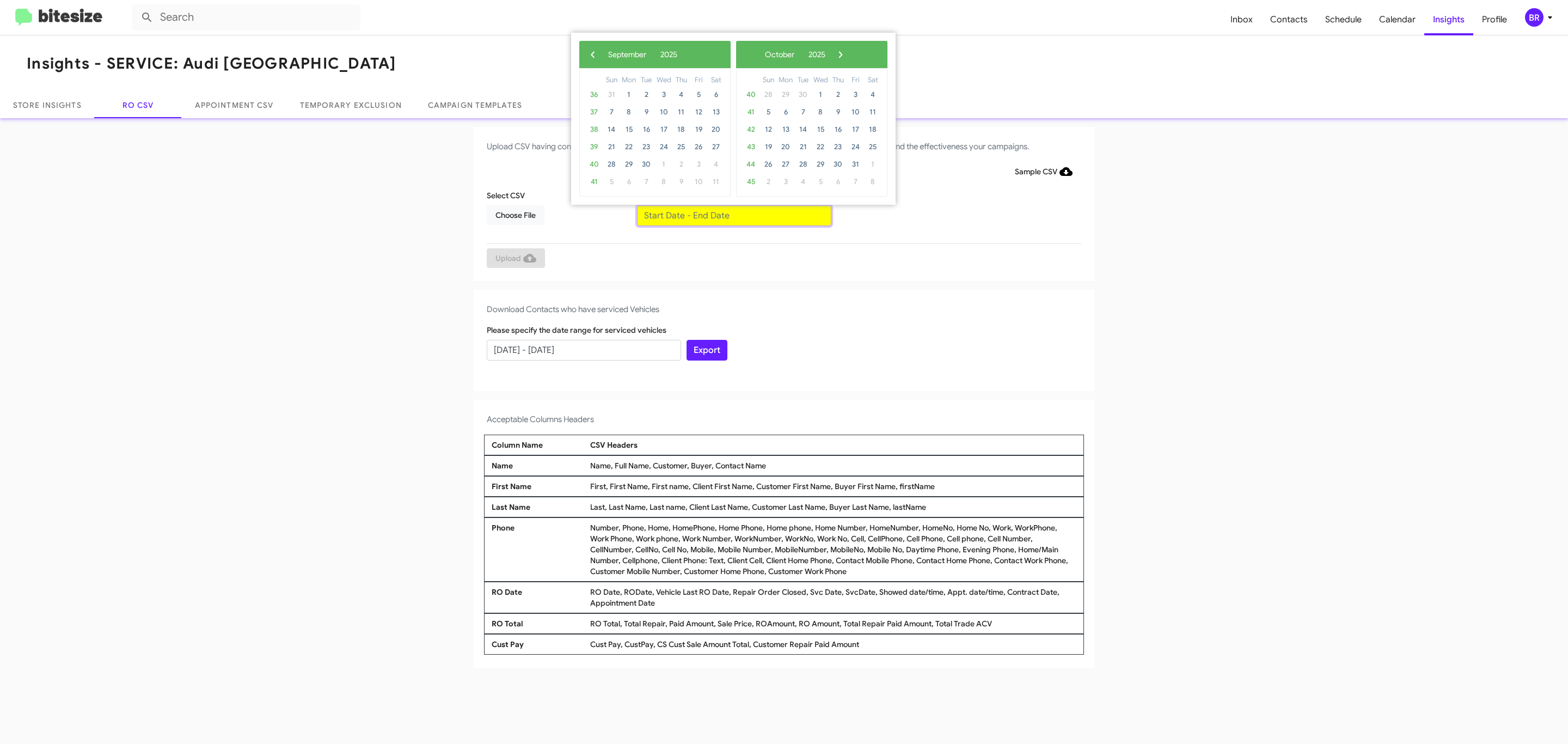
type input "[DATE] - [DATE]"
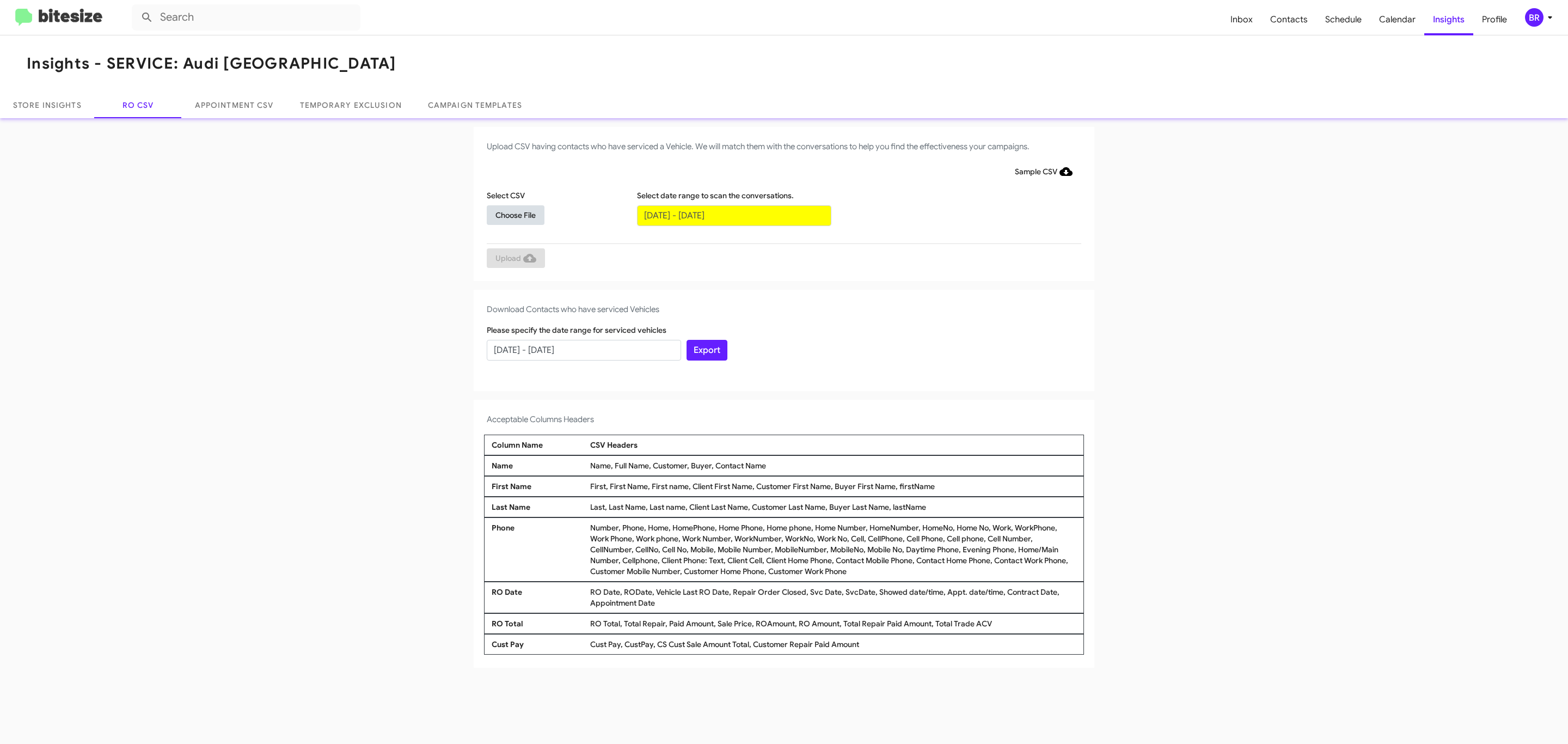
click at [515, 214] on span "Choose File" at bounding box center [516, 215] width 41 height 20
click at [515, 259] on span "Upload" at bounding box center [516, 259] width 41 height 20
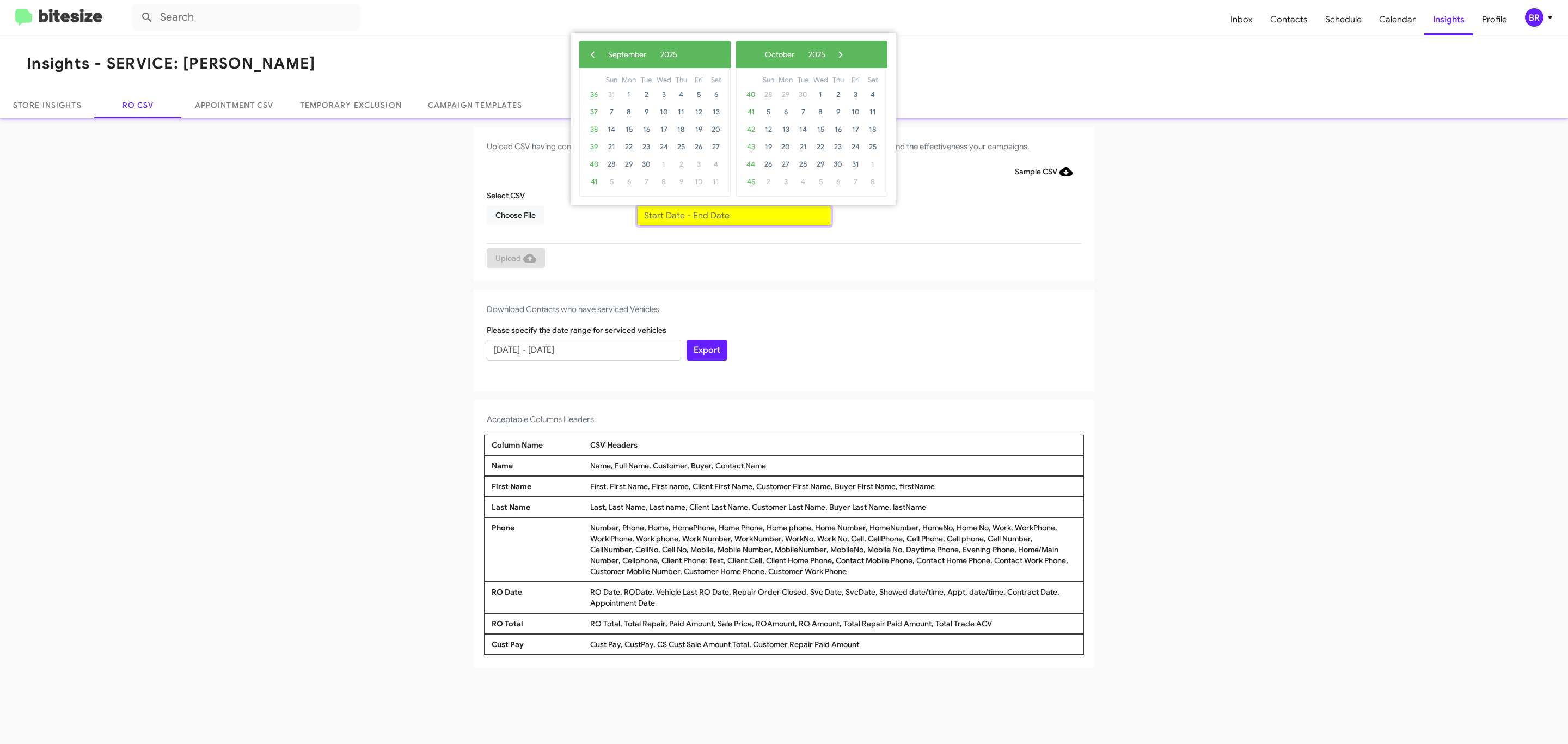
type input "[DATE] - [DATE]"
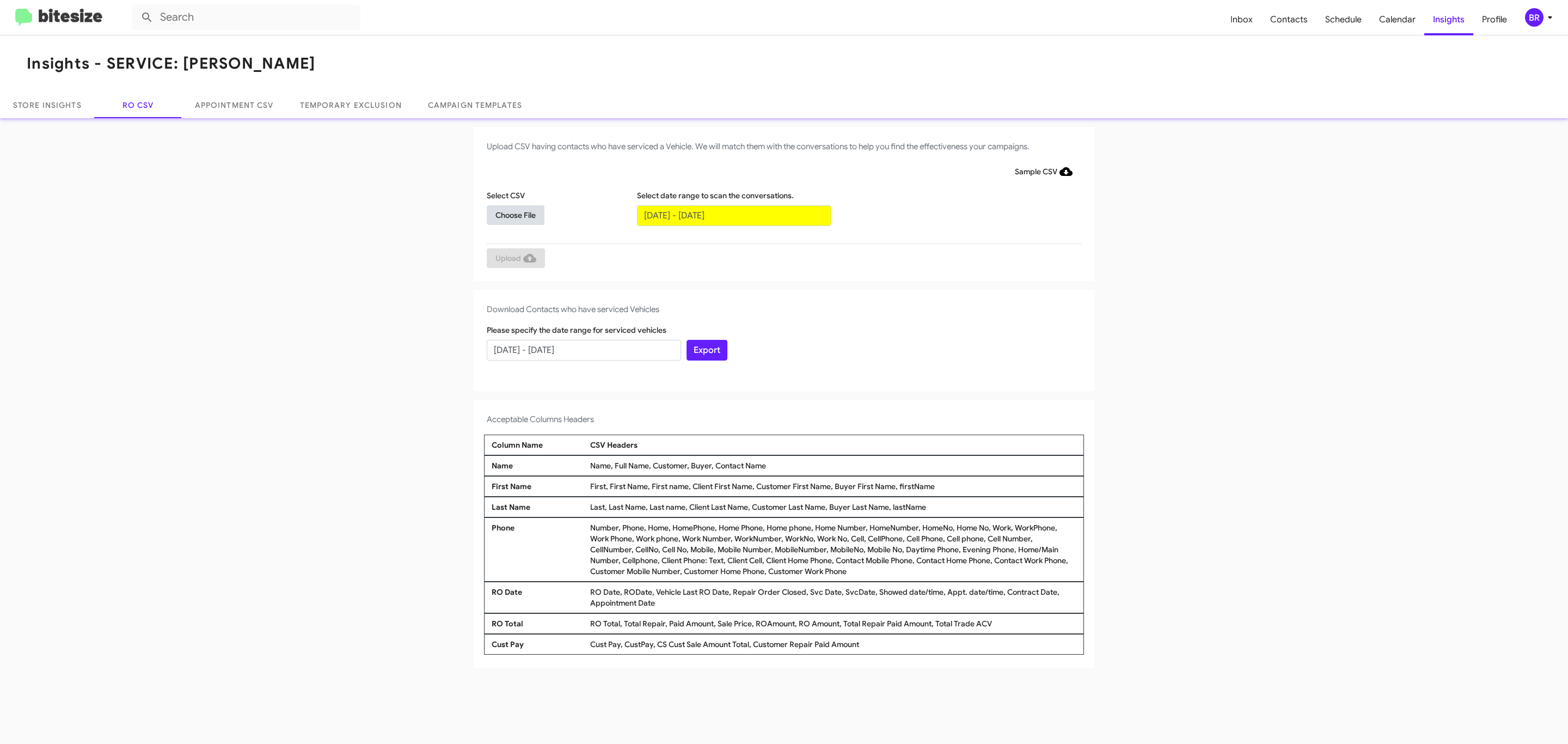
click at [515, 214] on span "Choose File" at bounding box center [516, 215] width 41 height 20
click at [515, 259] on span "Upload" at bounding box center [516, 259] width 41 height 20
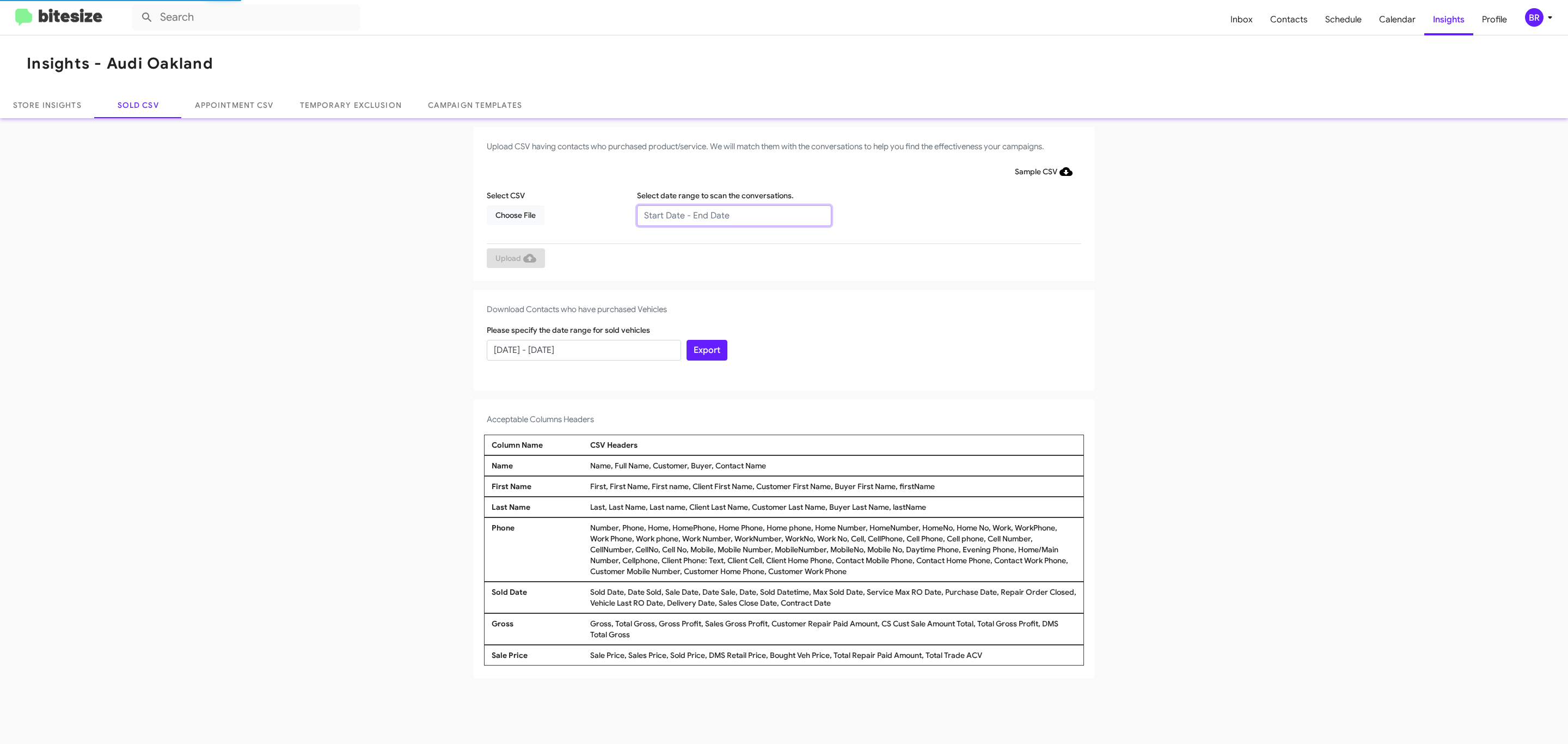
click at [733, 214] on input "text" at bounding box center [734, 216] width 194 height 21
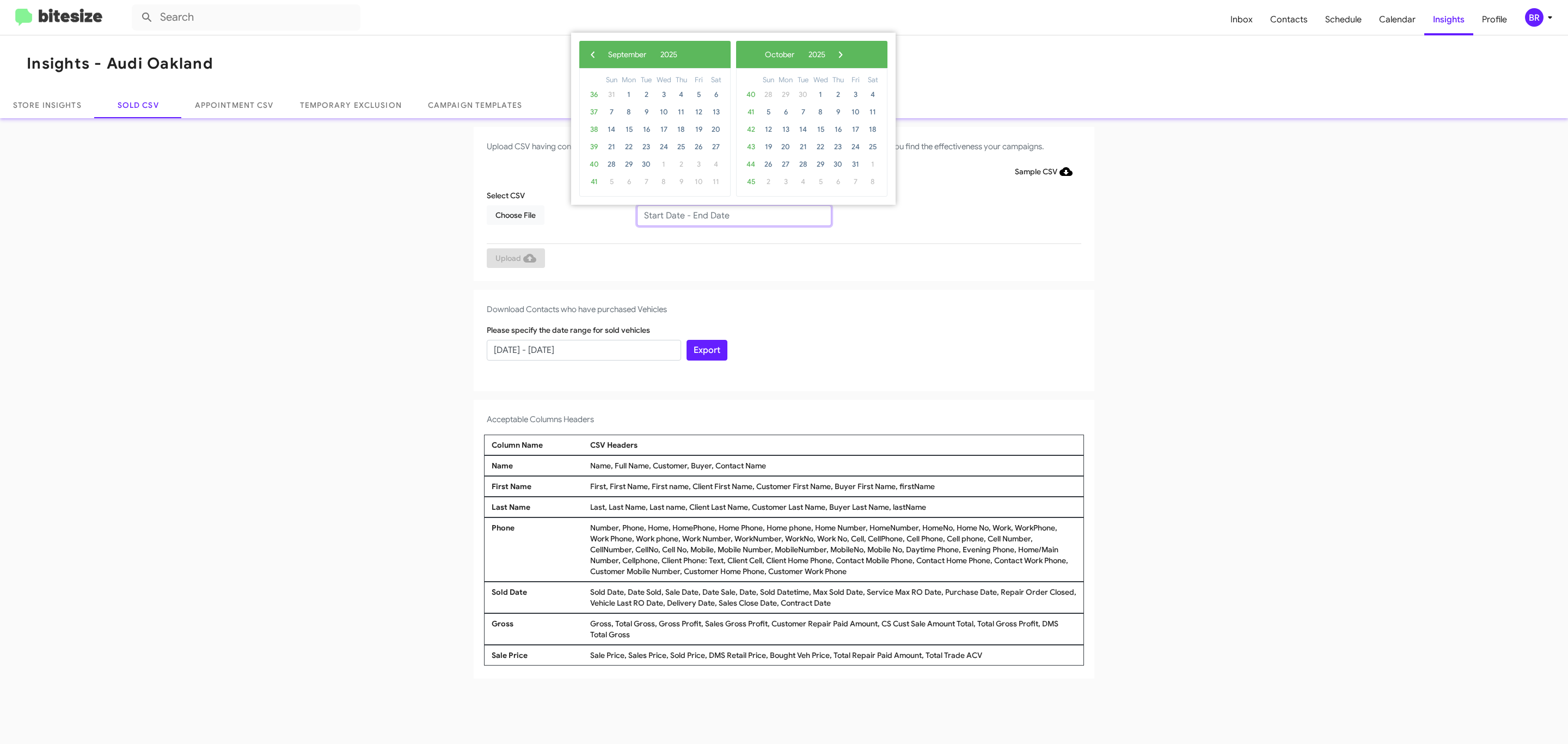
type input "07/02/2025 - 09/02/2025"
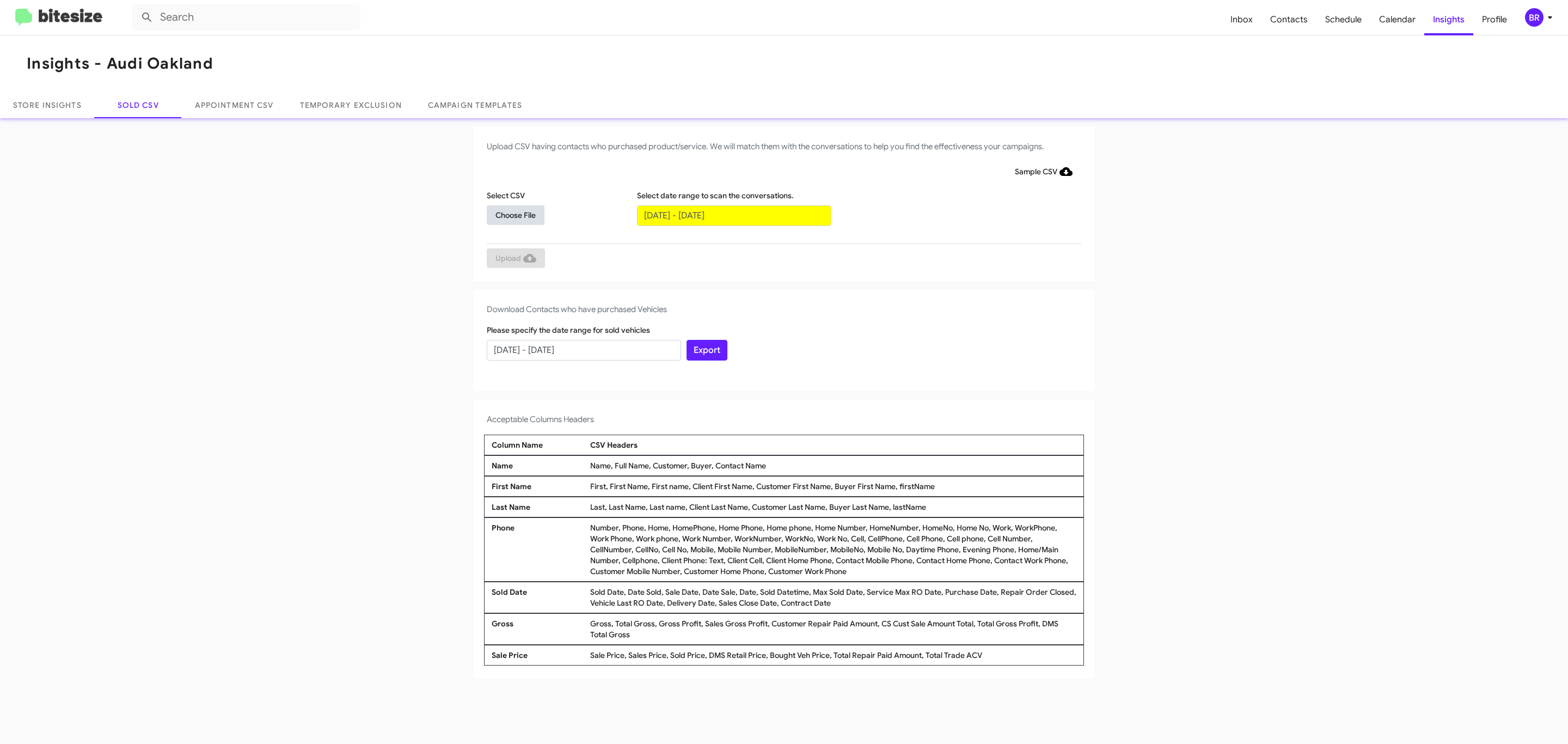
click at [515, 214] on span "Choose File" at bounding box center [516, 215] width 41 height 20
click at [515, 259] on span "Upload" at bounding box center [516, 259] width 41 height 20
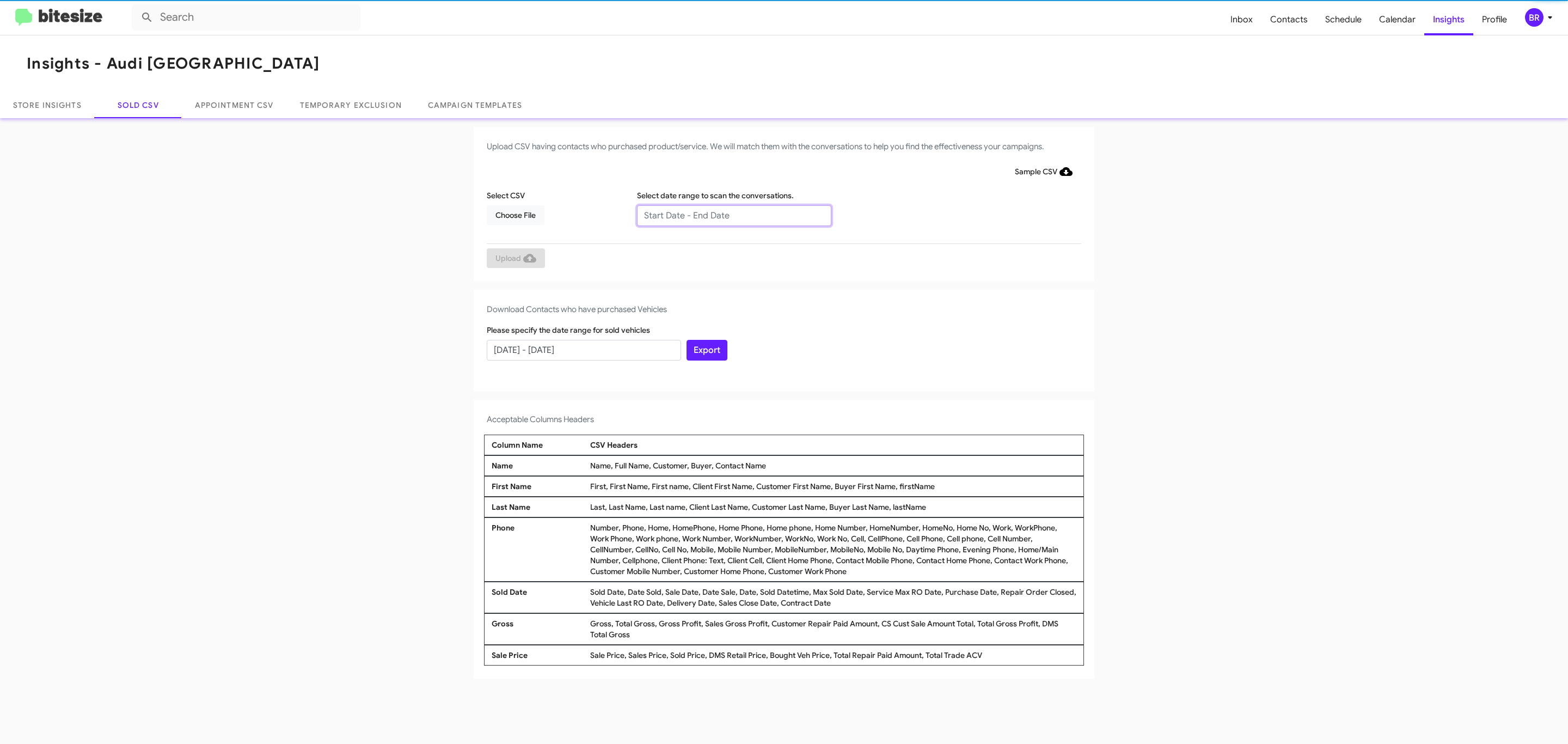
click at [733, 214] on input "text" at bounding box center [734, 216] width 194 height 21
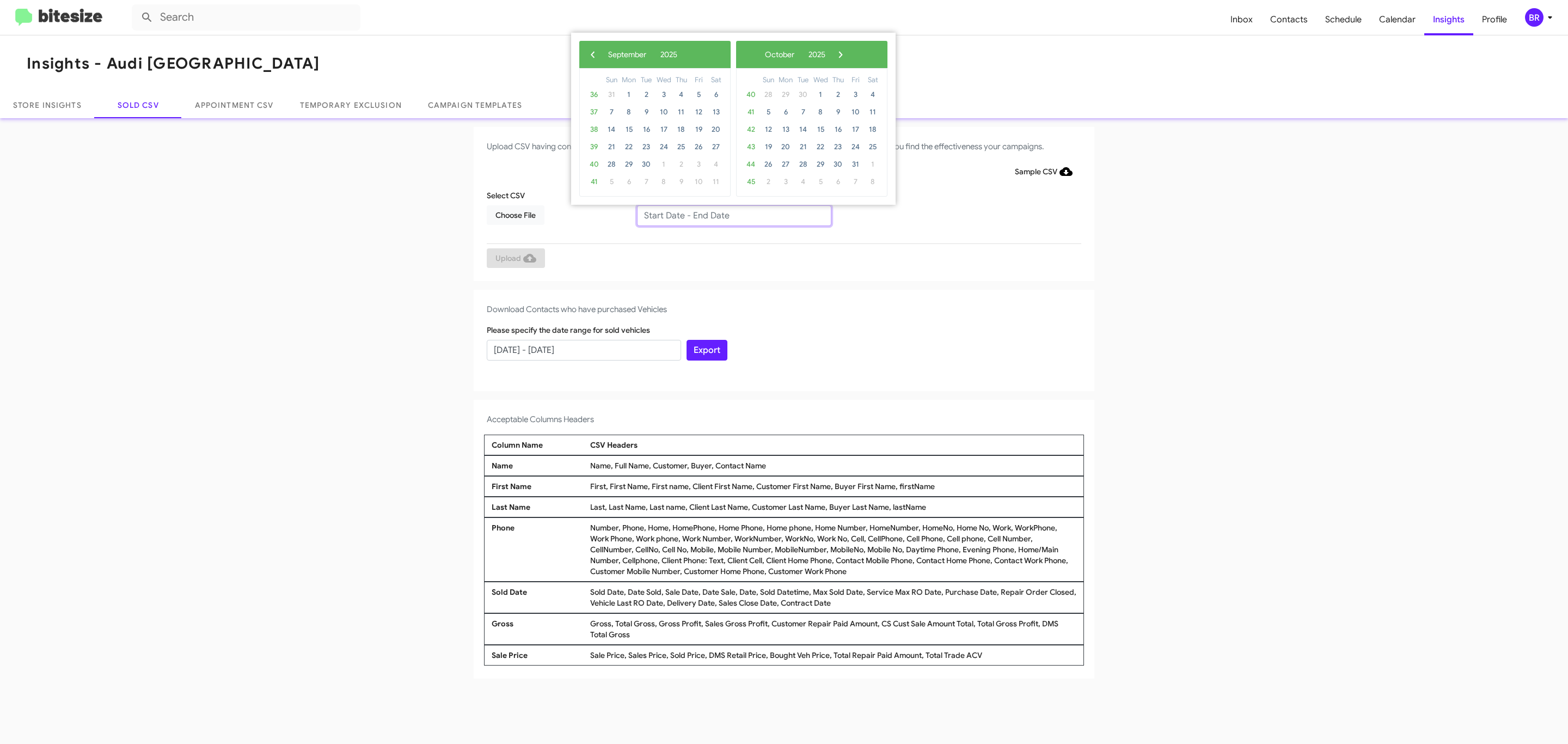
type input "07/02/2025 - 09/02/2025"
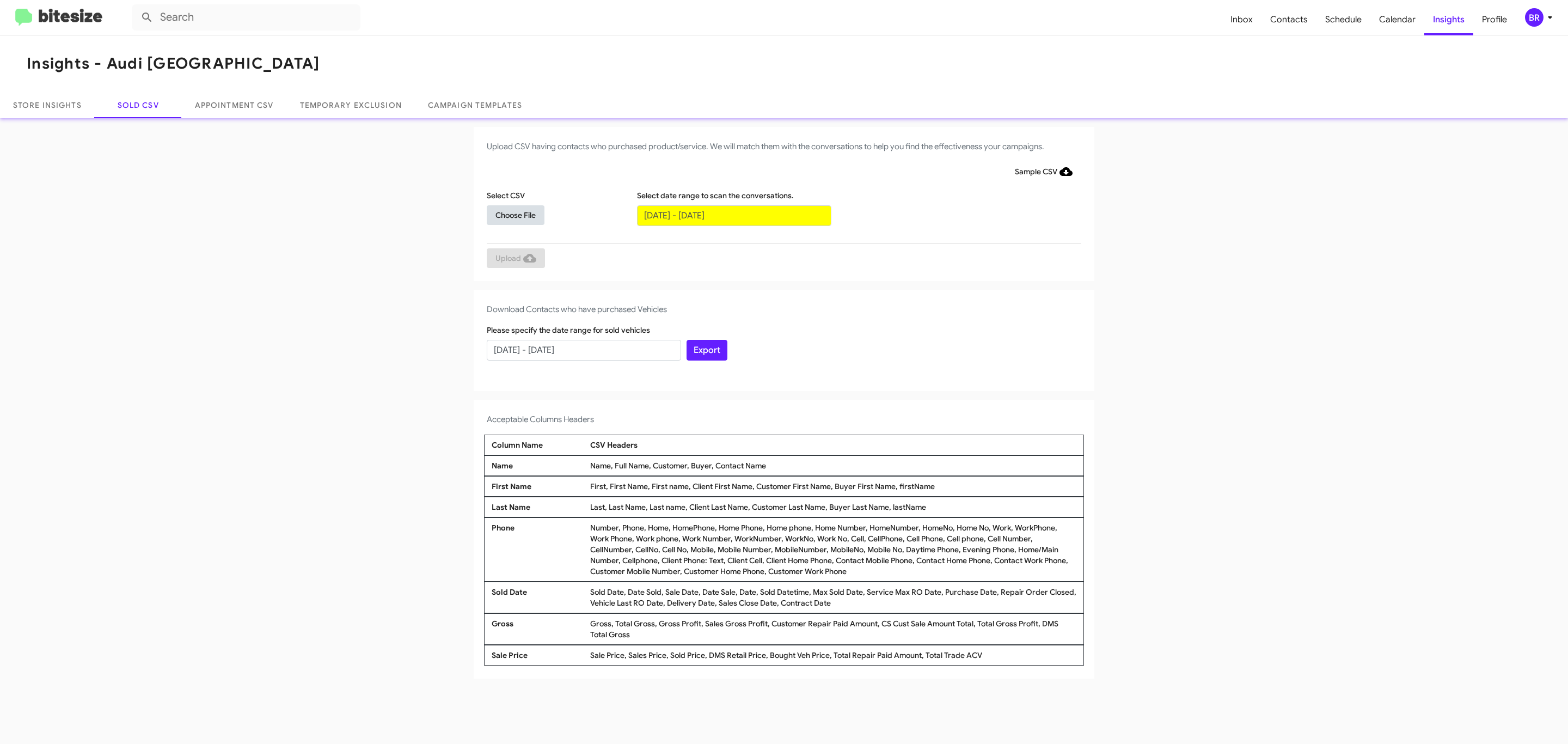
click at [515, 214] on span "Choose File" at bounding box center [516, 215] width 41 height 20
click at [515, 259] on span "Upload" at bounding box center [516, 259] width 41 height 20
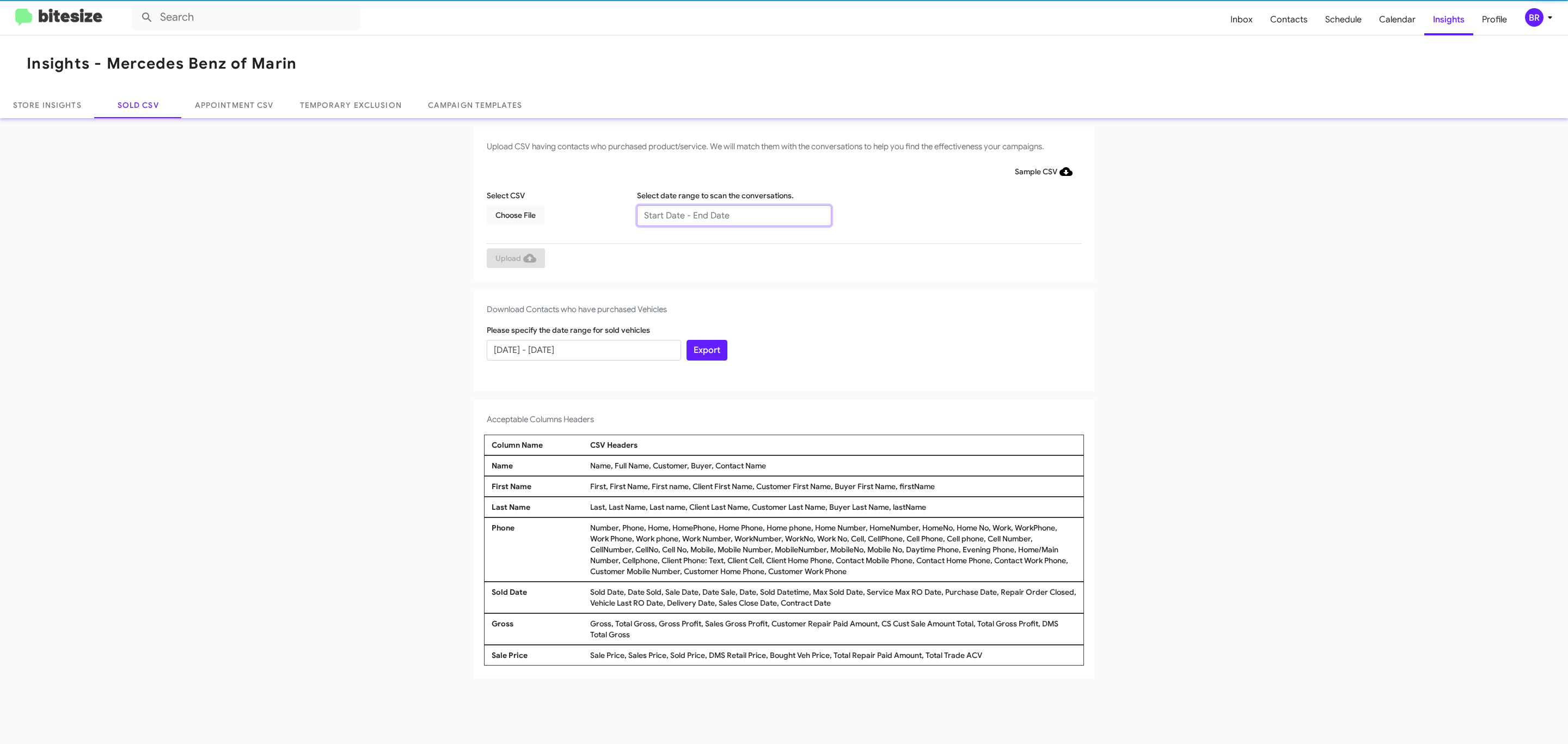
click at [733, 214] on input "text" at bounding box center [734, 216] width 194 height 21
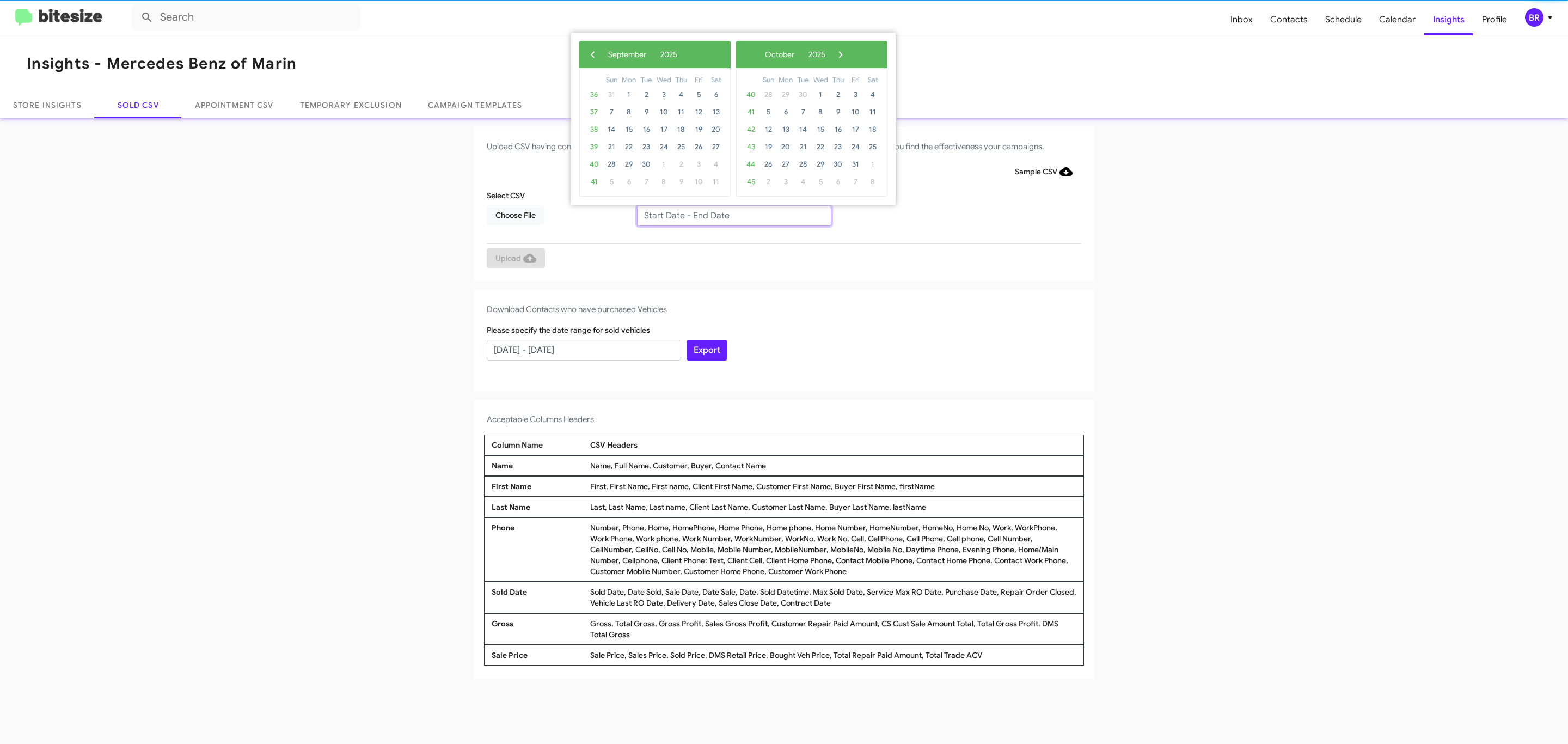
type input "07/02/2025 - 09/02/2025"
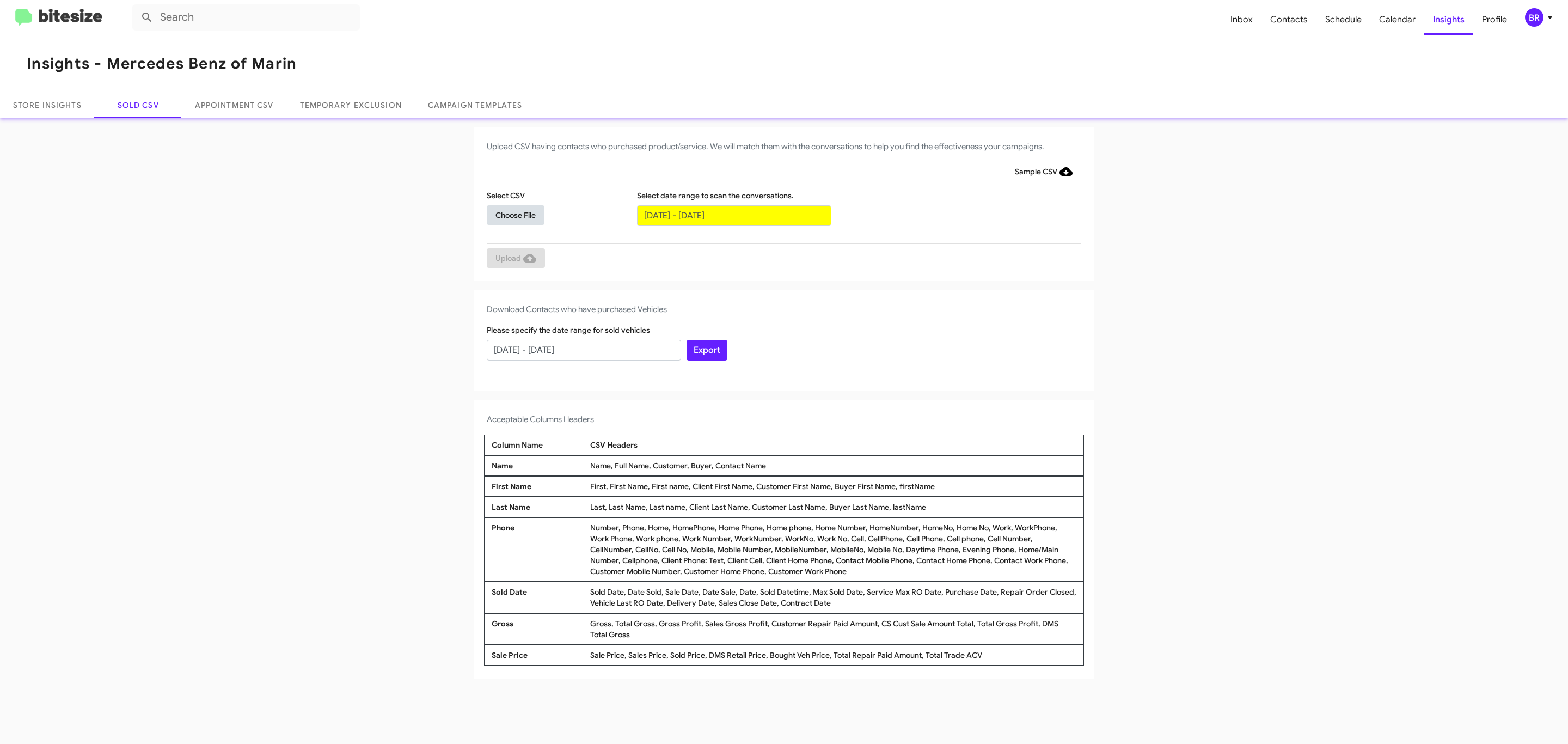
click at [515, 214] on span "Choose File" at bounding box center [516, 215] width 41 height 20
click at [515, 259] on span "Upload" at bounding box center [516, 259] width 41 height 20
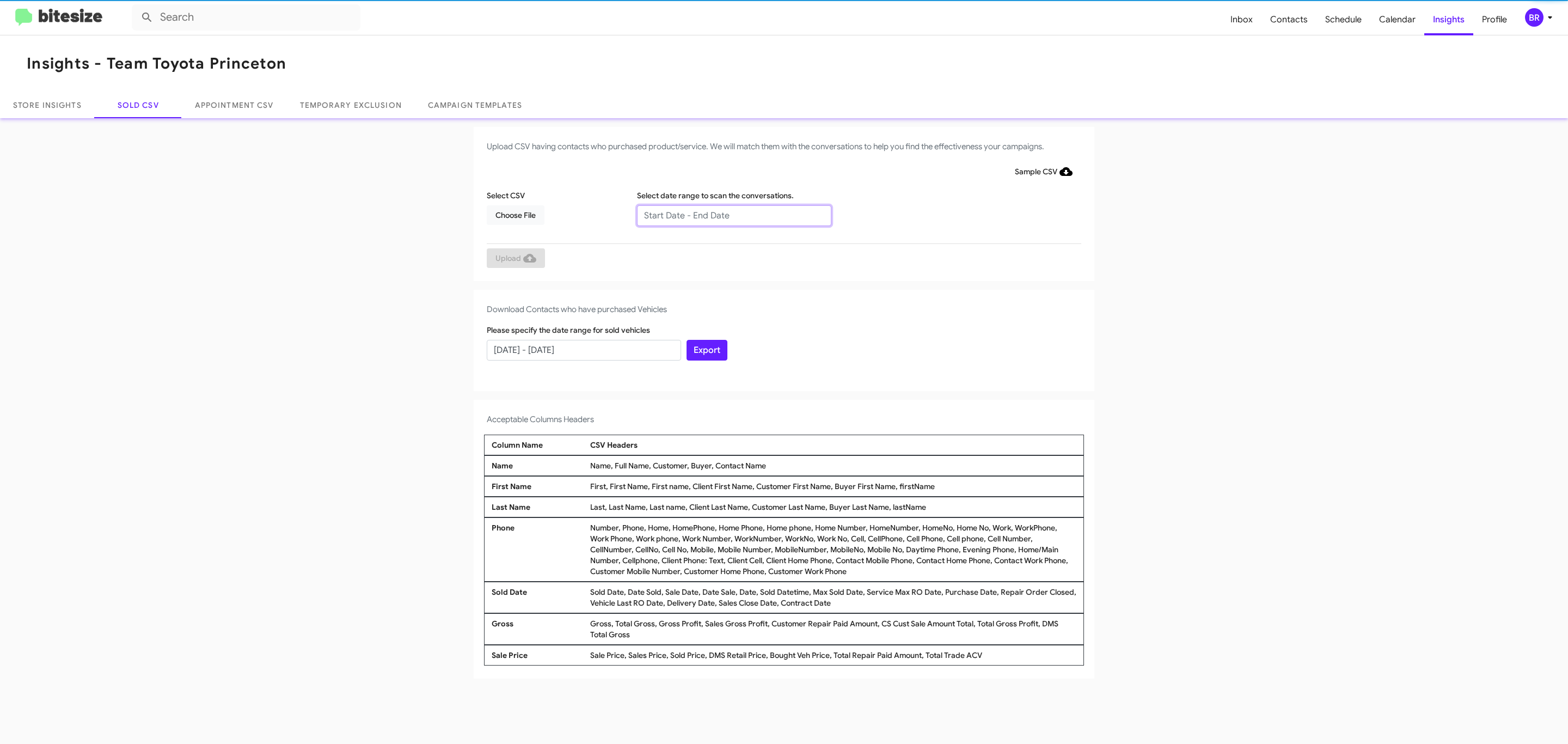
click at [733, 214] on input "text" at bounding box center [734, 216] width 194 height 21
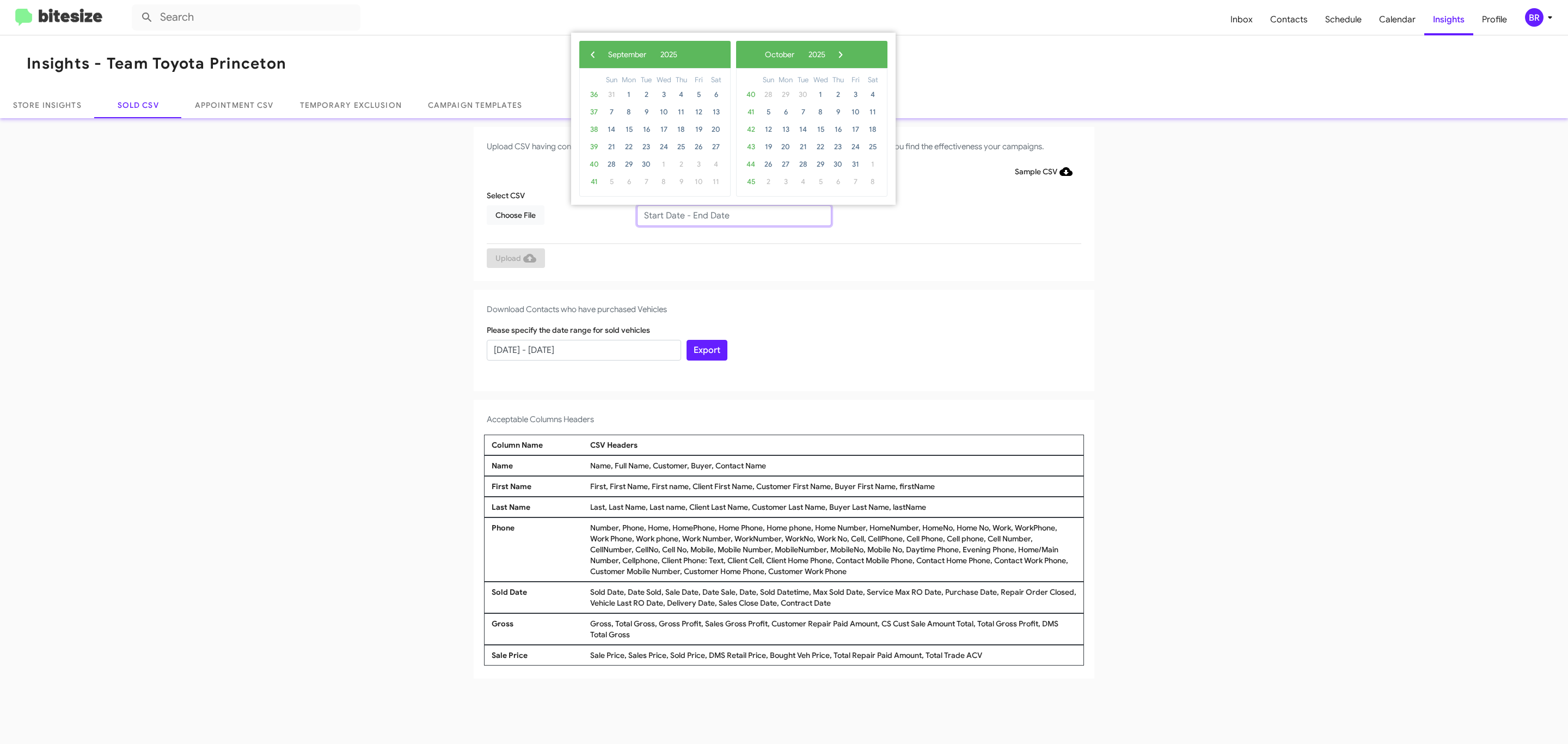
type input "07/02/2025 - 09/02/2025"
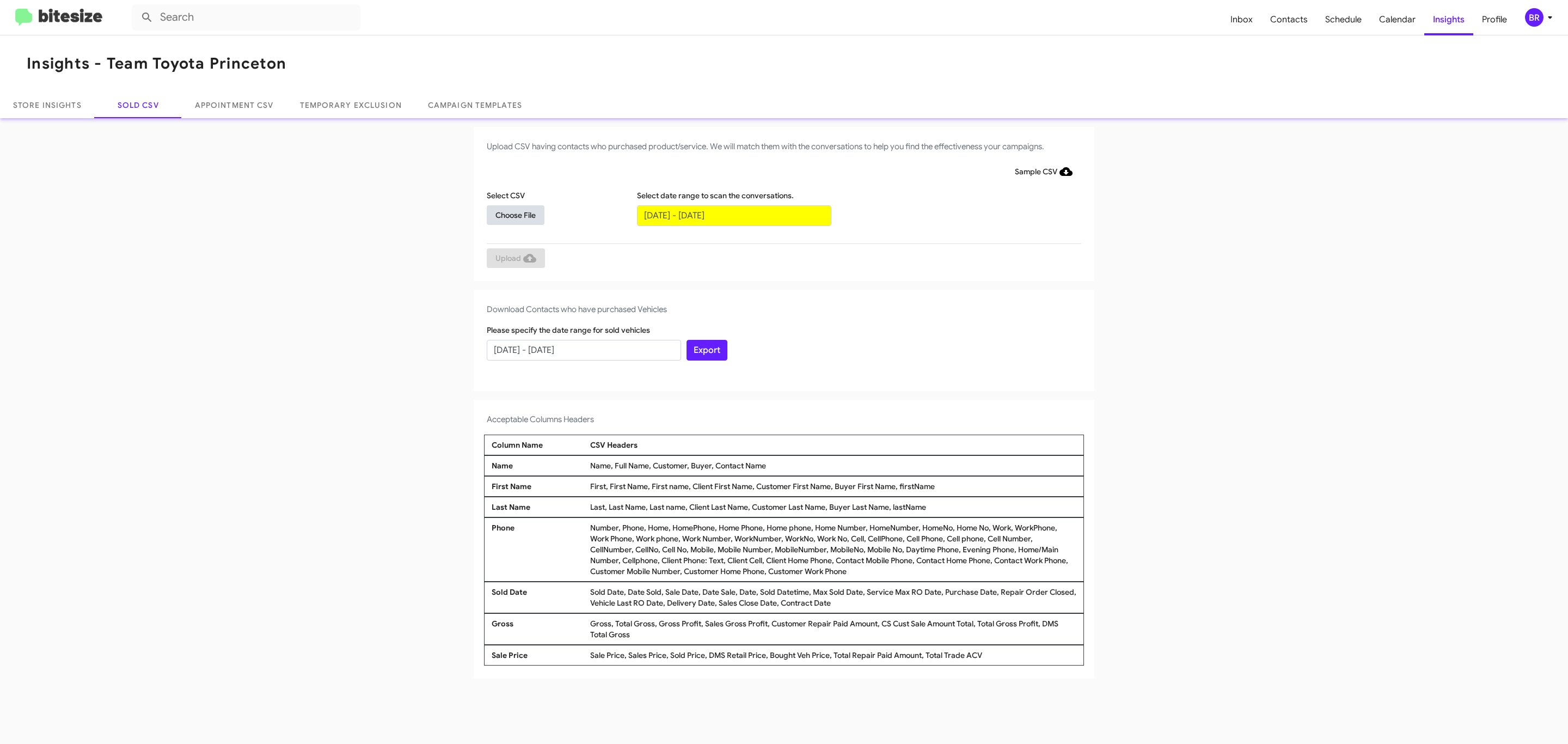
click at [515, 214] on span "Choose File" at bounding box center [516, 215] width 41 height 20
click at [515, 259] on span "Upload" at bounding box center [516, 259] width 41 height 20
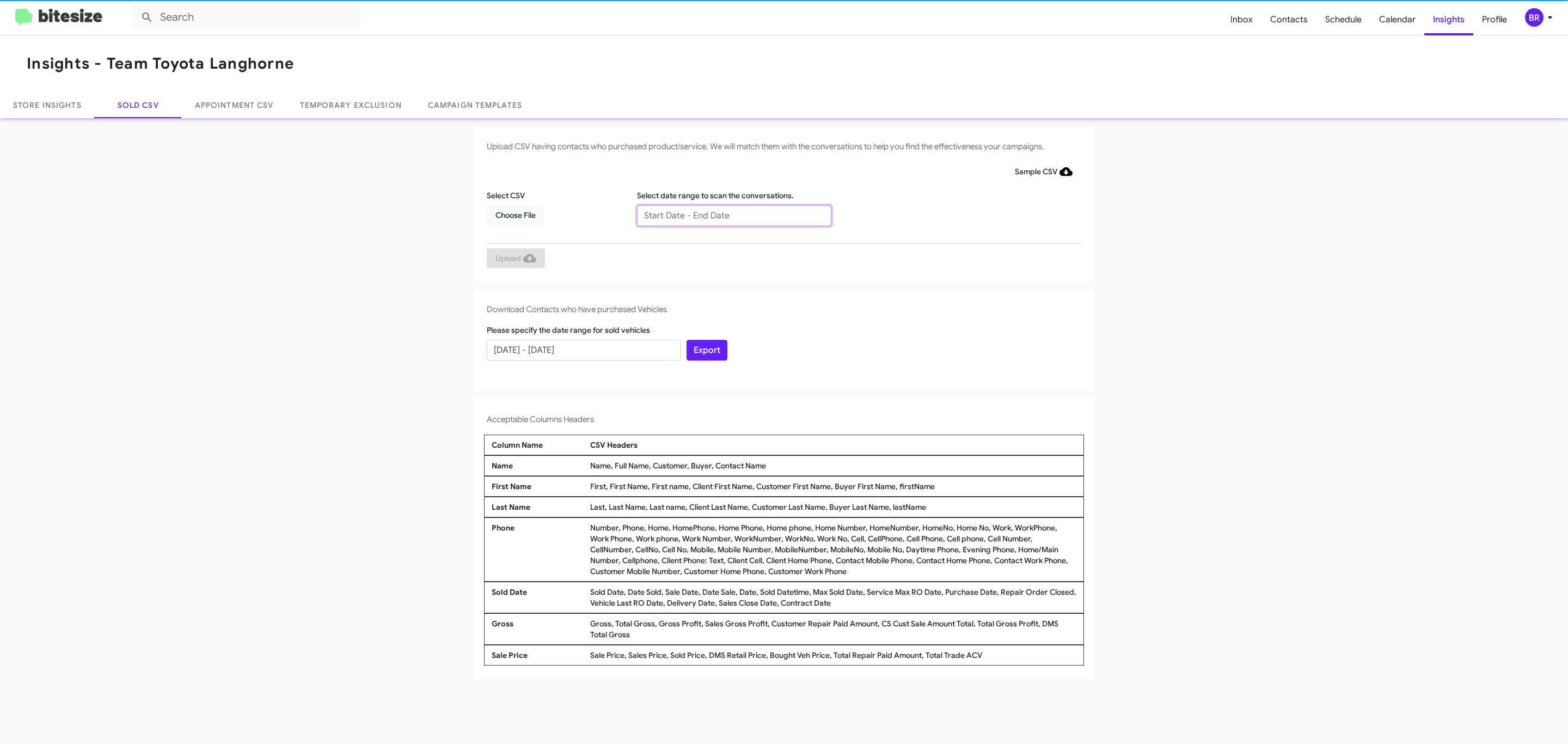
click at [733, 214] on input "text" at bounding box center [734, 216] width 194 height 21
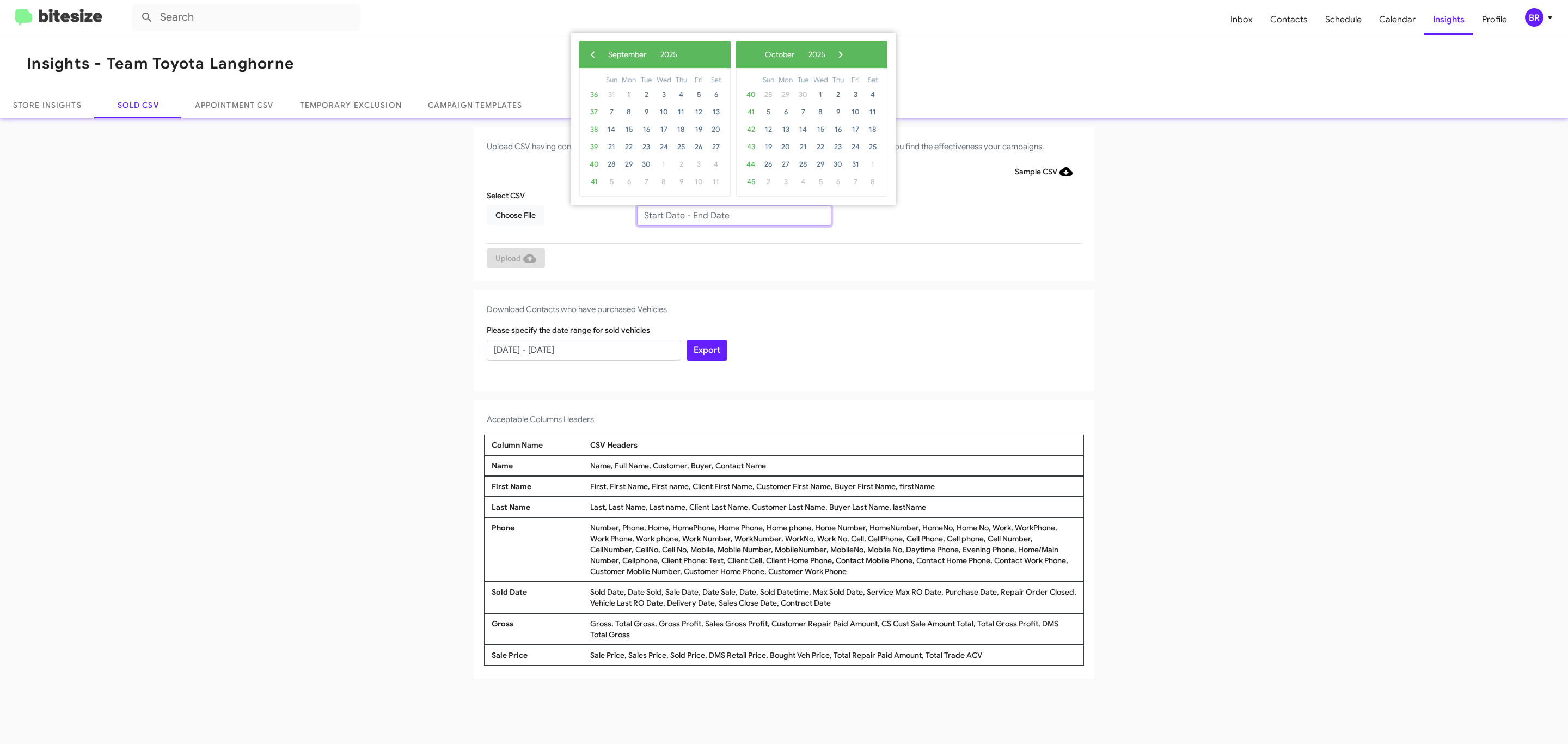
type input "07/02/2025 - 09/02/2025"
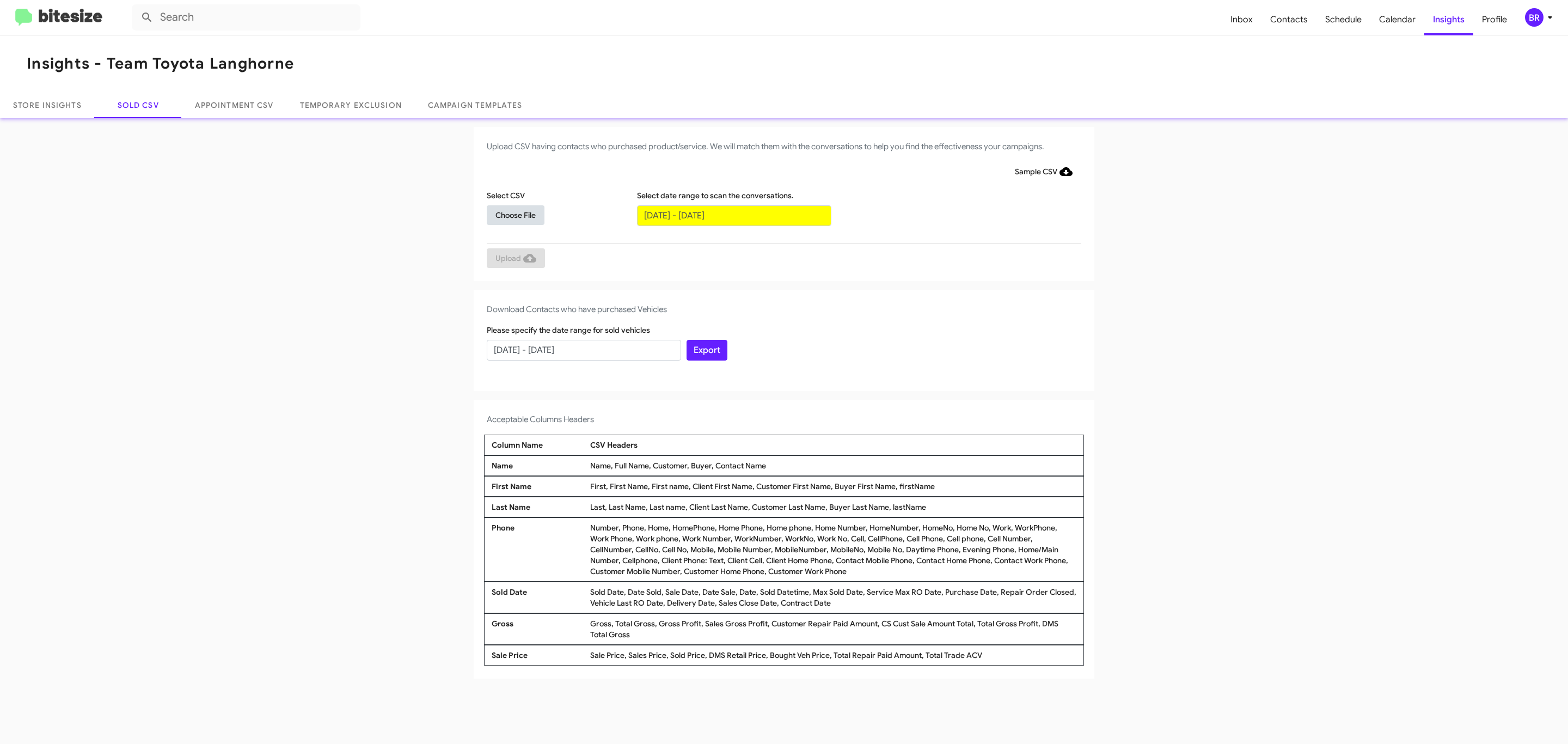
click at [515, 214] on span "Choose File" at bounding box center [516, 215] width 41 height 20
click at [515, 259] on span "Upload" at bounding box center [516, 259] width 41 height 20
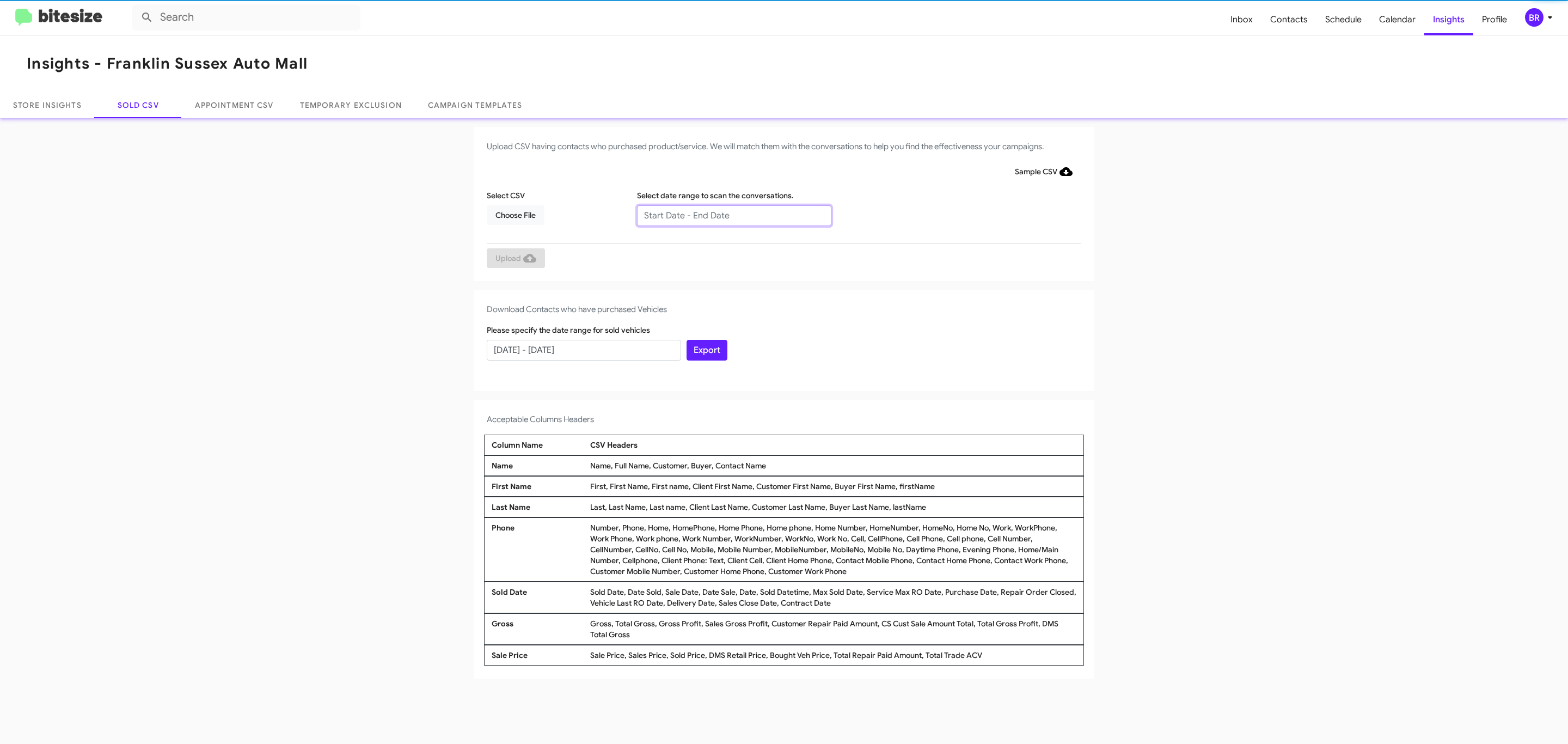
click at [733, 214] on input "text" at bounding box center [734, 216] width 194 height 21
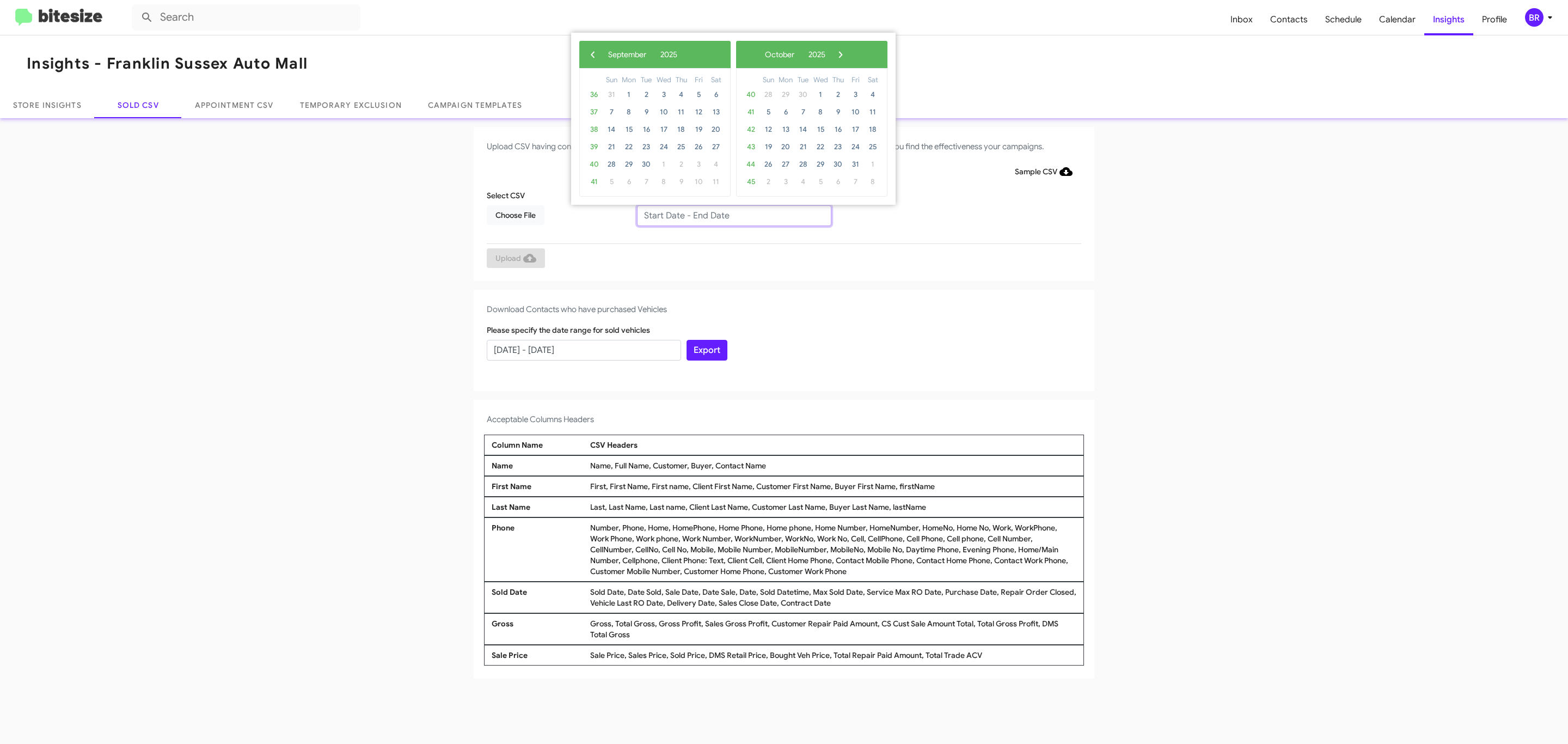
type input "07/02/2025 - 09/02/2025"
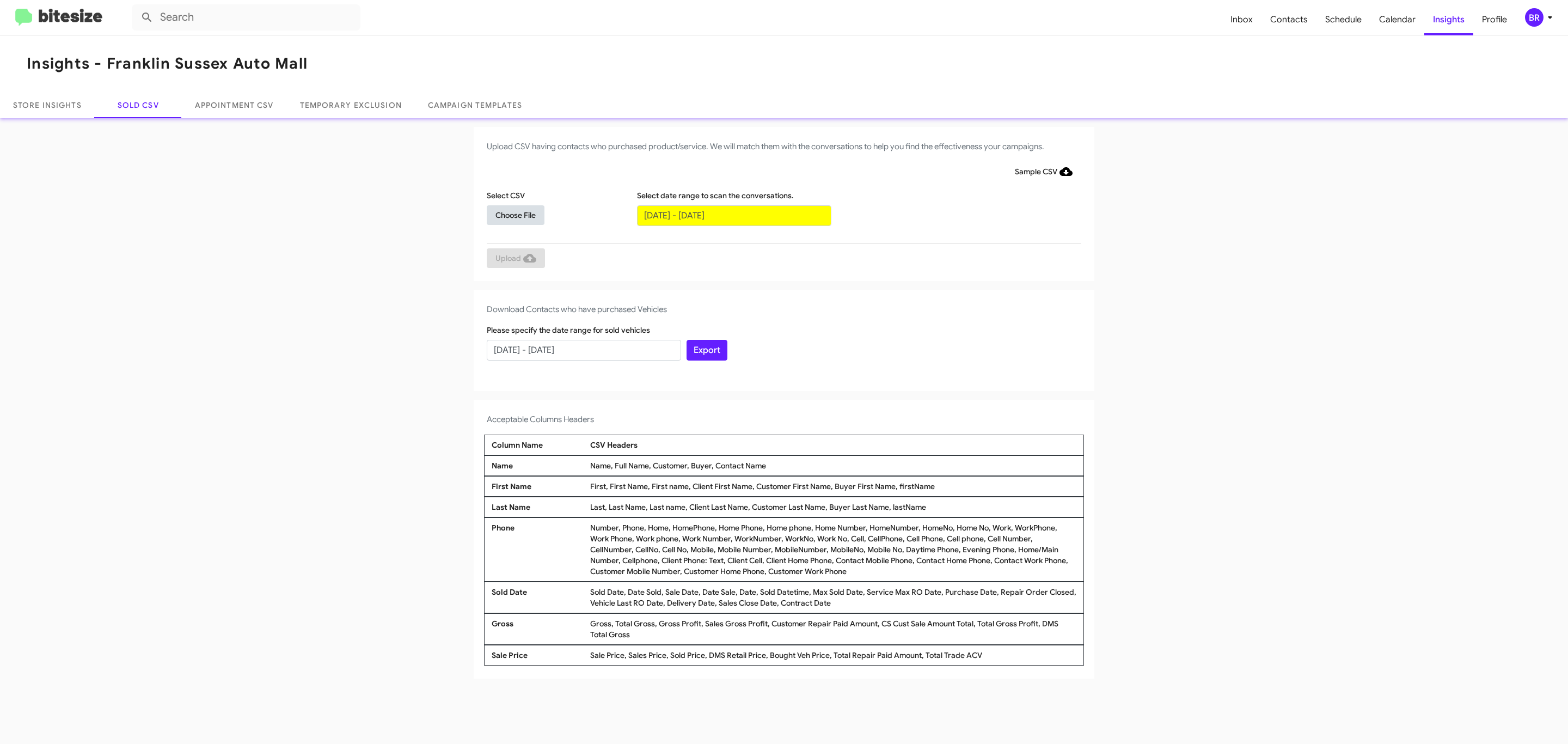
click at [515, 214] on span "Choose File" at bounding box center [516, 215] width 41 height 20
click at [515, 259] on span "Upload" at bounding box center [516, 259] width 41 height 20
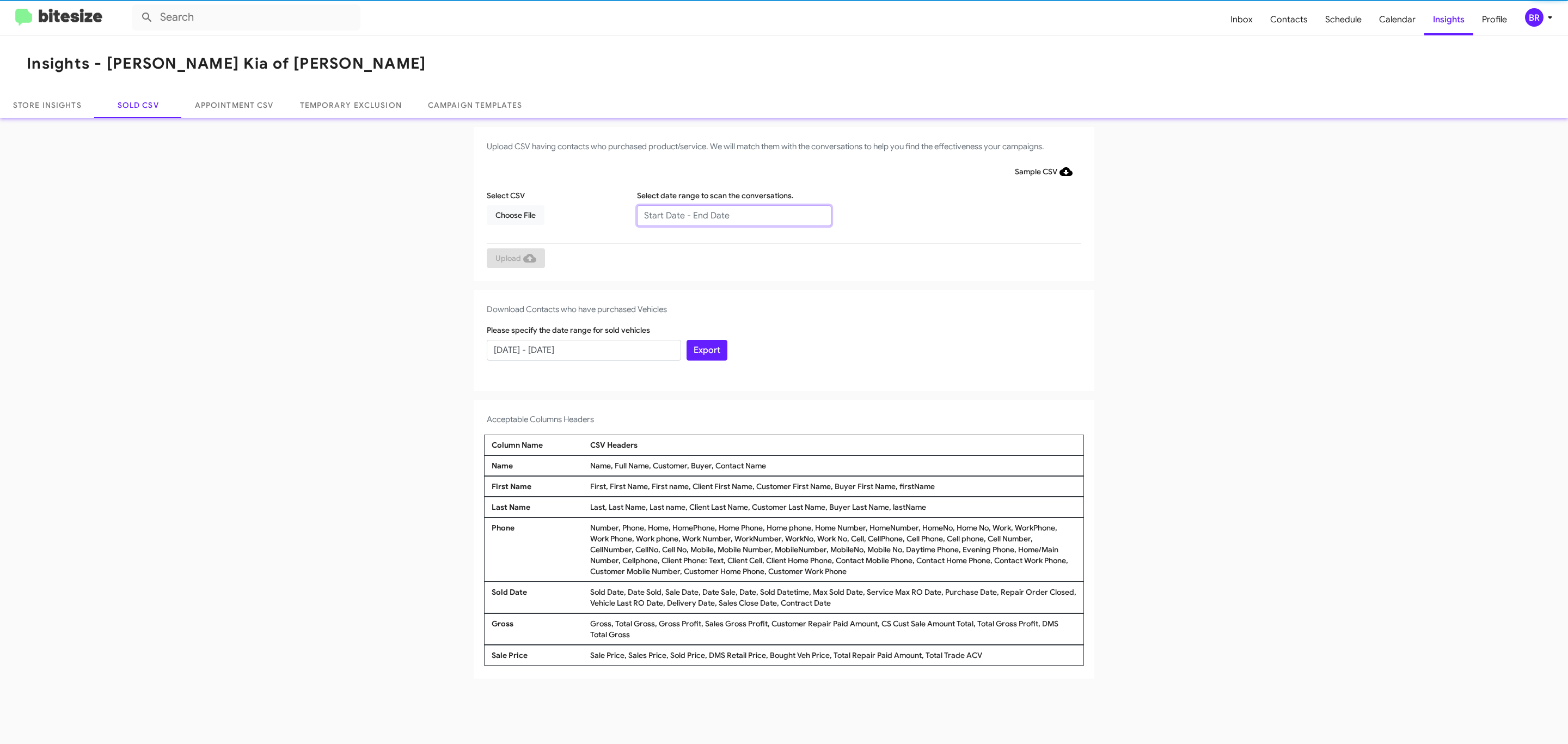
click at [733, 214] on input "text" at bounding box center [734, 216] width 194 height 21
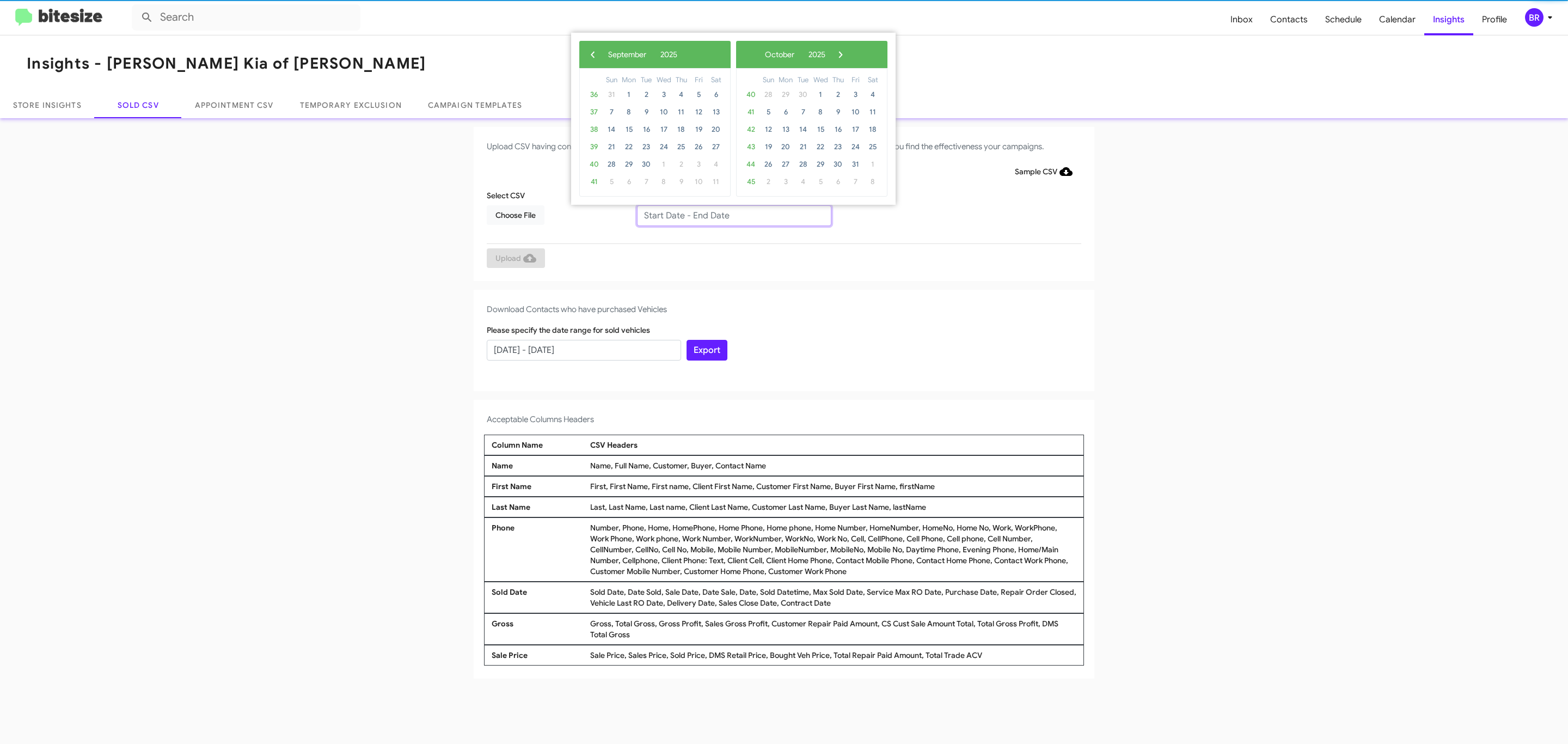
type input "07/02/2025 - 09/02/2025"
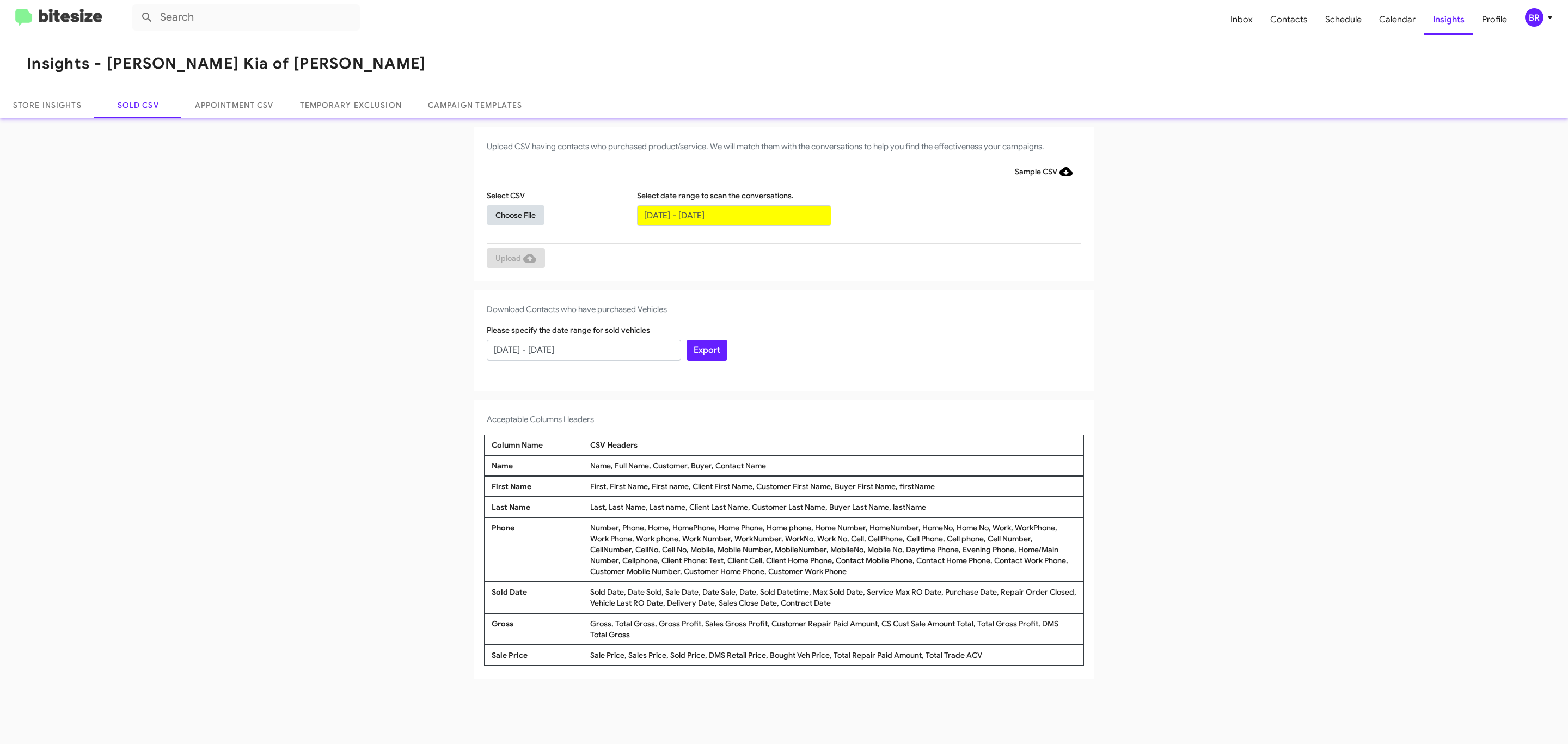
click at [515, 214] on span "Choose File" at bounding box center [516, 215] width 41 height 20
click at [515, 259] on span "Upload" at bounding box center [516, 259] width 41 height 20
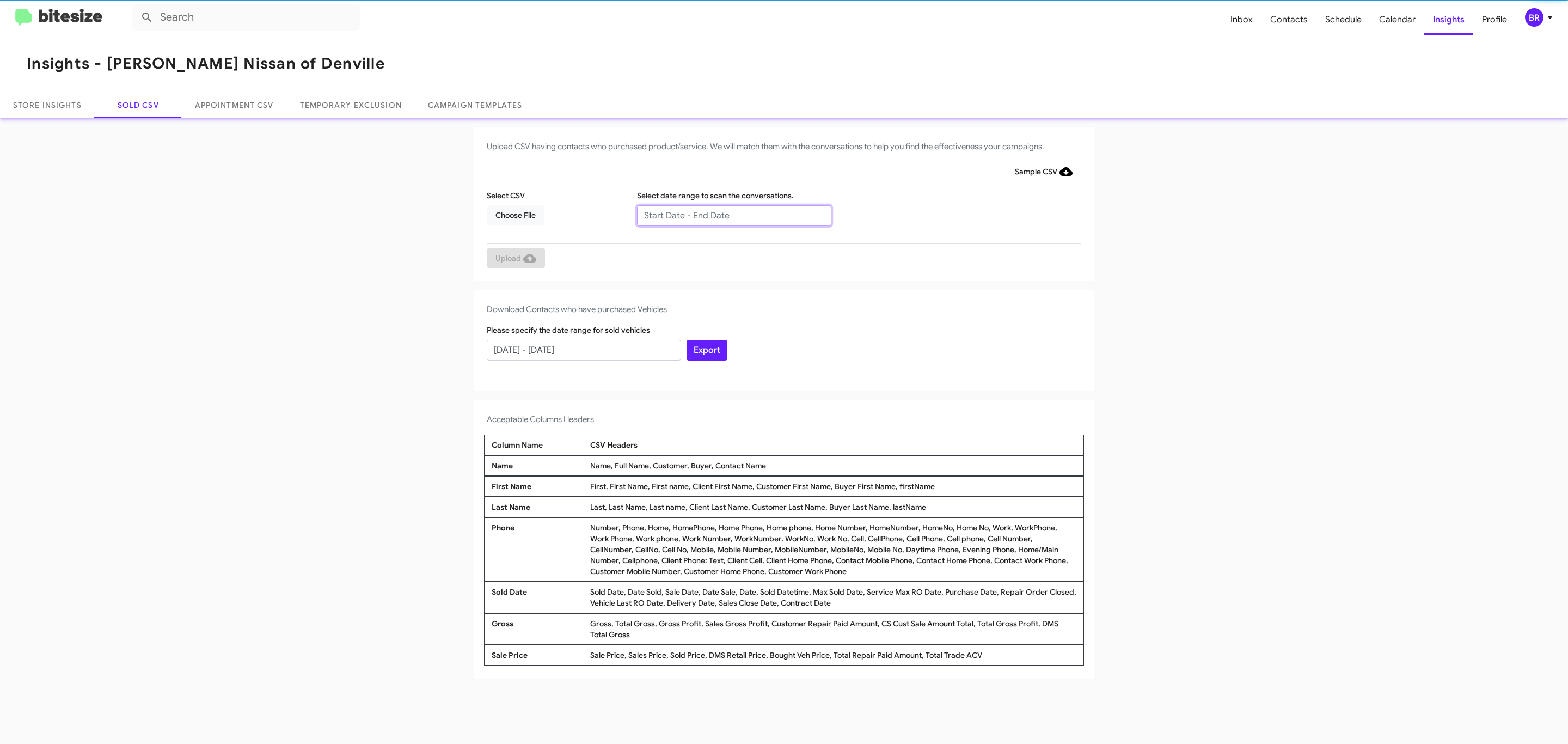
click at [733, 214] on input "text" at bounding box center [734, 216] width 194 height 21
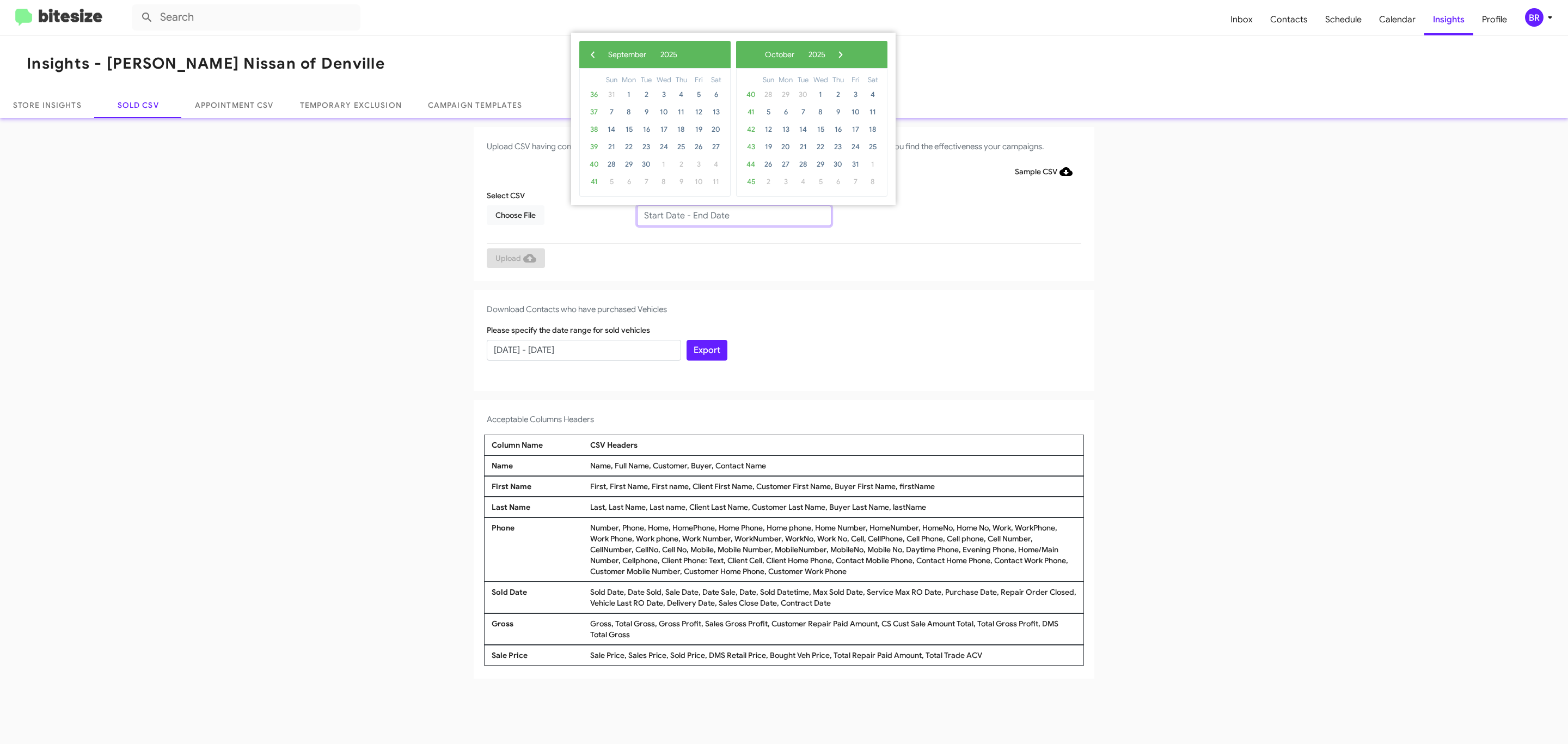
type input "07/02/2025 - 09/02/2025"
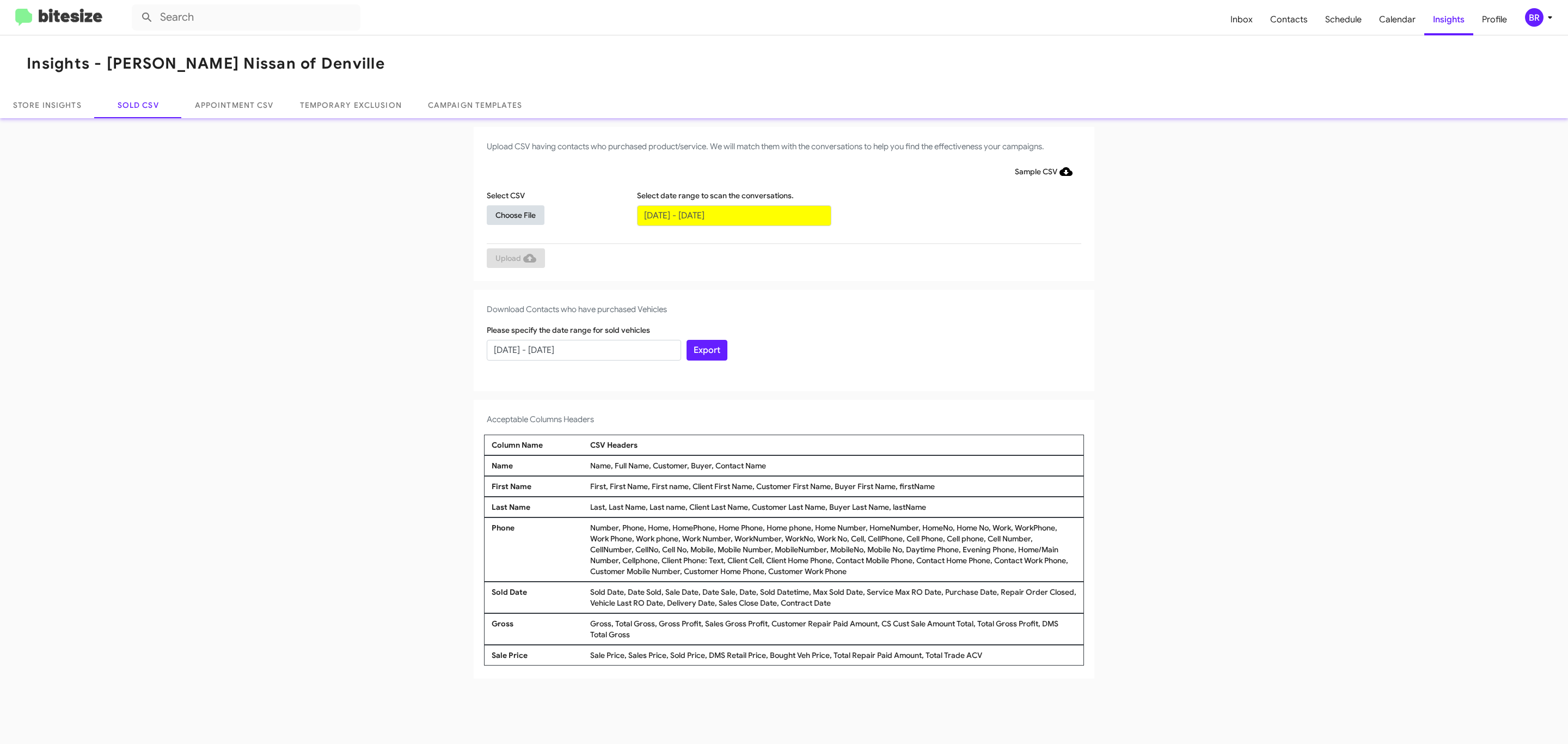
click at [515, 214] on span "Choose File" at bounding box center [516, 215] width 41 height 20
click at [515, 259] on span "Upload" at bounding box center [516, 259] width 41 height 20
click at [733, 214] on input "text" at bounding box center [734, 216] width 194 height 21
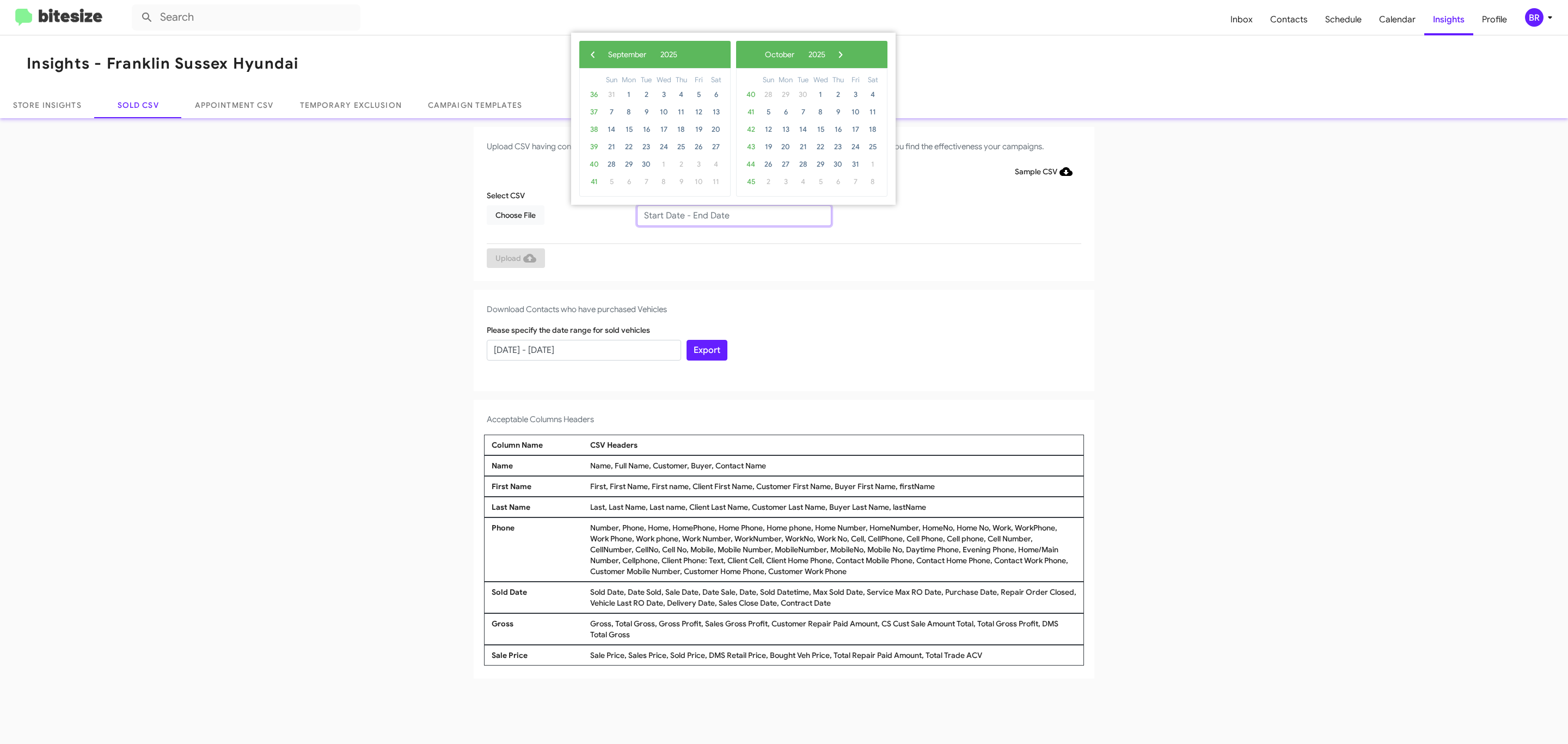
type input "[DATE] - [DATE]"
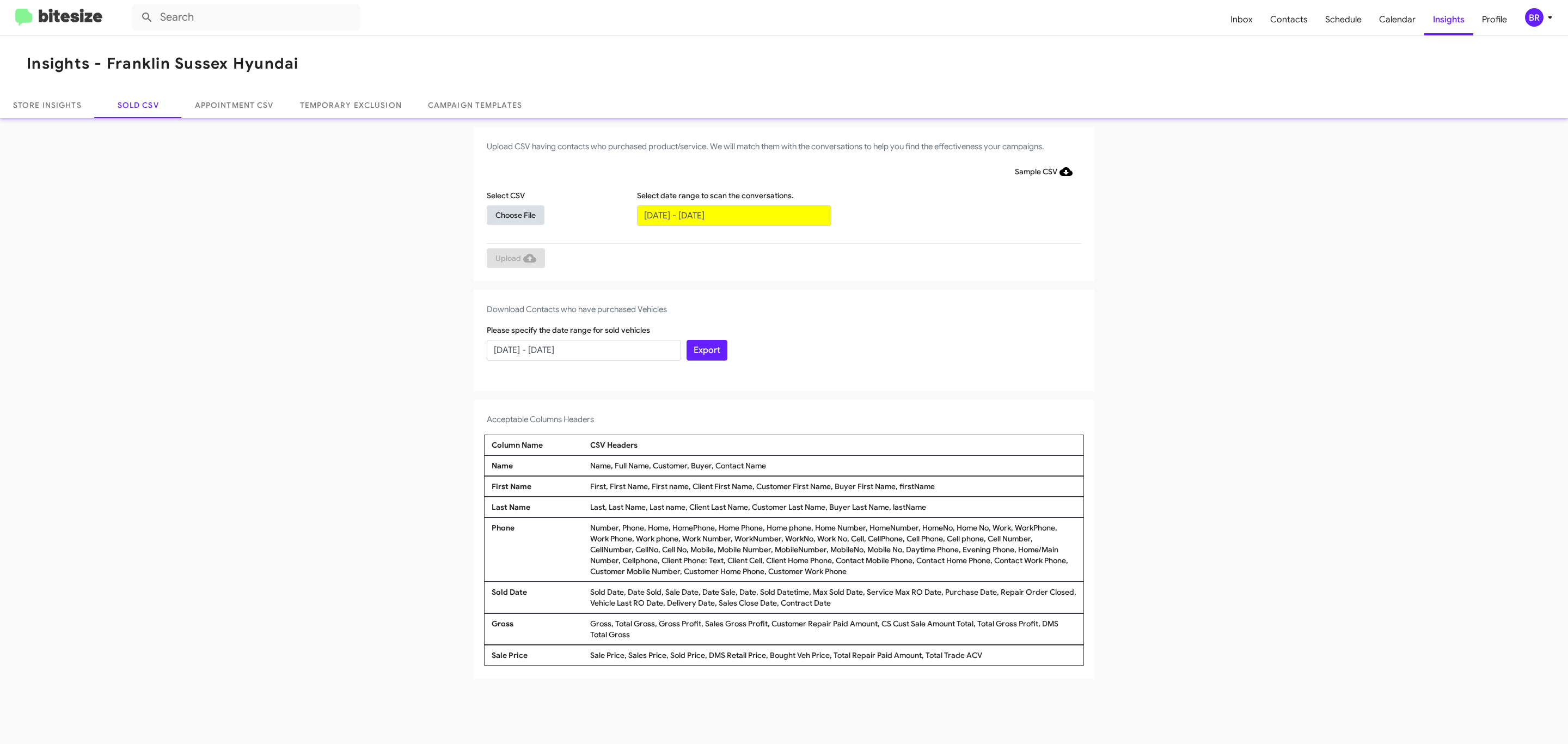
click at [515, 214] on span "Choose File" at bounding box center [516, 215] width 41 height 20
click at [515, 259] on span "Upload" at bounding box center [516, 259] width 41 height 20
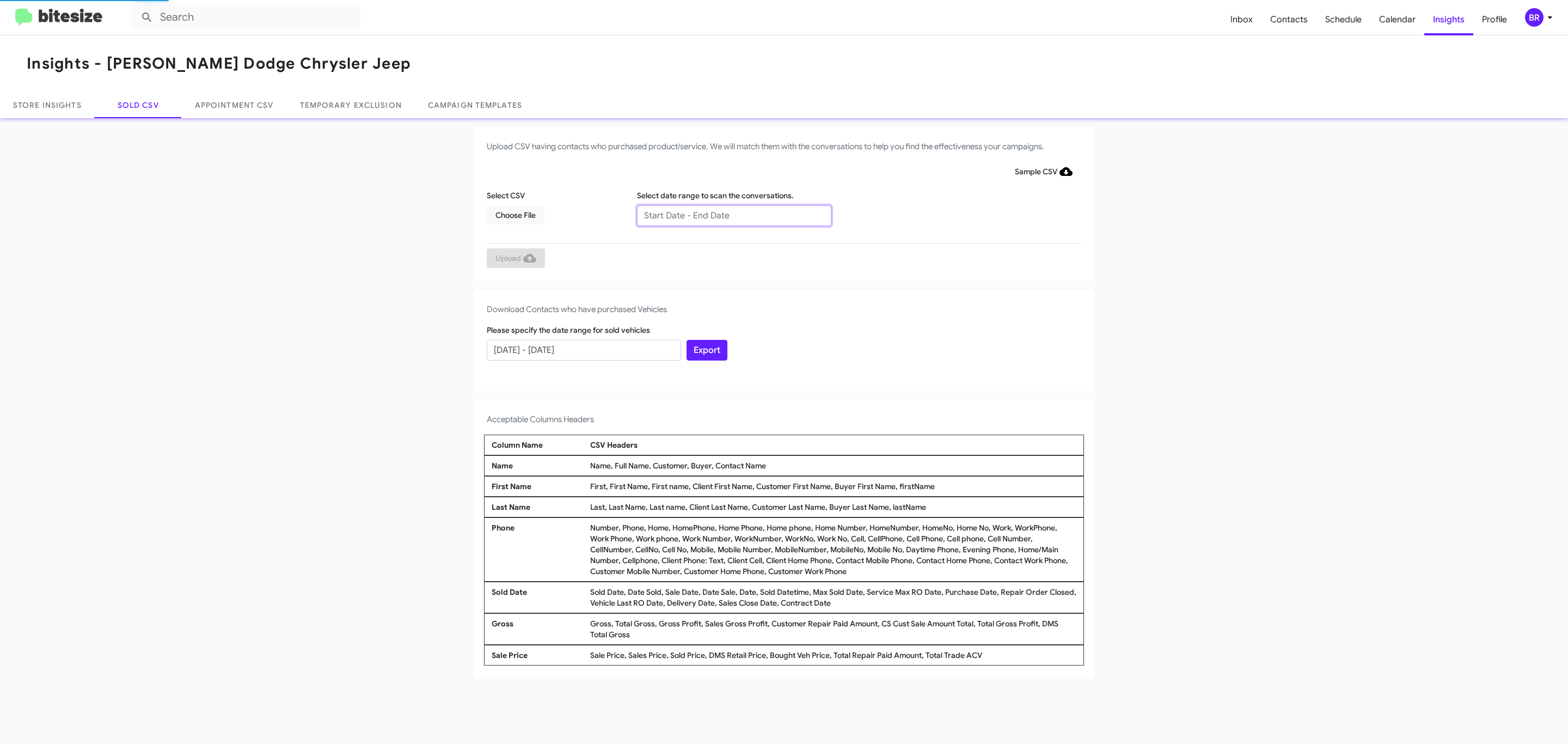
click at [733, 214] on input "text" at bounding box center [734, 216] width 194 height 21
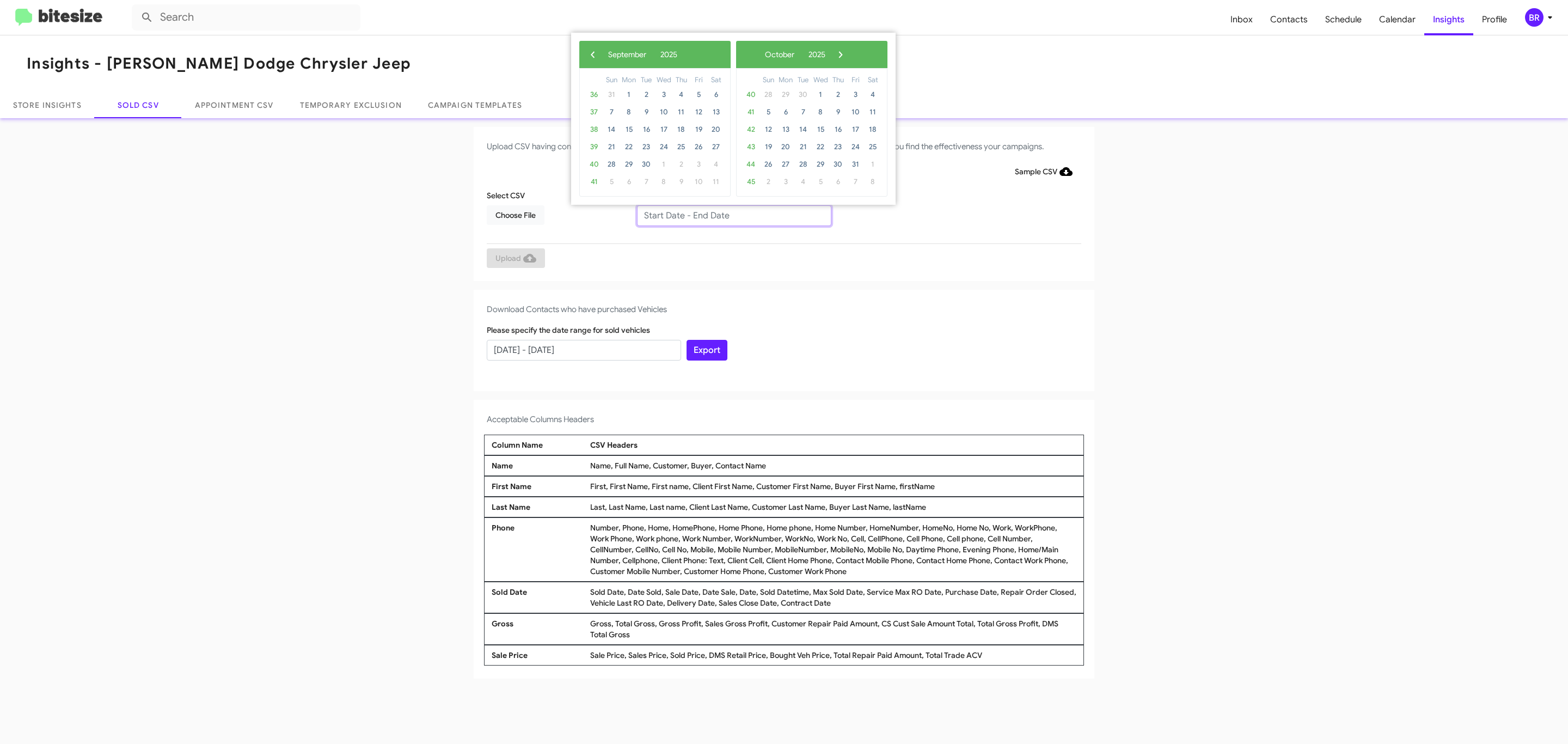
type input "07/02/2025 - 09/02/2025"
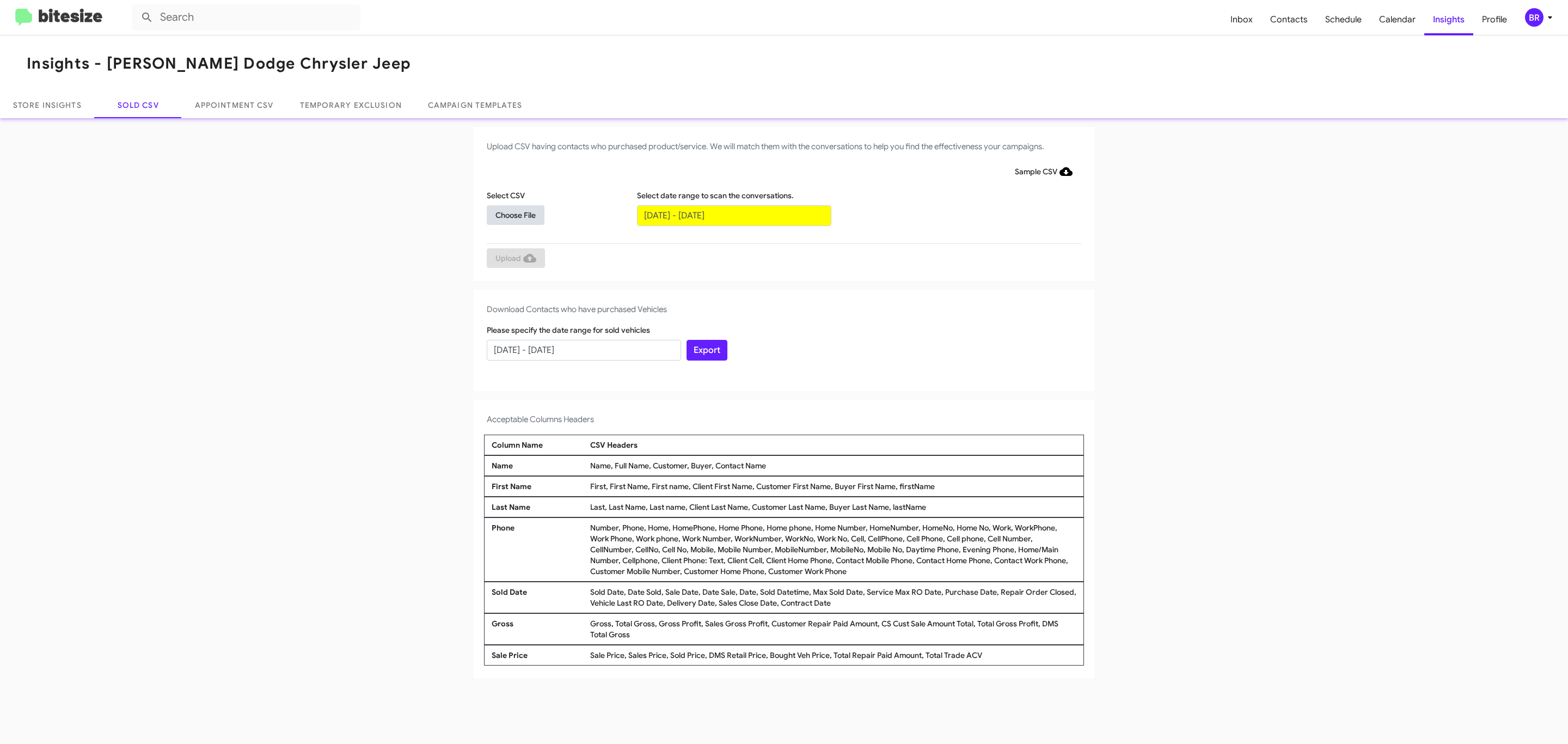
click at [515, 214] on span "Choose File" at bounding box center [516, 215] width 41 height 20
click at [515, 259] on span "Upload" at bounding box center [516, 259] width 41 height 20
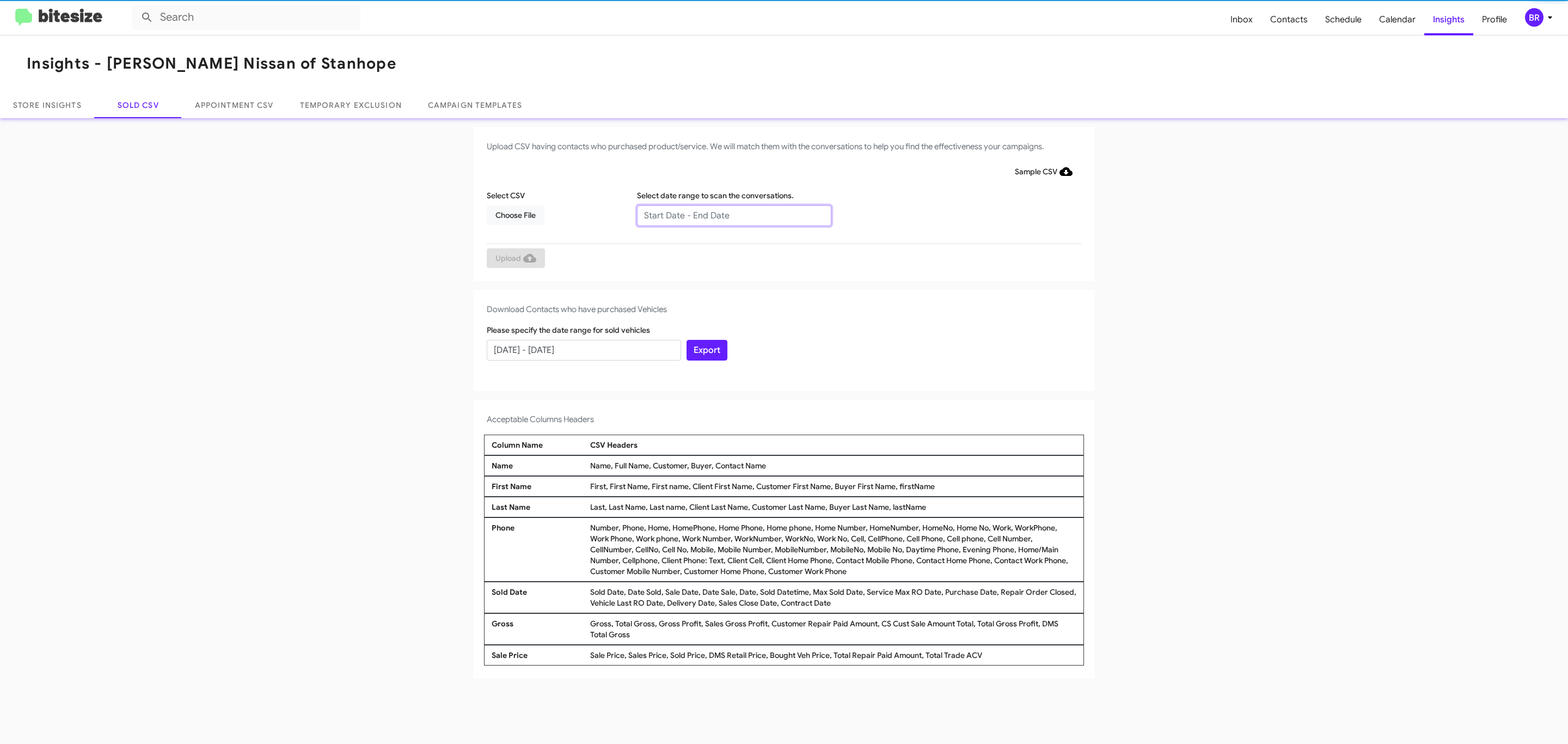
click at [733, 214] on input "text" at bounding box center [734, 216] width 194 height 21
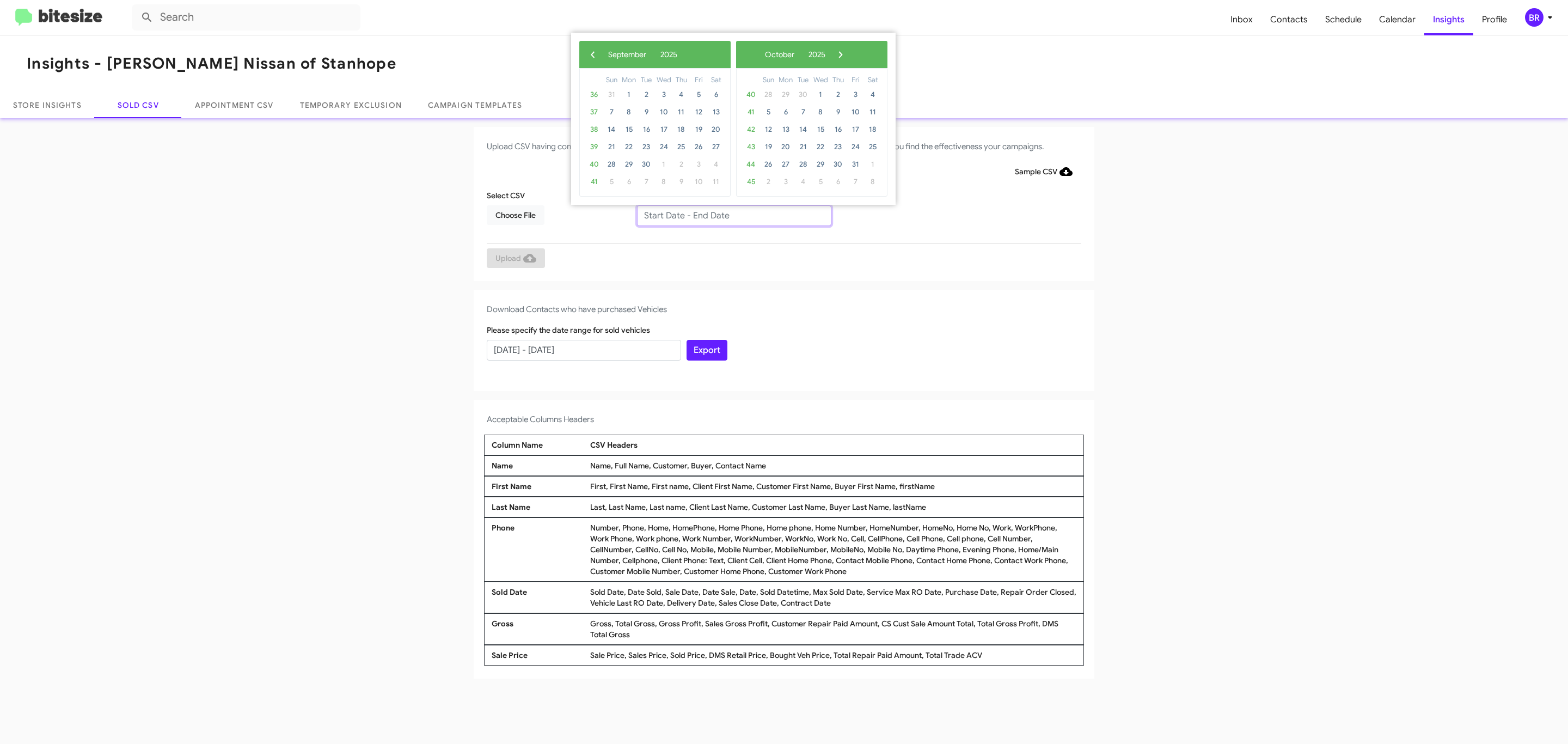
type input "07/02/2025 - 09/02/2025"
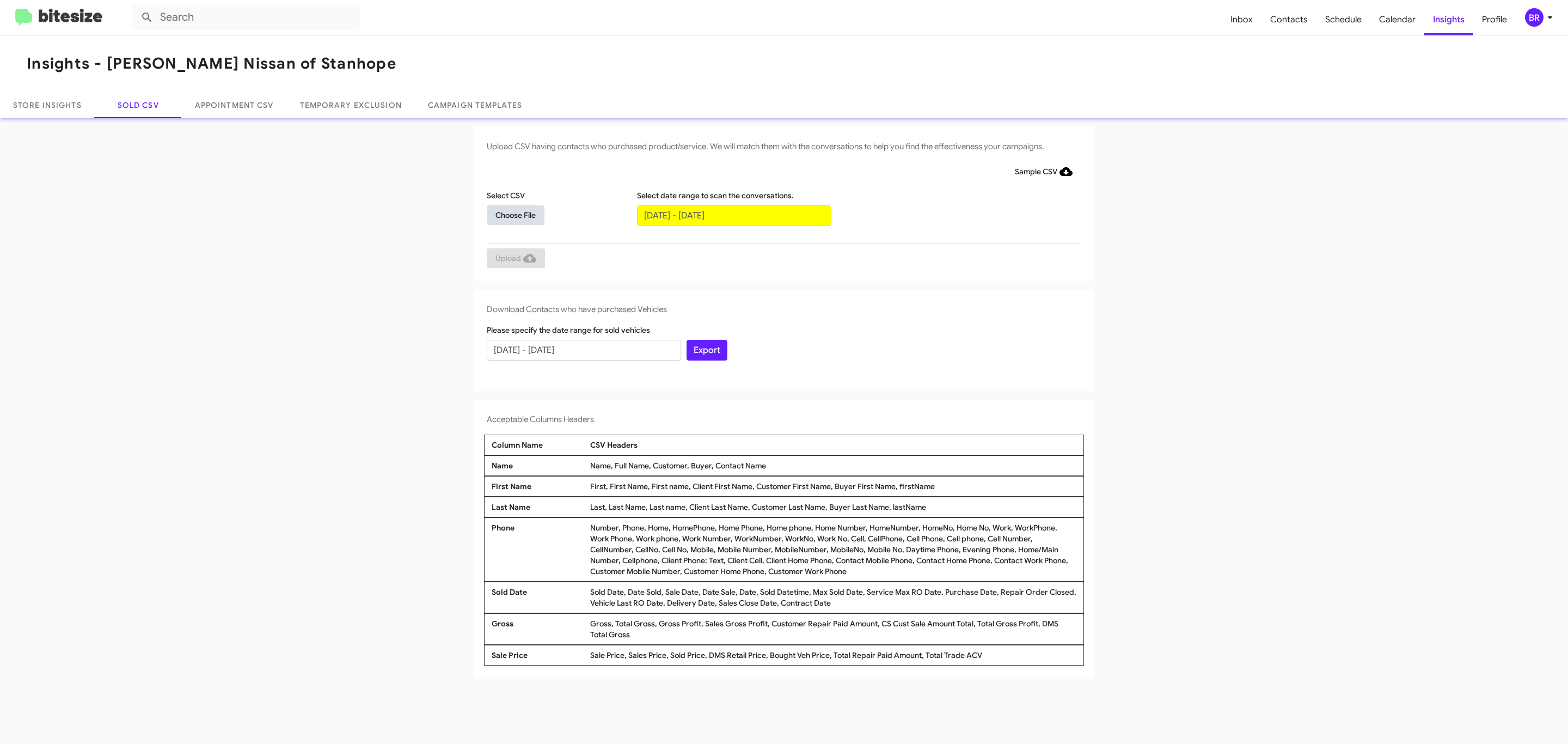
click at [515, 214] on span "Choose File" at bounding box center [516, 215] width 41 height 20
click at [515, 259] on span "Upload" at bounding box center [516, 259] width 41 height 20
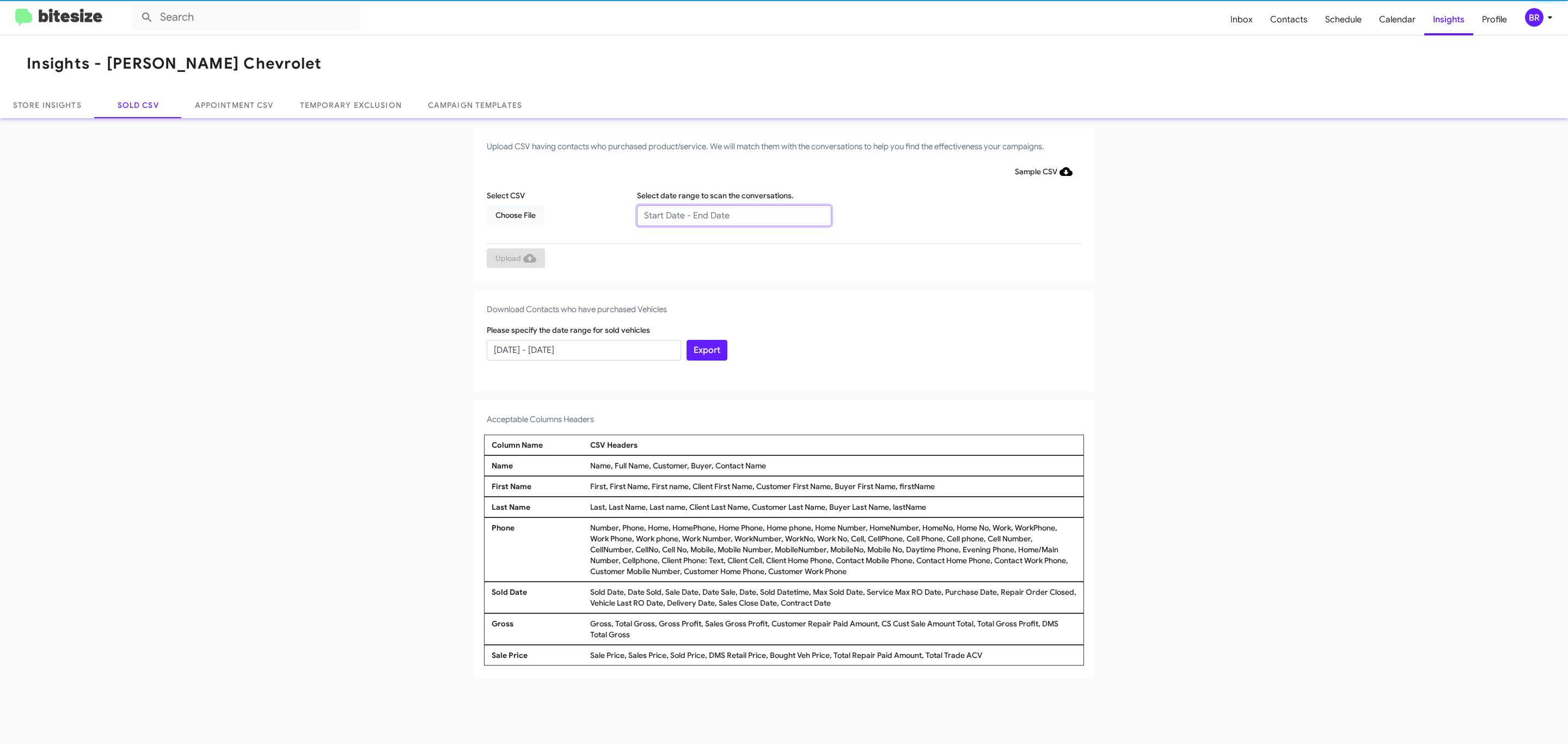
click at [733, 214] on input "text" at bounding box center [734, 216] width 194 height 21
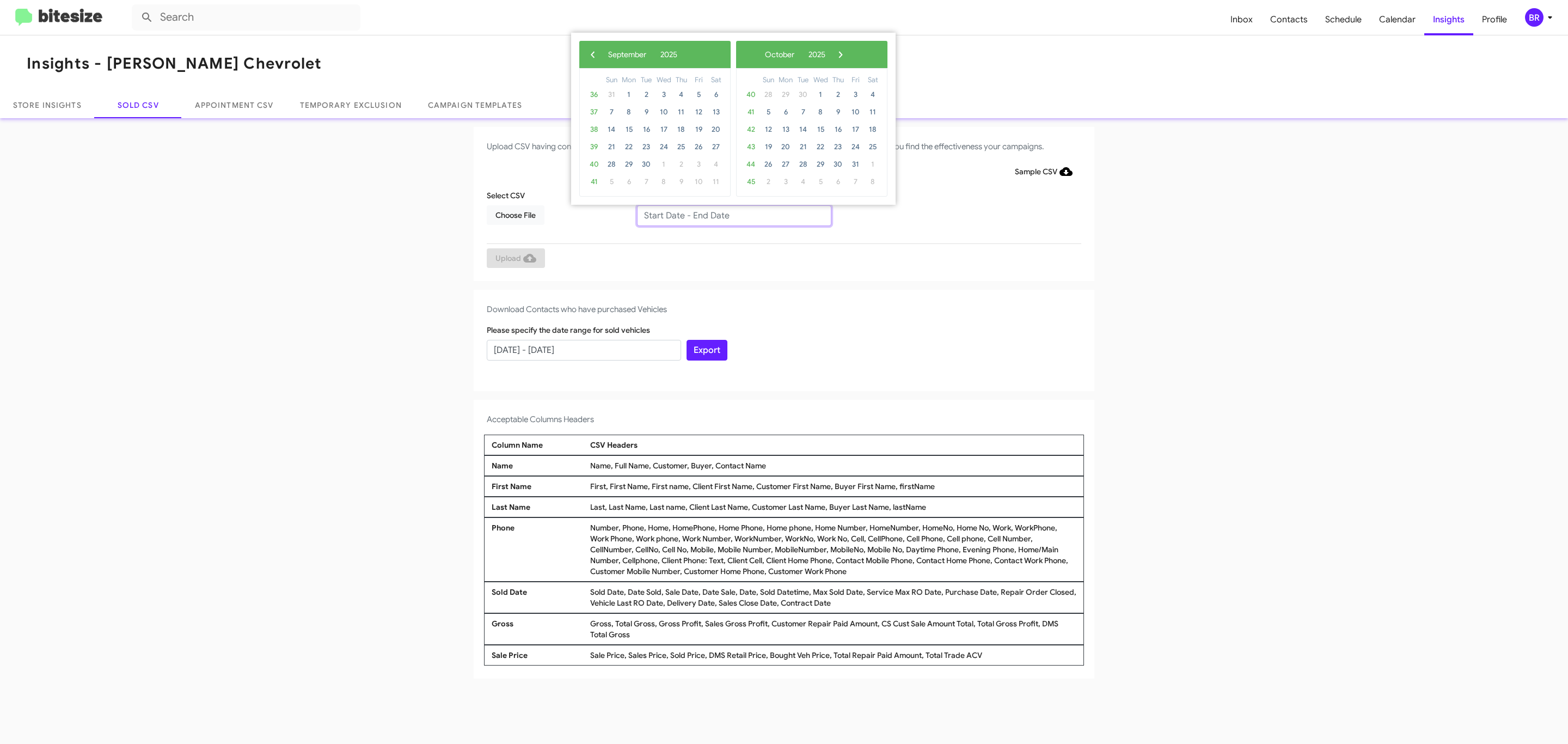
type input "[DATE] - [DATE]"
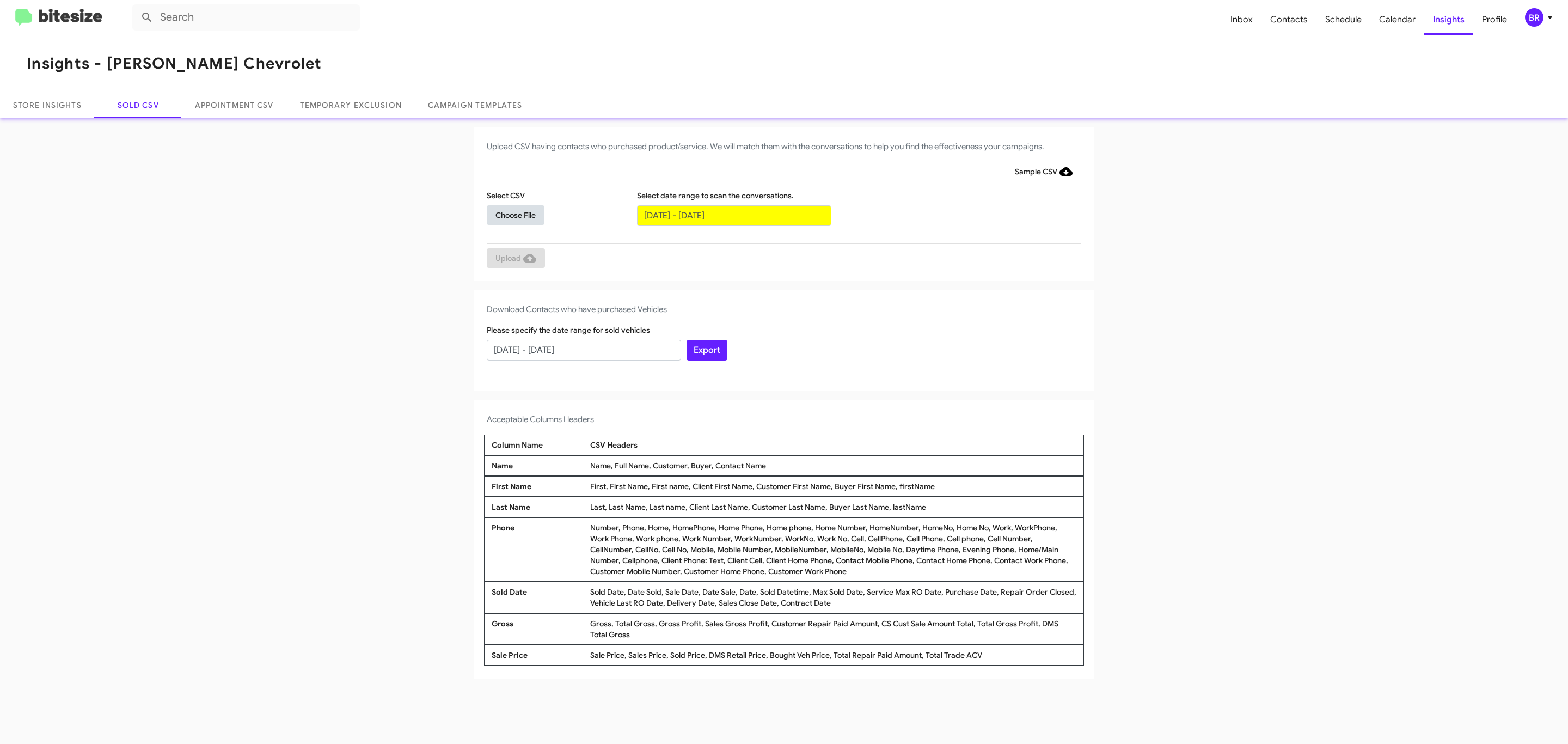
click at [515, 214] on span "Choose File" at bounding box center [516, 215] width 41 height 20
click at [515, 259] on span "Upload" at bounding box center [516, 259] width 41 height 20
